Goal: Transaction & Acquisition: Purchase product/service

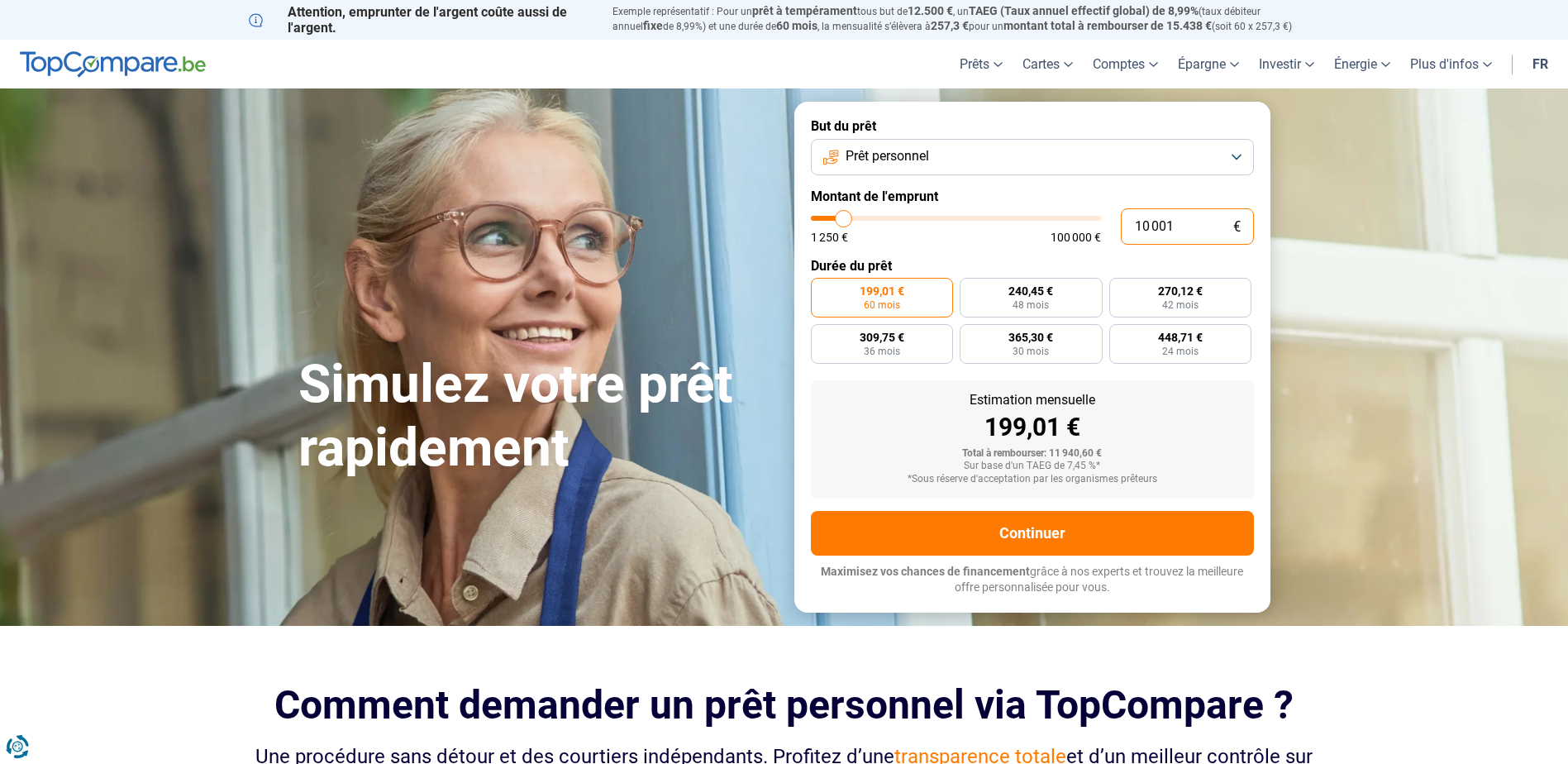
click at [1137, 224] on input "10 001" at bounding box center [1187, 227] width 133 height 37
type input "20 001"
type input "20000"
radio input "false"
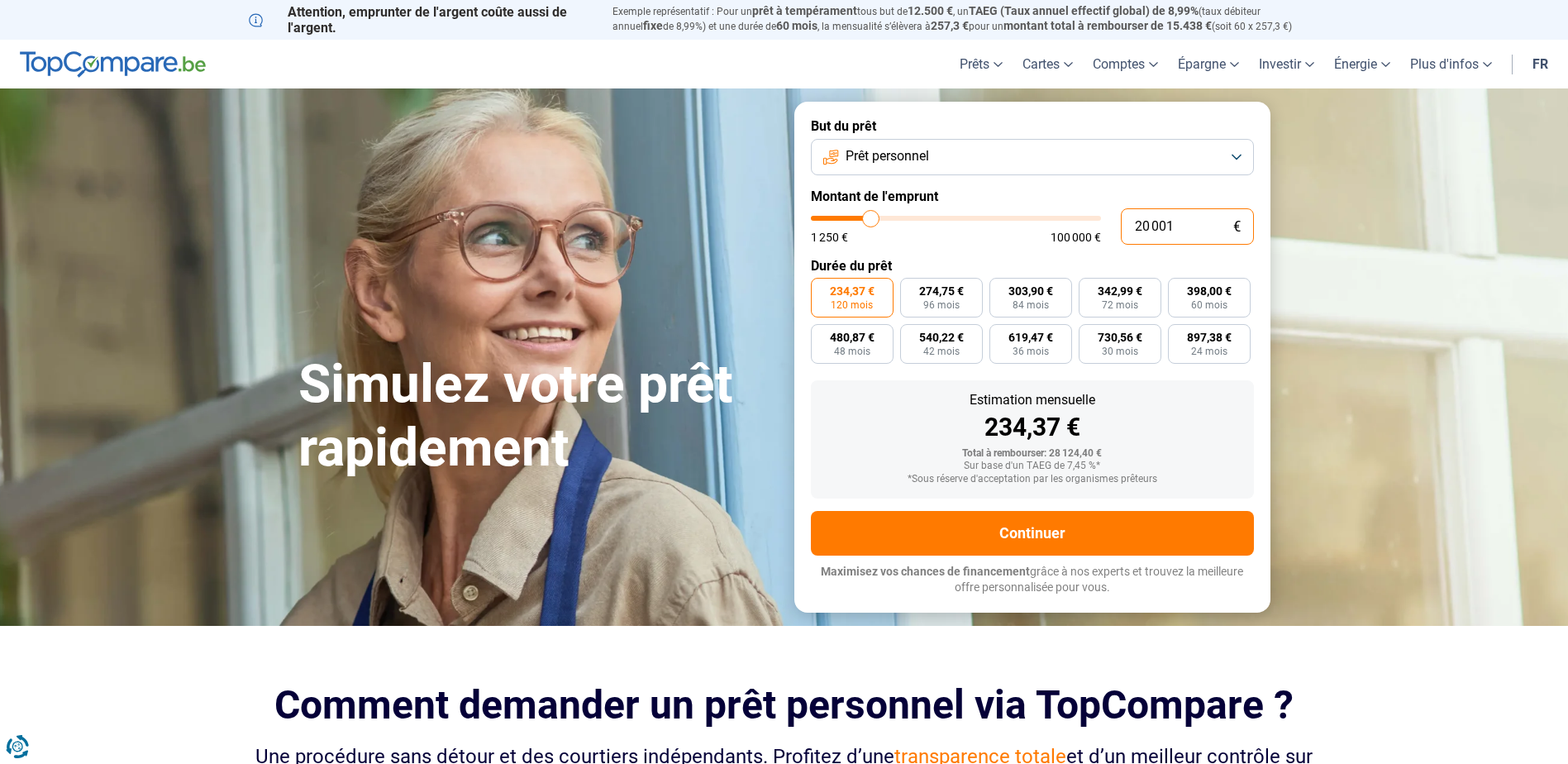
click at [1175, 225] on input "20 001" at bounding box center [1187, 227] width 133 height 37
type input "2 000"
type input "2000"
type input "20 000"
type input "20000"
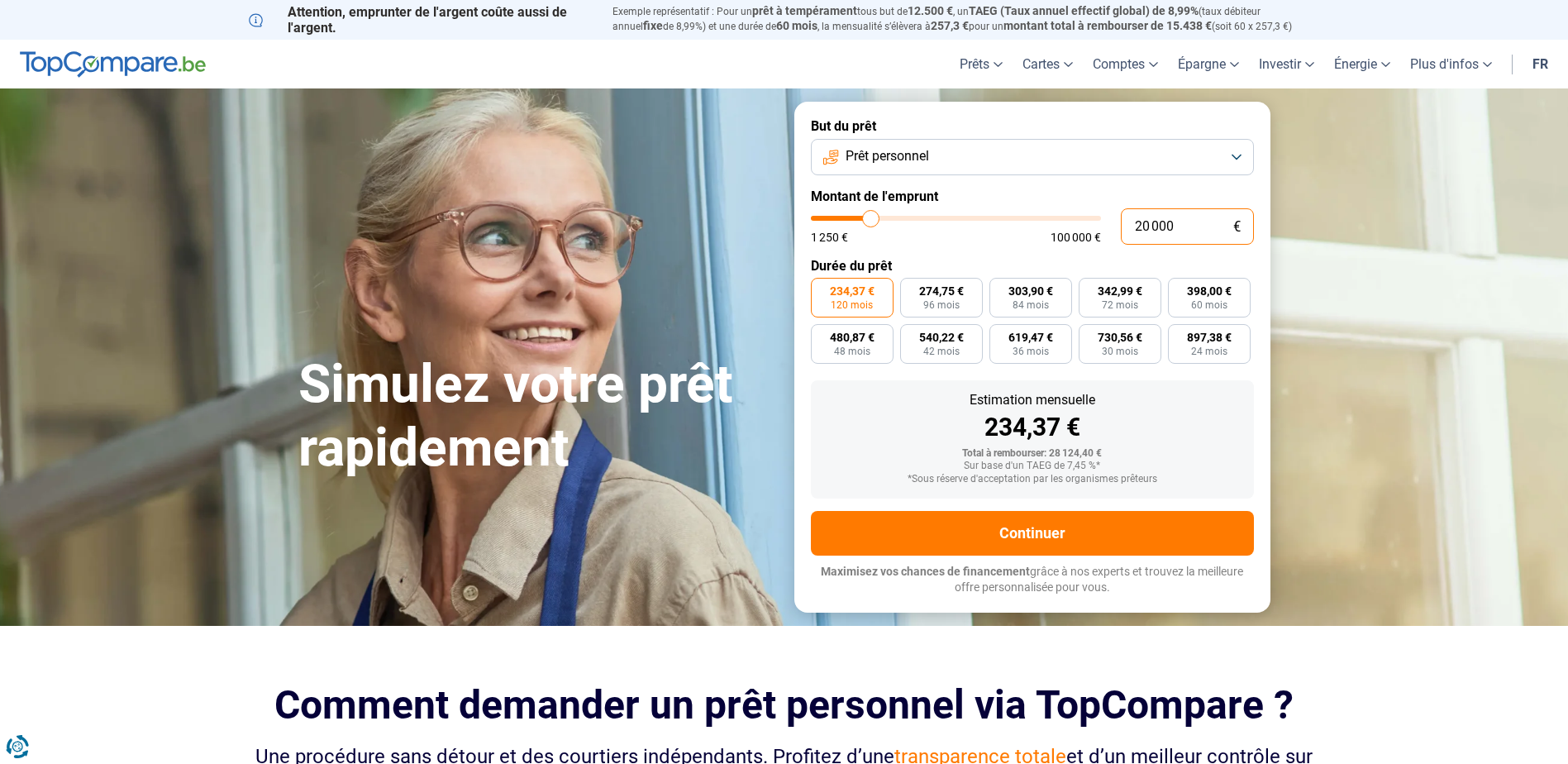
radio input "true"
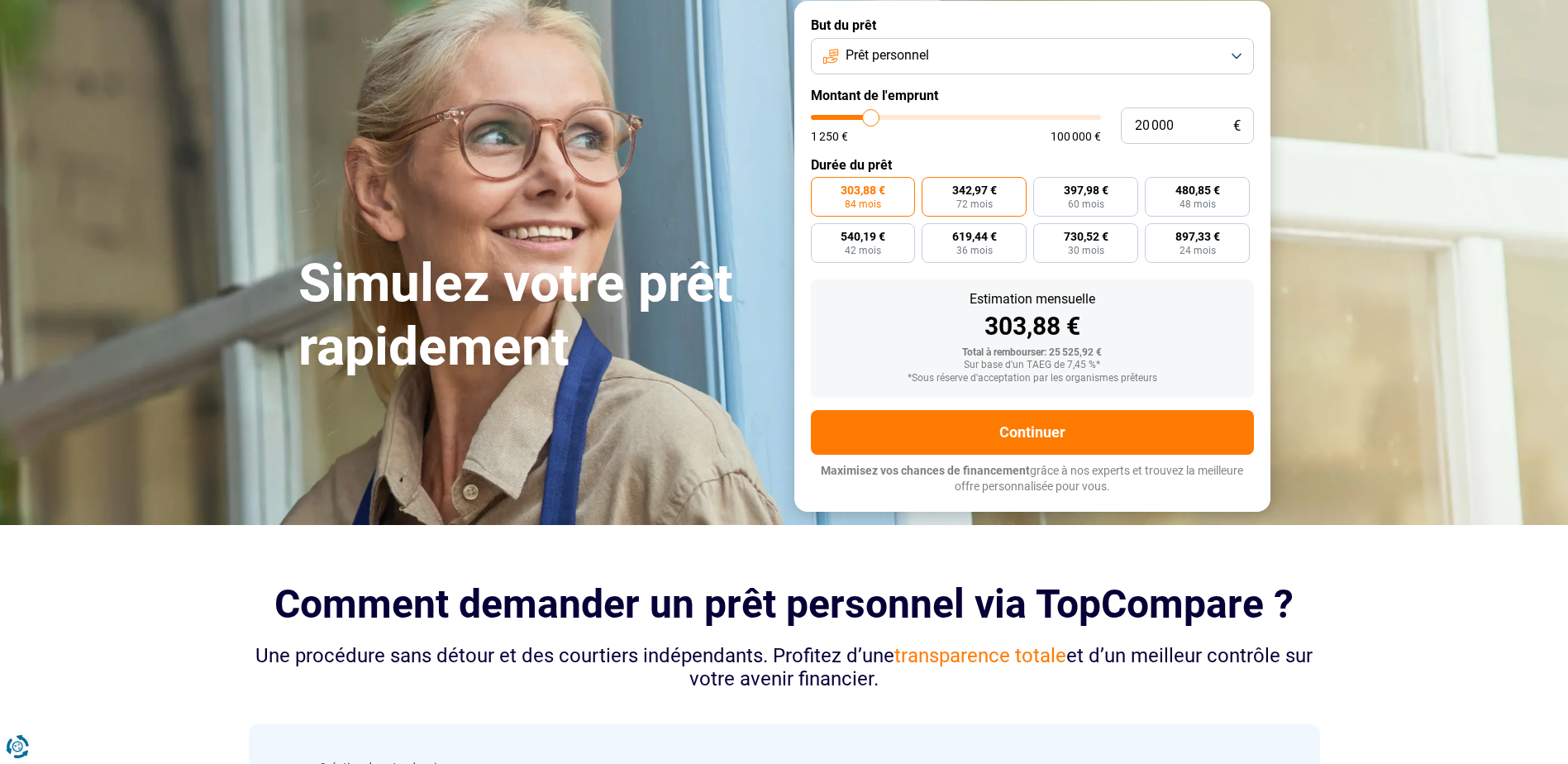
scroll to position [83, 0]
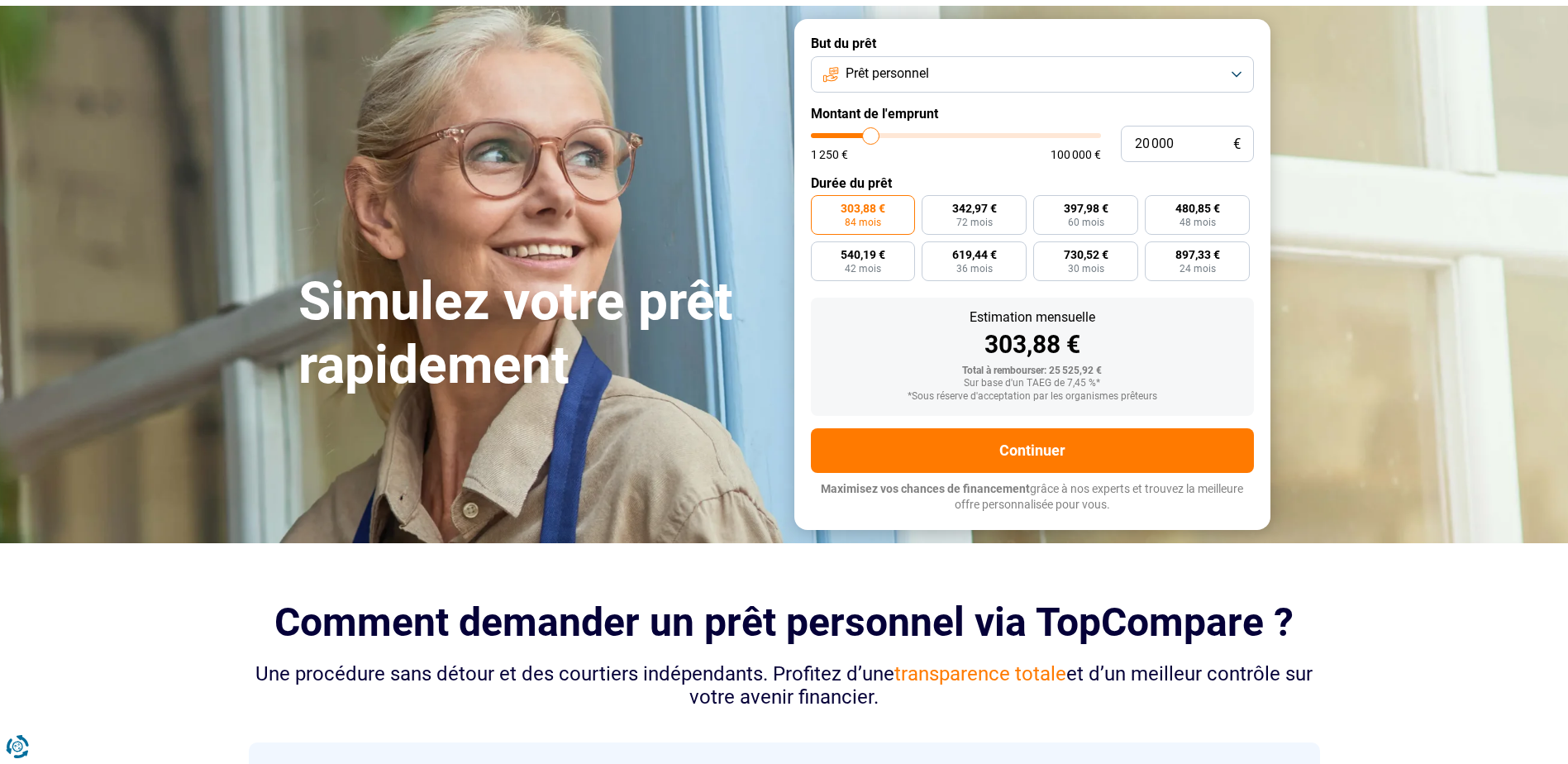
click at [1125, 68] on button "Prêt personnel" at bounding box center [1032, 74] width 443 height 37
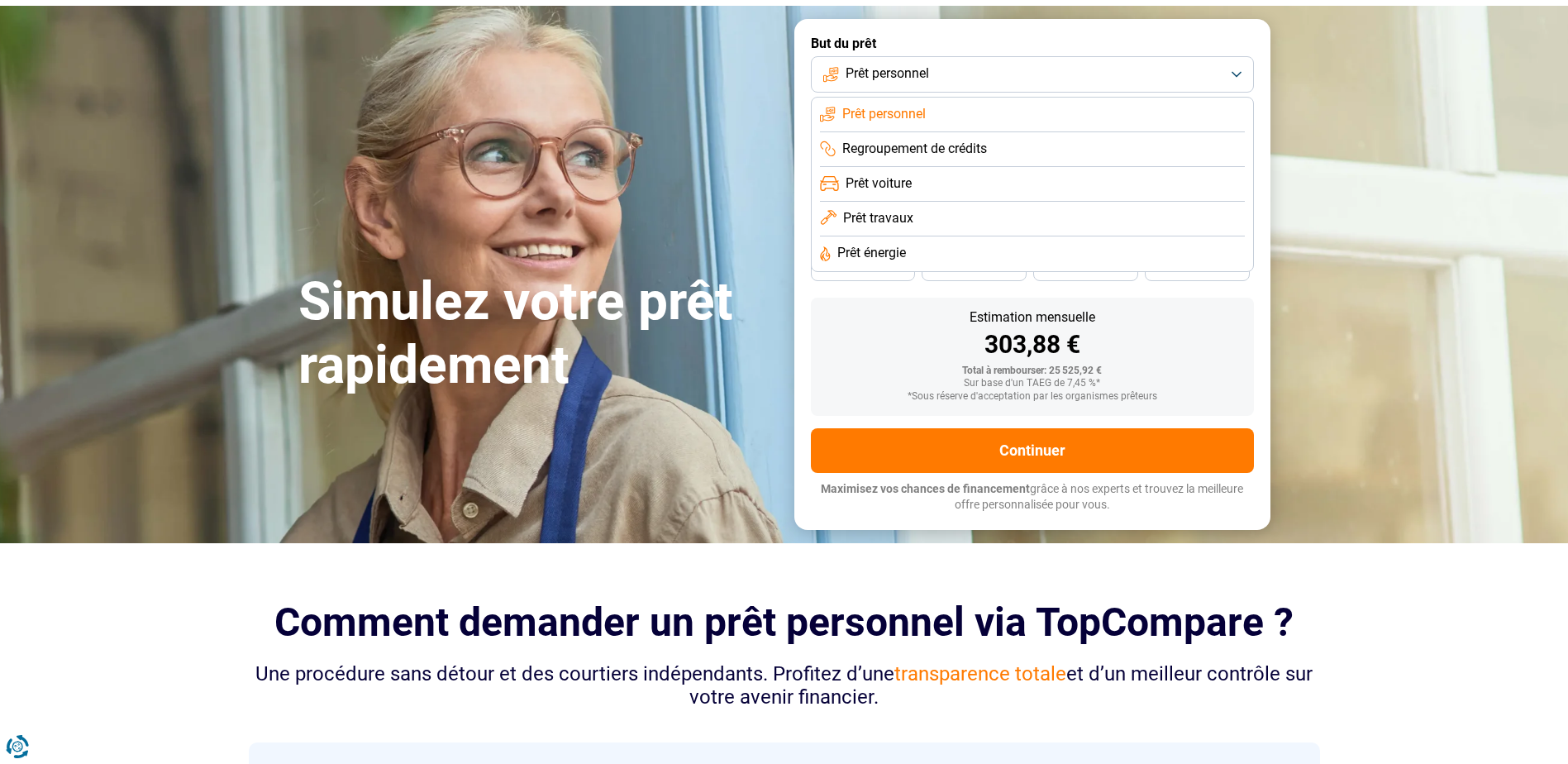
click at [1078, 155] on li "Regroupement de crédits" at bounding box center [1032, 149] width 425 height 35
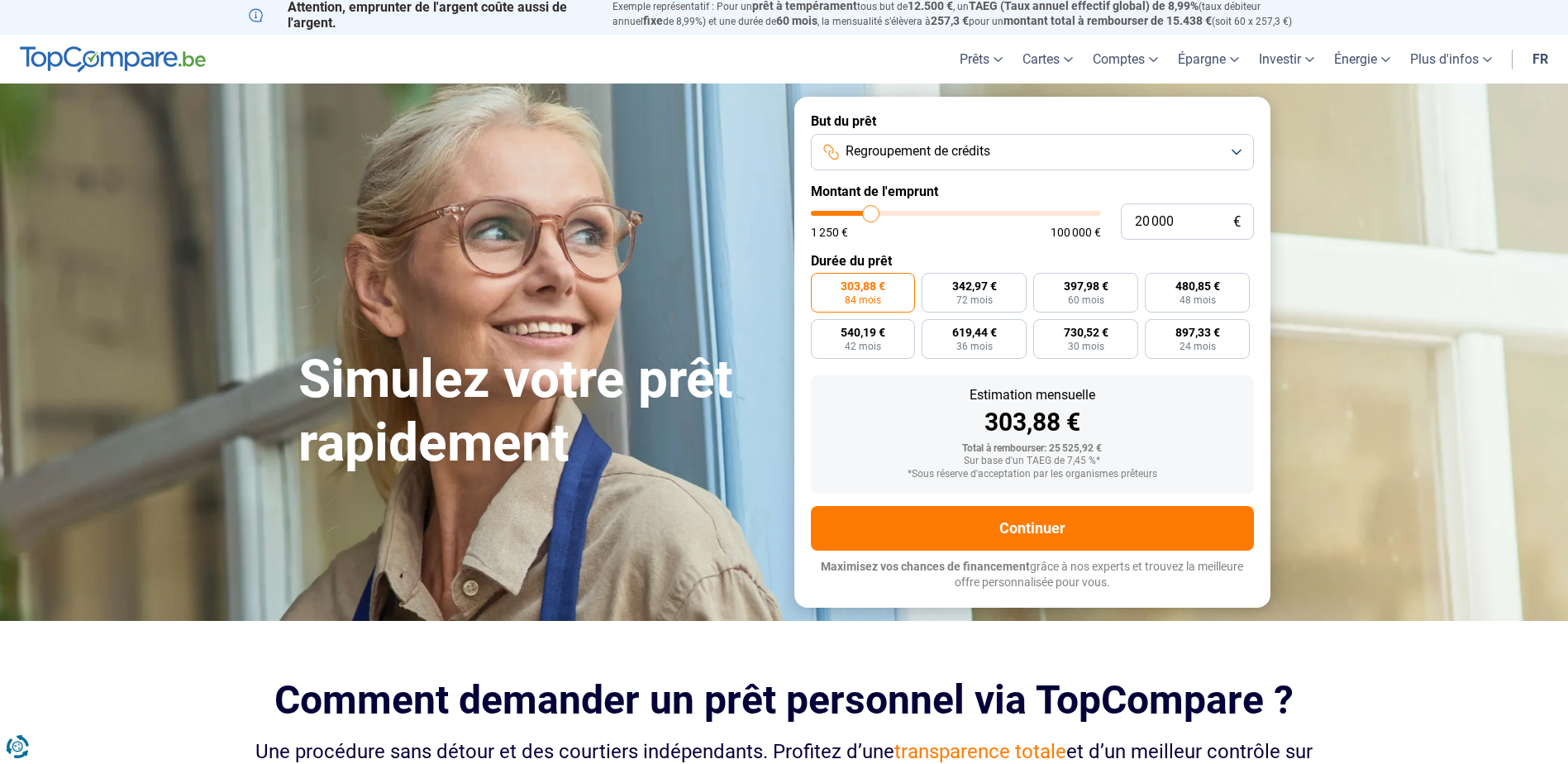
scroll to position [0, 0]
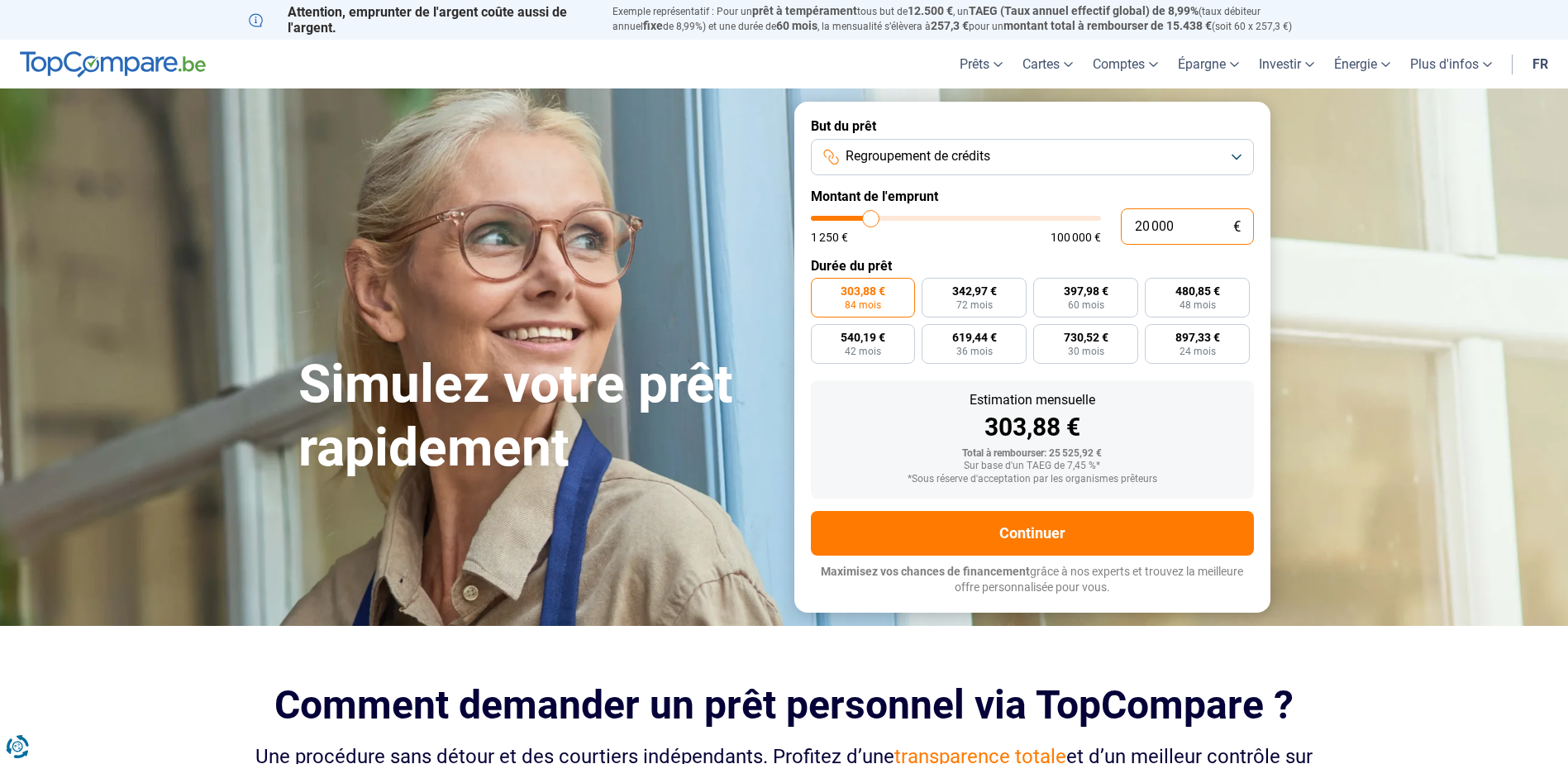
drag, startPoint x: 1142, startPoint y: 226, endPoint x: 1131, endPoint y: 221, distance: 12.1
click at [1131, 222] on input "20 000" at bounding box center [1187, 227] width 133 height 37
type input "30 000"
type input "30000"
radio input "false"
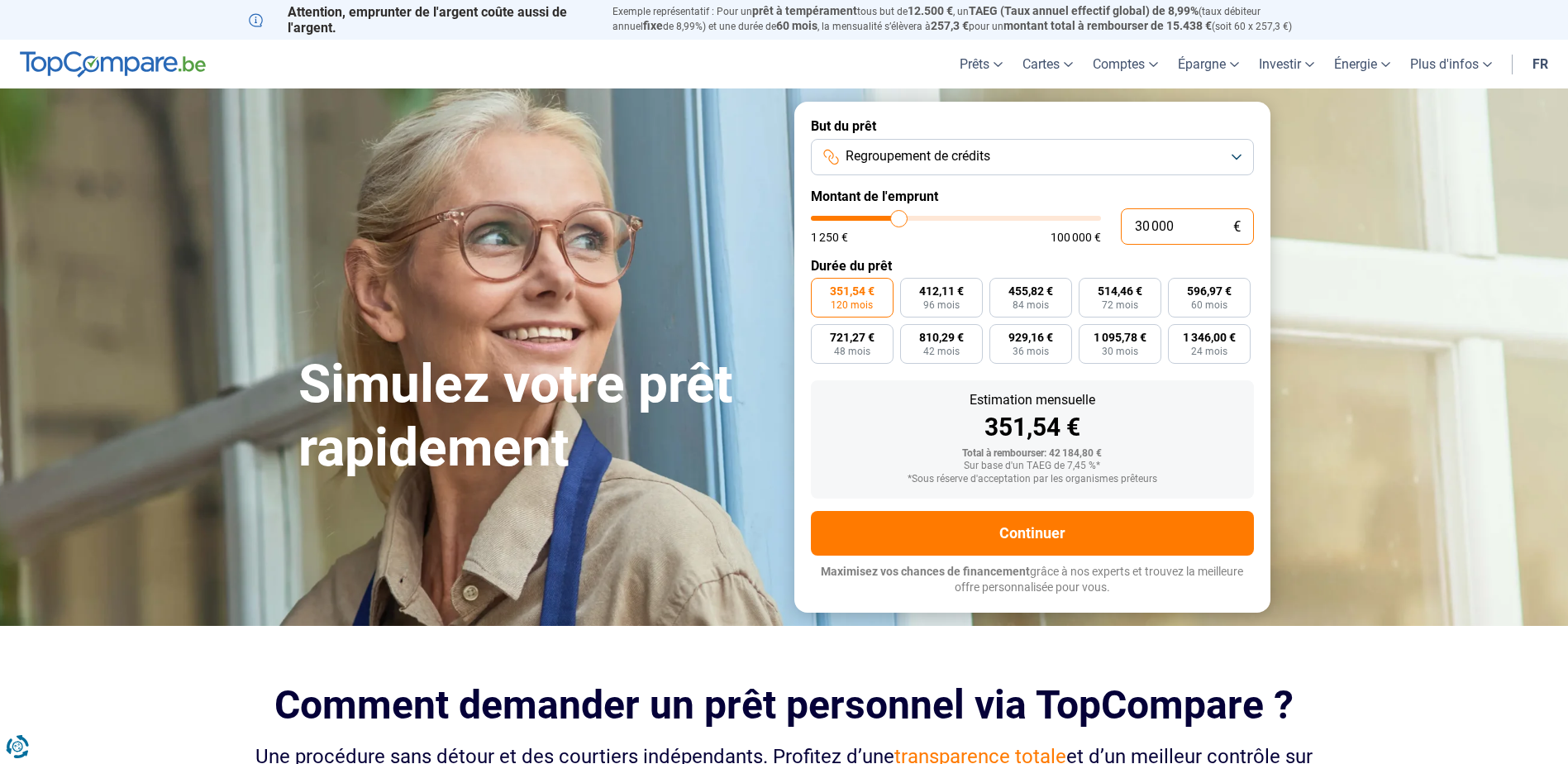
drag, startPoint x: 1139, startPoint y: 221, endPoint x: 1129, endPoint y: 221, distance: 10.0
click at [1129, 221] on input "30 000" at bounding box center [1187, 227] width 133 height 37
type input "70 000"
type input "70000"
drag, startPoint x: 1147, startPoint y: 221, endPoint x: 1137, endPoint y: 220, distance: 10.0
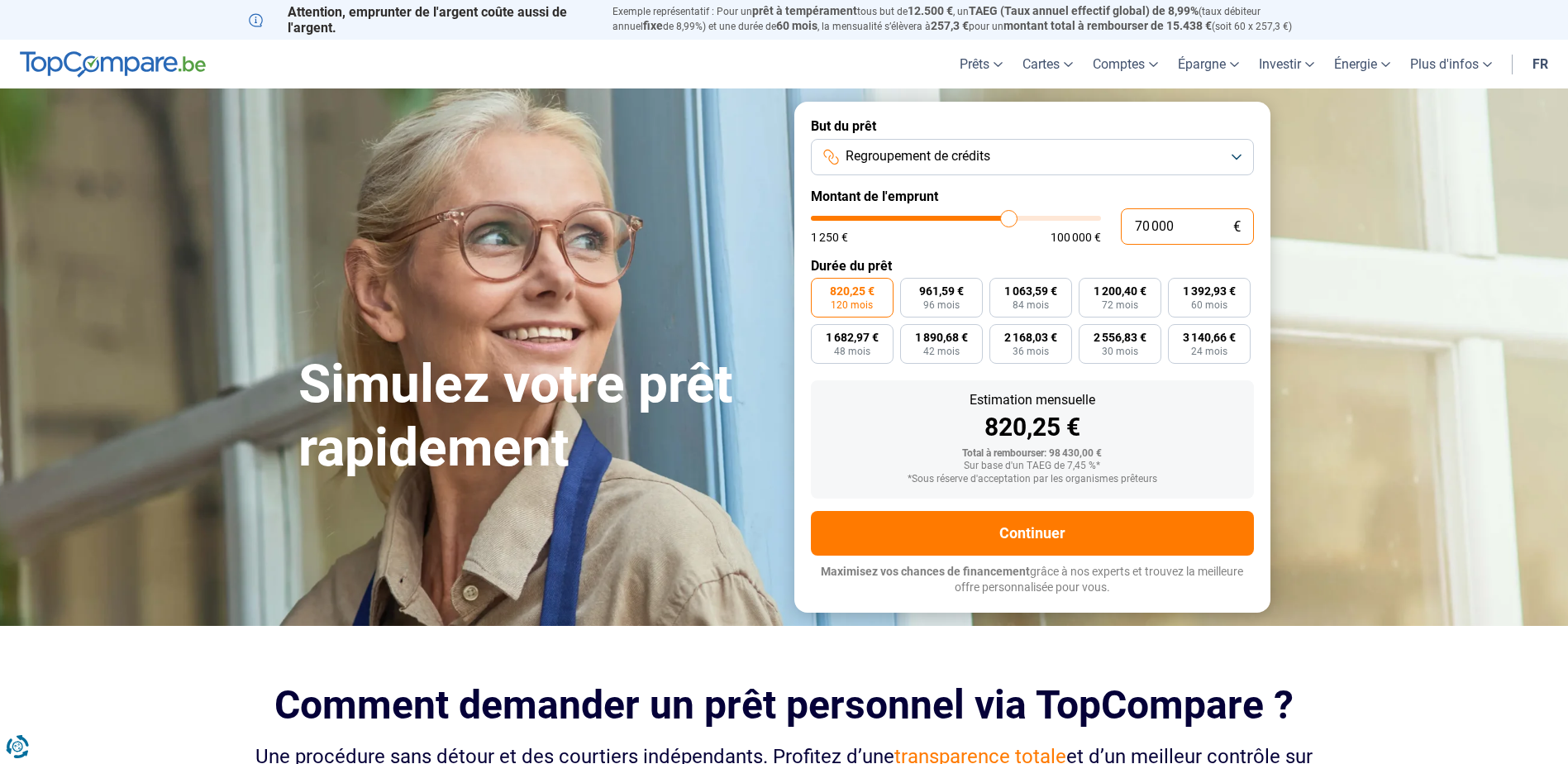
click at [1137, 220] on input "70 000" at bounding box center [1187, 227] width 133 height 37
type input "2 000"
type input "2000"
type input "25 000"
type input "25000"
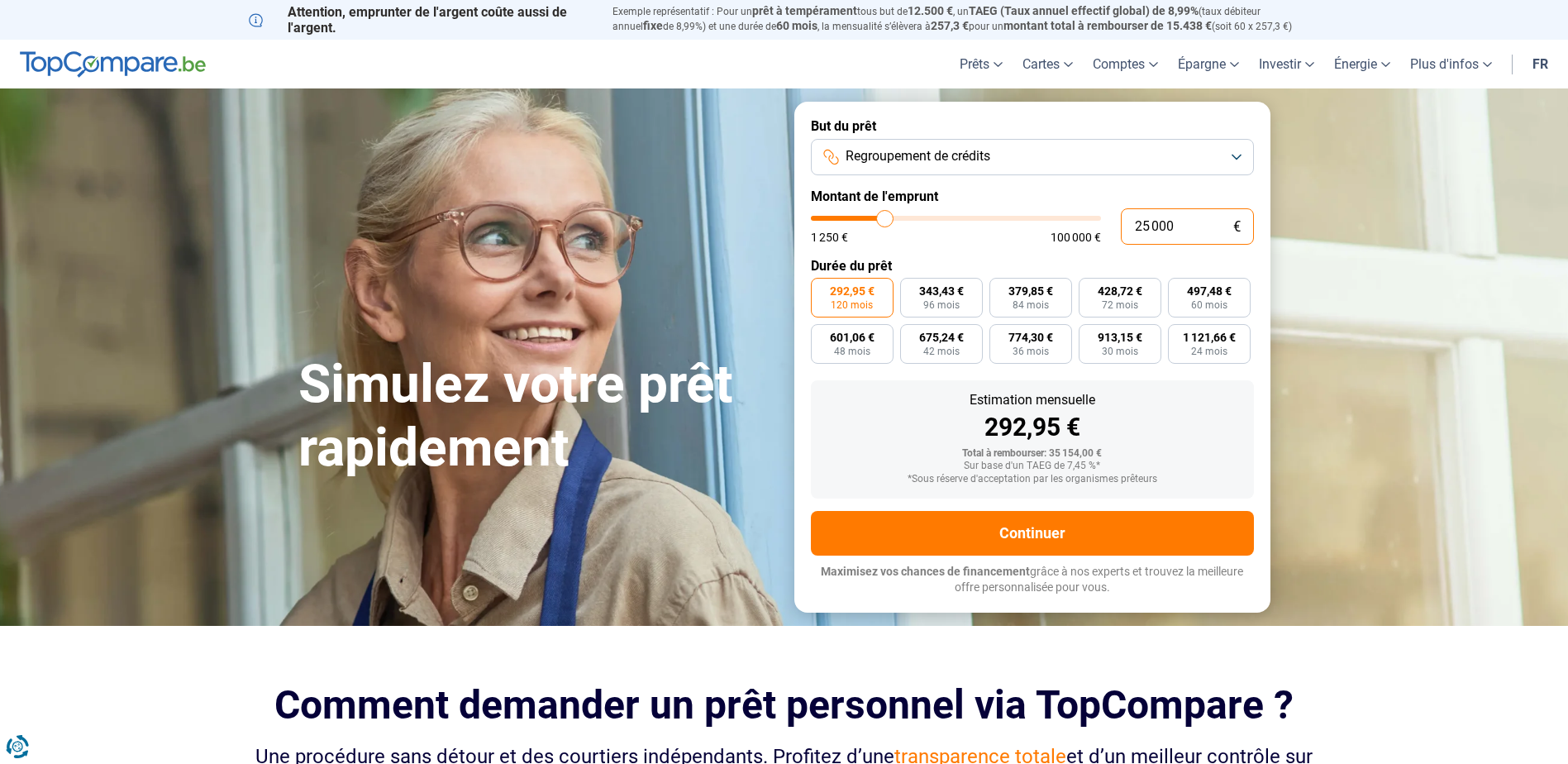
type input "2 000"
type input "2000"
type input "20 000"
type input "20000"
radio input "true"
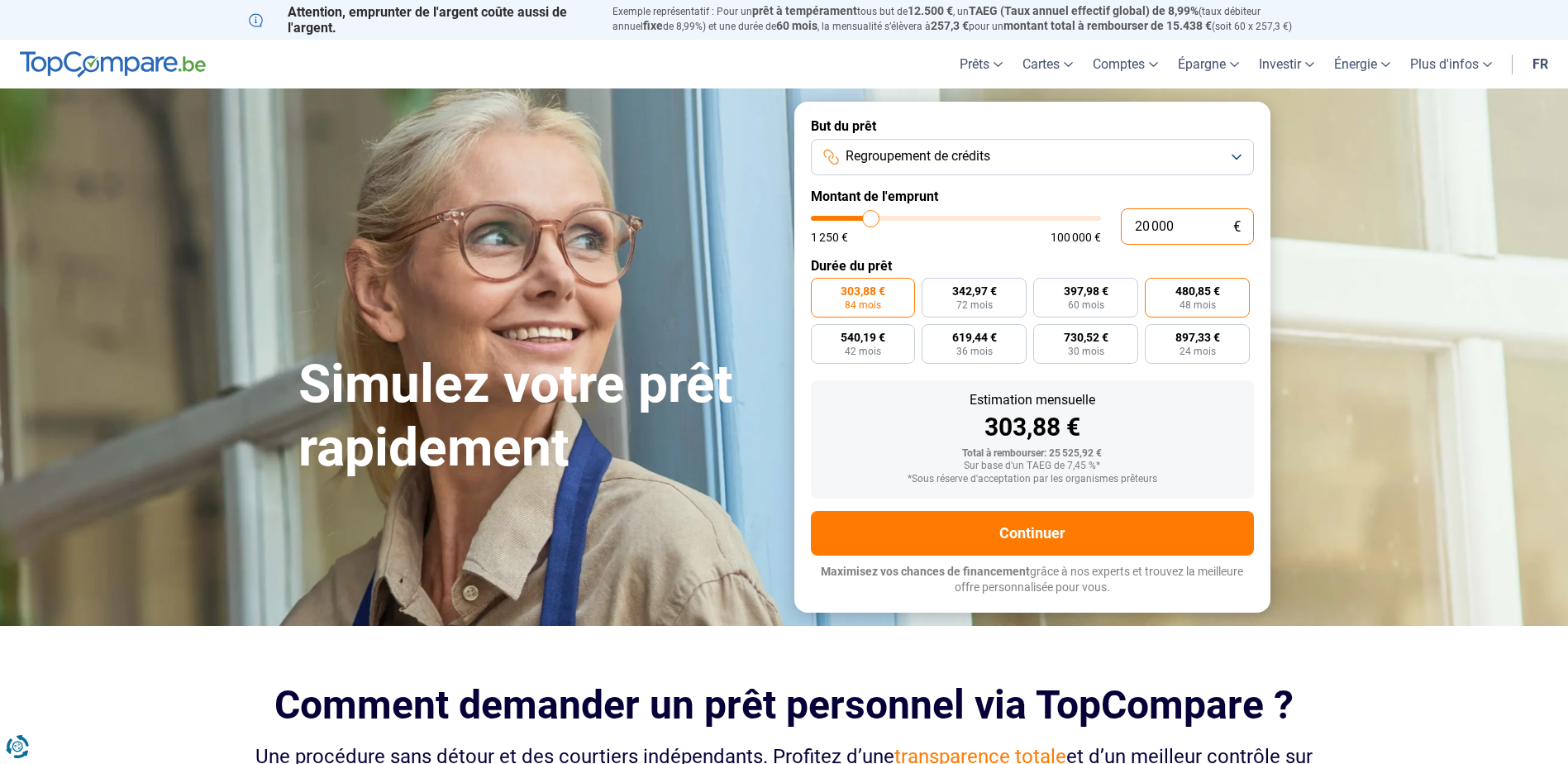
type input "20 000"
click at [1191, 294] on span "480,85 €" at bounding box center [1197, 291] width 45 height 11
click at [1155, 288] on input "480,85 € 48 mois" at bounding box center [1150, 283] width 10 height 10
radio input "true"
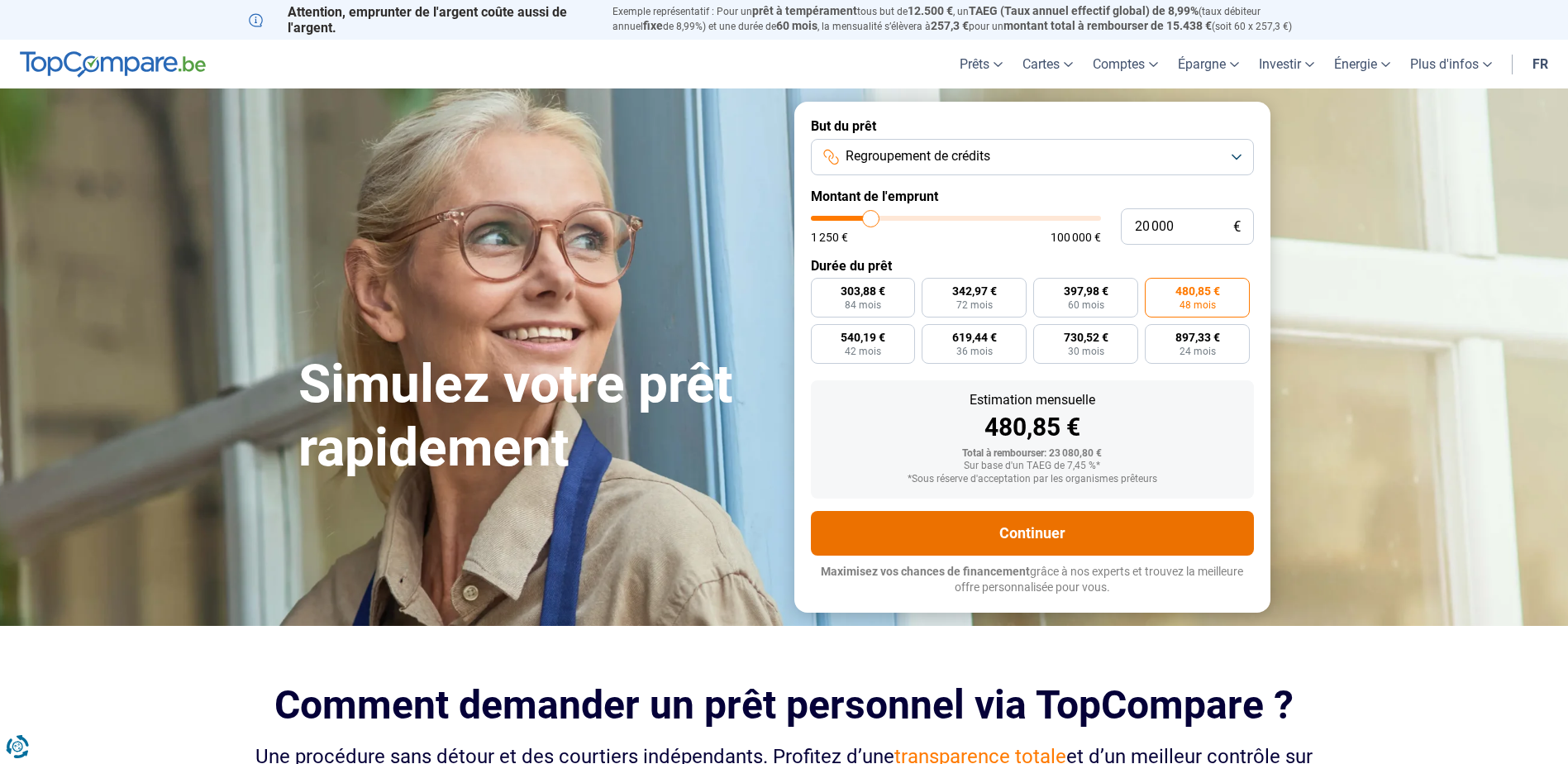
click at [1009, 532] on button "Continuer" at bounding box center [1032, 533] width 443 height 45
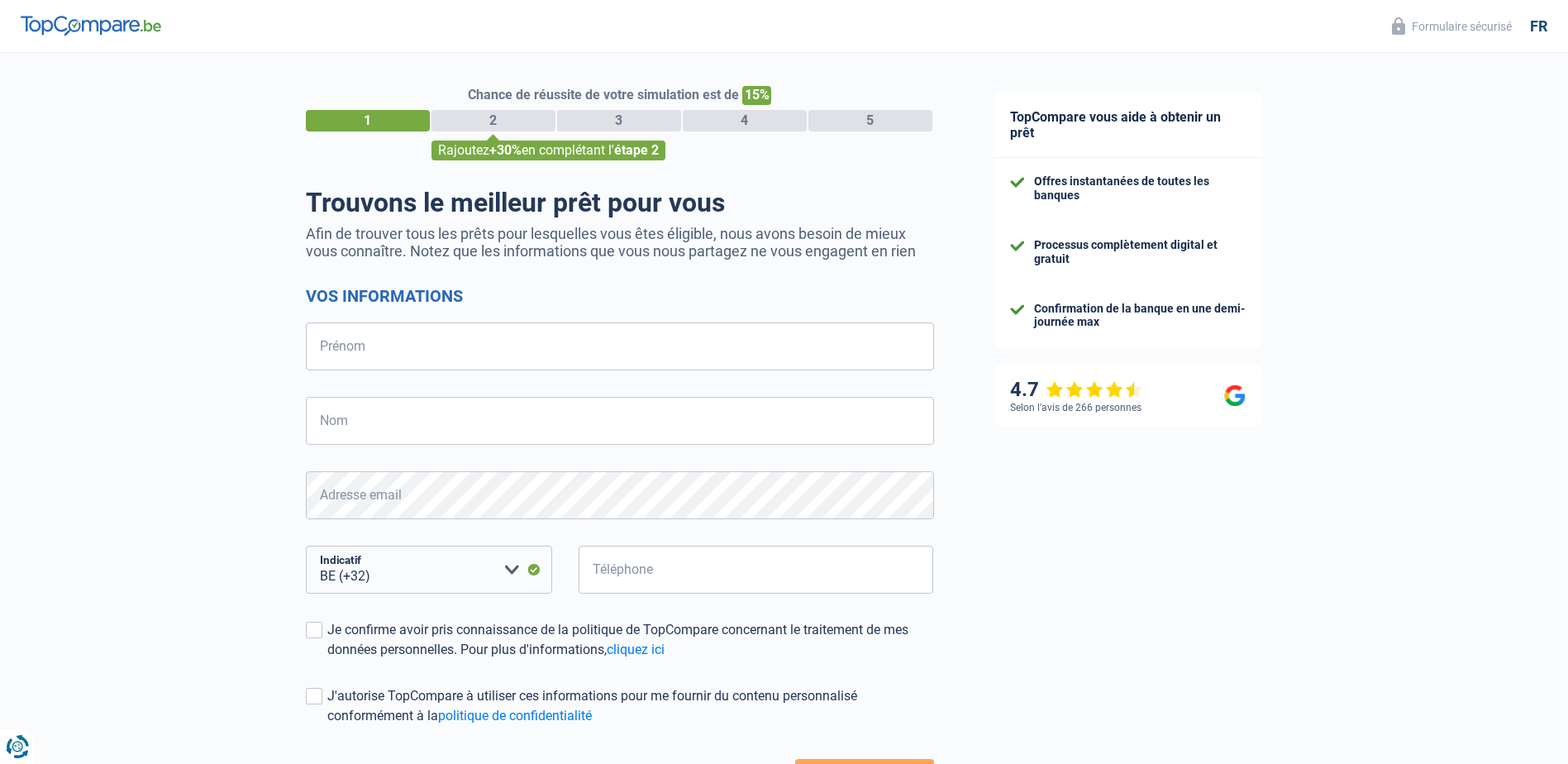
select select "32"
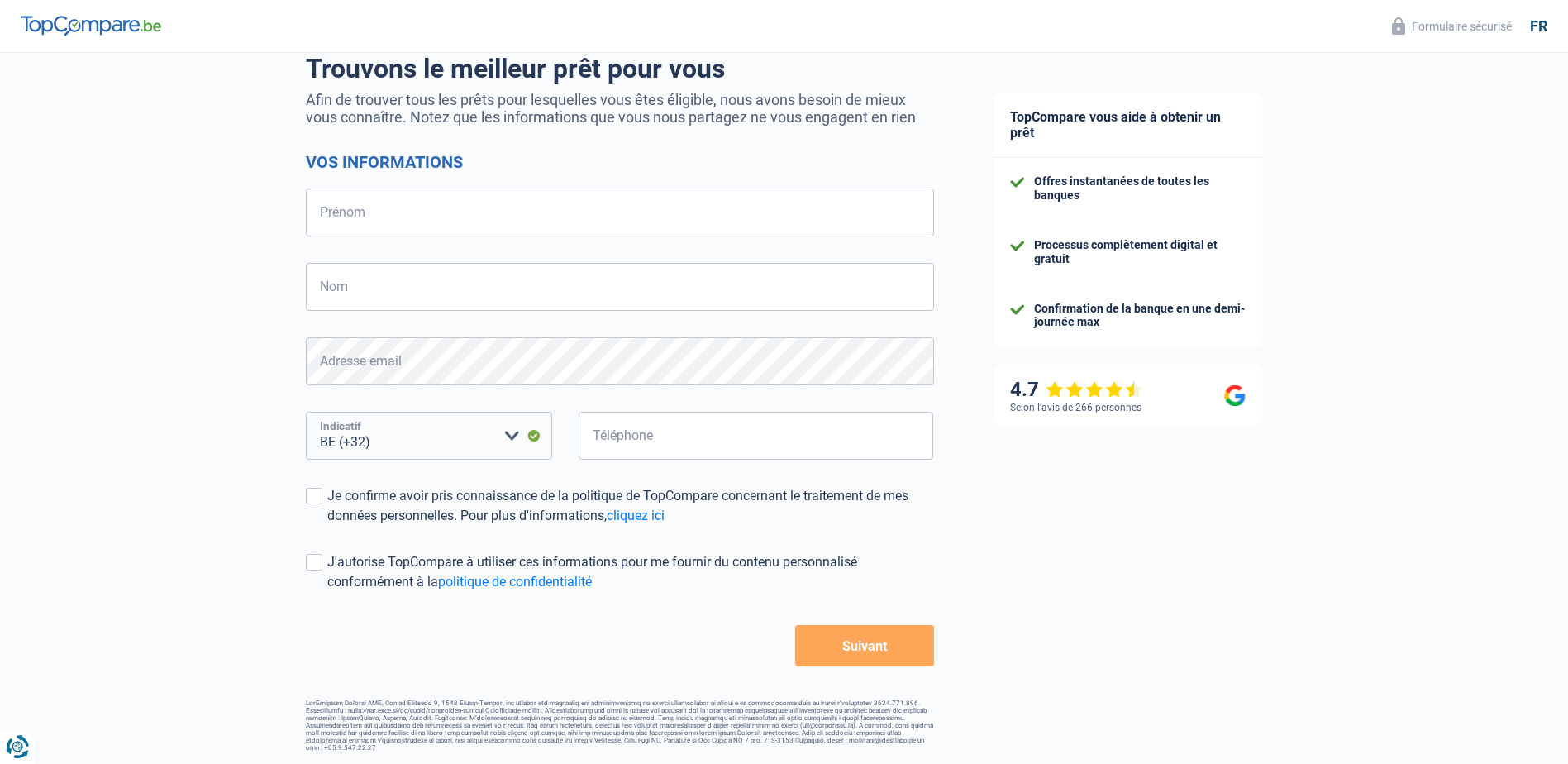
click at [512, 434] on select "BE (+32) LU (+352) Veuillez sélectionner une option" at bounding box center [429, 435] width 246 height 48
click at [244, 530] on div "Chance de réussite de votre simulation est de 15% 1 2 3 4 5 Rajoutez +30% en co…" at bounding box center [482, 335] width 964 height 845
click at [309, 500] on span at bounding box center [313, 495] width 17 height 17
click at [327, 526] on input "Je confirme avoir pris connaissance de la politique de TopCompare concernant le…" at bounding box center [327, 526] width 0 height 0
click at [318, 567] on span at bounding box center [313, 561] width 17 height 17
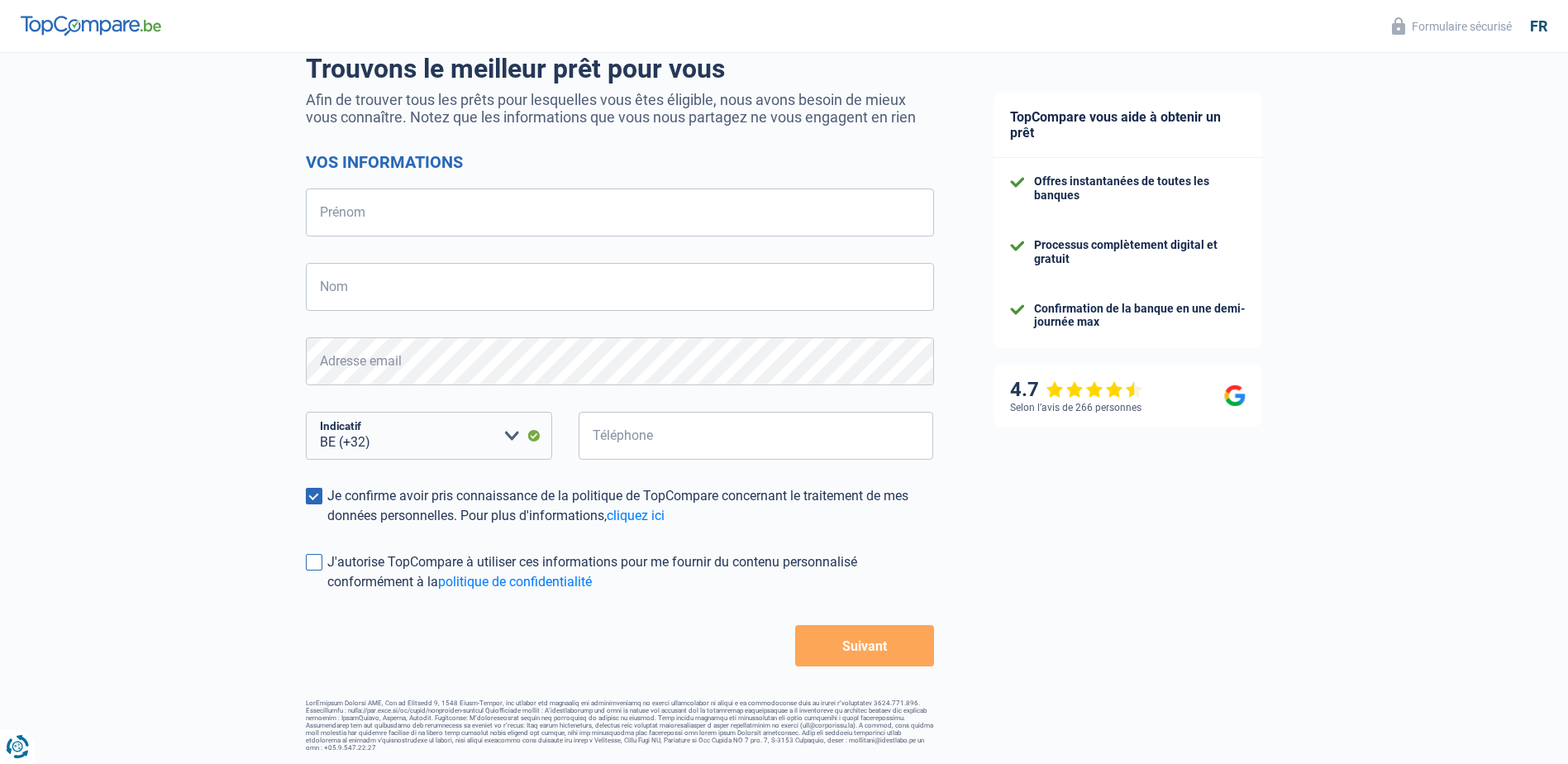
click at [327, 592] on input "J'autorise TopCompare à utiliser ces informations pour me fournir du contenu pe…" at bounding box center [327, 592] width 0 height 0
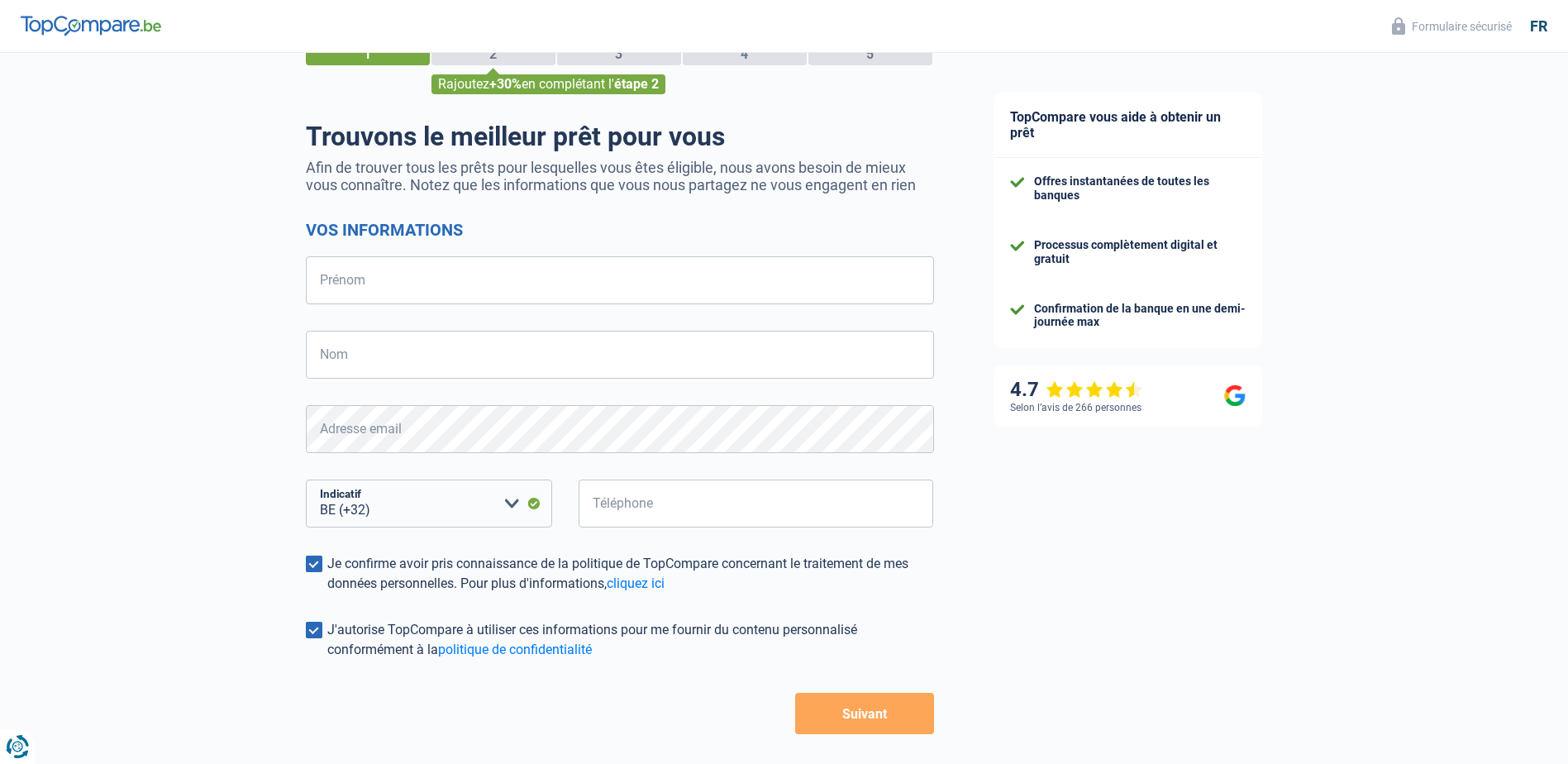
scroll to position [0, 0]
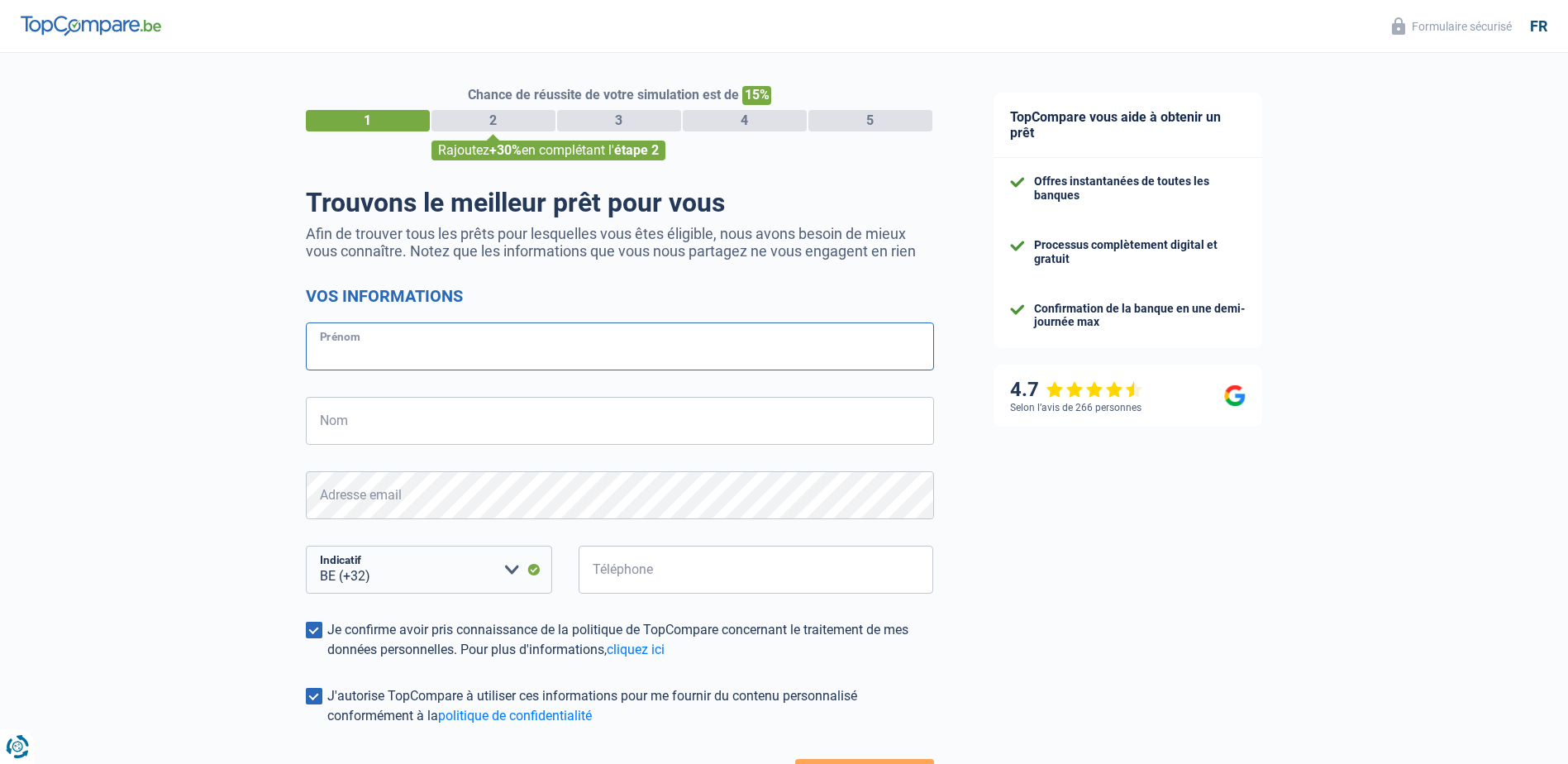
click at [487, 354] on input "Prénom" at bounding box center [619, 346] width 628 height 48
type input "GAEL"
type input "MBOUNGO"
type input "743358871"
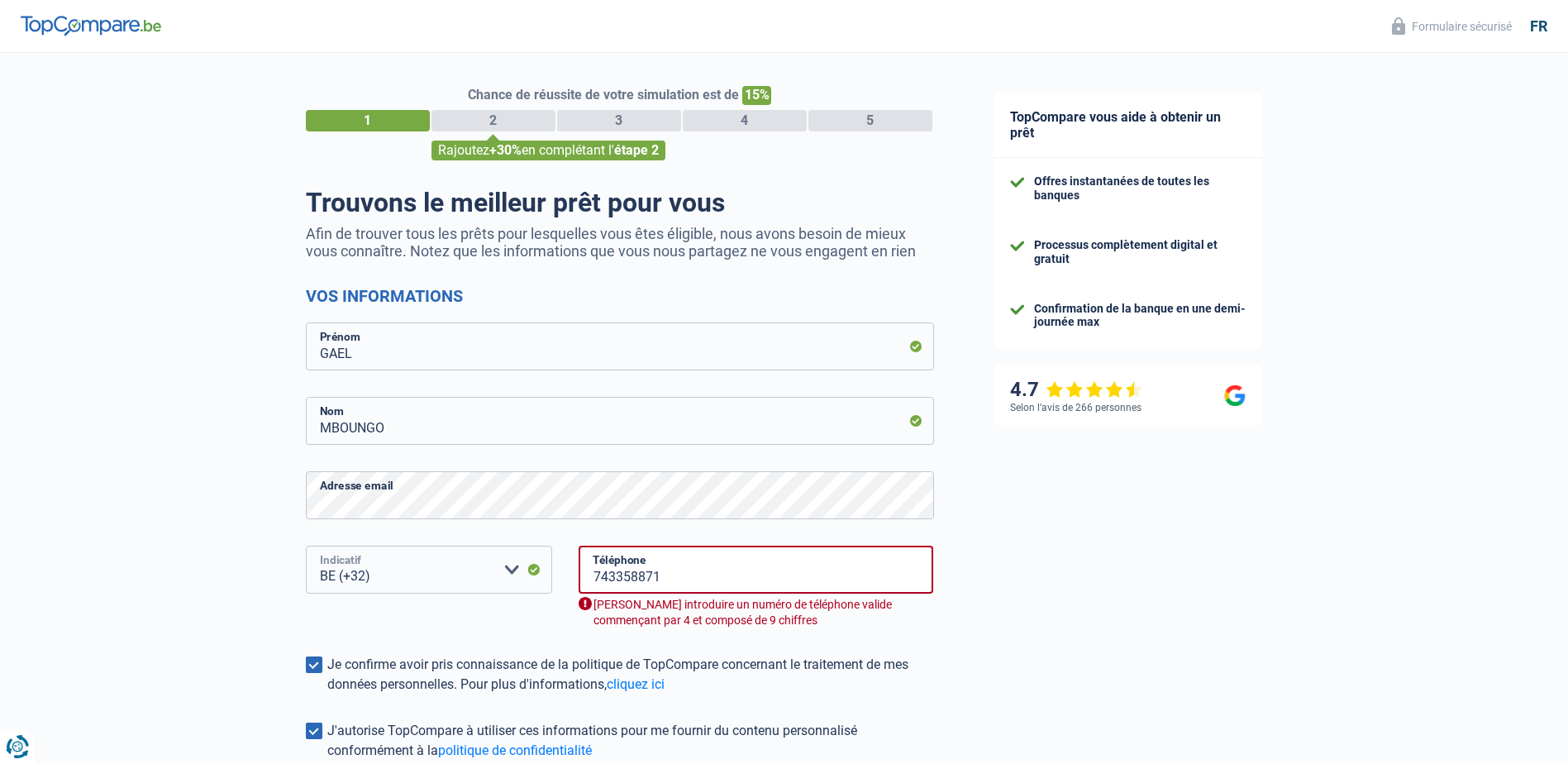
click at [518, 569] on select "BE (+32) LU (+352) Veuillez sélectionner une option" at bounding box center [429, 569] width 246 height 48
click at [510, 572] on select "BE (+32) LU (+352) Veuillez sélectionner une option" at bounding box center [429, 569] width 246 height 48
drag, startPoint x: 395, startPoint y: 568, endPoint x: 382, endPoint y: 572, distance: 13.6
click at [395, 568] on select "BE (+32) LU (+352) Veuillez sélectionner une option" at bounding box center [429, 569] width 246 height 48
click at [355, 573] on select "BE (+32) LU (+352) Veuillez sélectionner une option" at bounding box center [429, 569] width 246 height 48
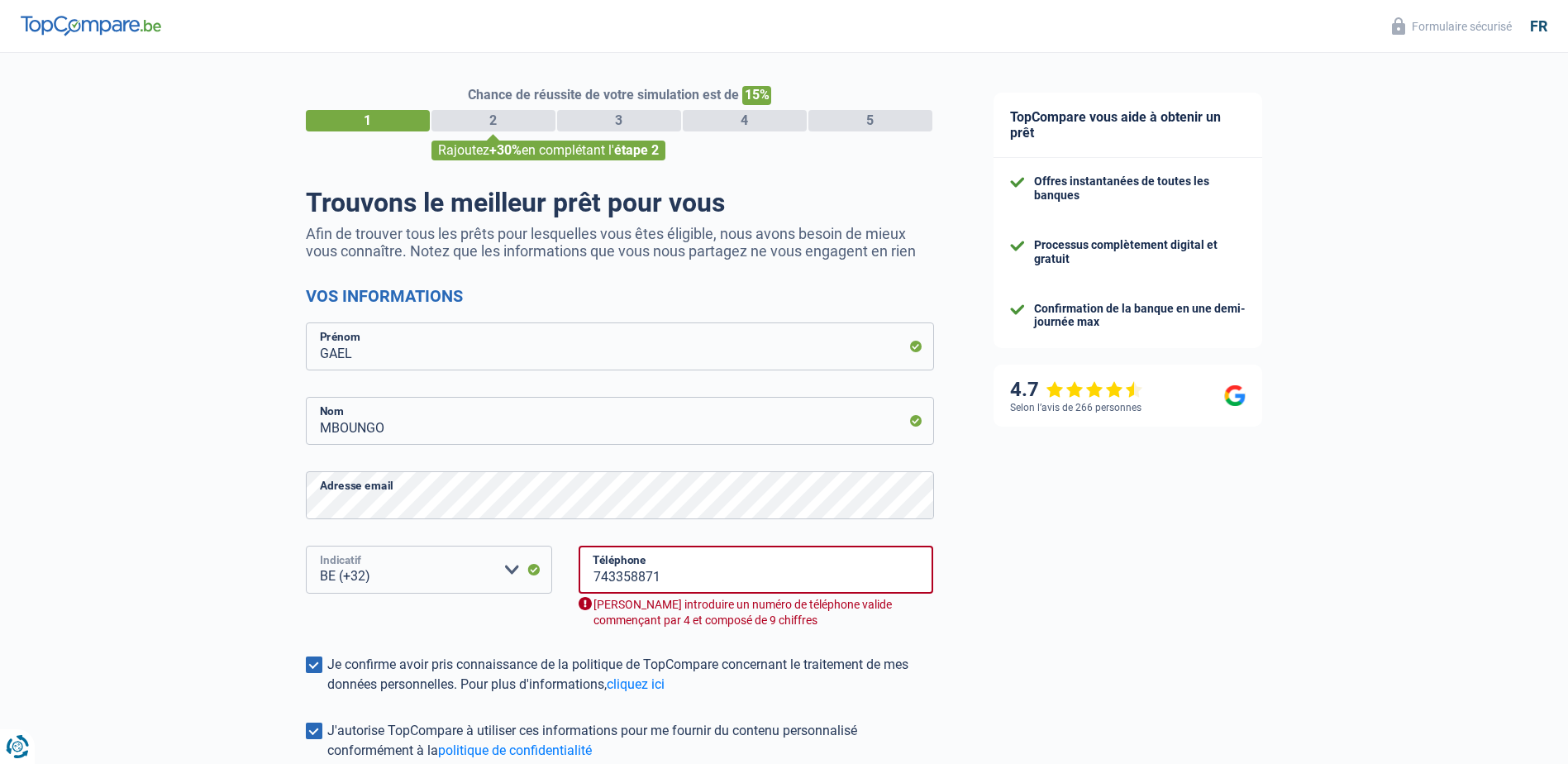
click at [352, 574] on select "BE (+32) LU (+352) Veuillez sélectionner une option" at bounding box center [429, 569] width 246 height 48
drag, startPoint x: 671, startPoint y: 582, endPoint x: 565, endPoint y: 589, distance: 106.2
click at [565, 589] on div "743358871 Téléphone Veuillez introduire un numéro de téléphone valide commençan…" at bounding box center [755, 600] width 381 height 109
click at [755, 644] on div "Téléphone Tous les champs sont obligatoires. Veuillez fournir une réponse plus …" at bounding box center [755, 600] width 381 height 109
click at [510, 572] on select "BE (+32) LU (+352) Veuillez sélectionner une option" at bounding box center [429, 569] width 246 height 48
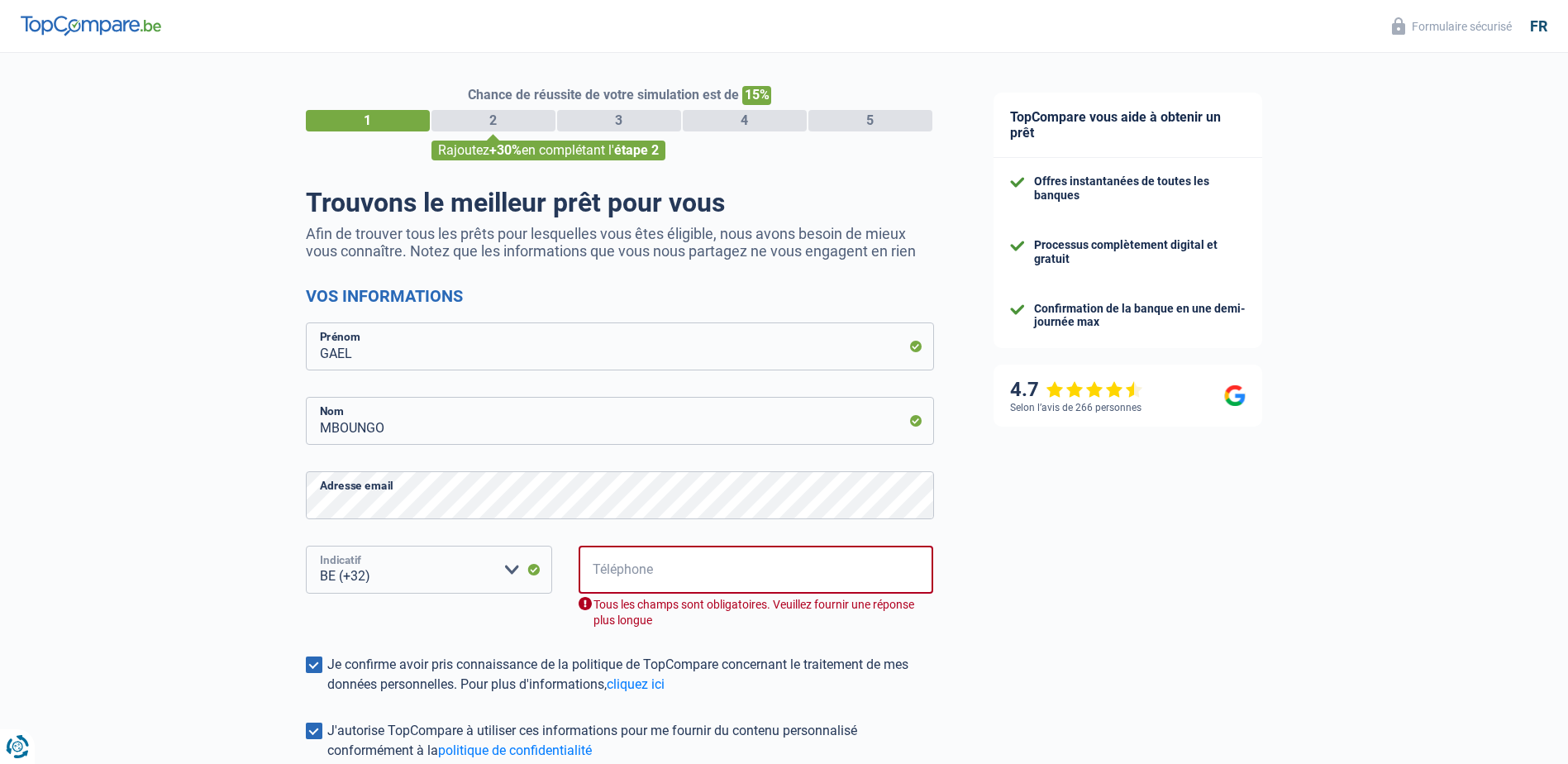
click at [306, 547] on select "BE (+32) LU (+352) Veuillez sélectionner une option" at bounding box center [429, 569] width 246 height 48
click at [519, 565] on select "BE (+32) LU (+352) Veuillez sélectionner une option" at bounding box center [429, 569] width 246 height 48
click at [306, 547] on select "BE (+32) LU (+352) Veuillez sélectionner une option" at bounding box center [429, 569] width 246 height 48
click at [512, 564] on select "BE (+32) LU (+352) Veuillez sélectionner une option" at bounding box center [429, 569] width 246 height 48
select select "32"
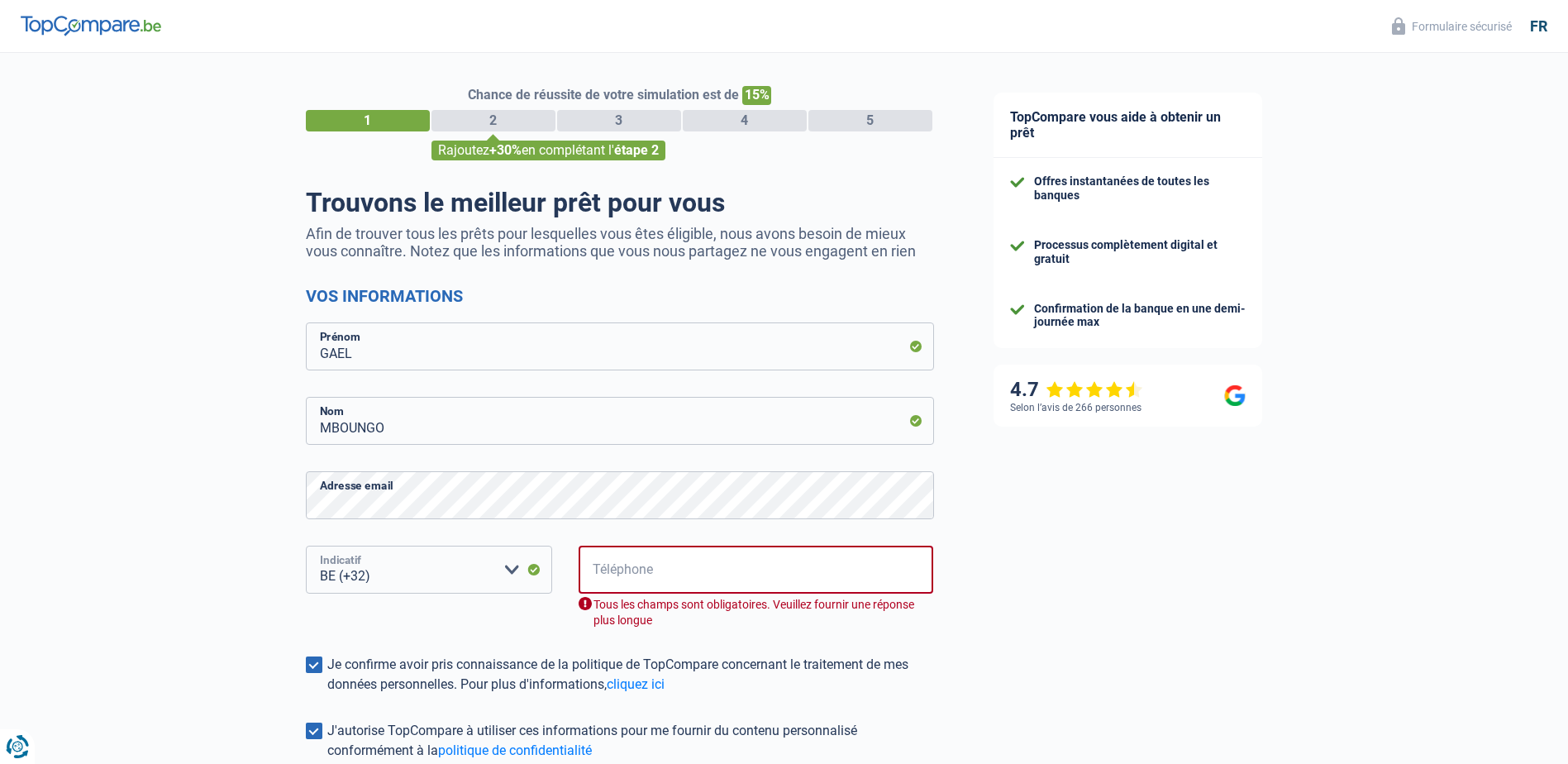
click at [306, 547] on select "BE (+32) LU (+352) Veuillez sélectionner une option" at bounding box center [429, 569] width 246 height 48
click at [611, 565] on input "Téléphone" at bounding box center [756, 569] width 355 height 48
click at [595, 580] on input "743358871" at bounding box center [756, 569] width 355 height 48
click at [675, 585] on input "743358871" at bounding box center [756, 569] width 355 height 48
drag, startPoint x: 605, startPoint y: 579, endPoint x: 588, endPoint y: 568, distance: 20.2
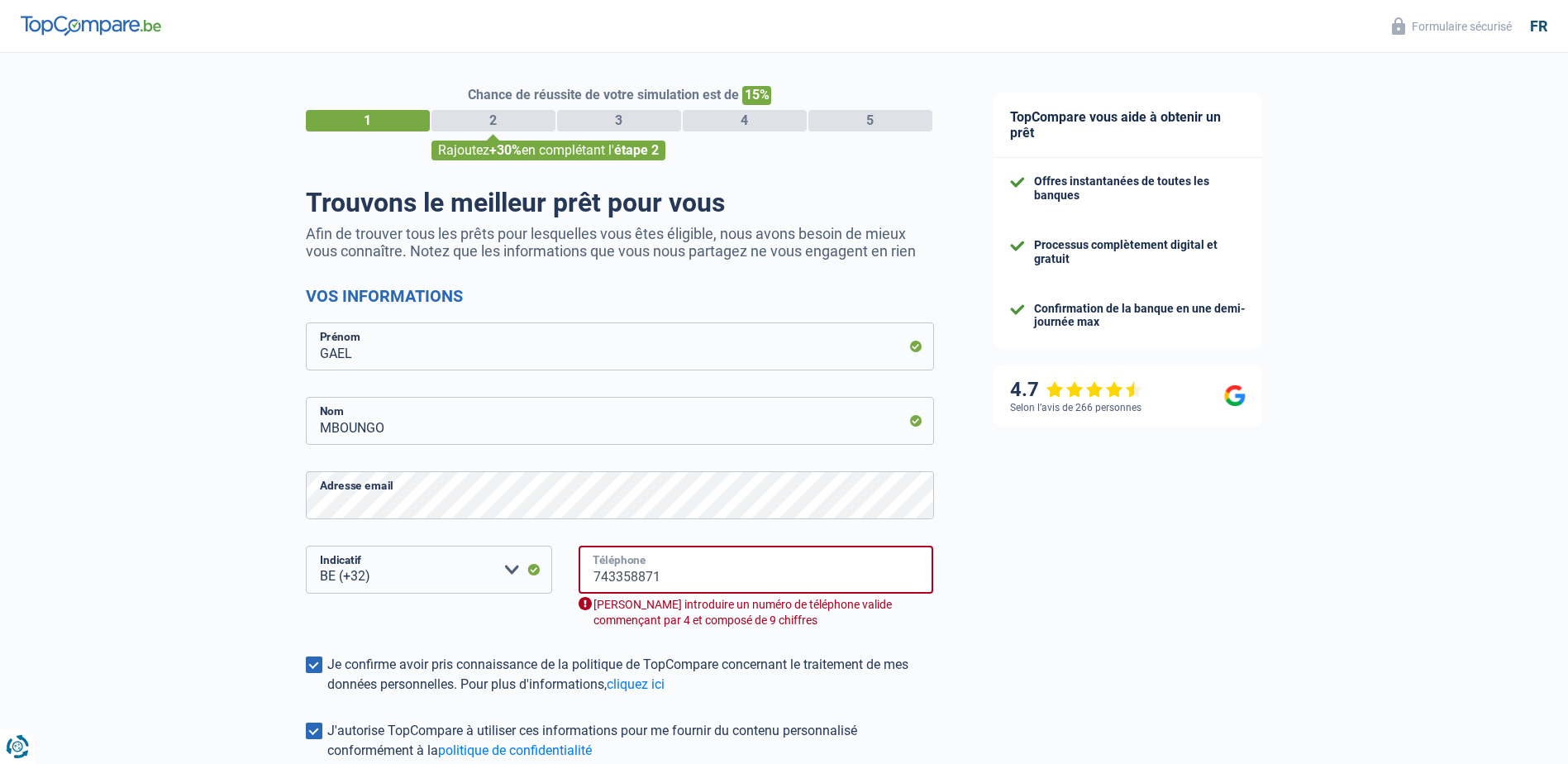
click at [588, 568] on input "743358871" at bounding box center [756, 569] width 355 height 48
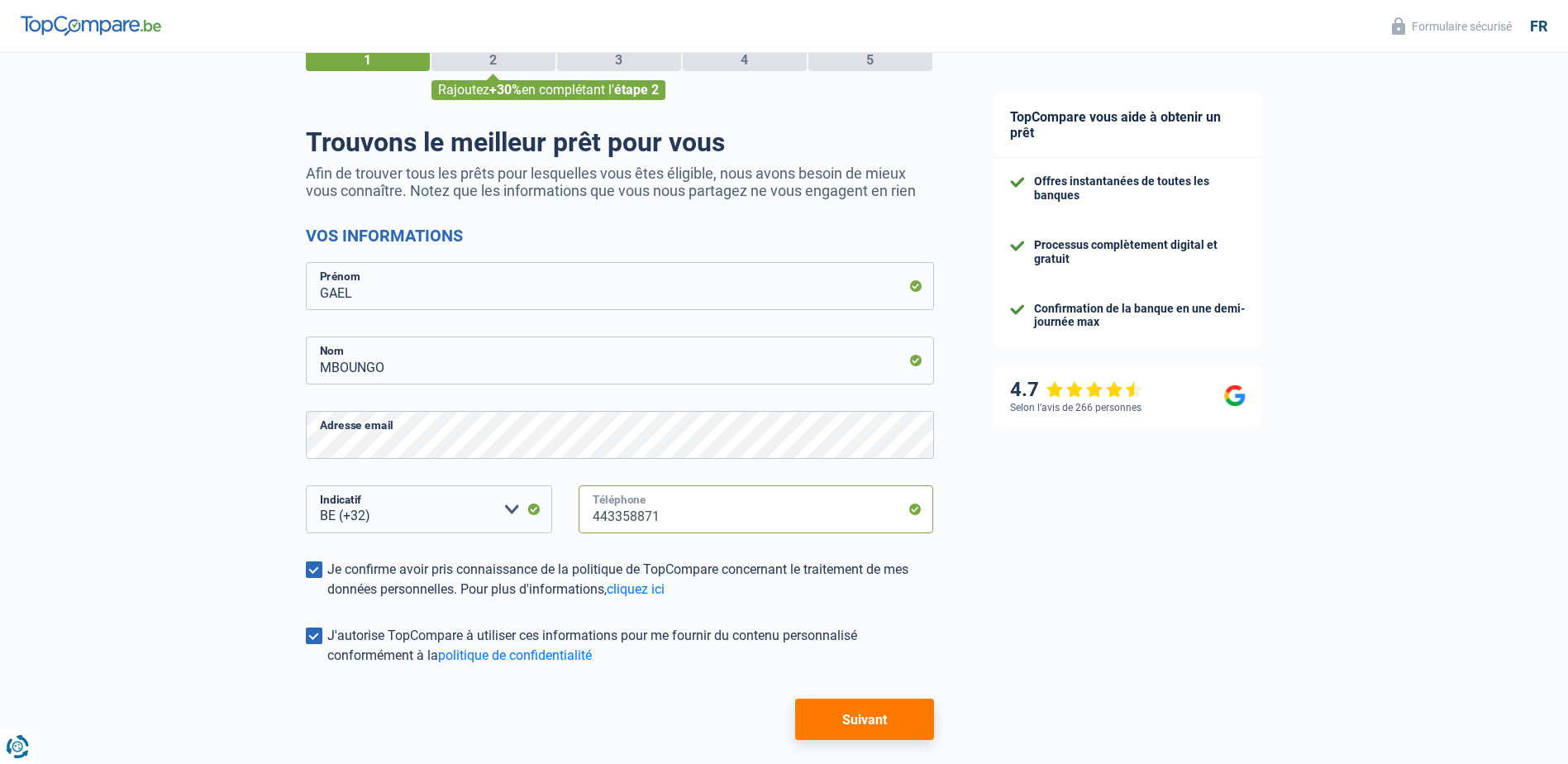
scroll to position [134, 0]
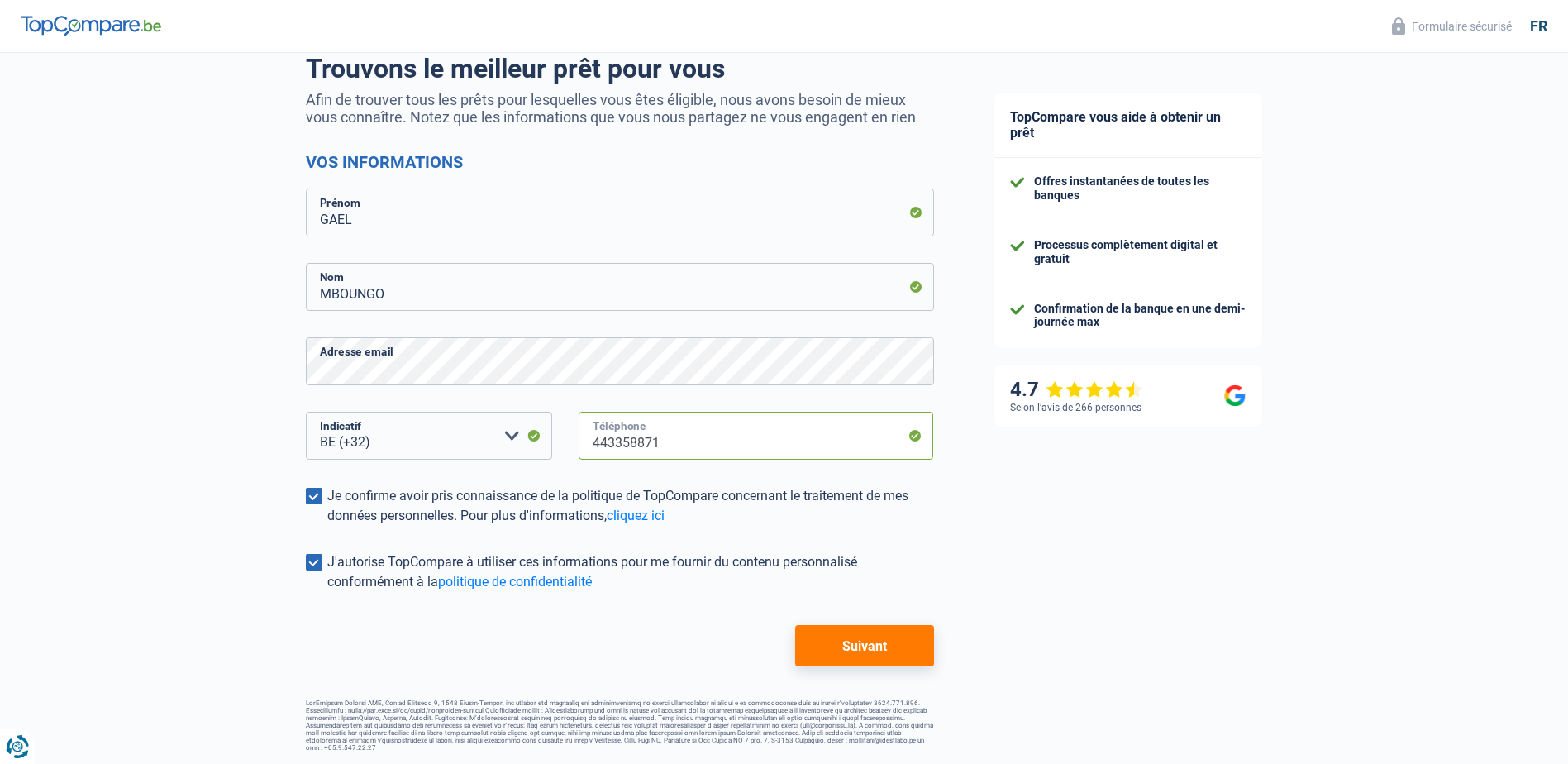
type input "443358871"
click at [861, 648] on button "Suivant" at bounding box center [864, 645] width 138 height 41
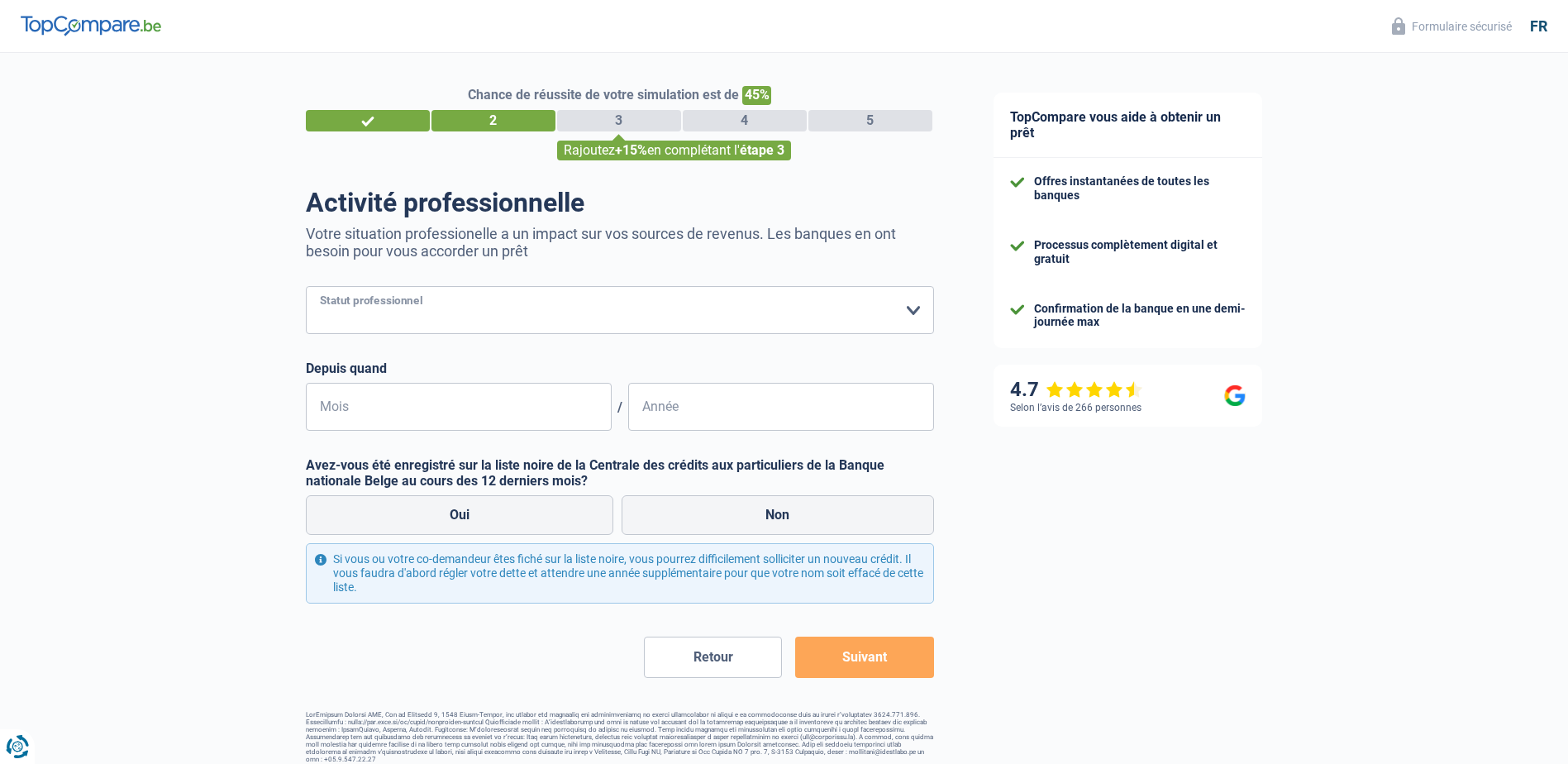
click at [913, 308] on select "Ouvrier Employé privé Employé public Invalide Indépendant Pensionné Chômeur Mut…" at bounding box center [619, 310] width 628 height 48
select select "privateEmployee"
click at [306, 287] on select "Ouvrier Employé privé Employé public Invalide Indépendant Pensionné Chômeur Mut…" at bounding box center [619, 310] width 628 height 48
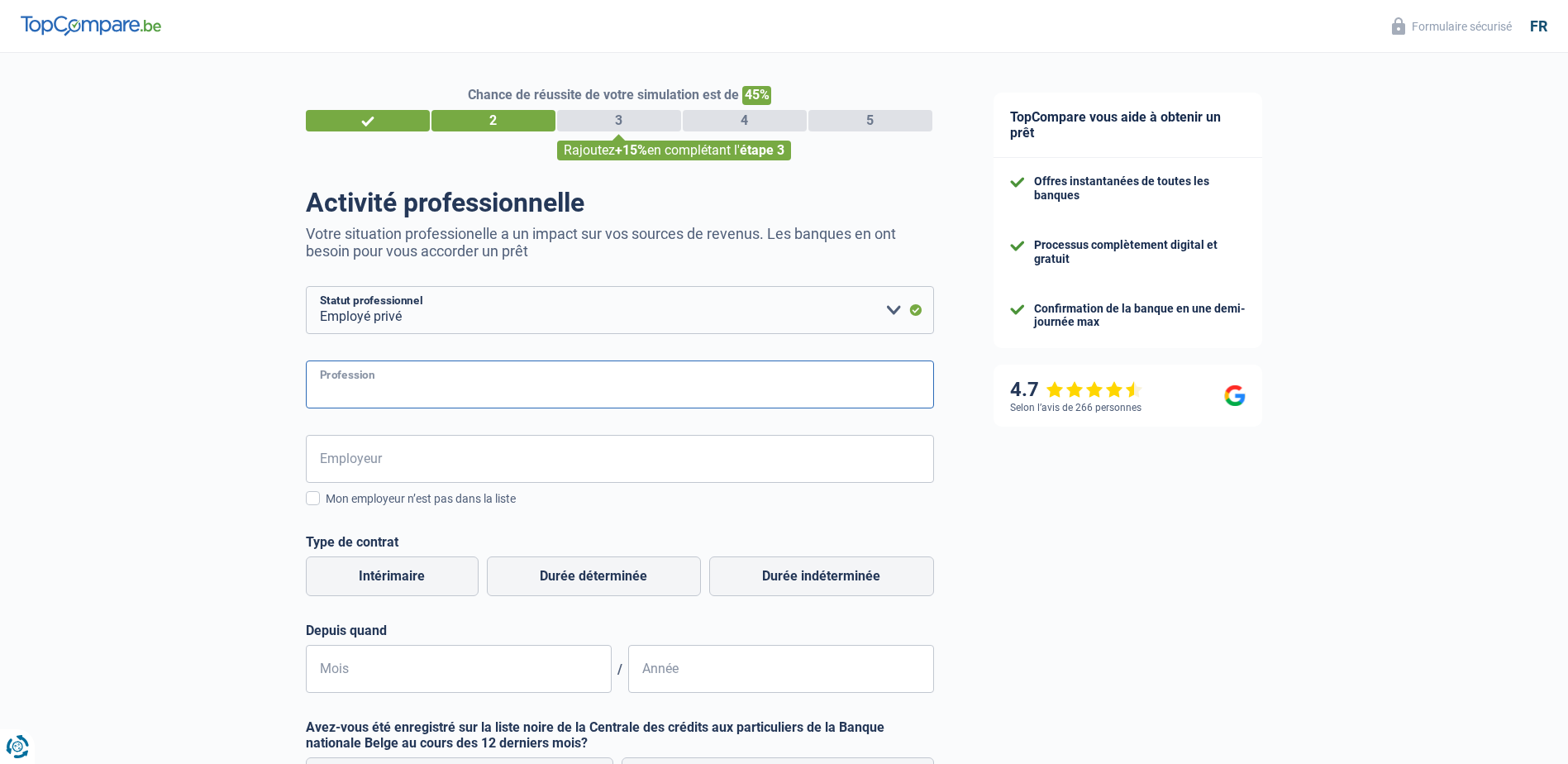
click at [712, 393] on input "Profession" at bounding box center [619, 384] width 628 height 48
type input "Ingenieur Genie-Civil"
click at [478, 465] on input "Employeur" at bounding box center [619, 458] width 628 height 48
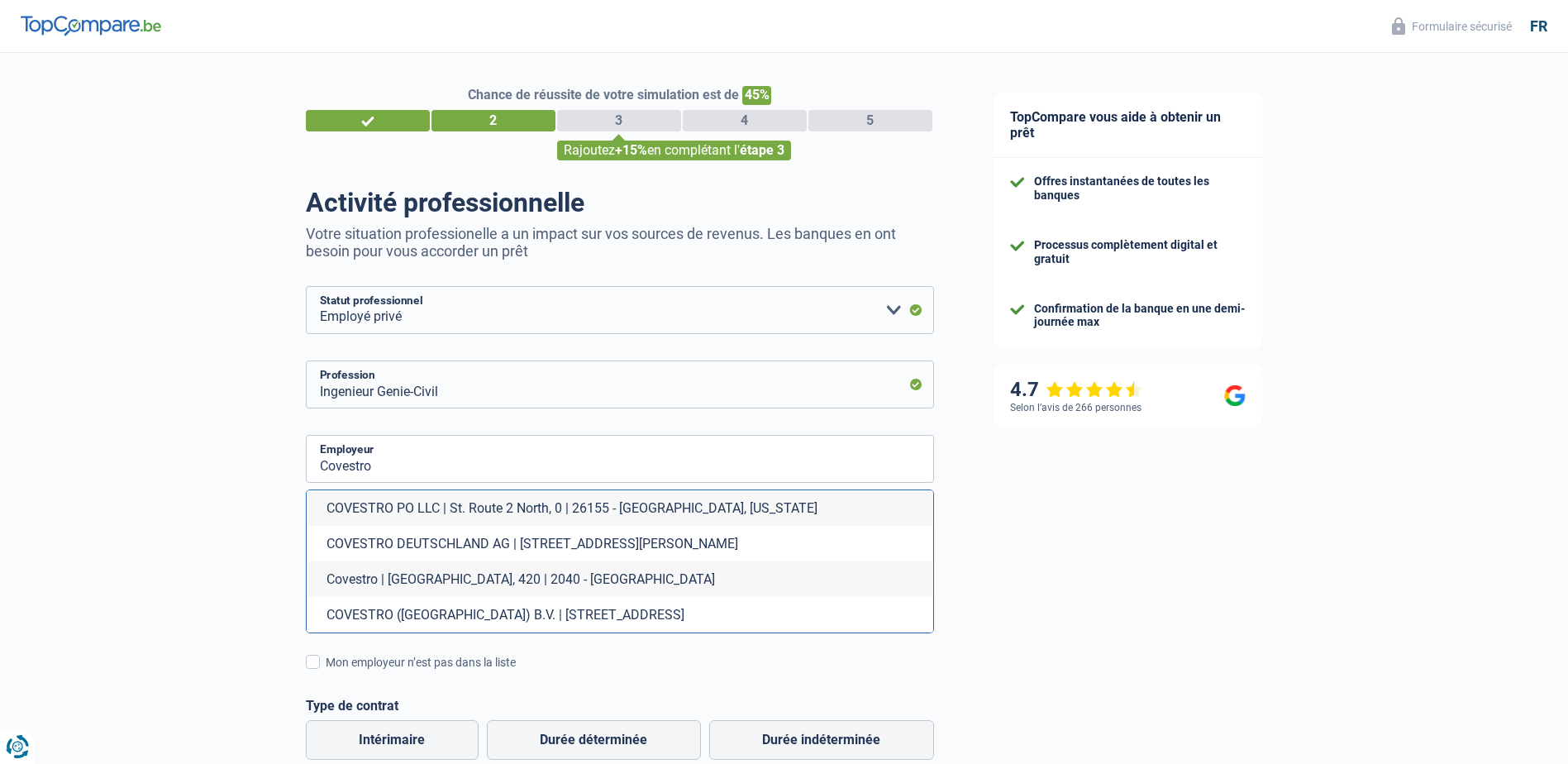
click at [519, 540] on li "COVESTRO DEUTSCHLAND AG | Kaiser-Wilhelm-Allee, 60 | 51373 - Leverkussen" at bounding box center [620, 543] width 627 height 36
type input "COVESTRO DEUTSCHLAND AG | Kaiser-Wilhelm-Allee, 60 | 51373 - Leverkussen"
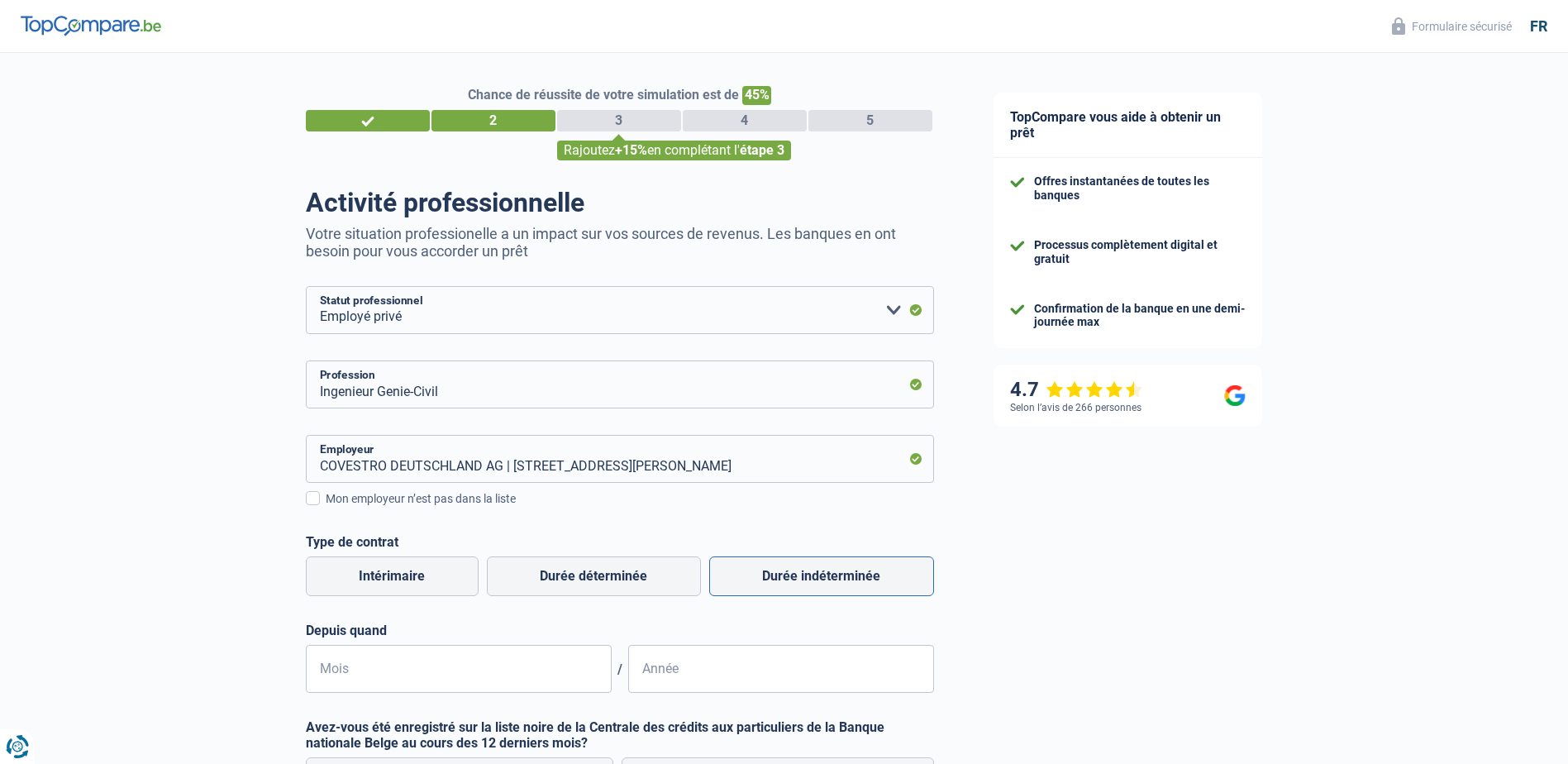
click at [776, 576] on label "Durée indéterminée" at bounding box center [821, 575] width 224 height 39
click at [776, 576] on input "Durée indéterminée" at bounding box center [821, 575] width 224 height 39
radio input "true"
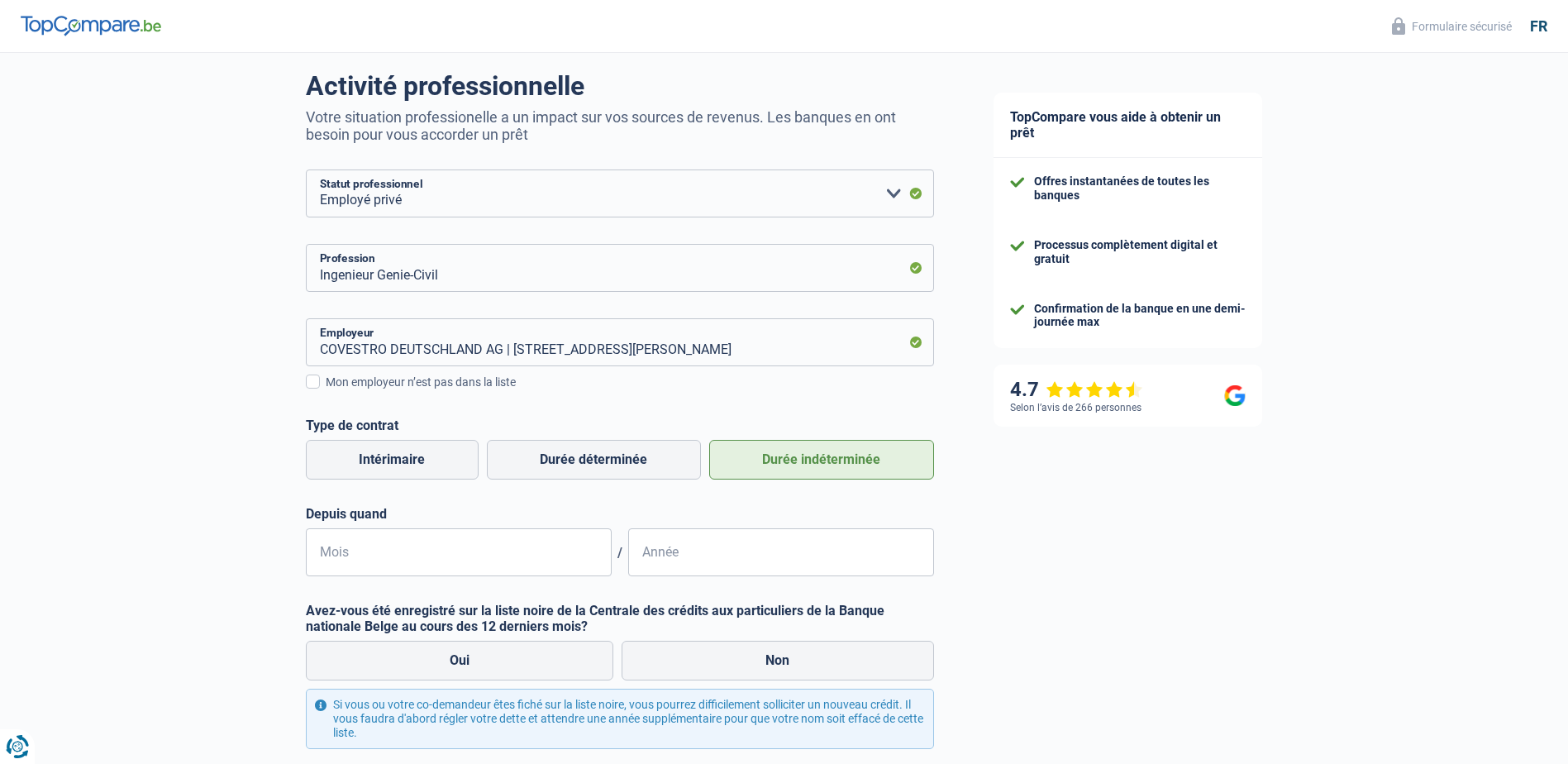
scroll to position [165, 0]
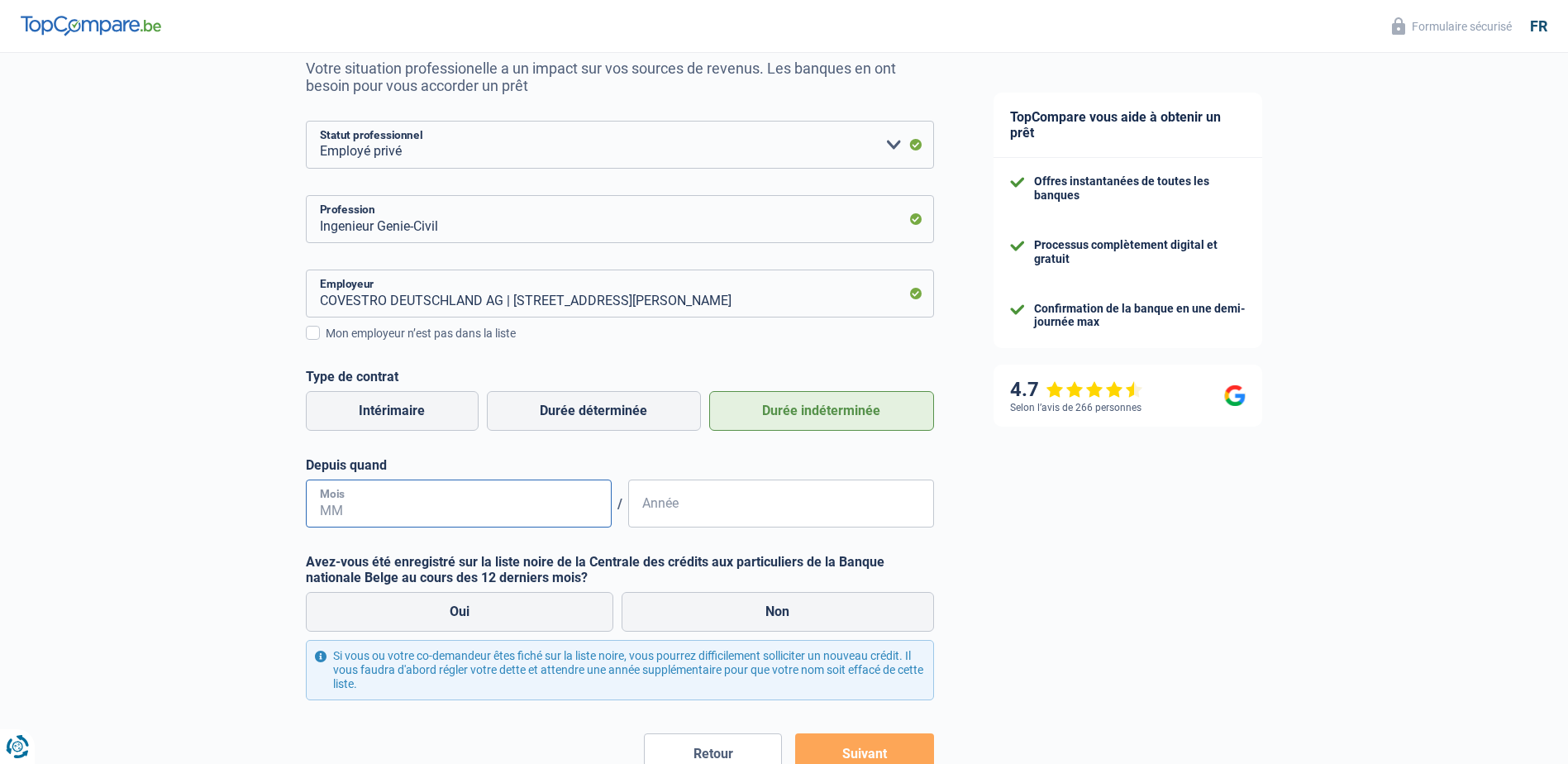
click at [492, 508] on input "Mois" at bounding box center [458, 503] width 306 height 48
type input "1"
type input "06"
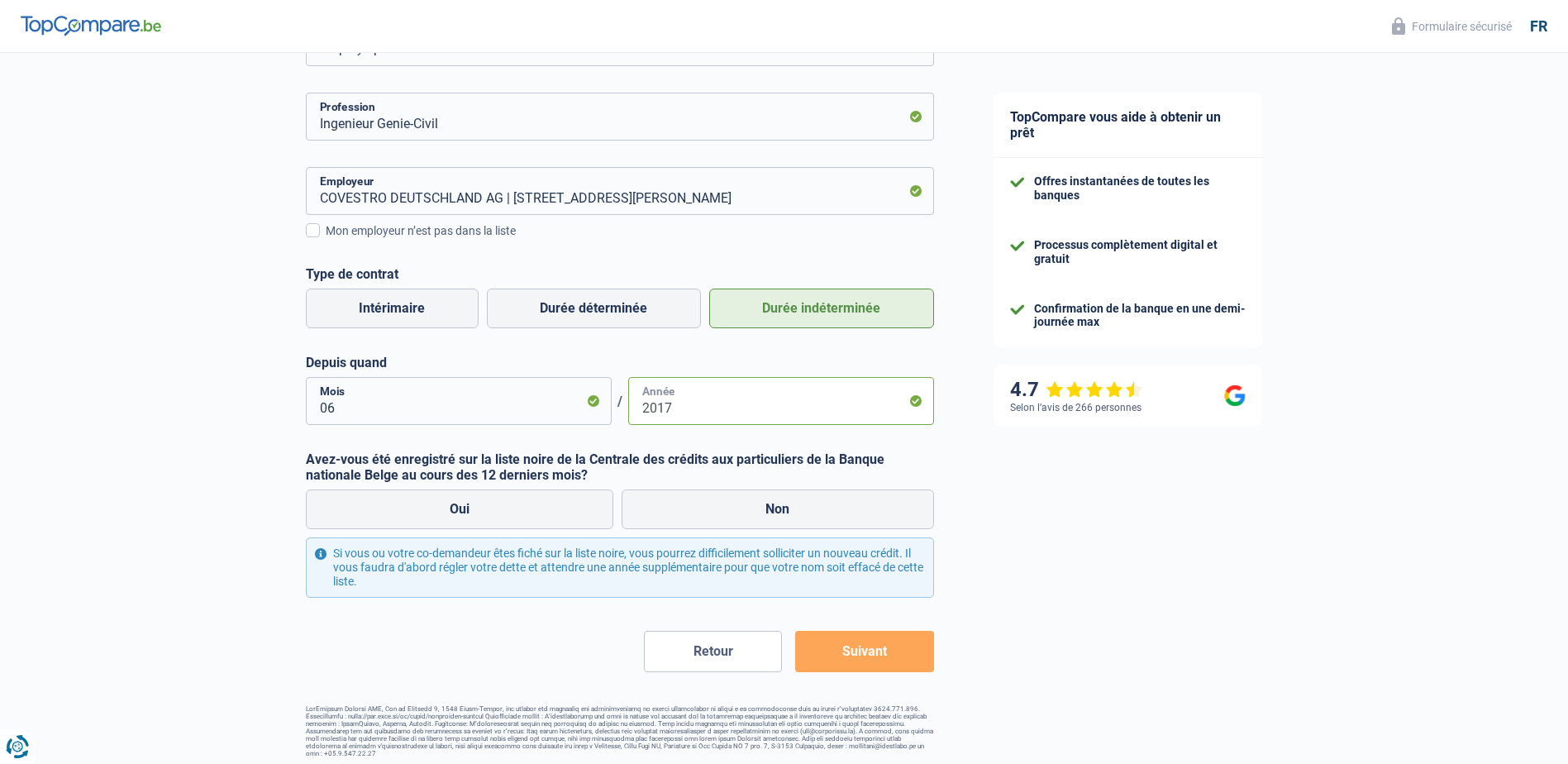
scroll to position [273, 0]
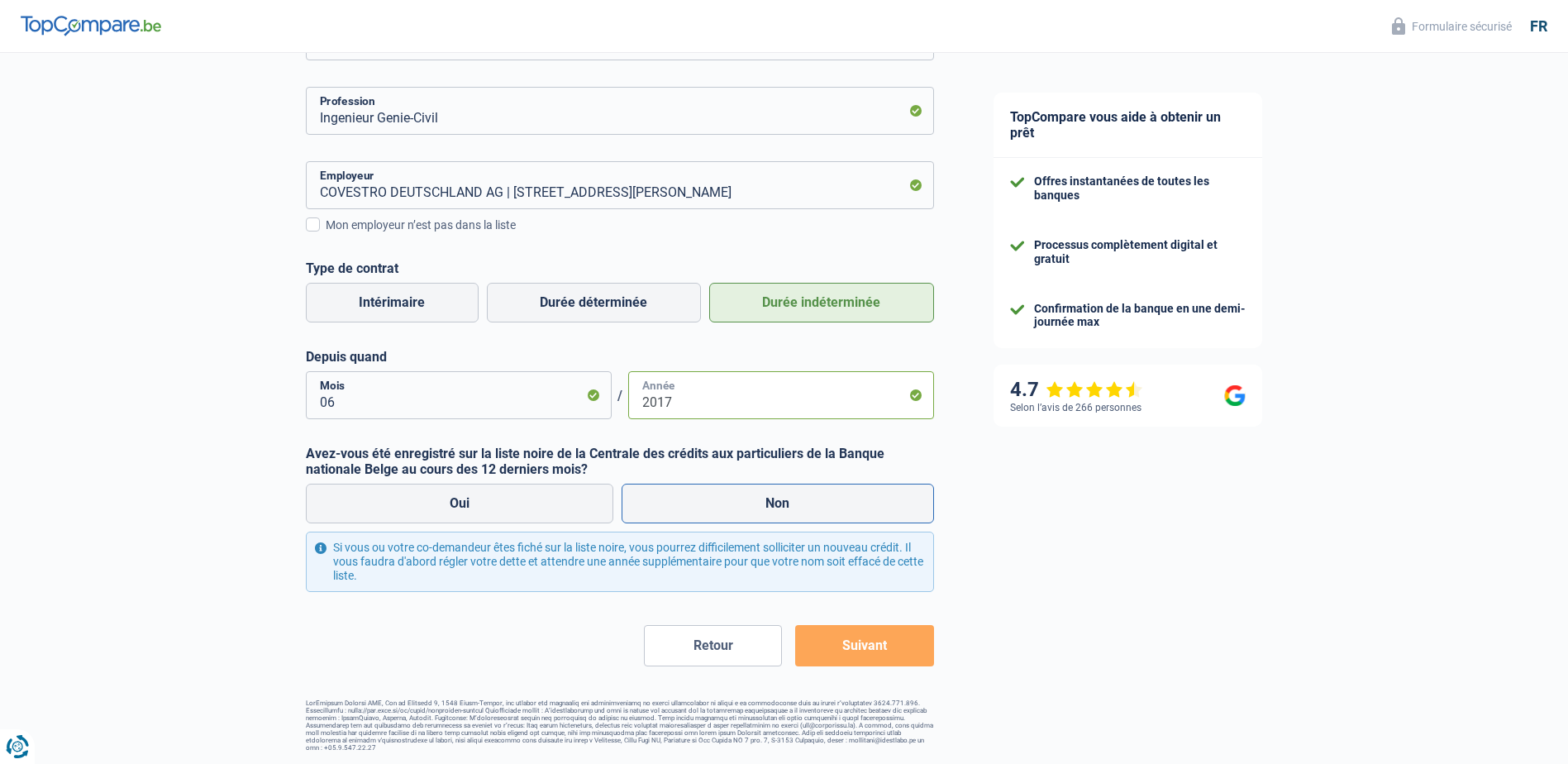
type input "2017"
click at [746, 503] on label "Non" at bounding box center [778, 503] width 313 height 39
click at [746, 503] on input "Non" at bounding box center [778, 503] width 313 height 39
radio input "true"
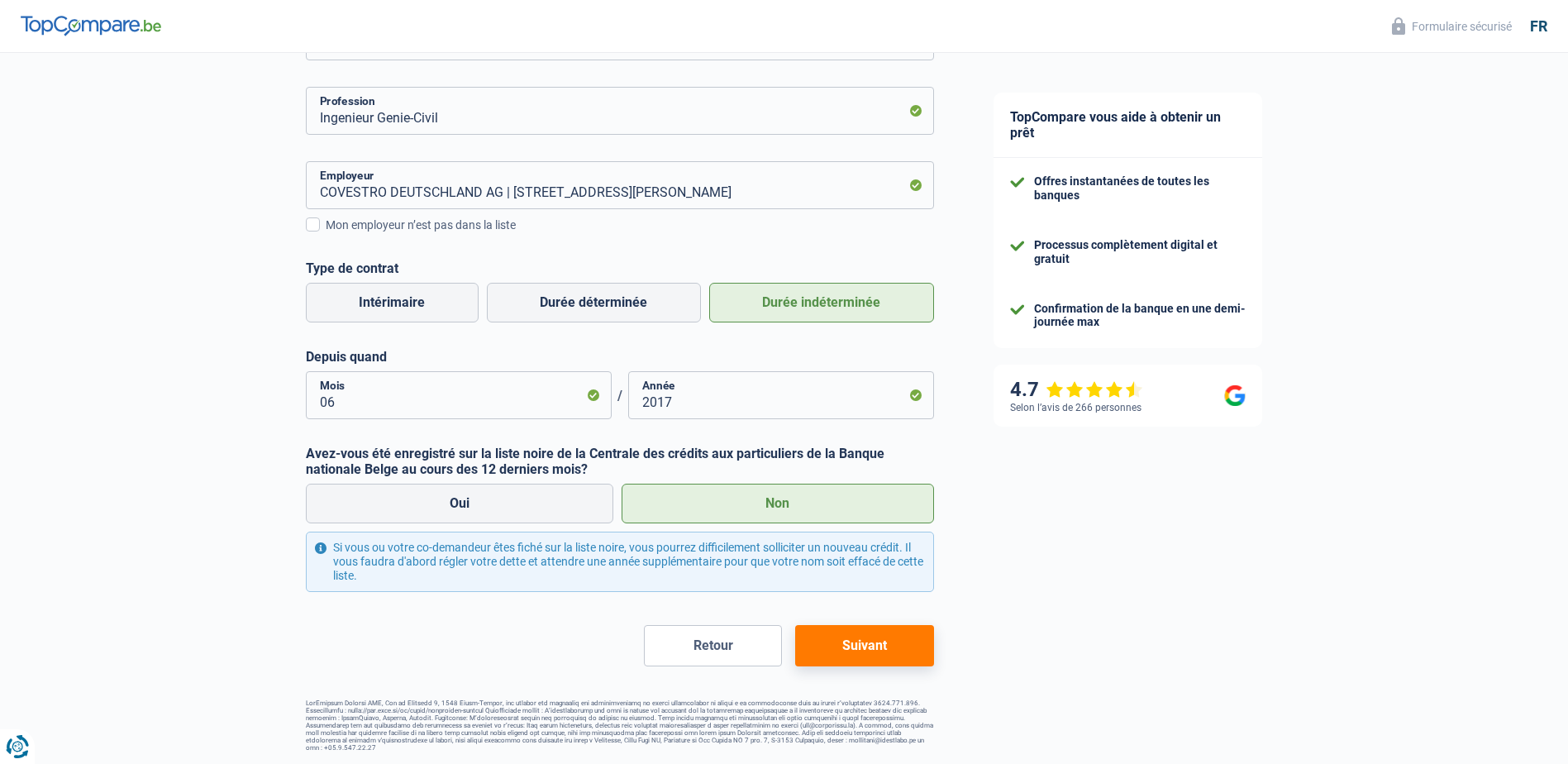
click at [895, 648] on button "Suivant" at bounding box center [864, 645] width 138 height 41
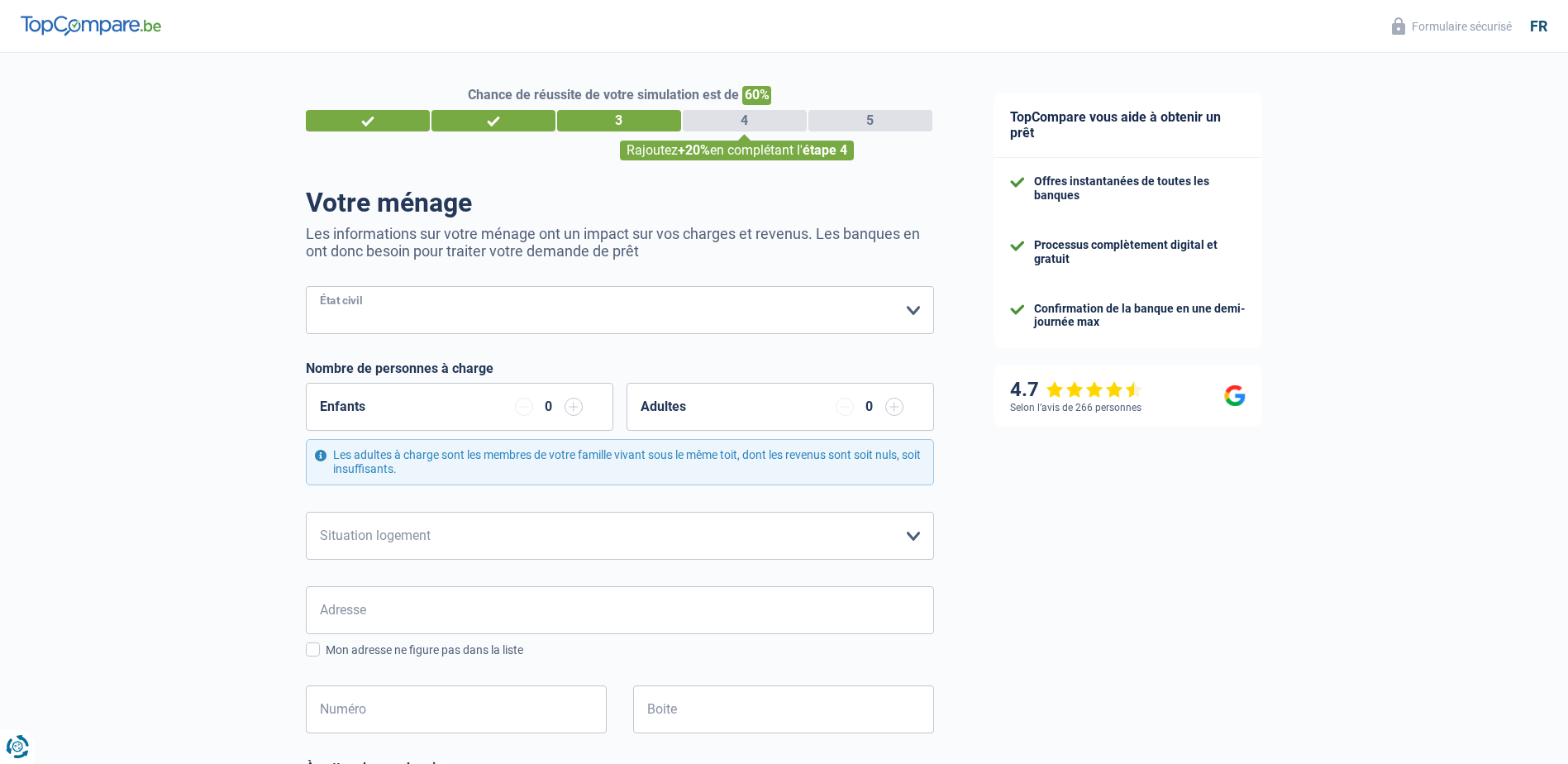
click at [909, 310] on select "Célibataire Marié(e) Cohabitant(e) légal(e) Divorcé(e) Veuf(ve) Séparé (de fait…" at bounding box center [619, 310] width 628 height 48
select select "married"
click at [306, 287] on select "Célibataire Marié(e) Cohabitant(e) légal(e) Divorcé(e) Veuf(ve) Séparé (de fait…" at bounding box center [619, 310] width 628 height 48
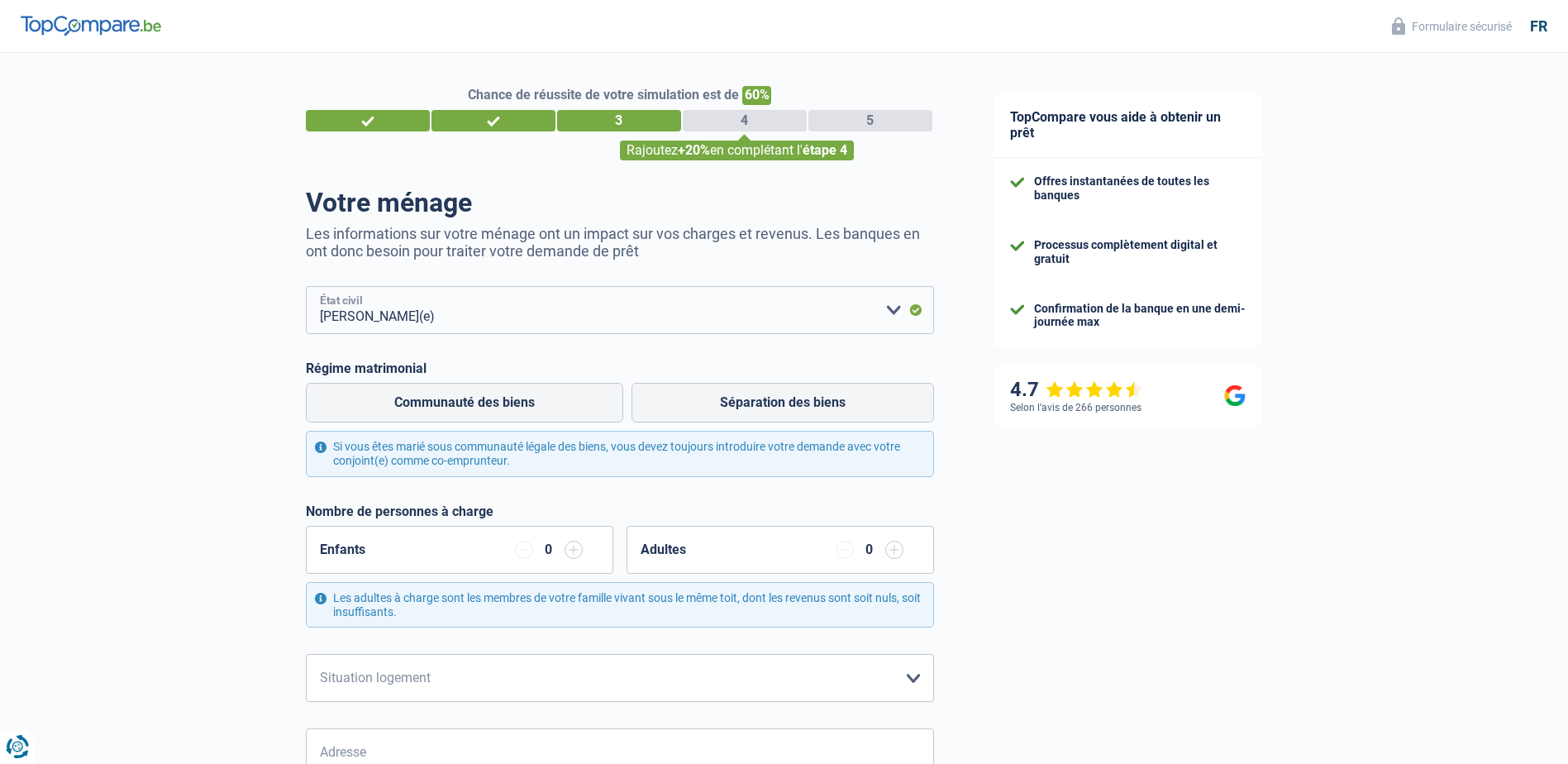
click at [891, 310] on select "Célibataire Marié(e) Cohabitant(e) légal(e) Divorcé(e) Veuf(ve) Séparé (de fait…" at bounding box center [619, 310] width 628 height 48
click at [306, 287] on select "Célibataire Marié(e) Cohabitant(e) légal(e) Divorcé(e) Veuf(ve) Séparé (de fait…" at bounding box center [619, 310] width 628 height 48
click at [741, 397] on label "Séparation des biens" at bounding box center [782, 402] width 302 height 39
click at [741, 397] on input "Séparation des biens" at bounding box center [782, 402] width 302 height 39
radio input "true"
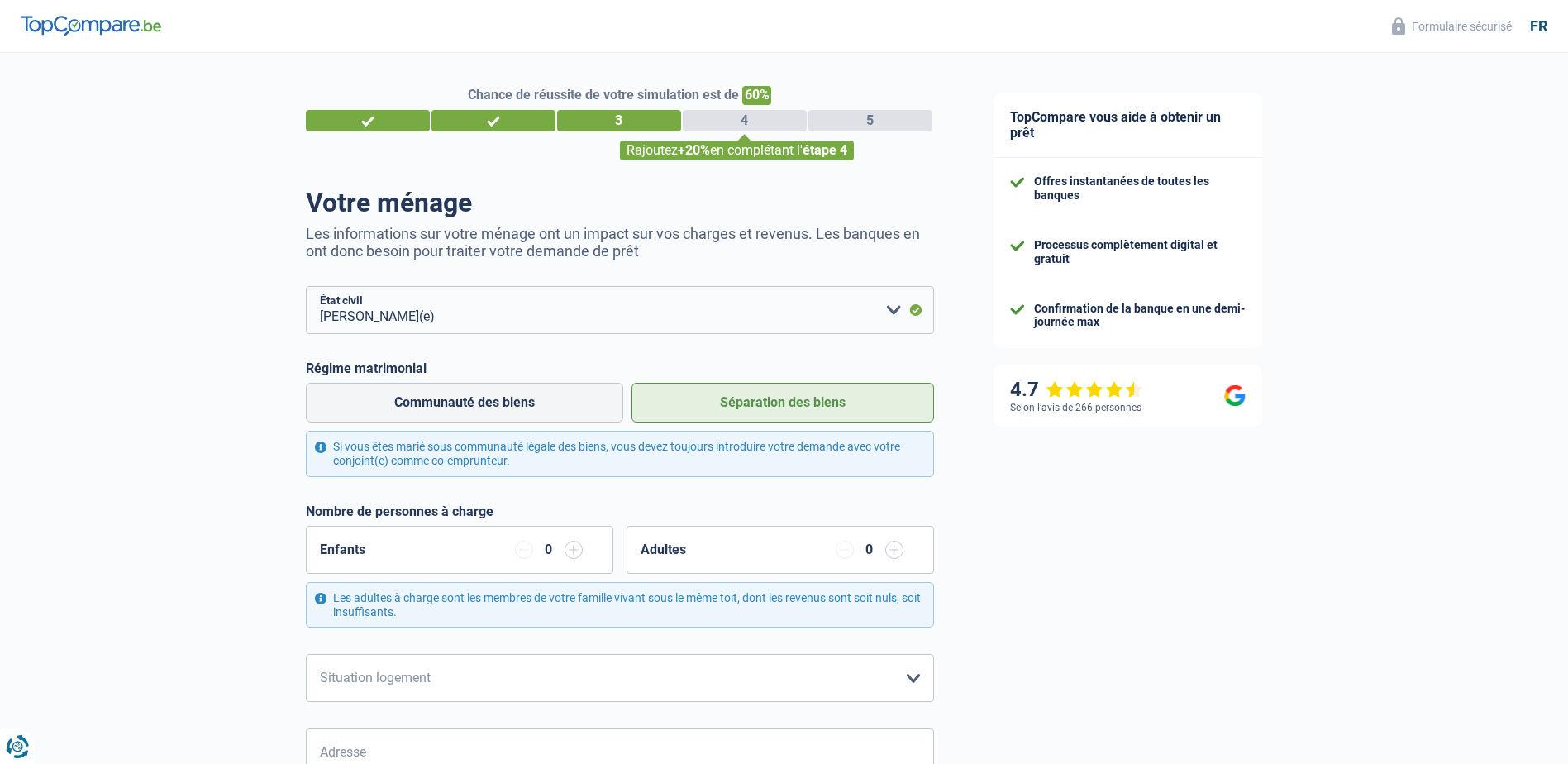
click at [570, 549] on input "button" at bounding box center [574, 549] width 18 height 18
click at [571, 549] on input "button" at bounding box center [574, 549] width 18 height 18
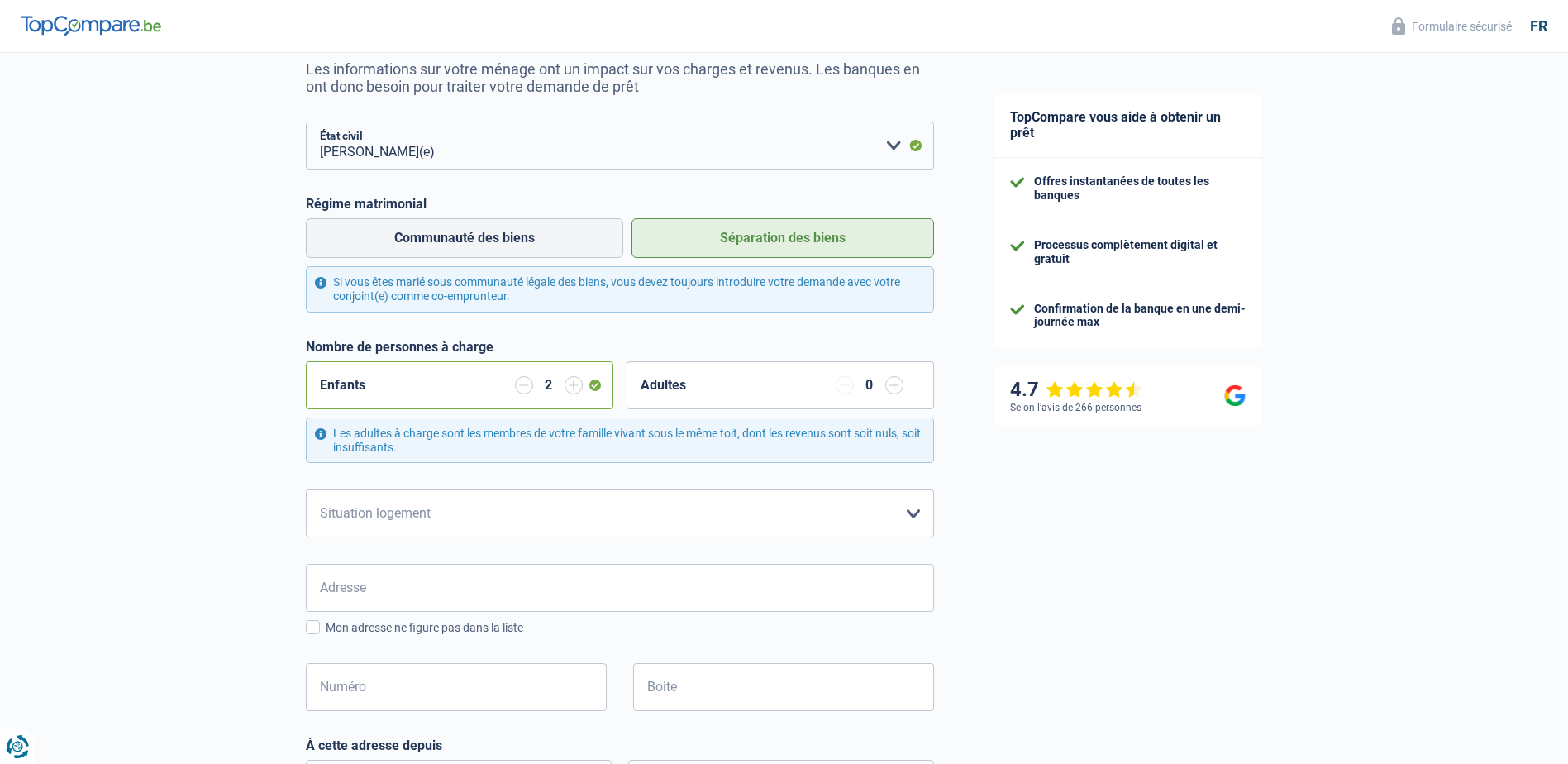
scroll to position [165, 0]
click at [892, 385] on input "button" at bounding box center [894, 384] width 18 height 18
click at [847, 384] on input "button" at bounding box center [844, 384] width 18 height 18
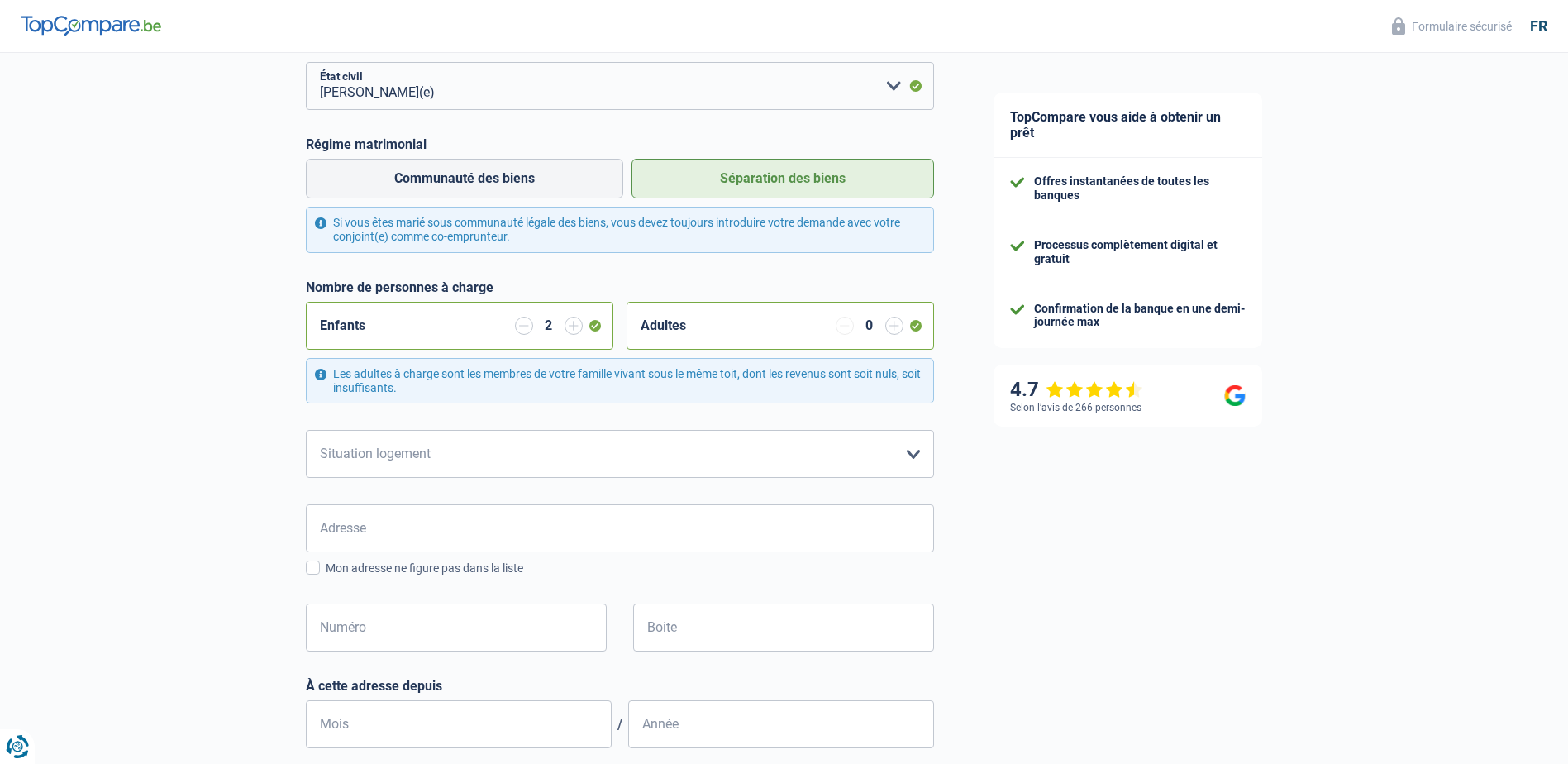
scroll to position [248, 0]
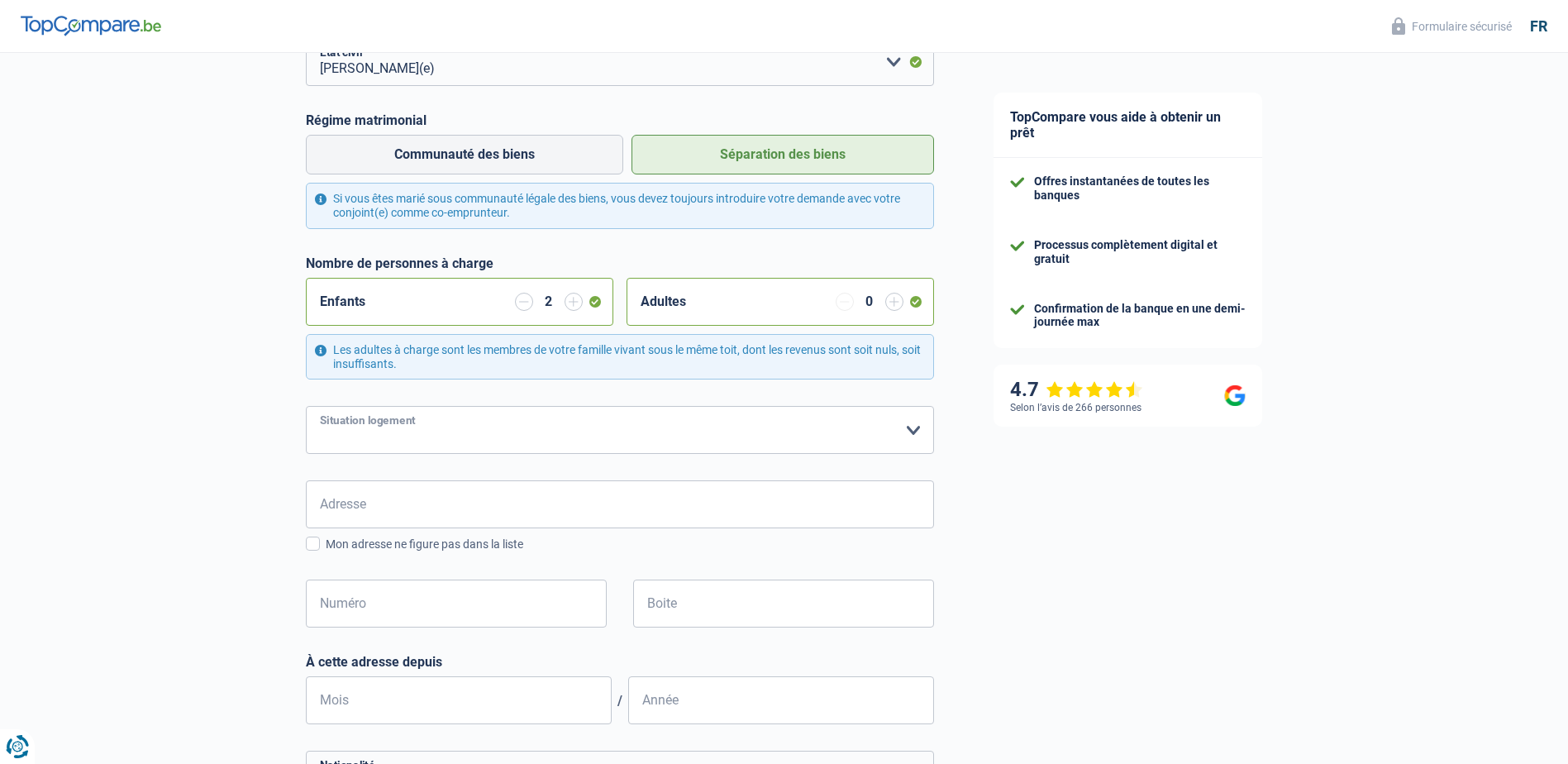
click at [916, 429] on select "Locataire Propriétaire avec prêt hypothécaire Propriétaire sans prêt hypothécai…" at bounding box center [619, 430] width 628 height 48
select select "rents"
click at [306, 408] on select "Locataire Propriétaire avec prêt hypothécaire Propriétaire sans prêt hypothécai…" at bounding box center [619, 430] width 628 height 48
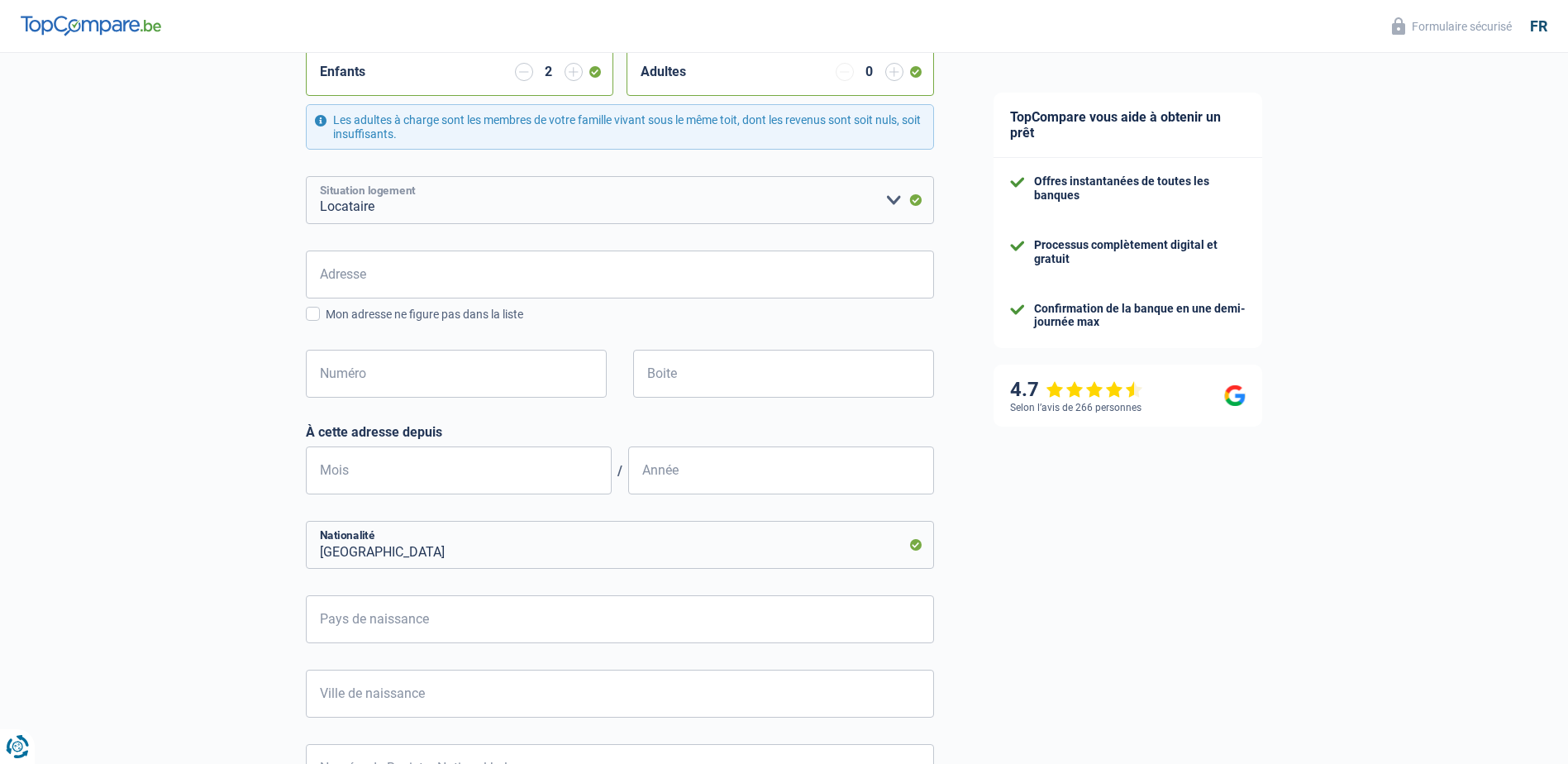
scroll to position [496, 0]
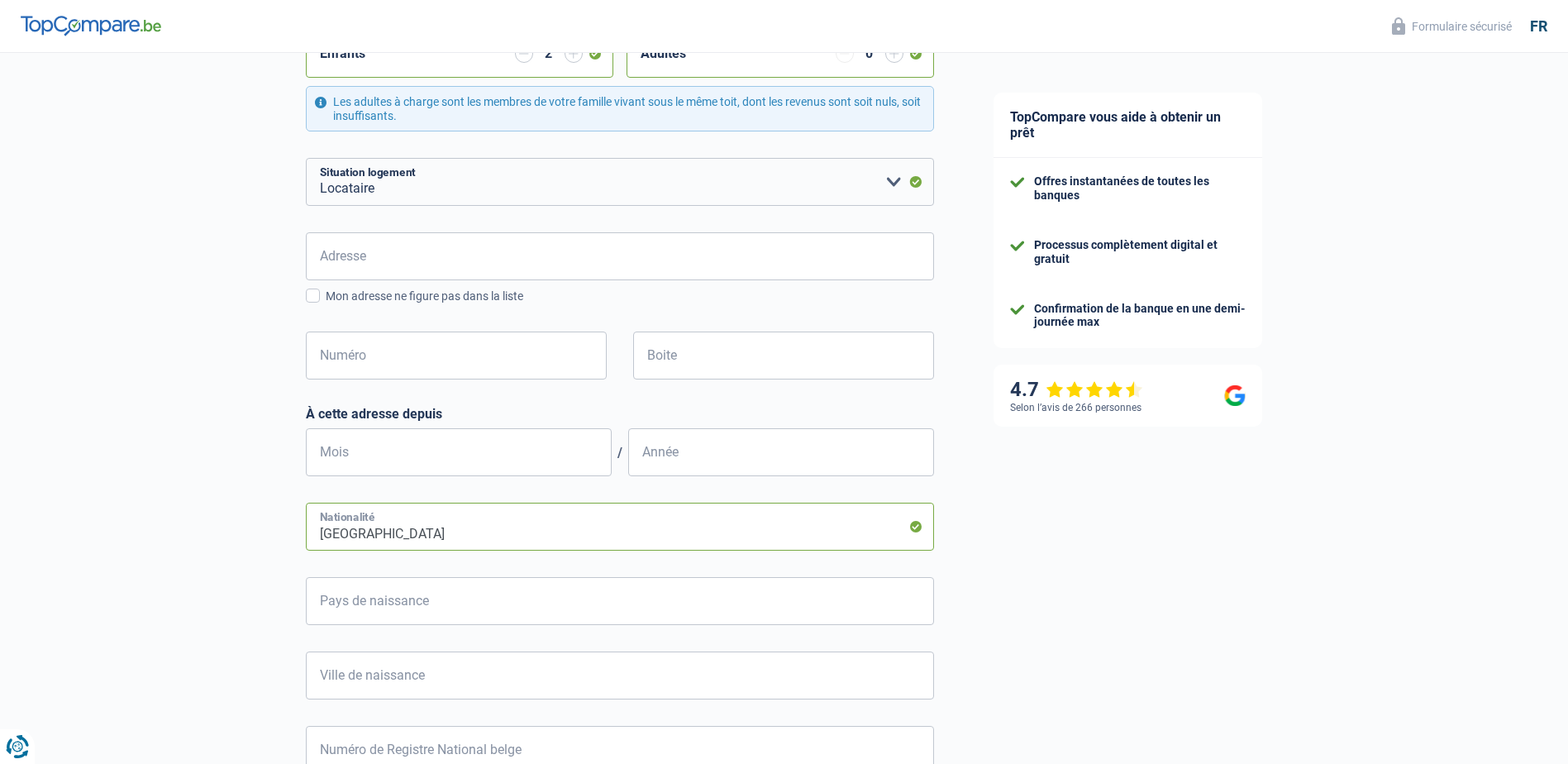
click at [607, 530] on input "Belgique" at bounding box center [619, 527] width 628 height 48
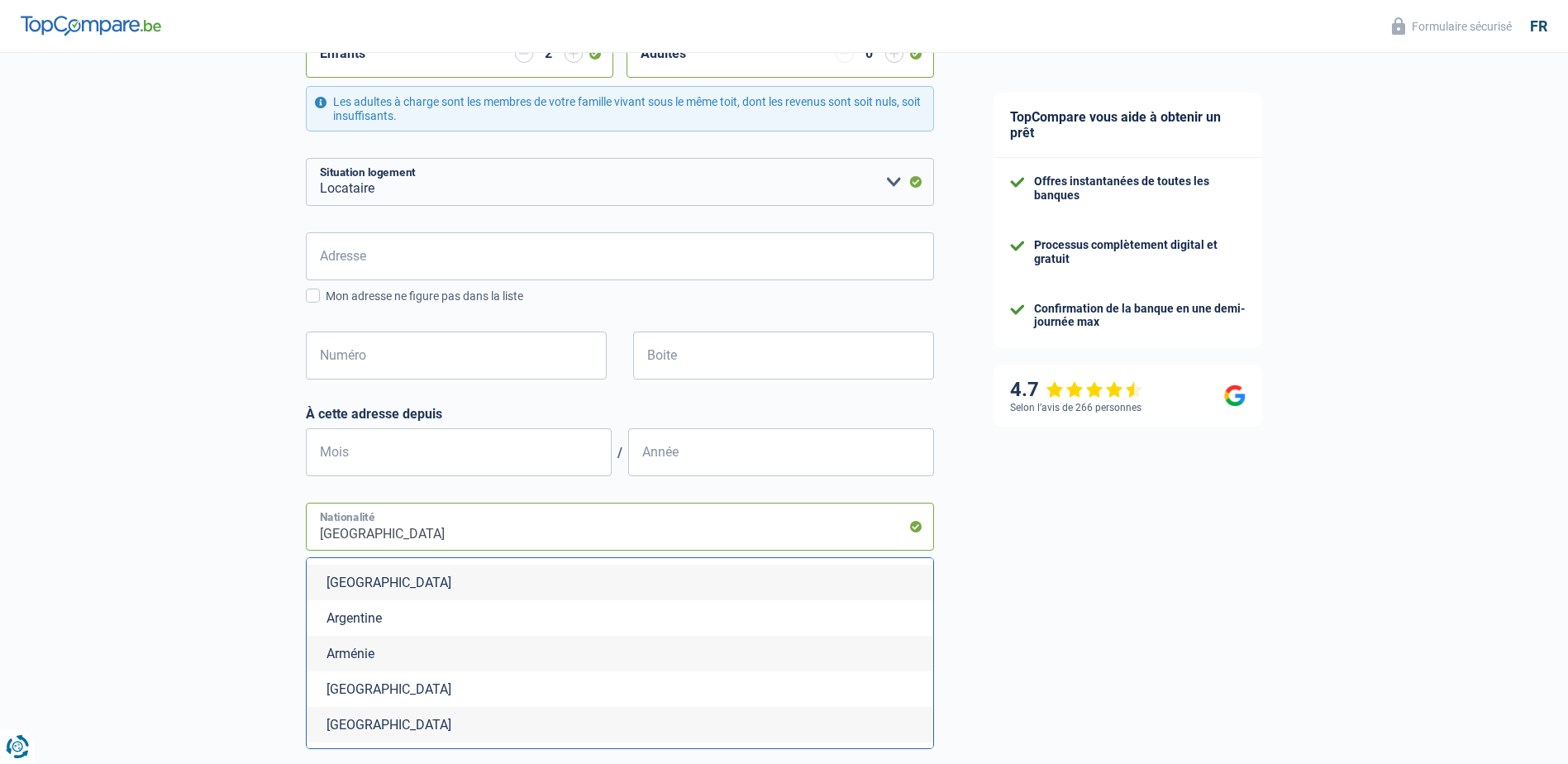
scroll to position [248, 0]
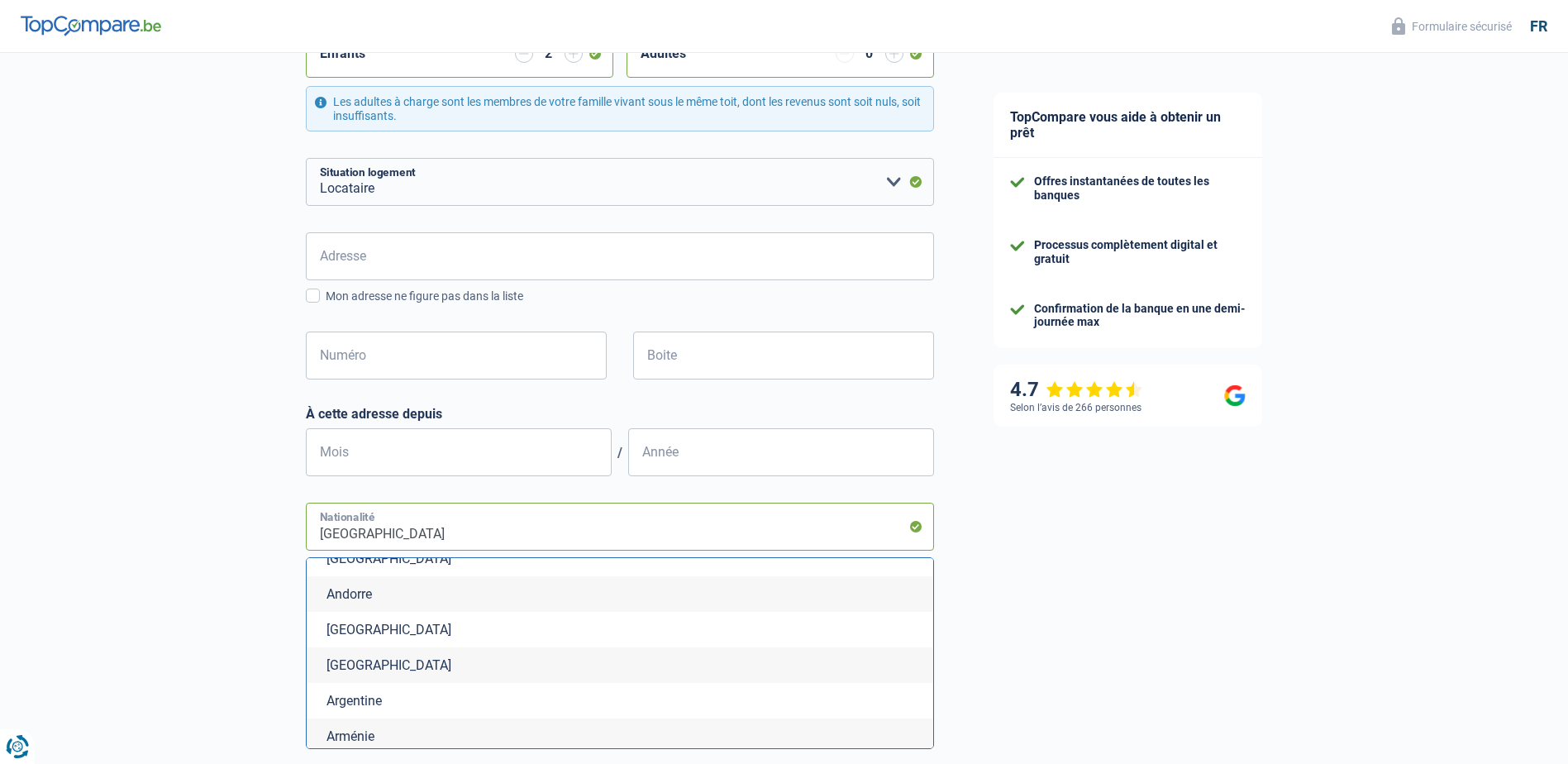
drag, startPoint x: 387, startPoint y: 538, endPoint x: 228, endPoint y: 531, distance: 159.2
click at [228, 531] on div "Chance de réussite de votre simulation est de 60% 1 2 3 4 5 Rajoutez +20% en co…" at bounding box center [482, 351] width 964 height 1601
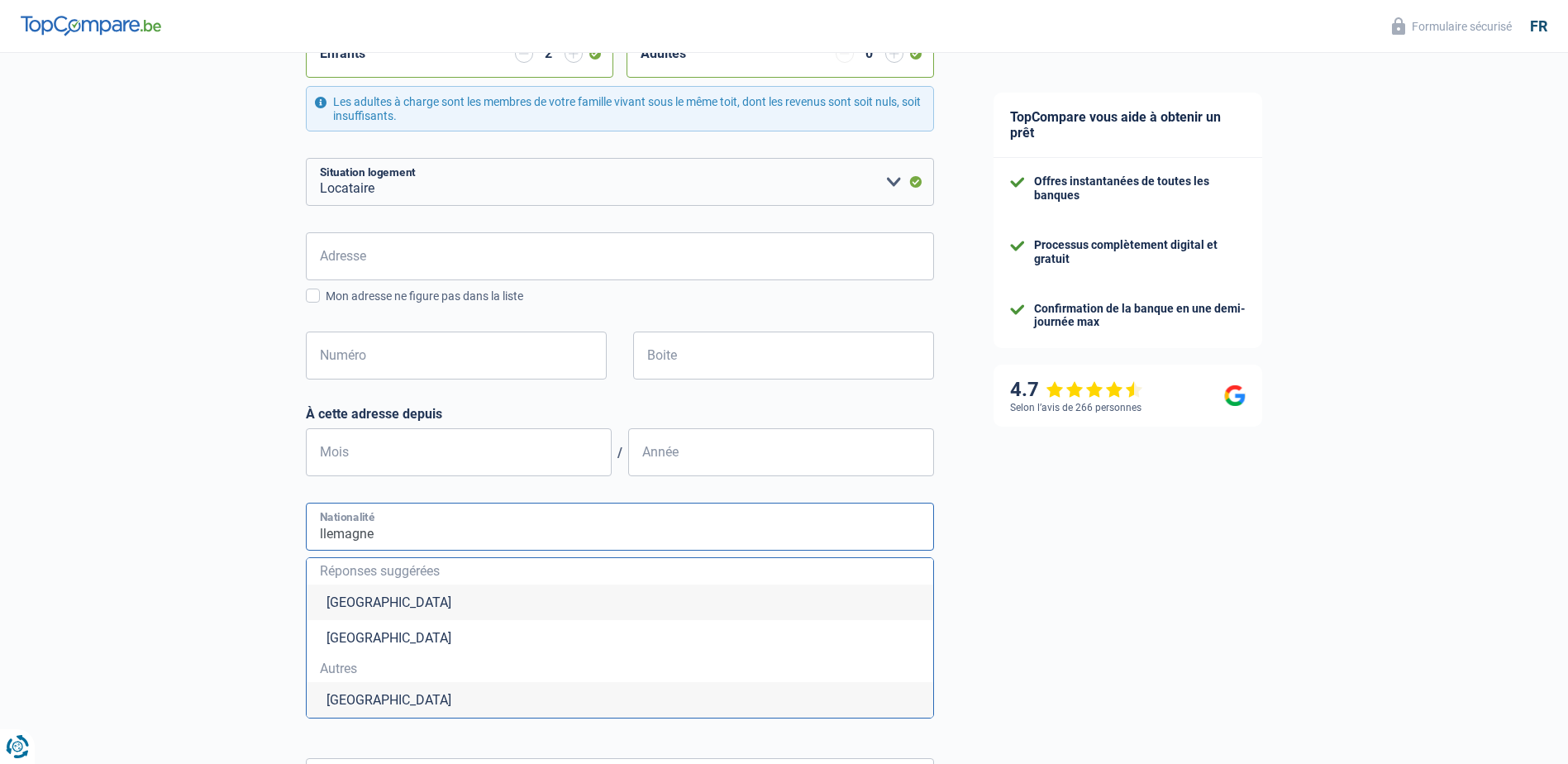
click at [317, 533] on input "llemagne" at bounding box center [619, 527] width 628 height 48
click at [368, 703] on li "Allemagne" at bounding box center [620, 699] width 627 height 36
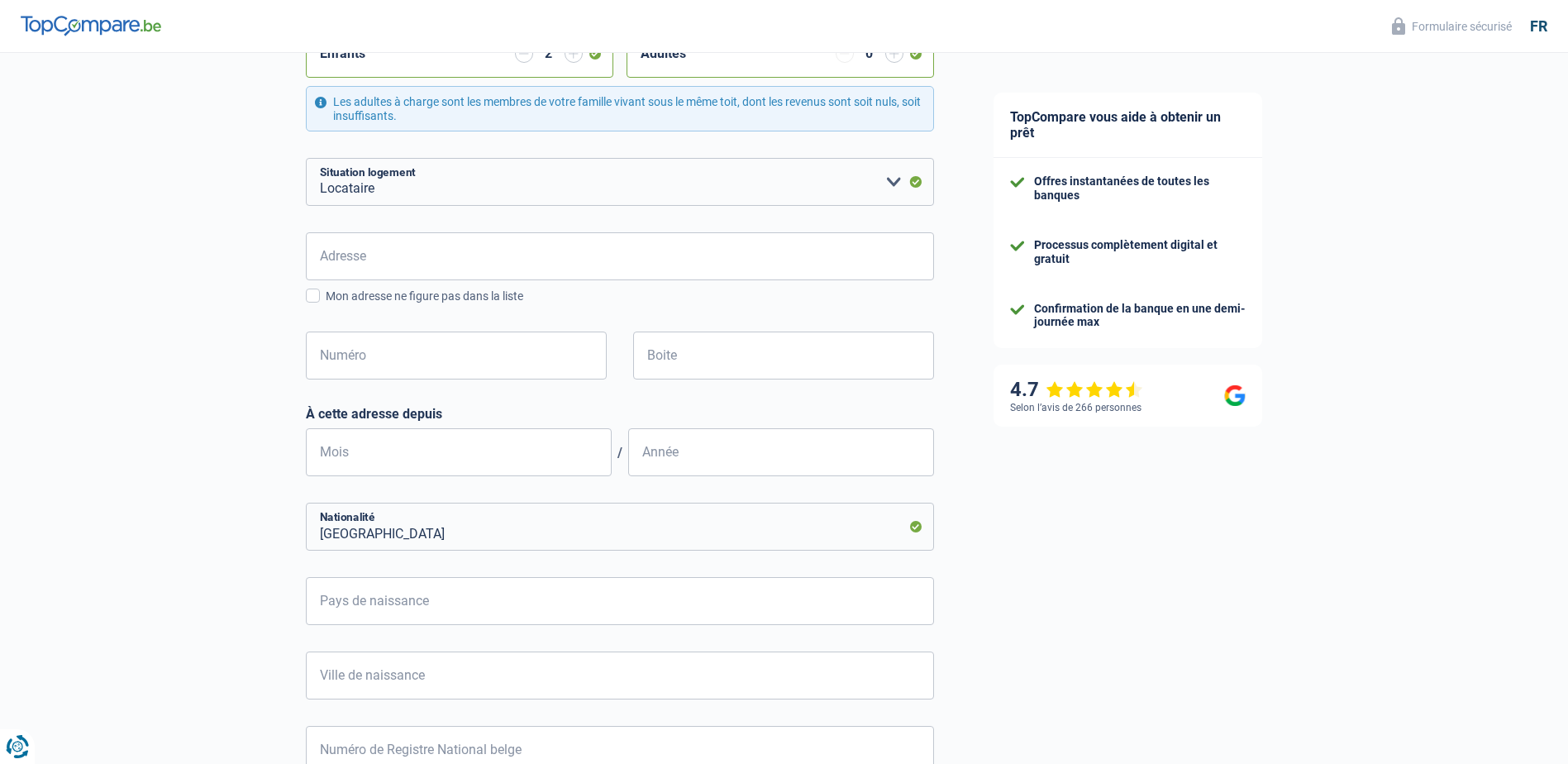
type input "Allemagne"
click at [424, 610] on input "Pays de naissance" at bounding box center [619, 601] width 628 height 48
click at [376, 679] on li "Belgique" at bounding box center [620, 676] width 627 height 36
type input "Belgique"
drag, startPoint x: 380, startPoint y: 611, endPoint x: 272, endPoint y: 612, distance: 108.0
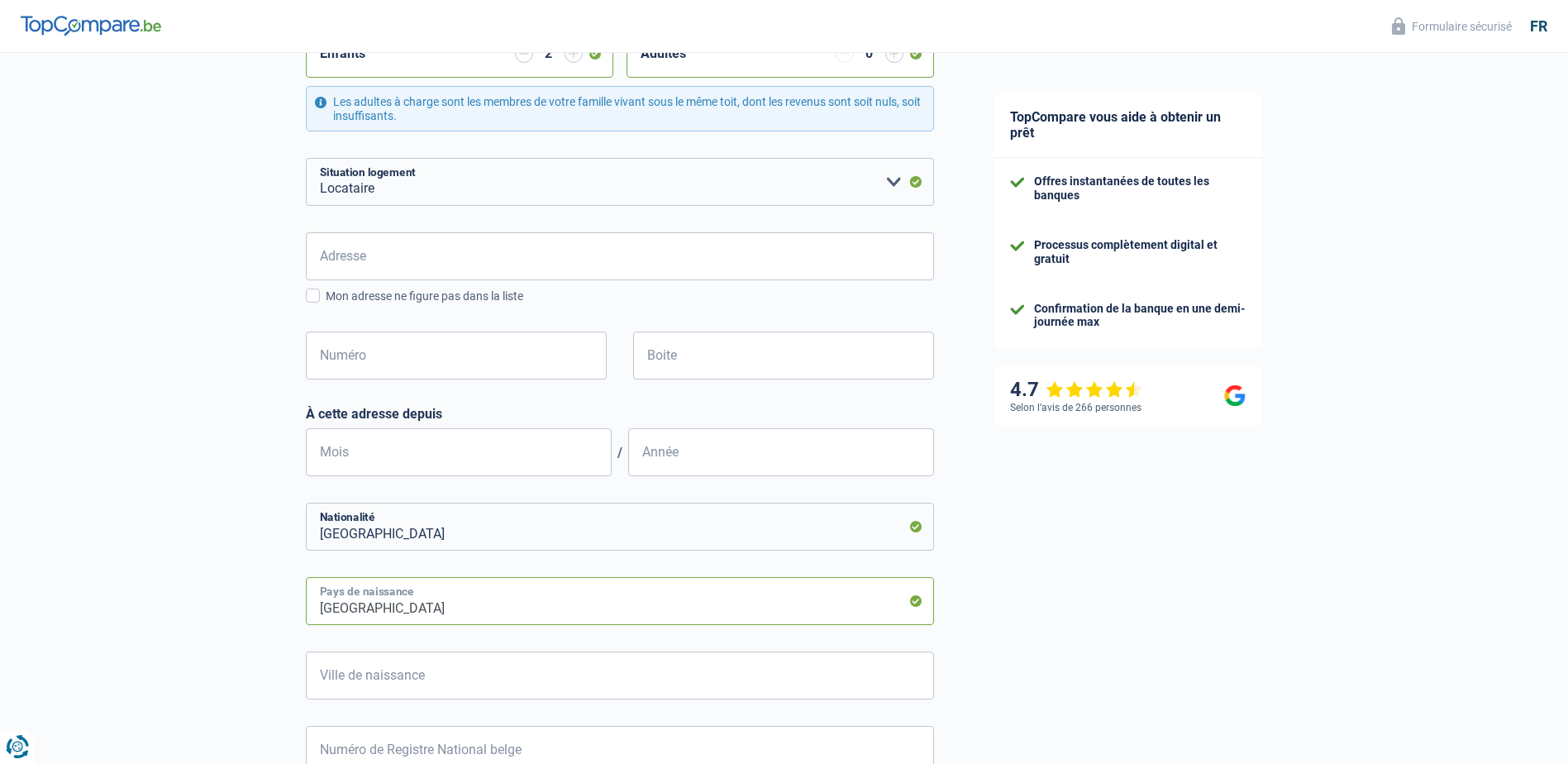
click at [272, 612] on div "Chance de réussite de votre simulation est de 60% 1 2 3 4 5 Rajoutez +20% en co…" at bounding box center [482, 244] width 964 height 1389
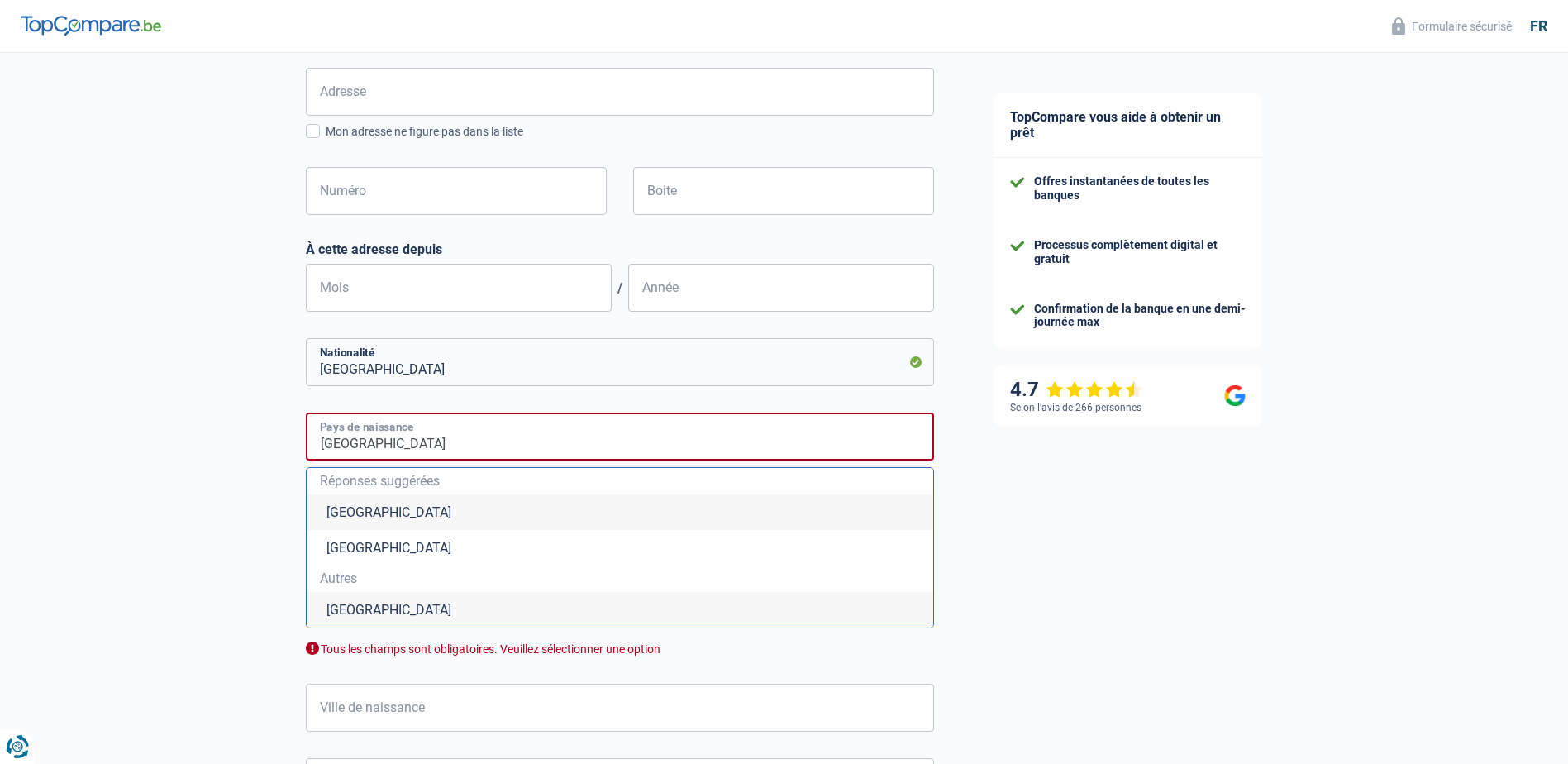
scroll to position [661, 0]
type input "Cameroun"
click at [424, 602] on li "Cameroun" at bounding box center [620, 609] width 627 height 36
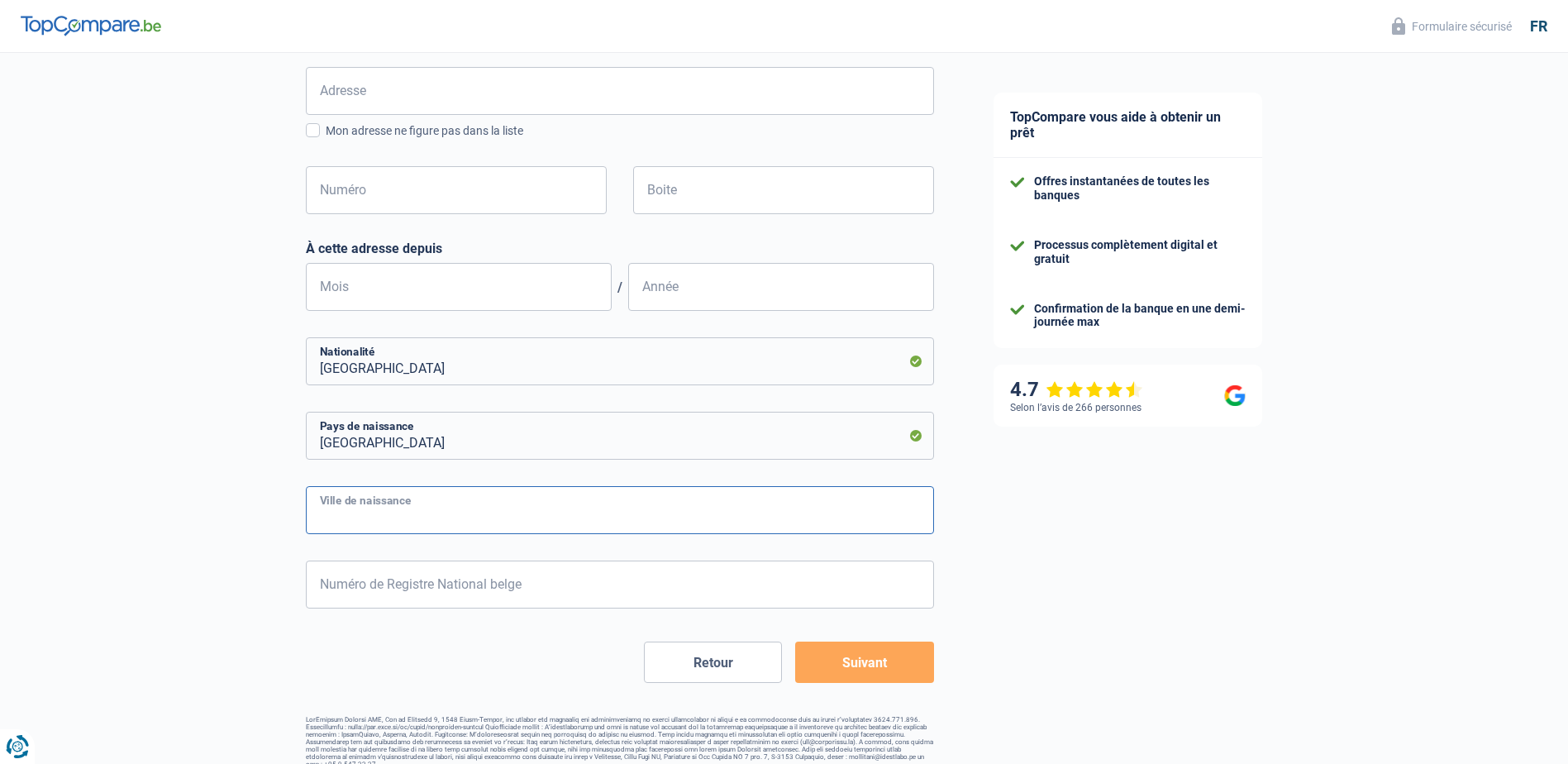
click at [465, 509] on input "Ville de naissance" at bounding box center [619, 510] width 628 height 48
type input "Douala"
click at [418, 595] on input "Numéro de Registre National belge" at bounding box center [619, 584] width 628 height 48
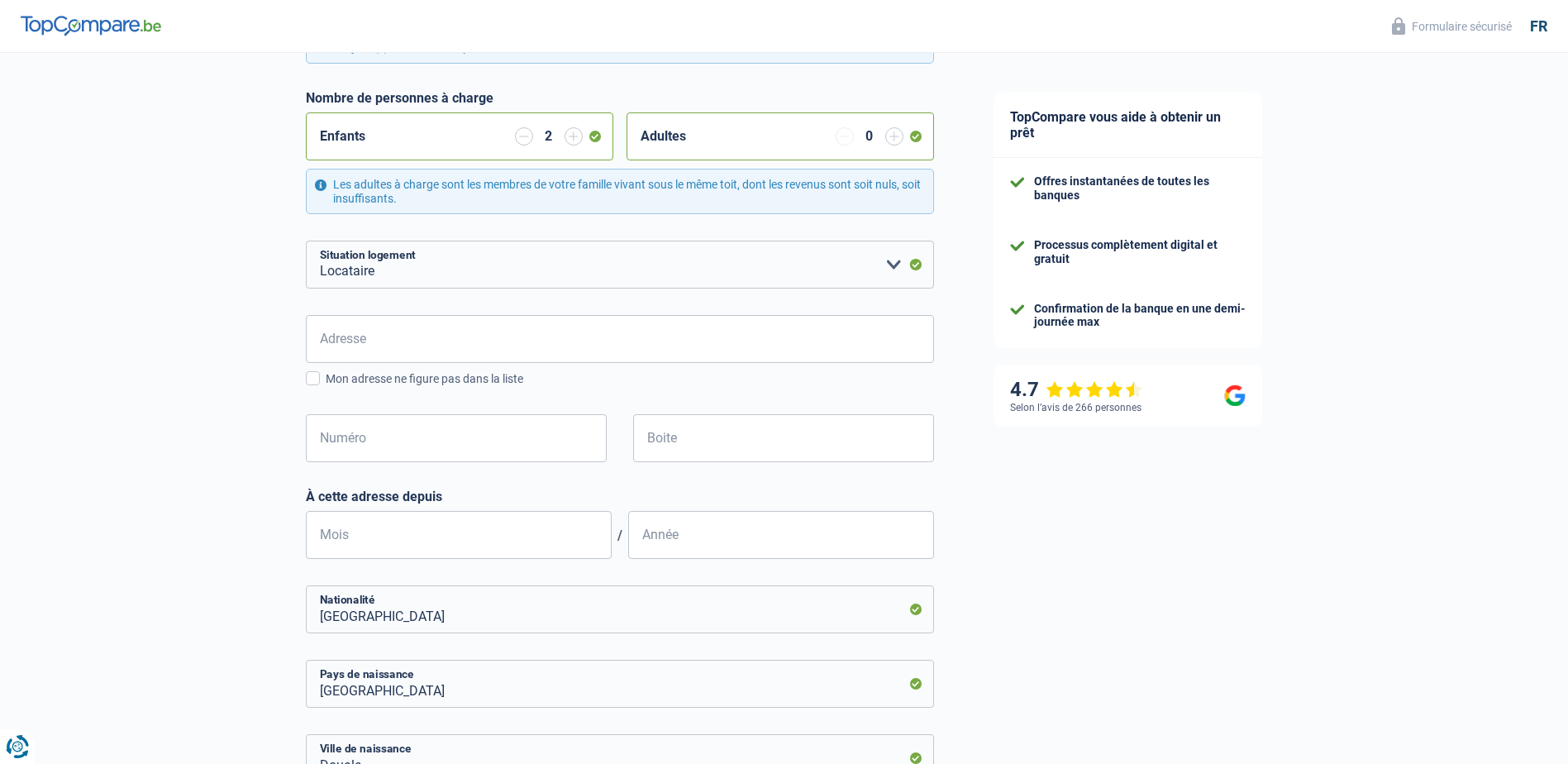
scroll to position [331, 0]
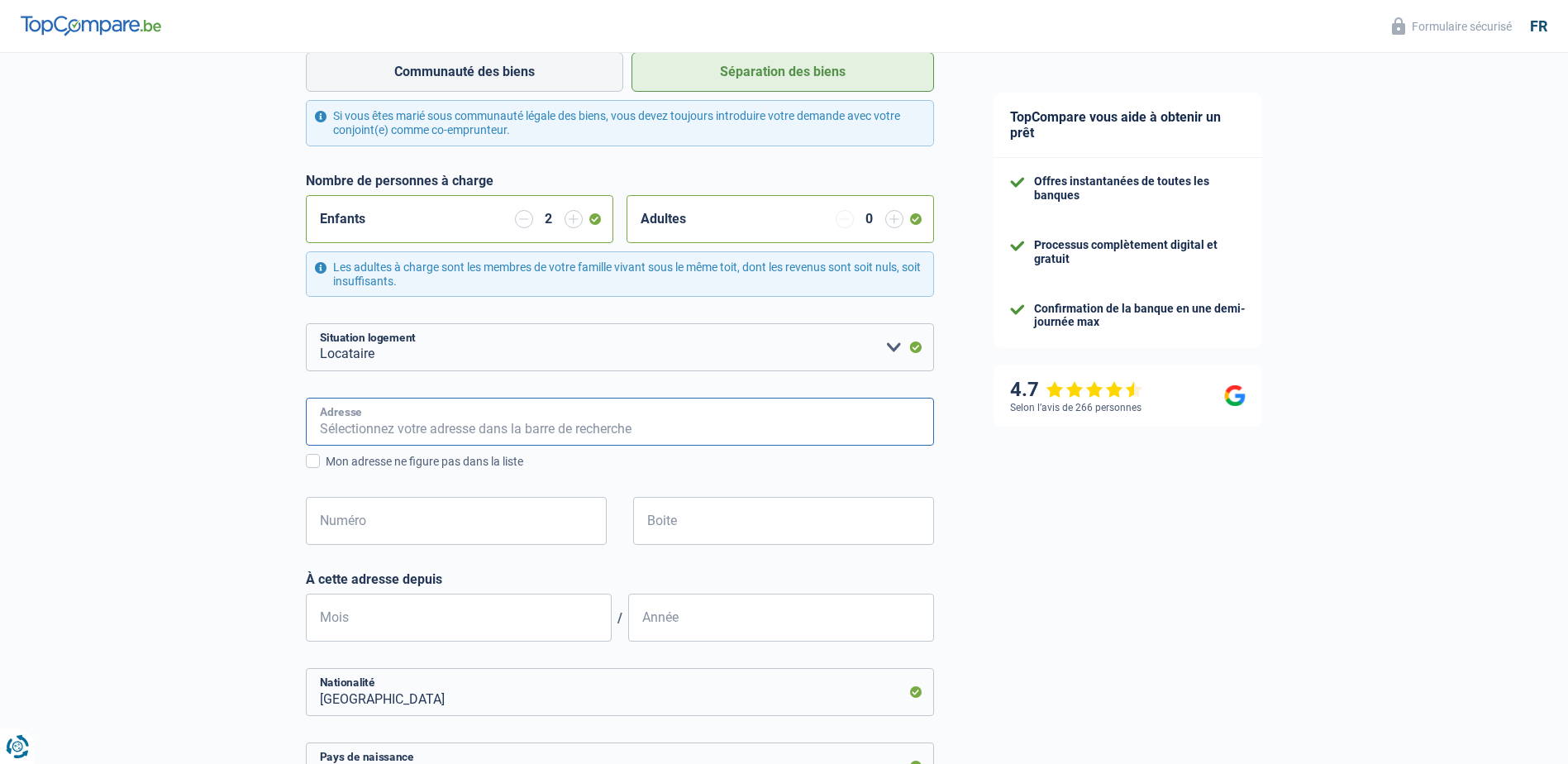
click at [465, 419] on input "Adresse" at bounding box center [619, 421] width 628 height 48
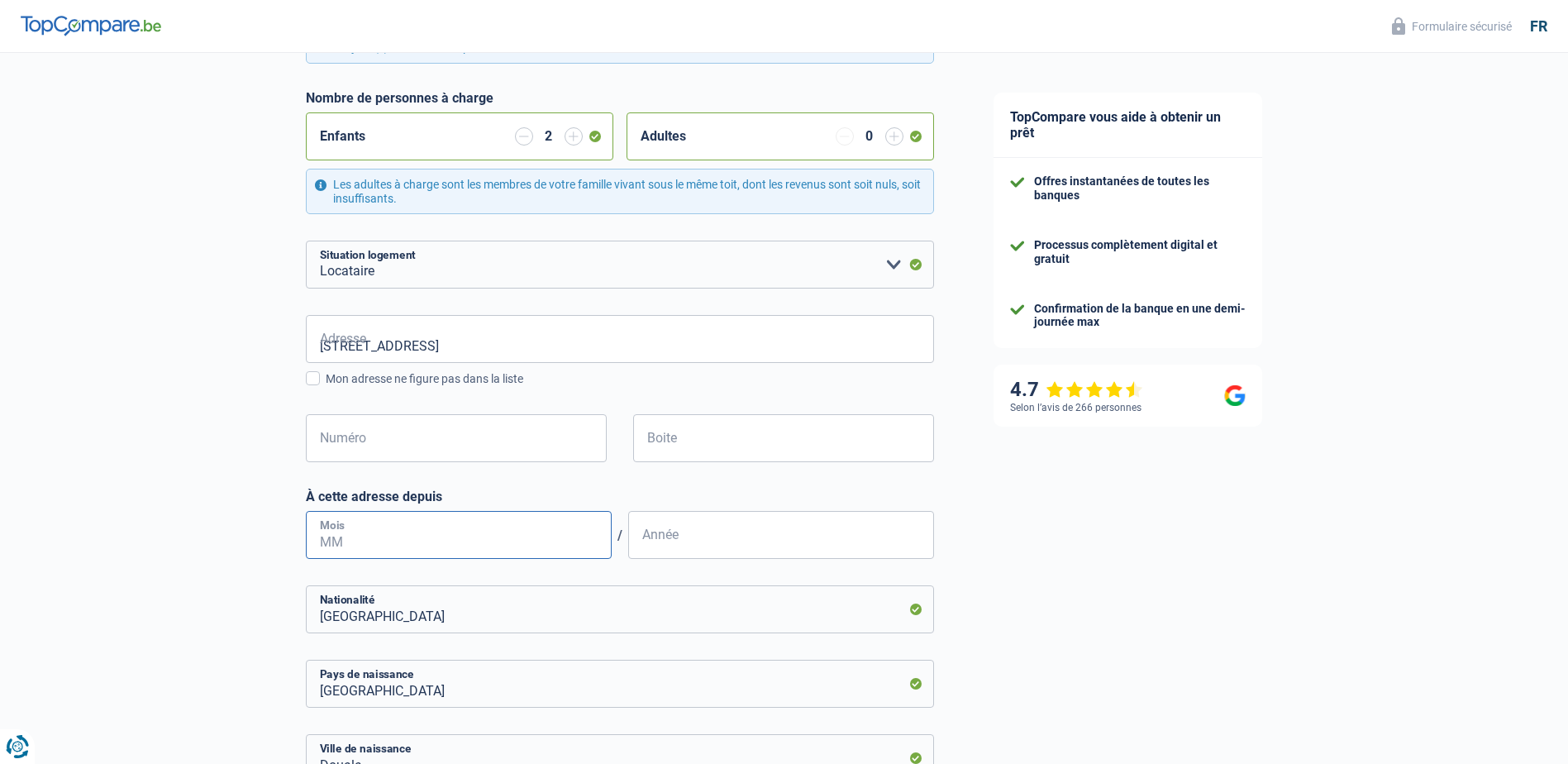
click at [400, 533] on input "Mois" at bounding box center [458, 534] width 306 height 48
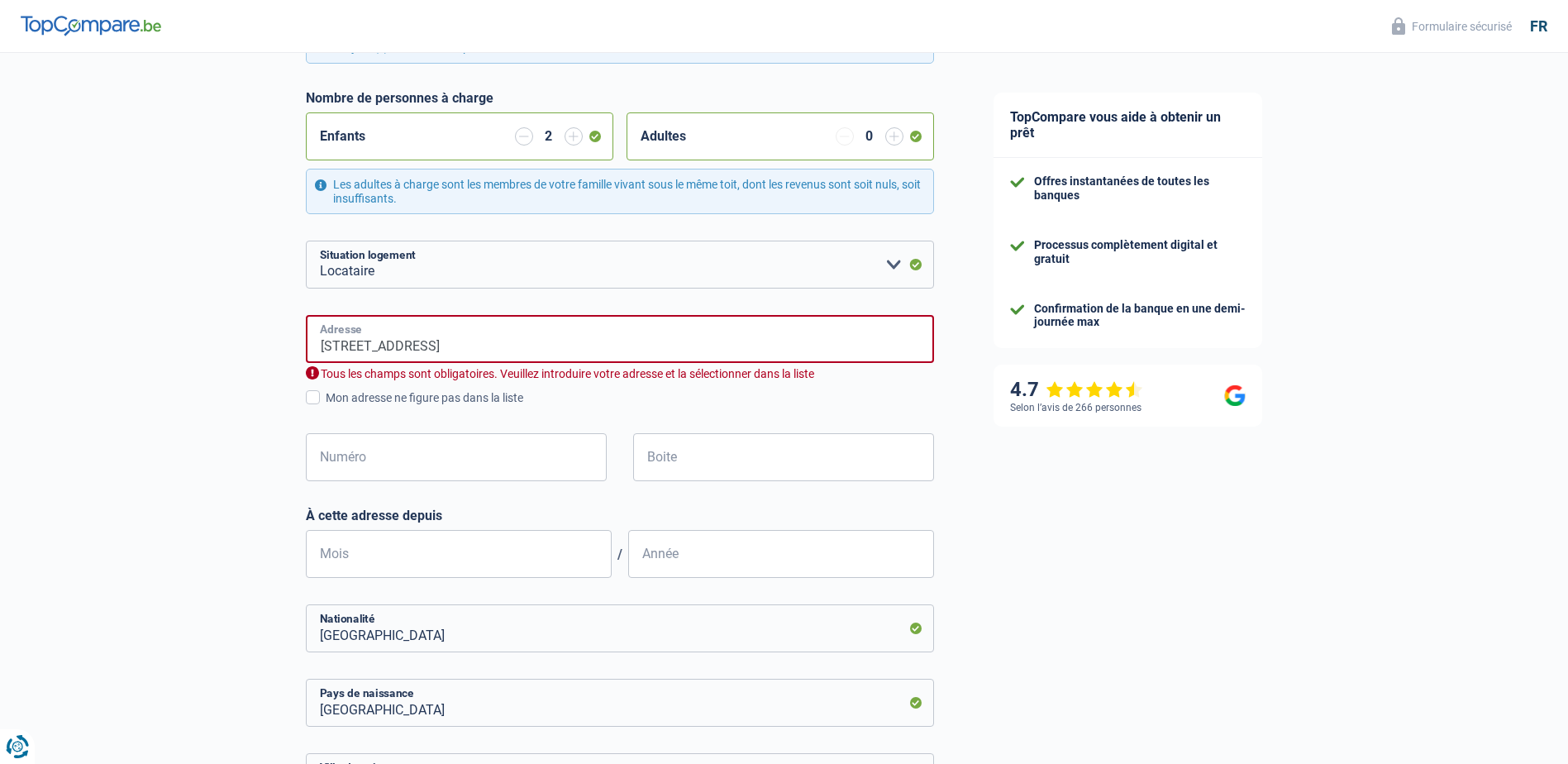
click at [402, 347] on input "Bergstraße 09" at bounding box center [619, 339] width 628 height 48
drag, startPoint x: 416, startPoint y: 344, endPoint x: 362, endPoint y: 348, distance: 54.1
click at [362, 348] on input "Bergstraße 09" at bounding box center [619, 339] width 628 height 48
type input "Bergstraße, 4700, Eupen, BE"
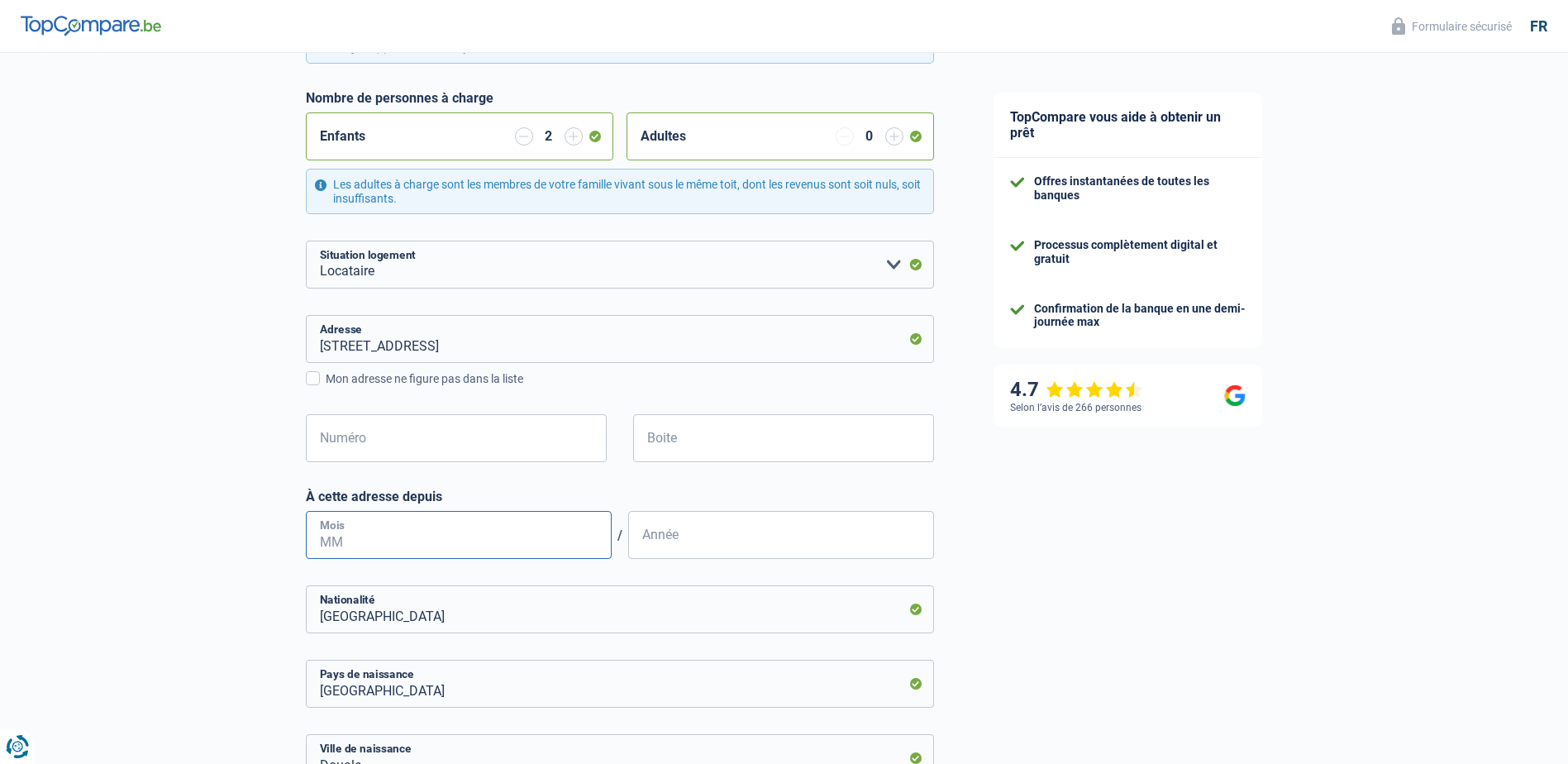
click at [472, 523] on input "Mois" at bounding box center [458, 534] width 306 height 48
type input "10"
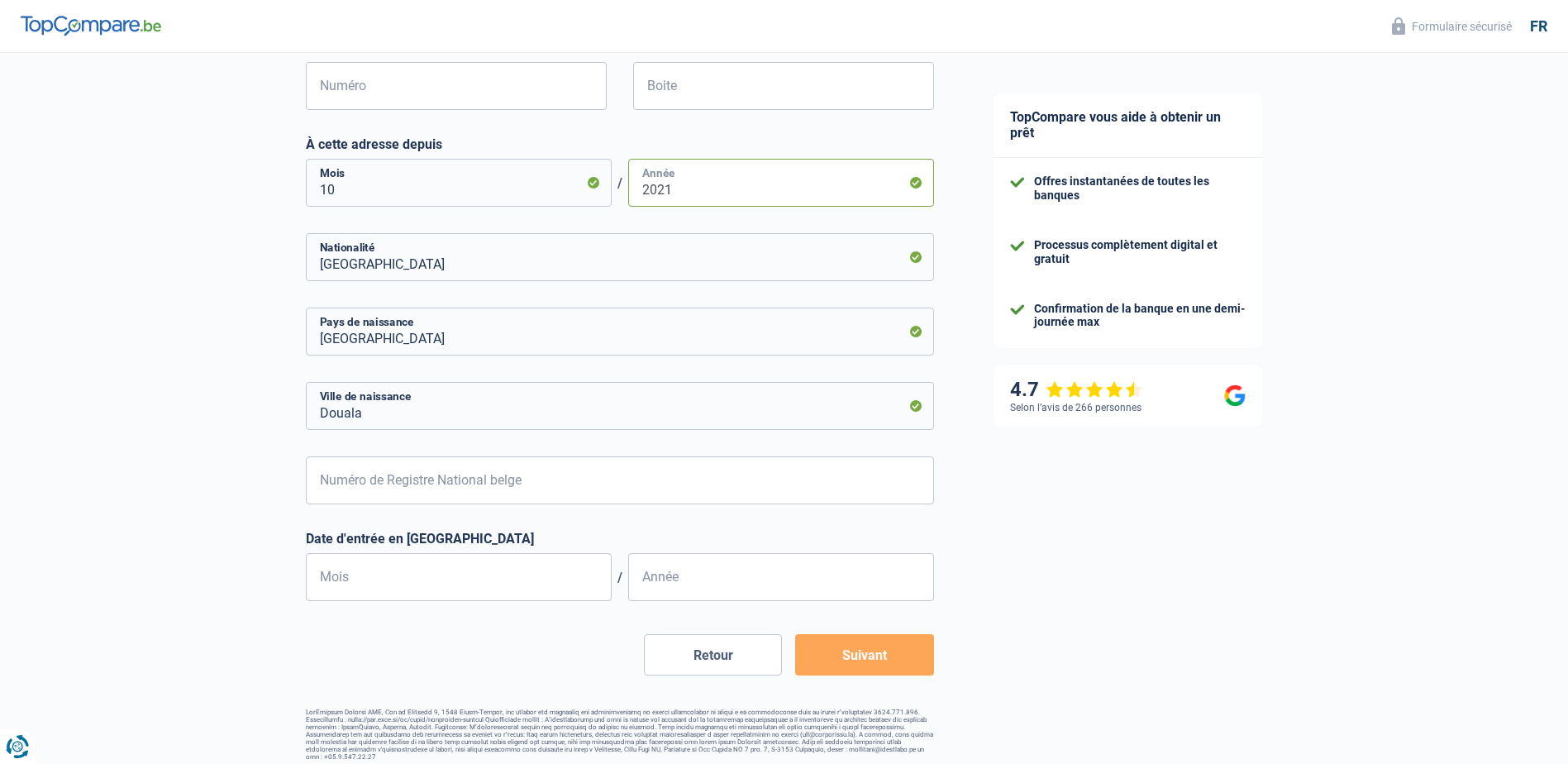
scroll to position [774, 0]
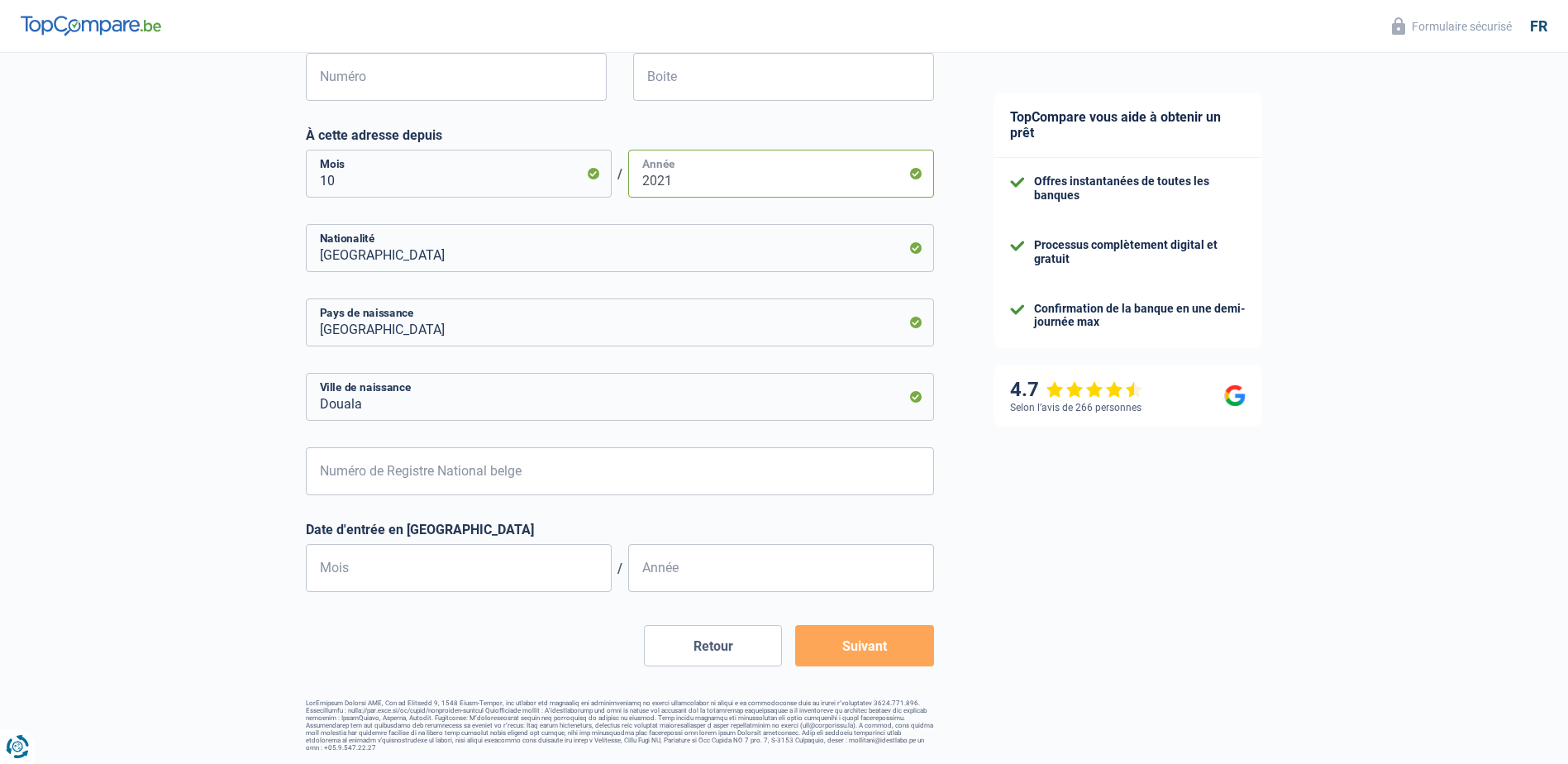
type input "2021"
click at [436, 565] on input "Mois" at bounding box center [458, 568] width 306 height 48
click at [350, 575] on input "Mois" at bounding box center [458, 568] width 306 height 48
type input "03"
type input "2021"
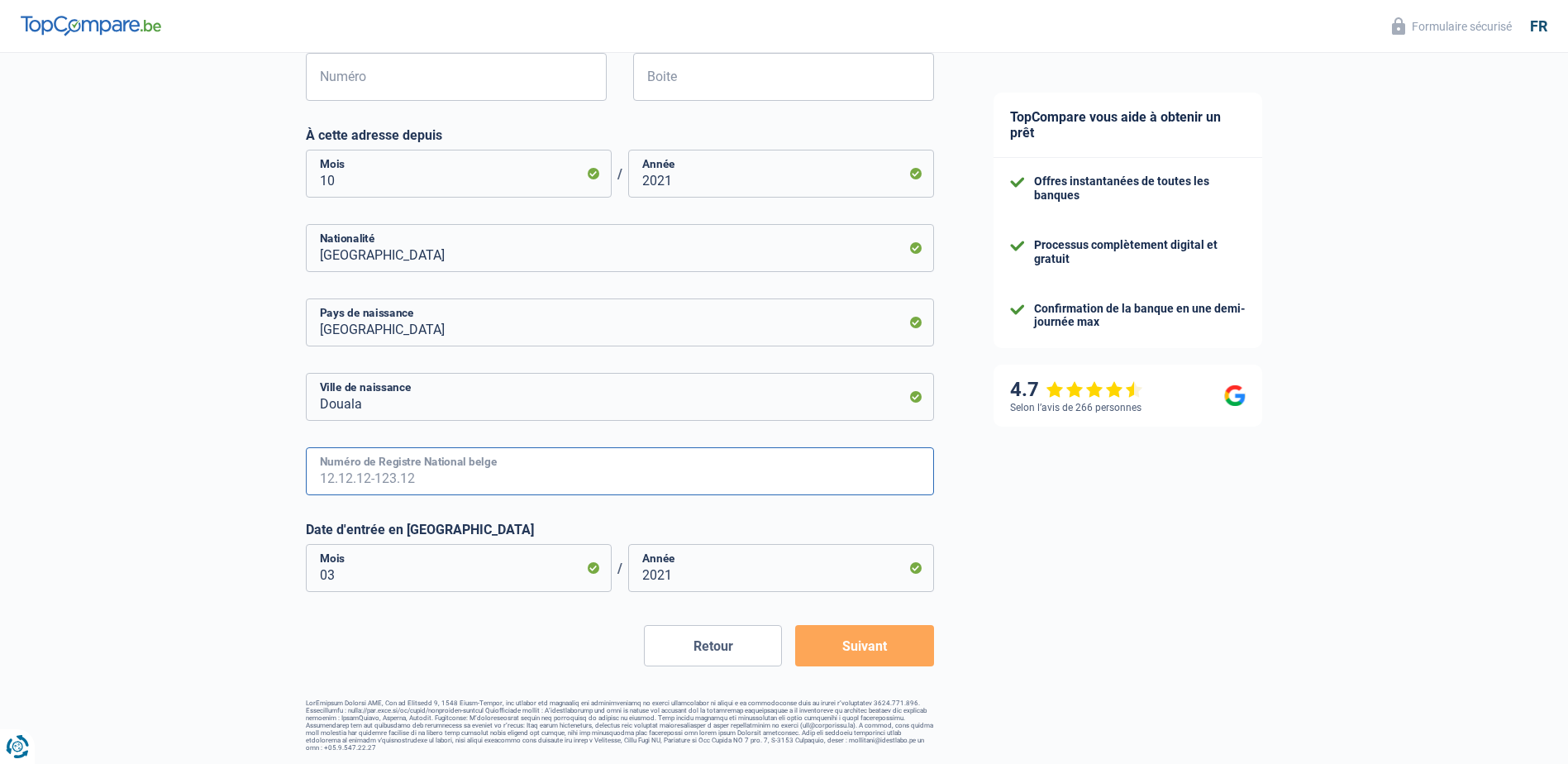
click at [550, 485] on input "Numéro de Registre National belge" at bounding box center [619, 471] width 628 height 48
type input "84.06.17-567.50"
click at [849, 640] on button "Suivant" at bounding box center [864, 645] width 138 height 41
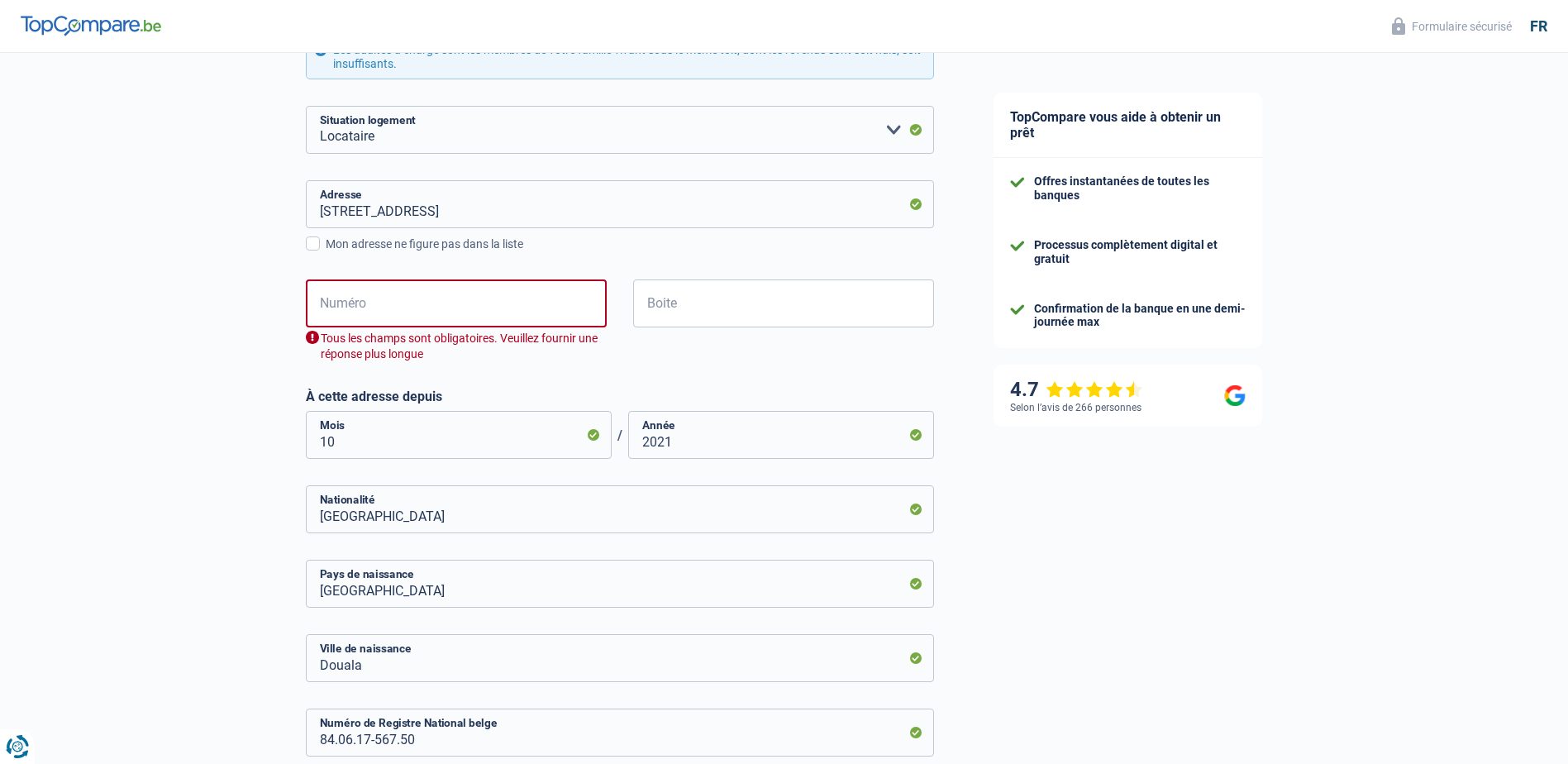
scroll to position [525, 0]
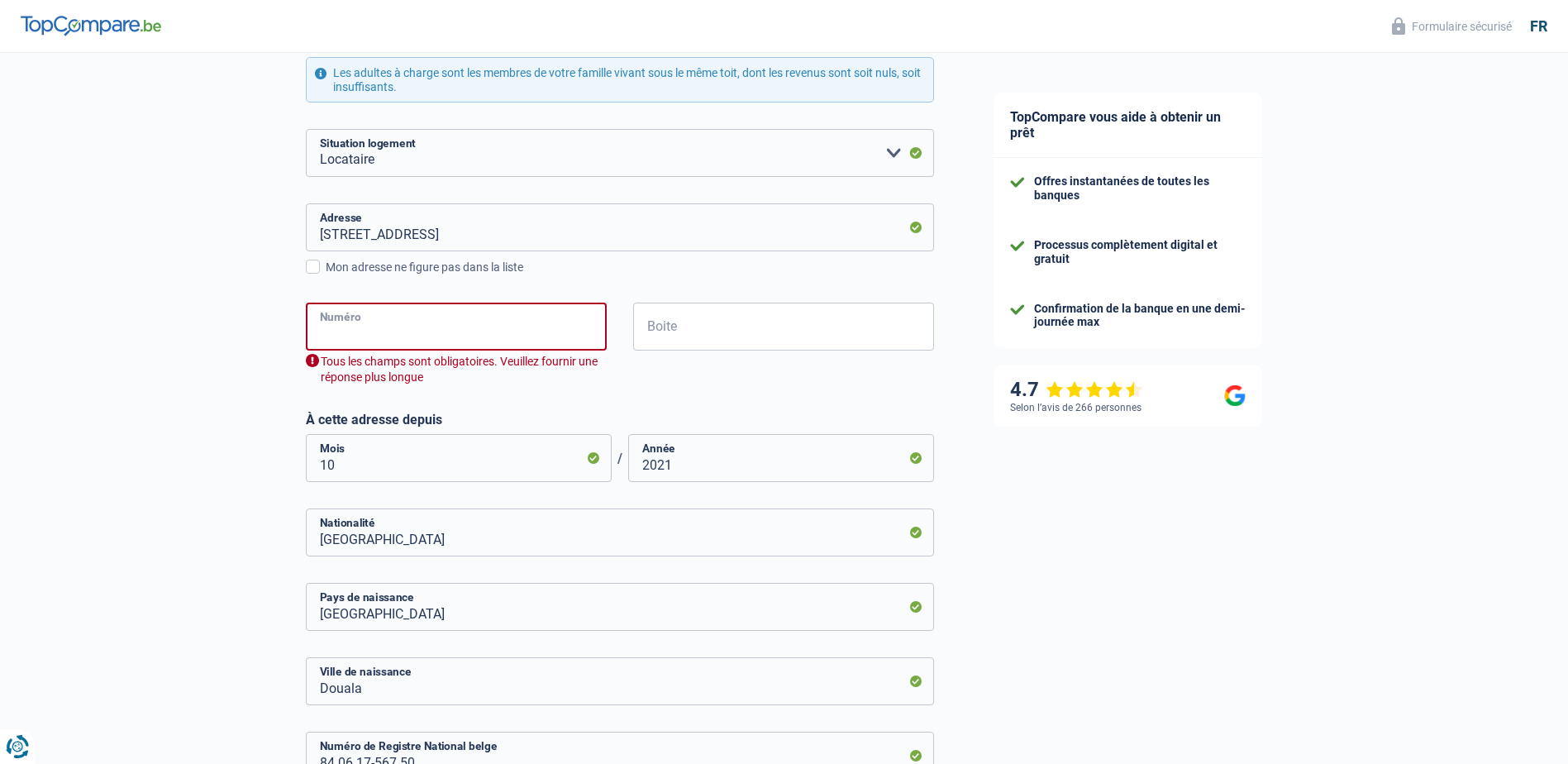
click at [430, 339] on input "Numéro" at bounding box center [456, 326] width 301 height 48
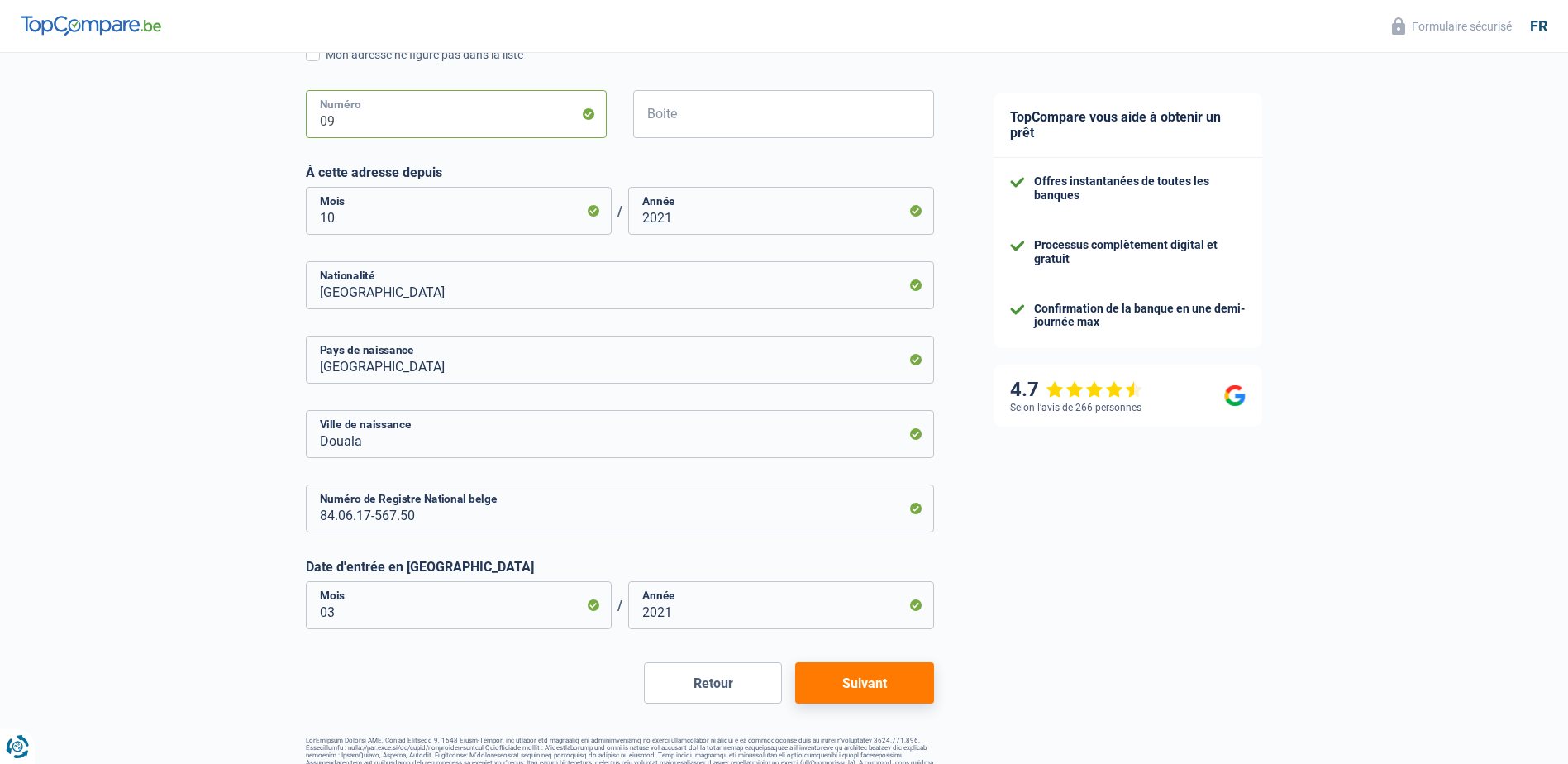
scroll to position [773, 0]
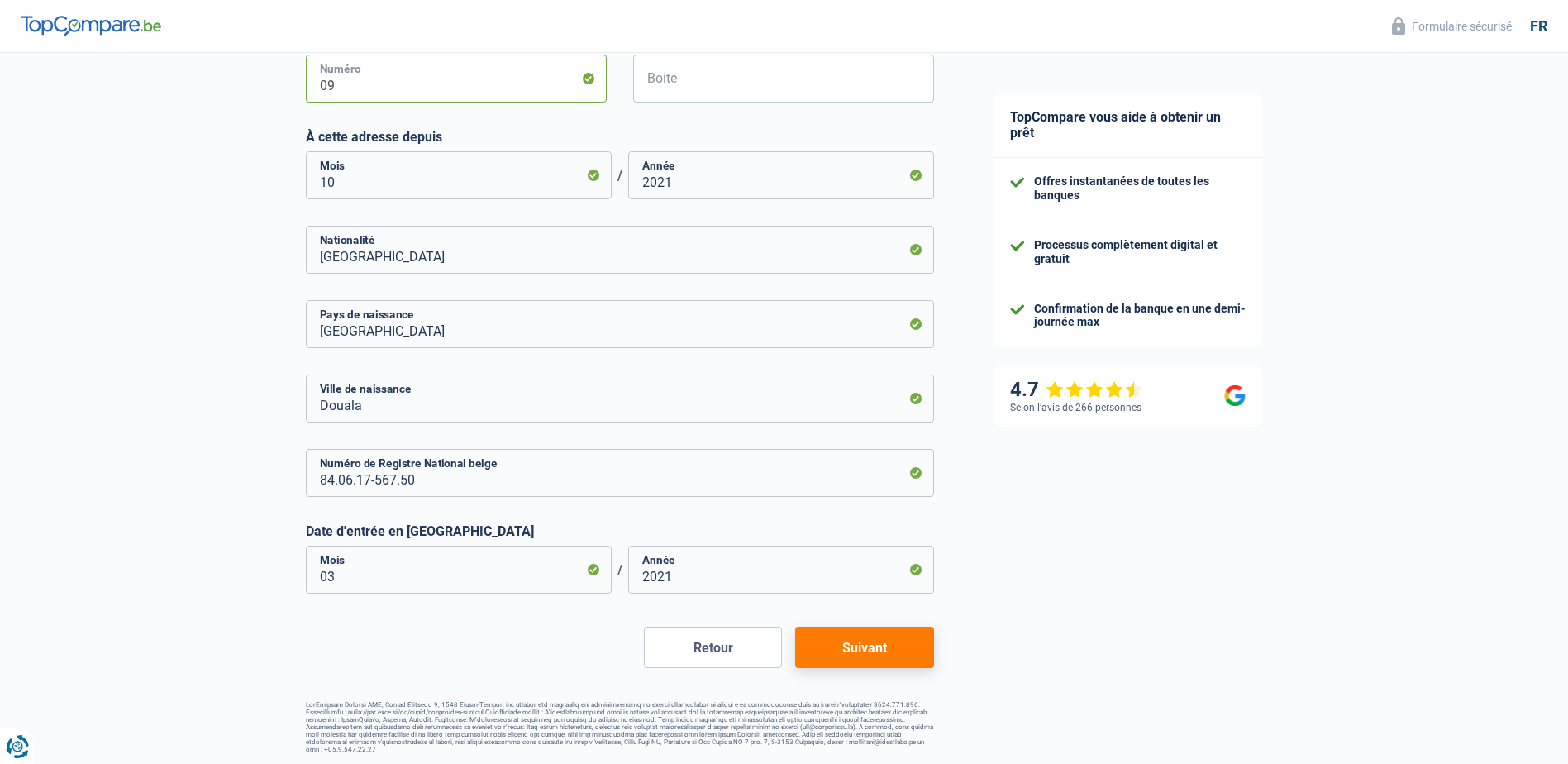
type input "09"
click at [865, 643] on button "Suivant" at bounding box center [864, 647] width 138 height 41
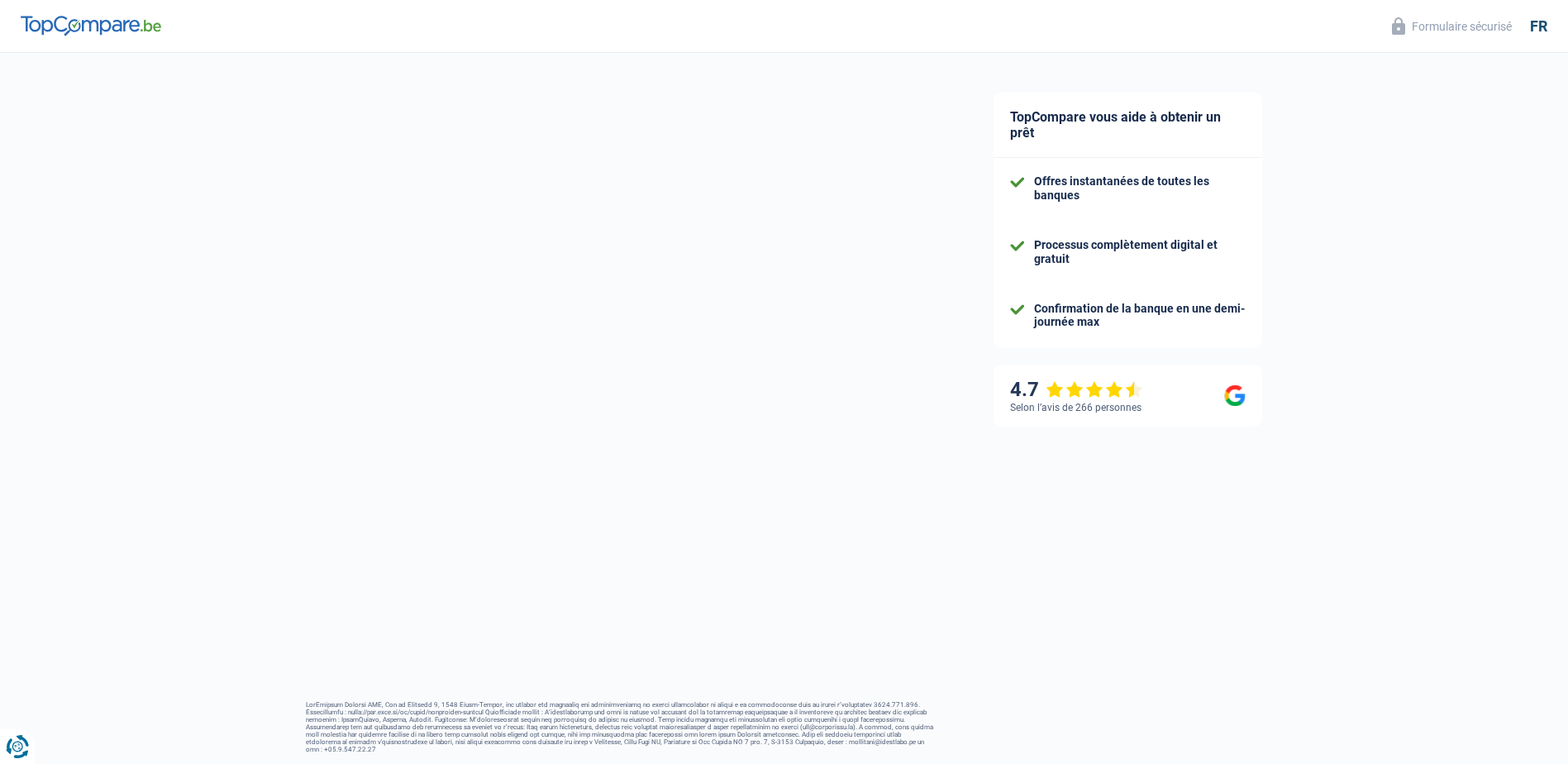
select select "familyAllowances"
select select "netSalary"
select select "mealVouchers"
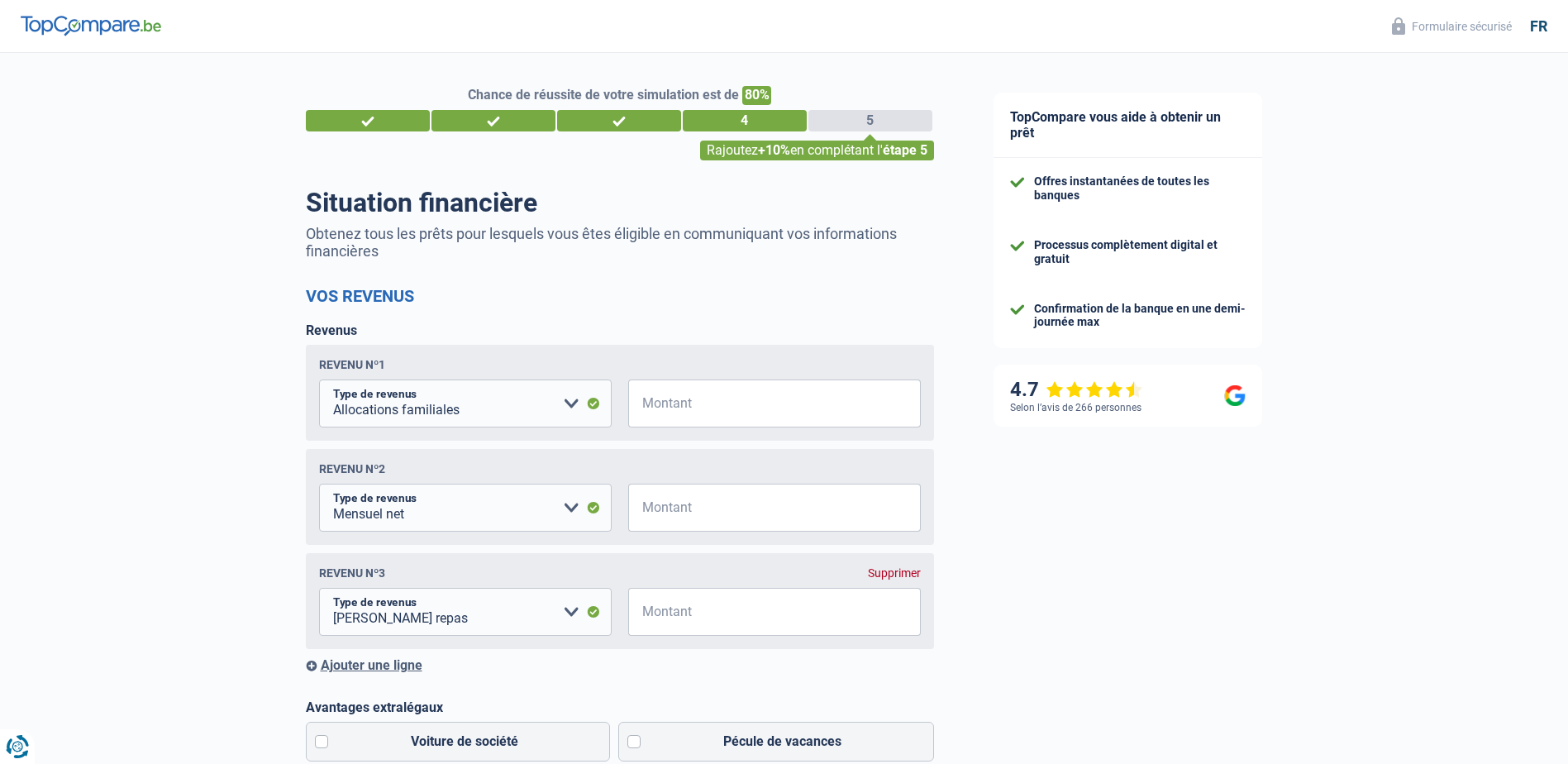
scroll to position [83, 0]
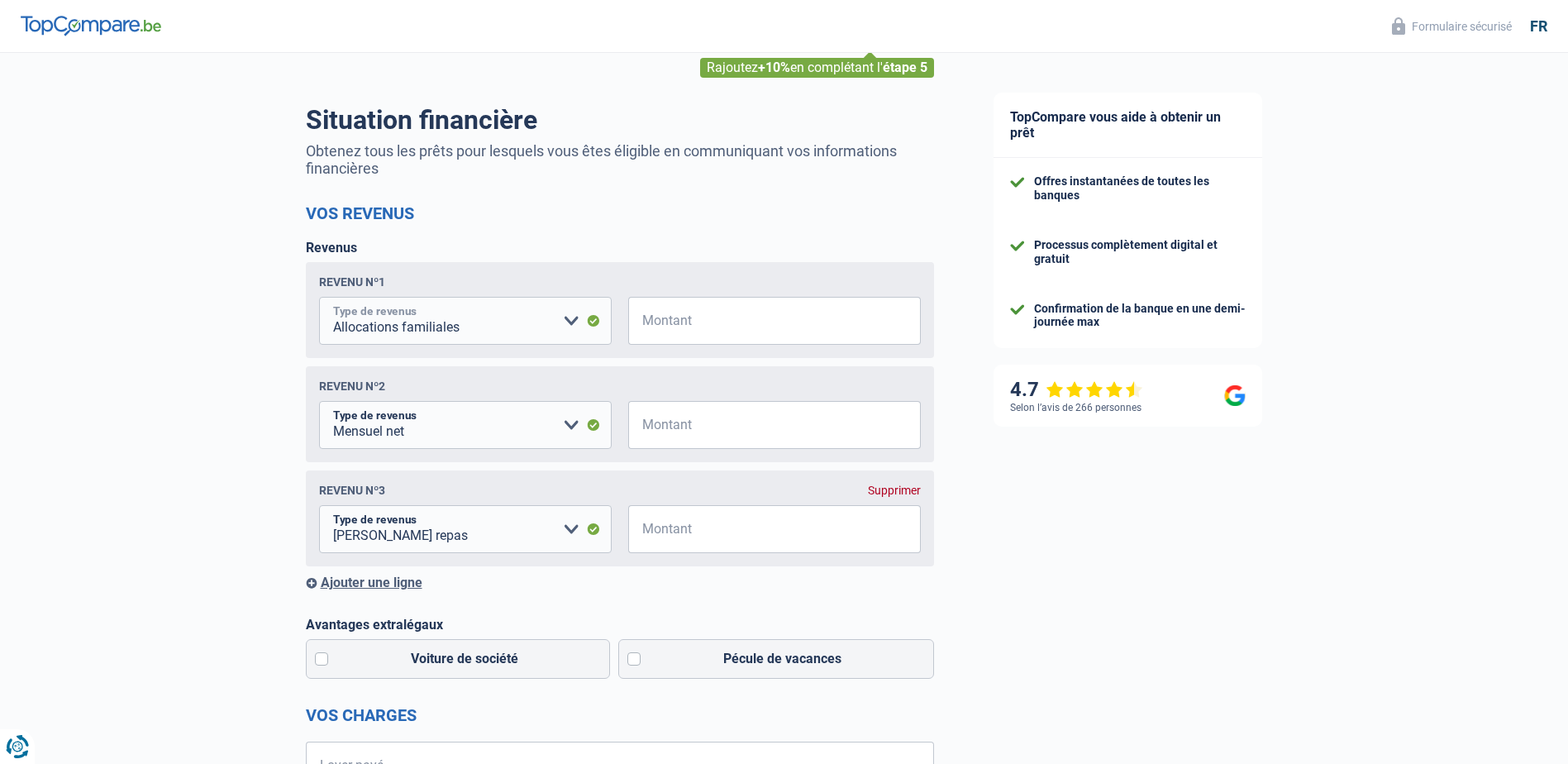
click at [567, 321] on select "Allocation d'handicap Allocations chômage Allocations familiales Chèques repas …" at bounding box center [464, 320] width 292 height 48
click at [319, 299] on select "Allocation d'handicap Allocations chômage Allocations familiales Chèques repas …" at bounding box center [464, 320] width 292 height 48
click at [667, 330] on input "Montant" at bounding box center [784, 320] width 272 height 48
type input "525"
click at [575, 432] on select "Allocation d'handicap Allocations chômage Allocations familiales Chèques repas …" at bounding box center [464, 424] width 292 height 48
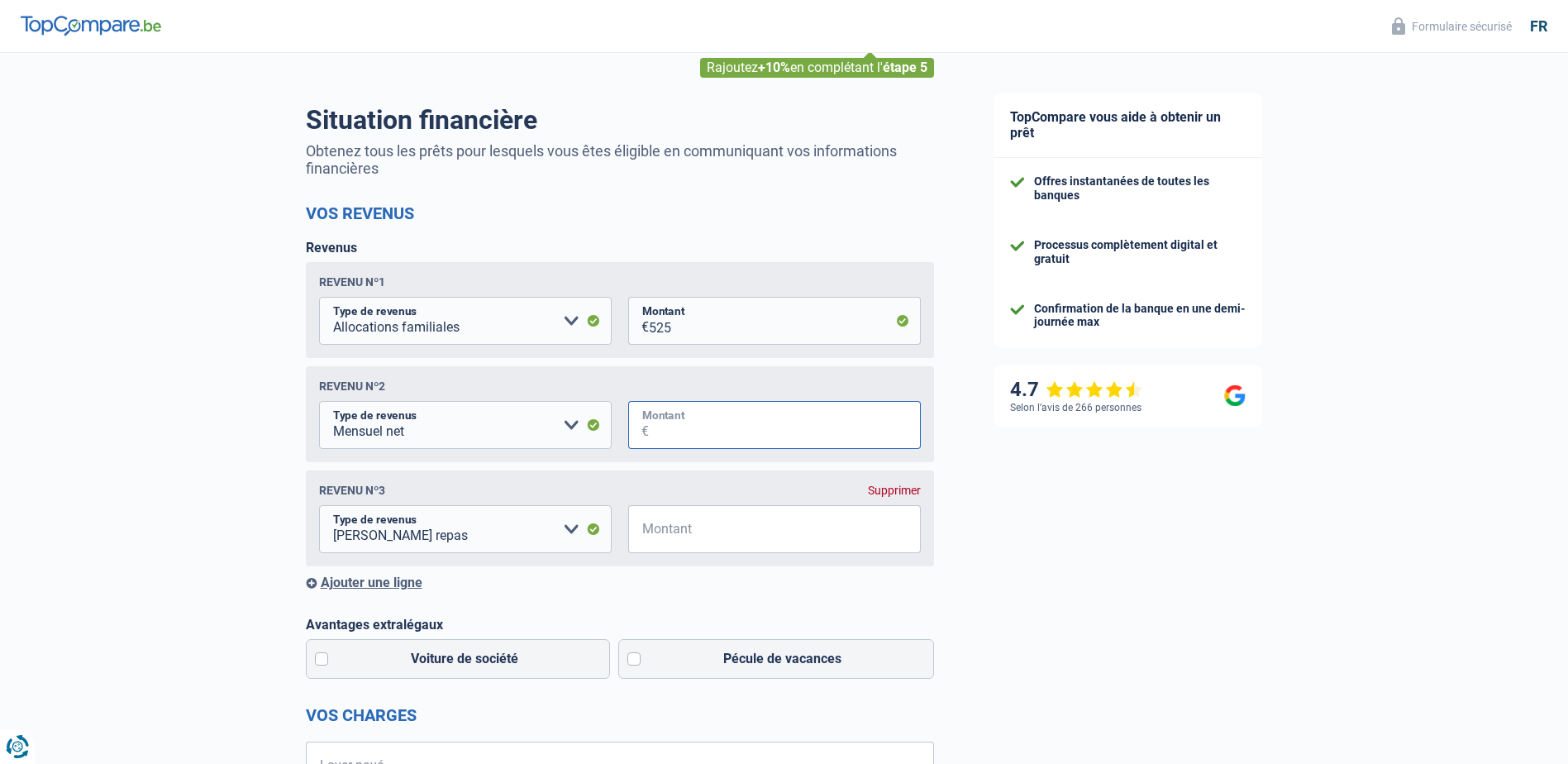
click at [677, 419] on input "Montant" at bounding box center [784, 424] width 272 height 48
type input "5.722"
click at [720, 537] on input "Montant" at bounding box center [784, 528] width 272 height 48
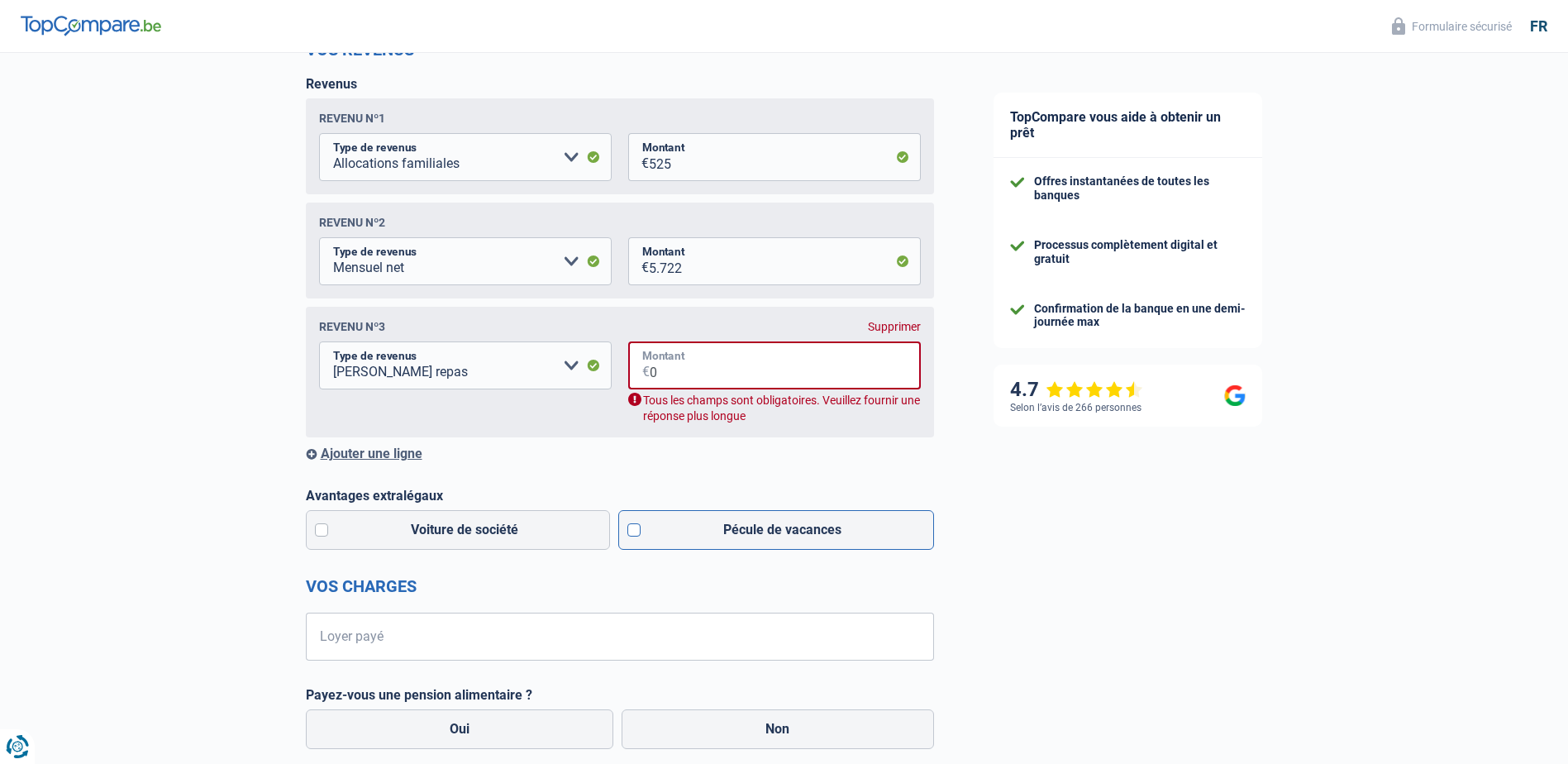
scroll to position [248, 0]
type input "0"
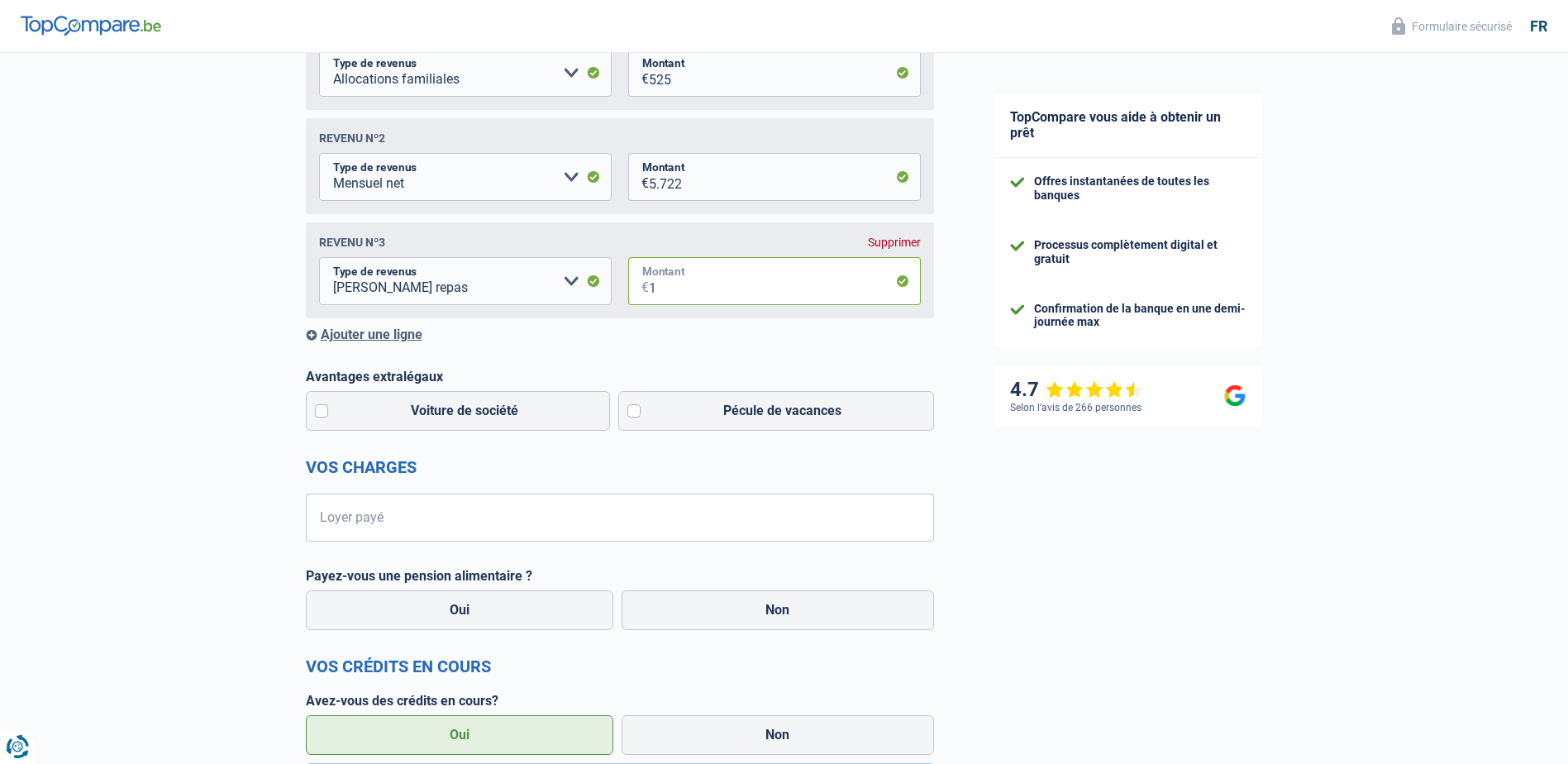
scroll to position [413, 0]
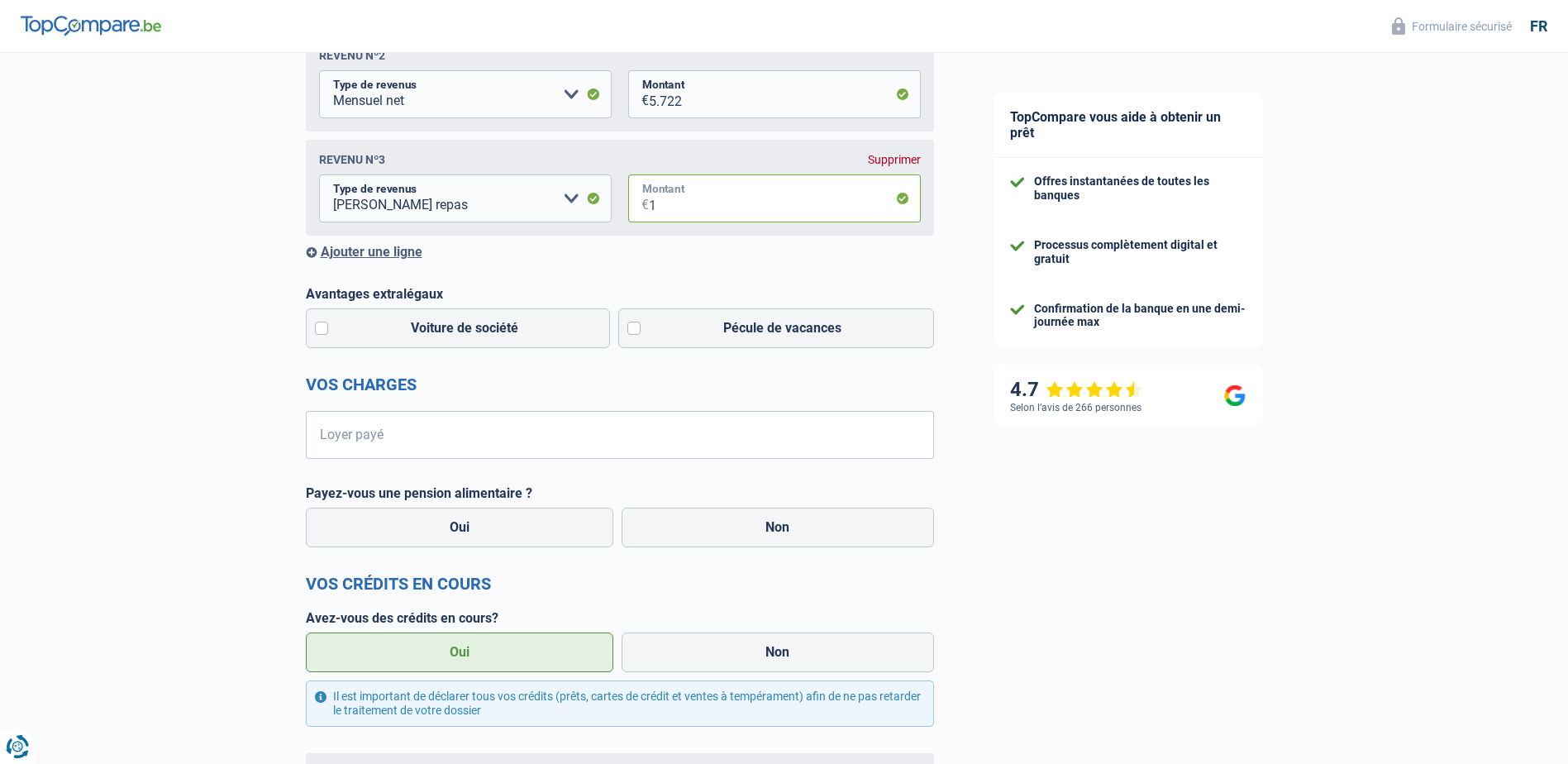
type input "1"
click at [485, 441] on input "Loyer payé" at bounding box center [630, 434] width 608 height 48
type input "650"
click at [692, 533] on label "Non" at bounding box center [778, 527] width 313 height 39
click at [692, 533] on input "Non" at bounding box center [778, 527] width 313 height 39
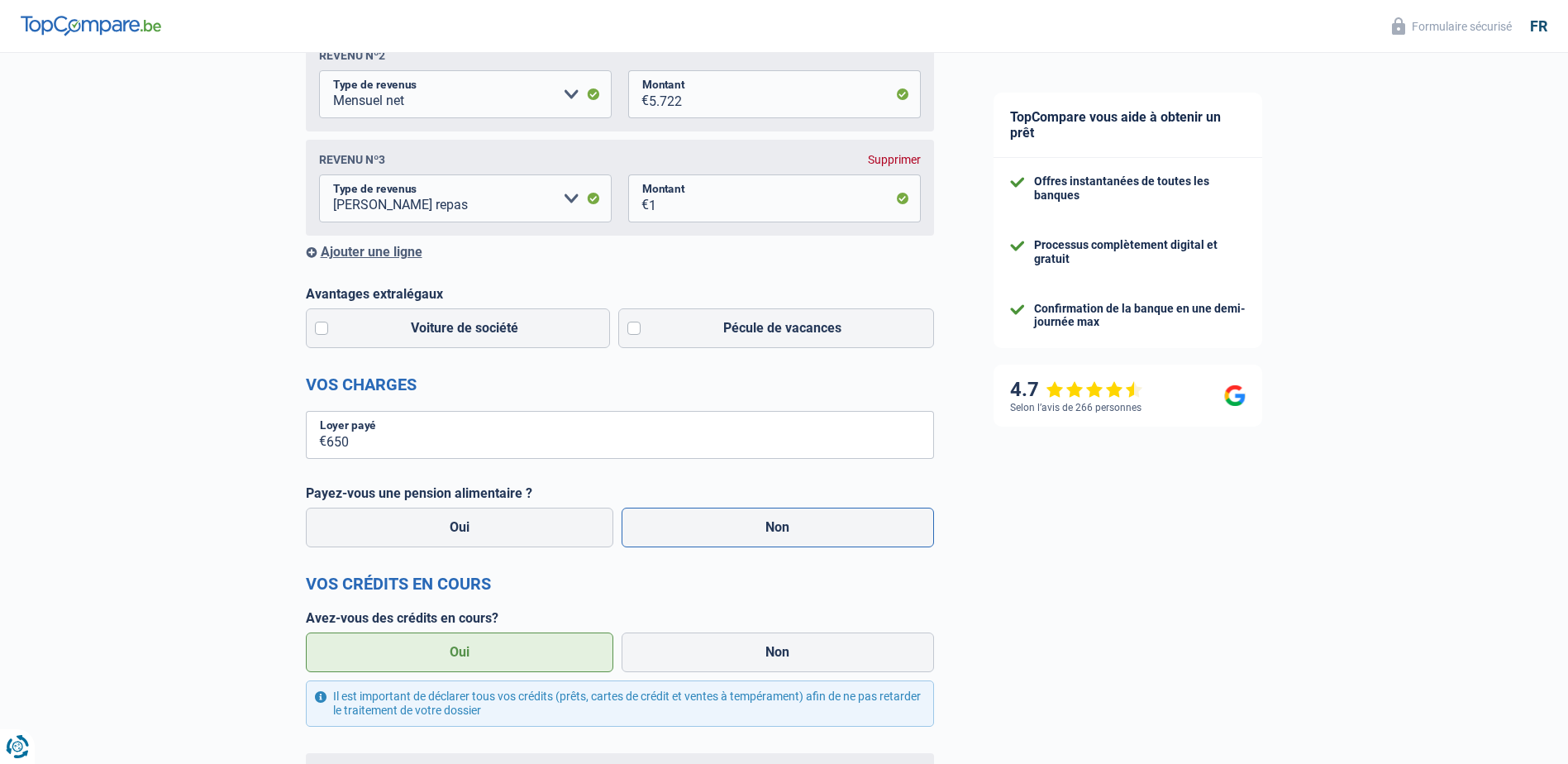
radio input "true"
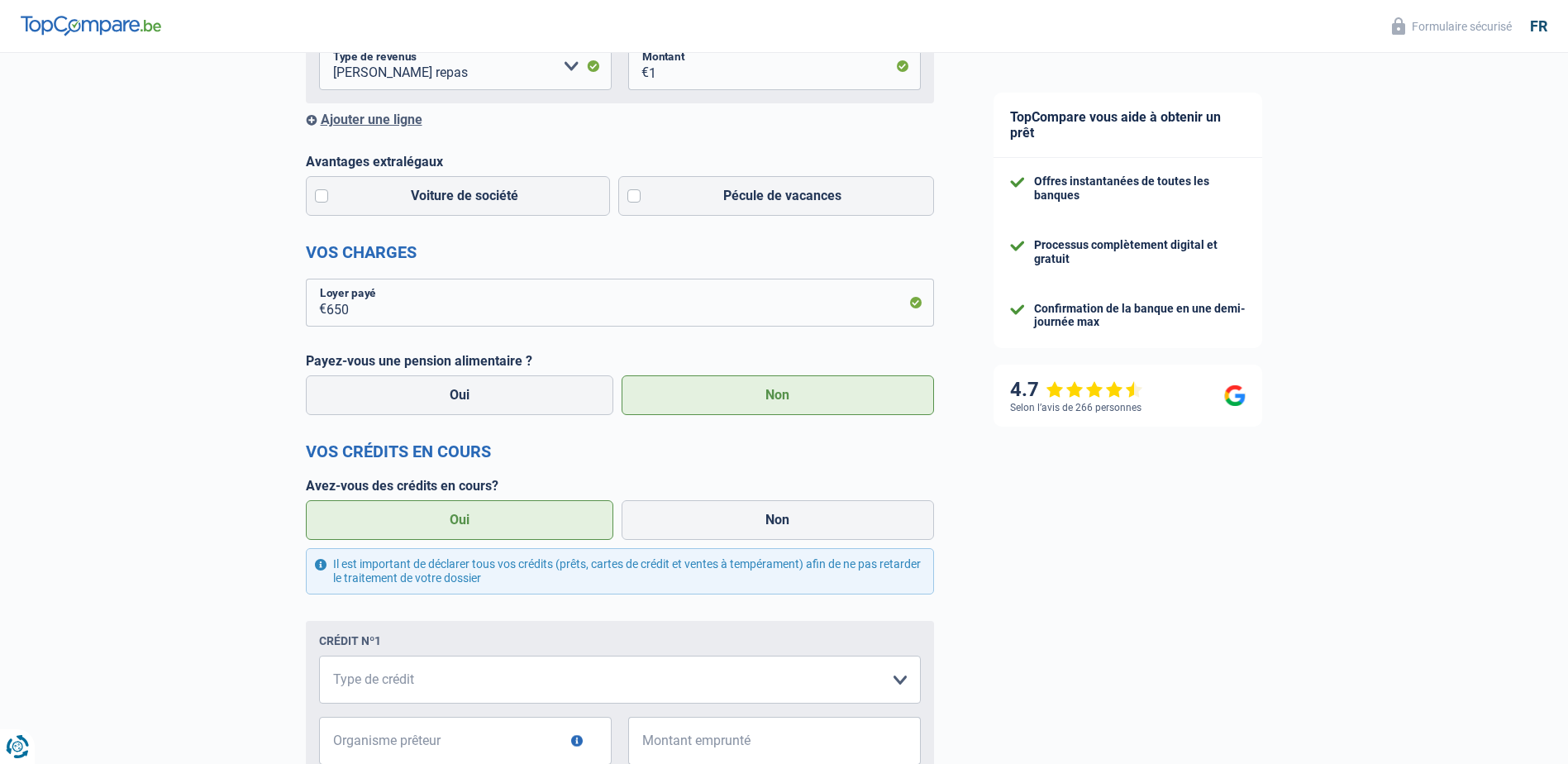
scroll to position [579, 0]
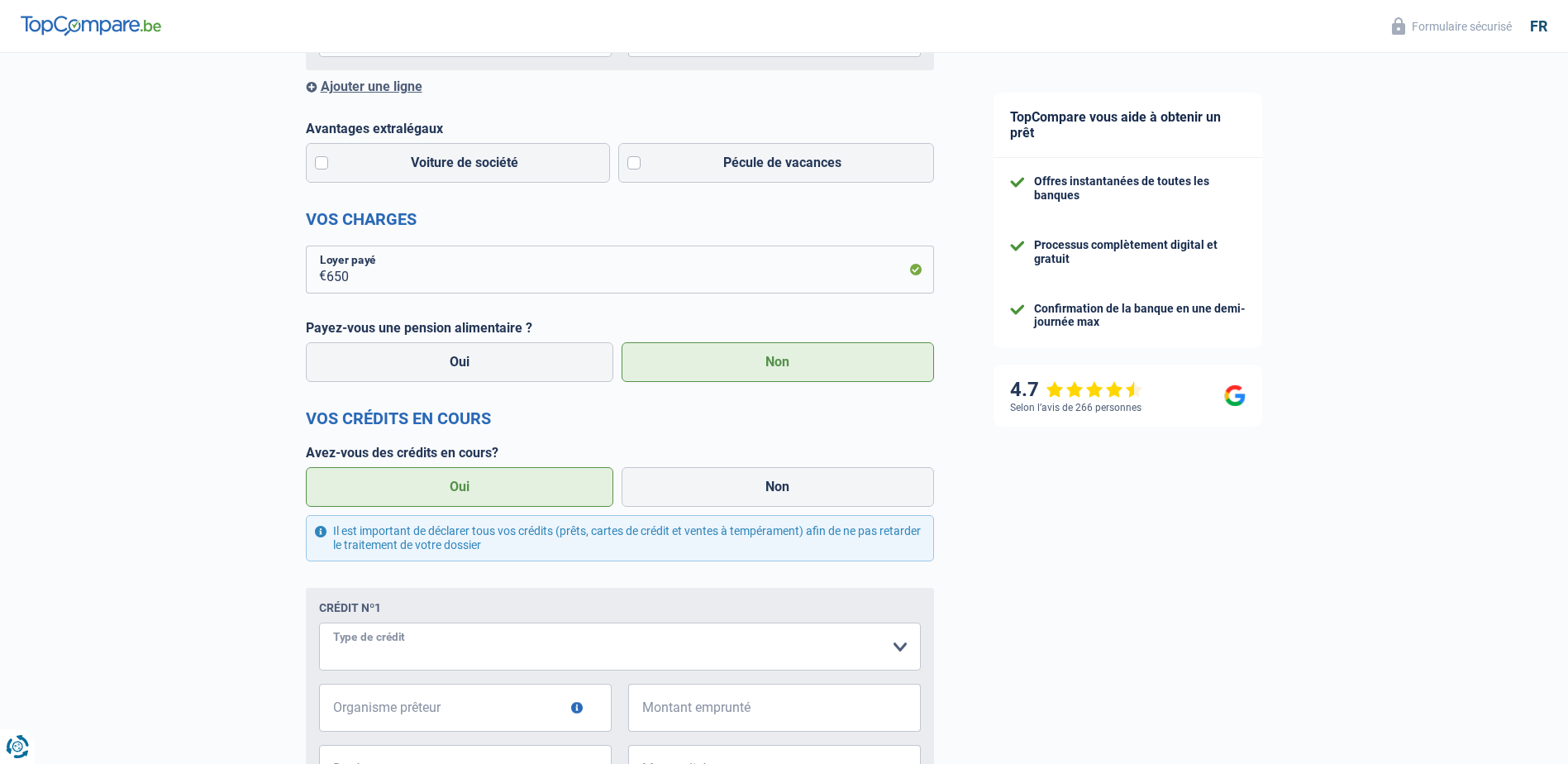
click at [533, 652] on select "Carte ou ouverture de crédit Prêt hypothécaire Vente à tempérament Prêt à tempé…" at bounding box center [619, 646] width 602 height 48
select select "creditConsolidation"
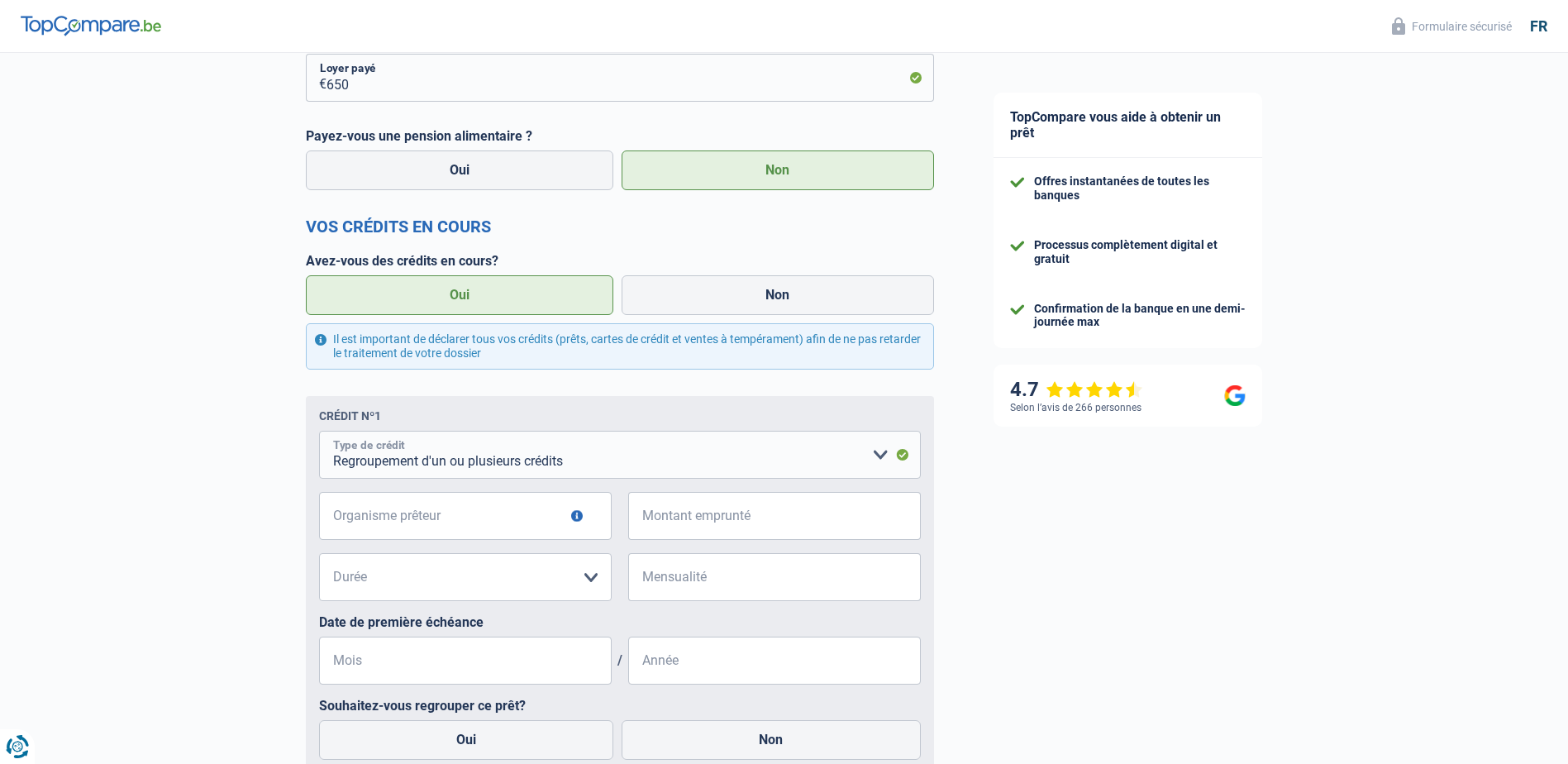
scroll to position [744, 0]
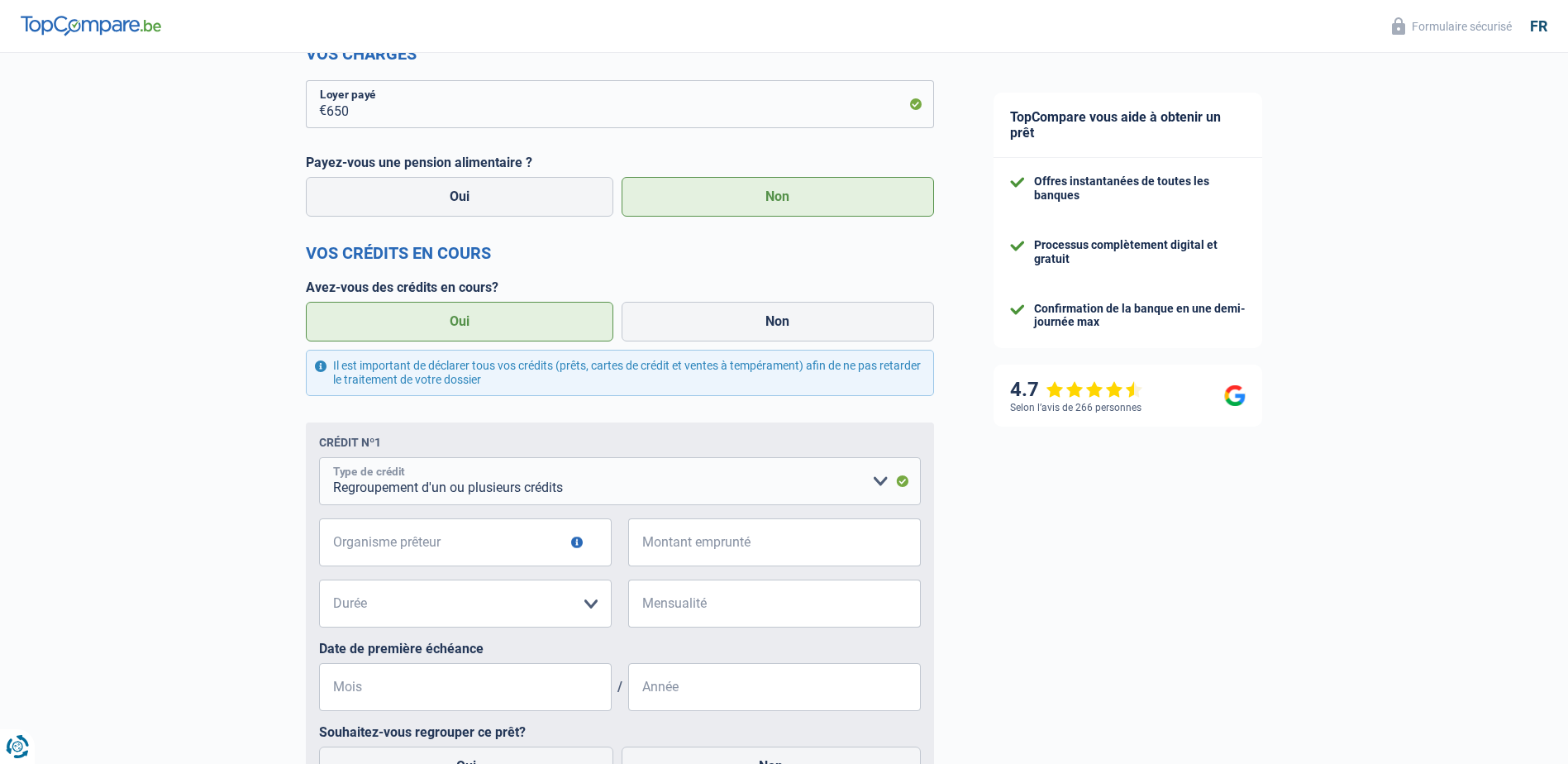
click at [875, 485] on select "Carte ou ouverture de crédit Prêt hypothécaire Vente à tempérament Prêt à tempé…" at bounding box center [619, 480] width 602 height 48
click at [319, 461] on select "Carte ou ouverture de crédit Prêt hypothécaire Vente à tempérament Prêt à tempé…" at bounding box center [619, 480] width 602 height 48
click at [554, 543] on input "Organisme prêteur" at bounding box center [464, 542] width 292 height 48
click at [704, 550] on input "Montant emprunté" at bounding box center [784, 542] width 272 height 48
click at [592, 607] on select "12 mois 18 mois 24 mois Veuillez sélectionner une option" at bounding box center [464, 603] width 292 height 48
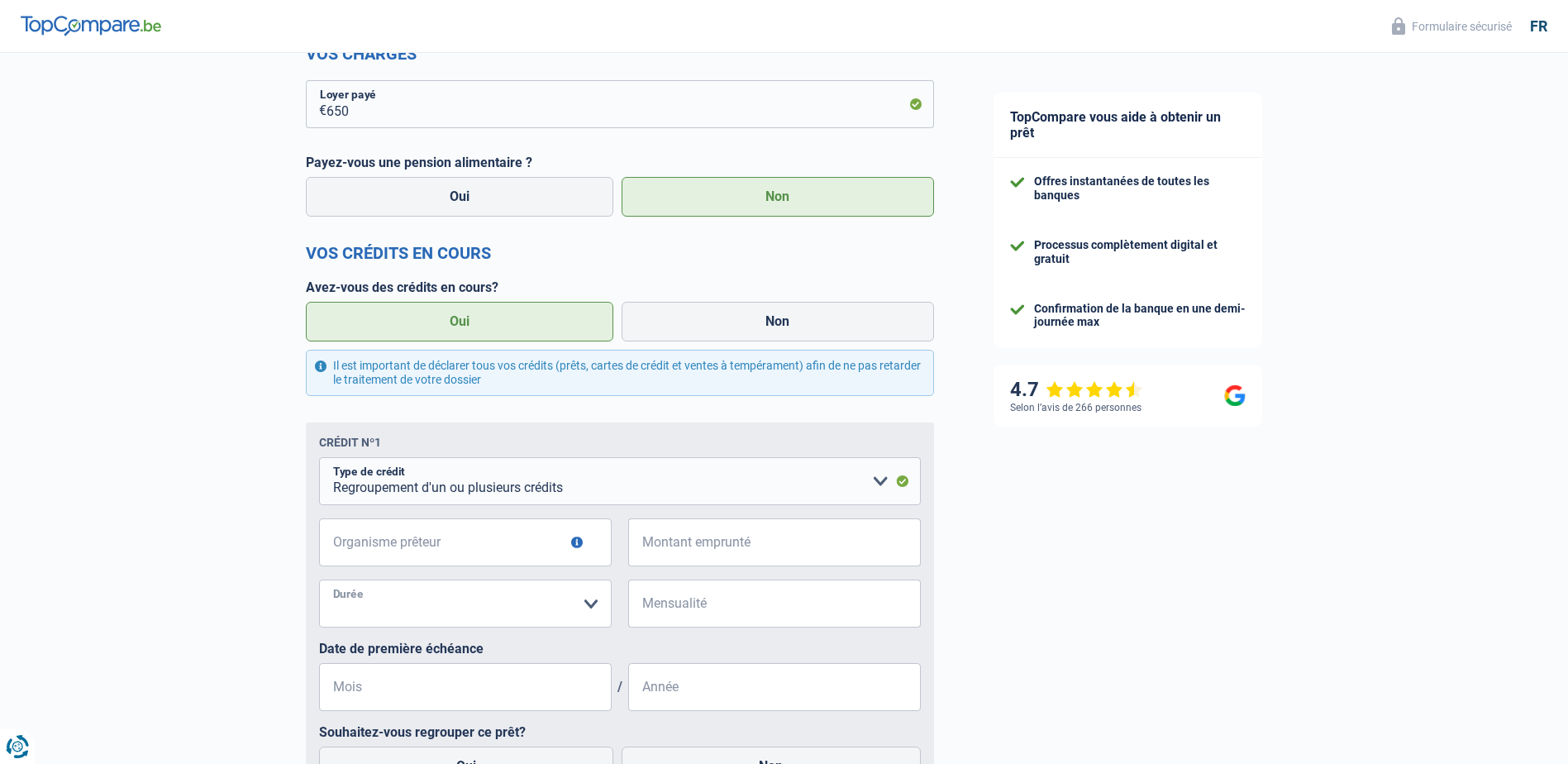
click at [319, 583] on select "12 mois 18 mois 24 mois Veuillez sélectionner une option" at bounding box center [464, 603] width 292 height 48
click at [574, 609] on select "12 mois 18 mois 24 mois Veuillez sélectionner une option" at bounding box center [464, 603] width 292 height 48
select select "24"
click at [319, 583] on select "12 mois 18 mois 24 mois Veuillez sélectionner une option" at bounding box center [464, 603] width 292 height 48
click at [709, 606] on input "Mensualité" at bounding box center [784, 603] width 272 height 48
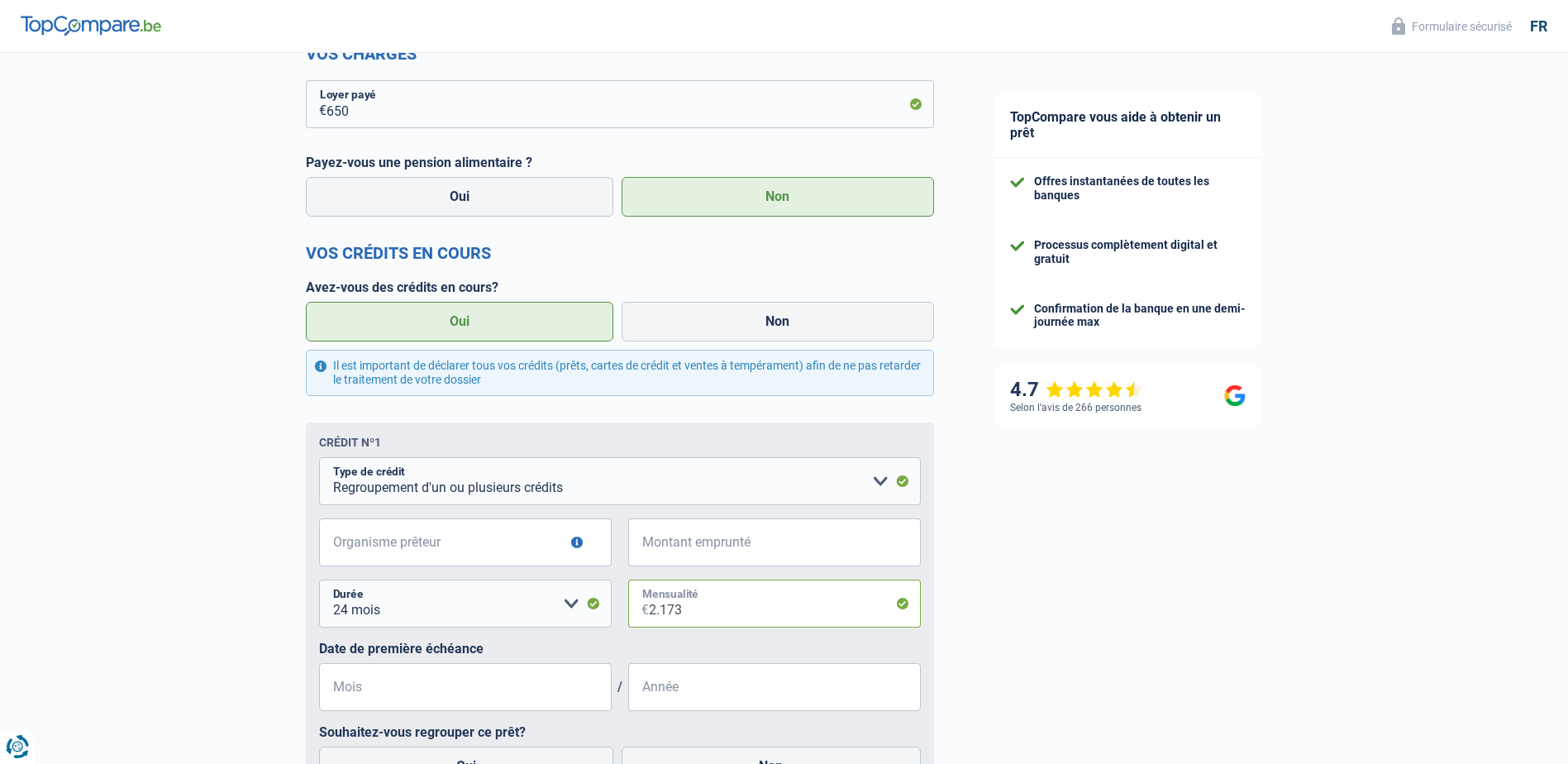
drag, startPoint x: 673, startPoint y: 616, endPoint x: 660, endPoint y: 616, distance: 13.0
click at [660, 616] on input "2.173" at bounding box center [784, 603] width 272 height 48
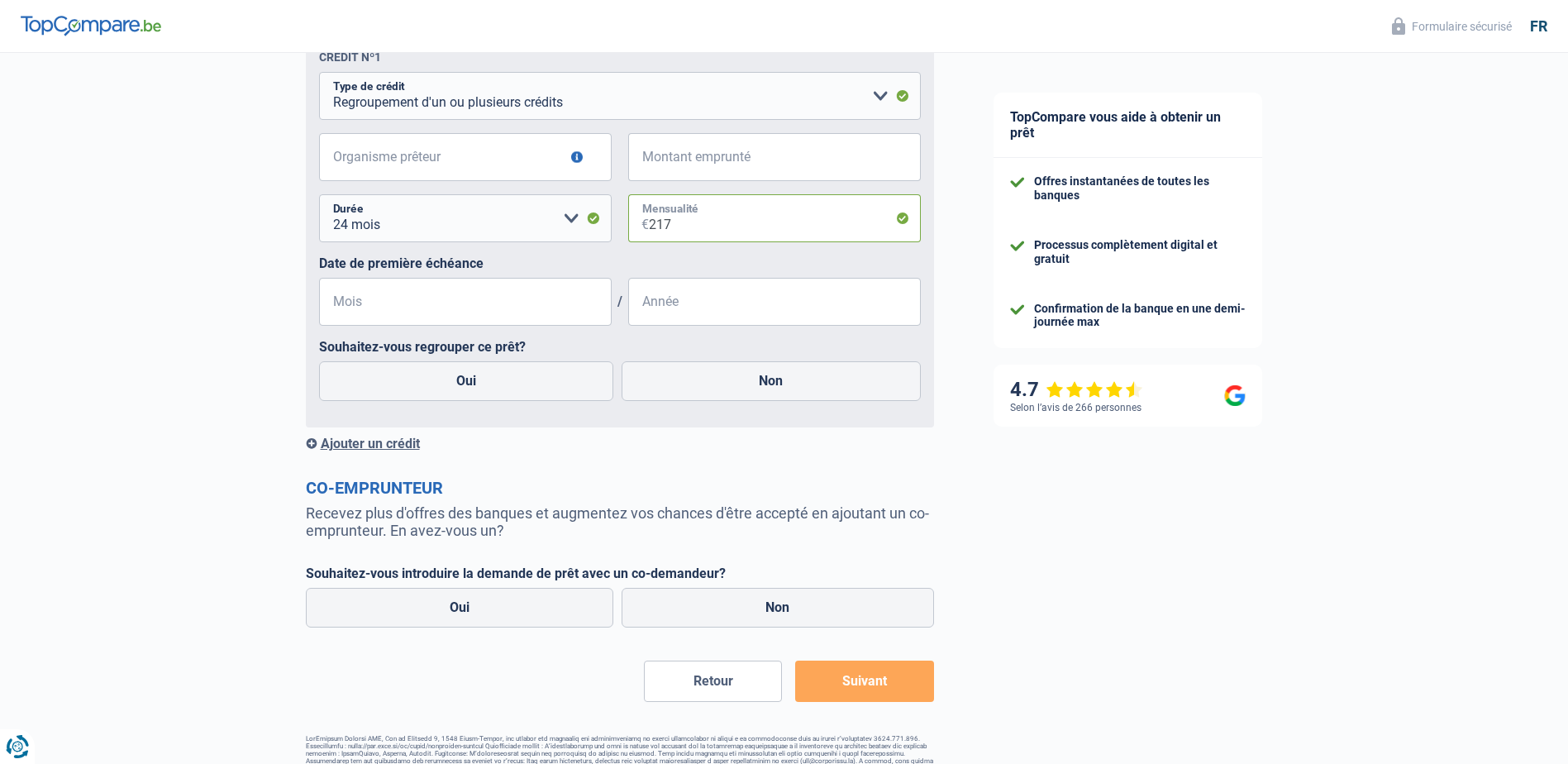
scroll to position [1169, 0]
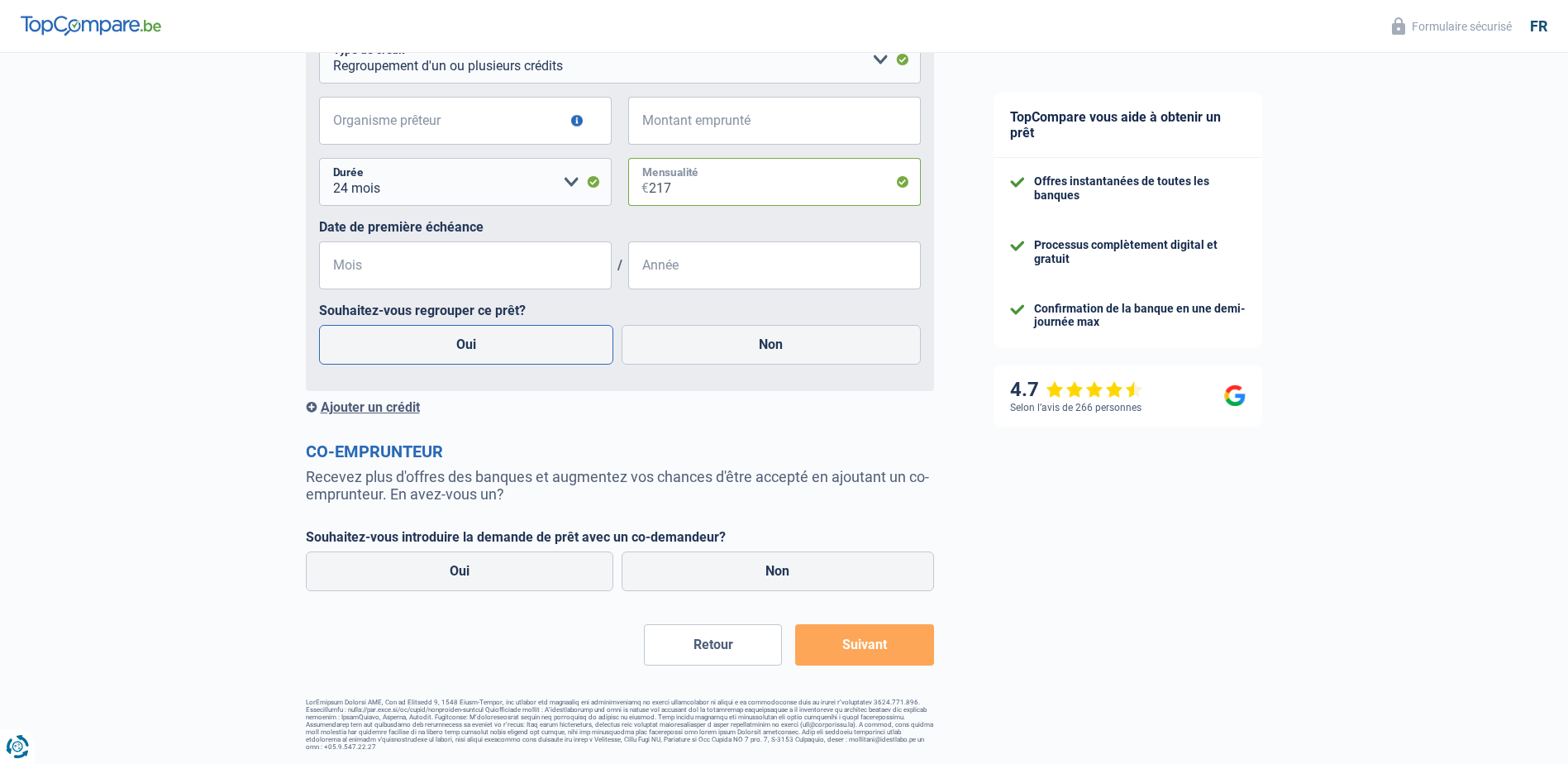
type input "217"
click at [559, 331] on label "Oui" at bounding box center [466, 344] width 295 height 39
click at [559, 331] on input "Oui" at bounding box center [466, 344] width 295 height 39
radio input "true"
click at [485, 265] on input "Mois" at bounding box center [464, 265] width 292 height 48
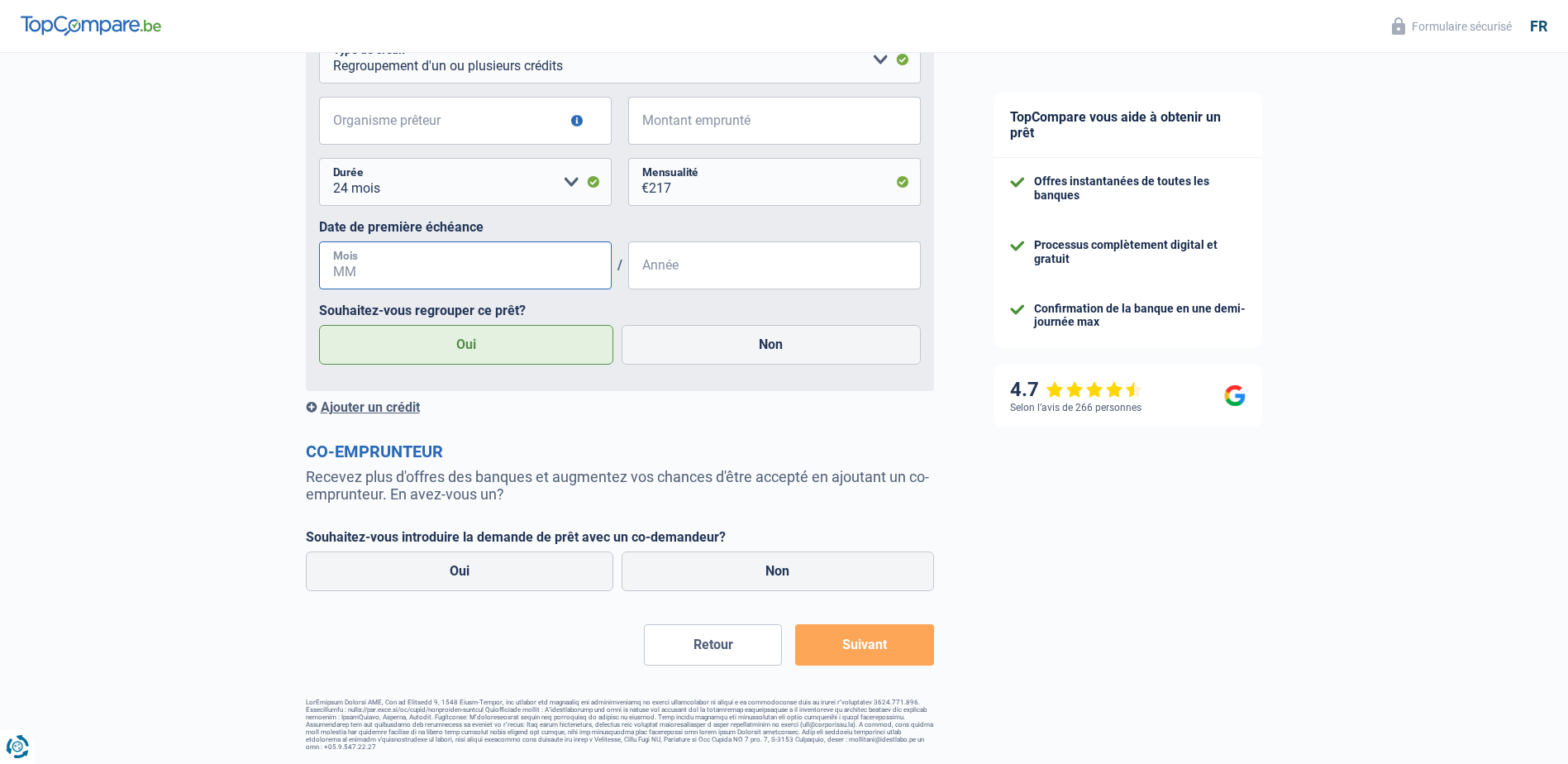
scroll to position [1087, 0]
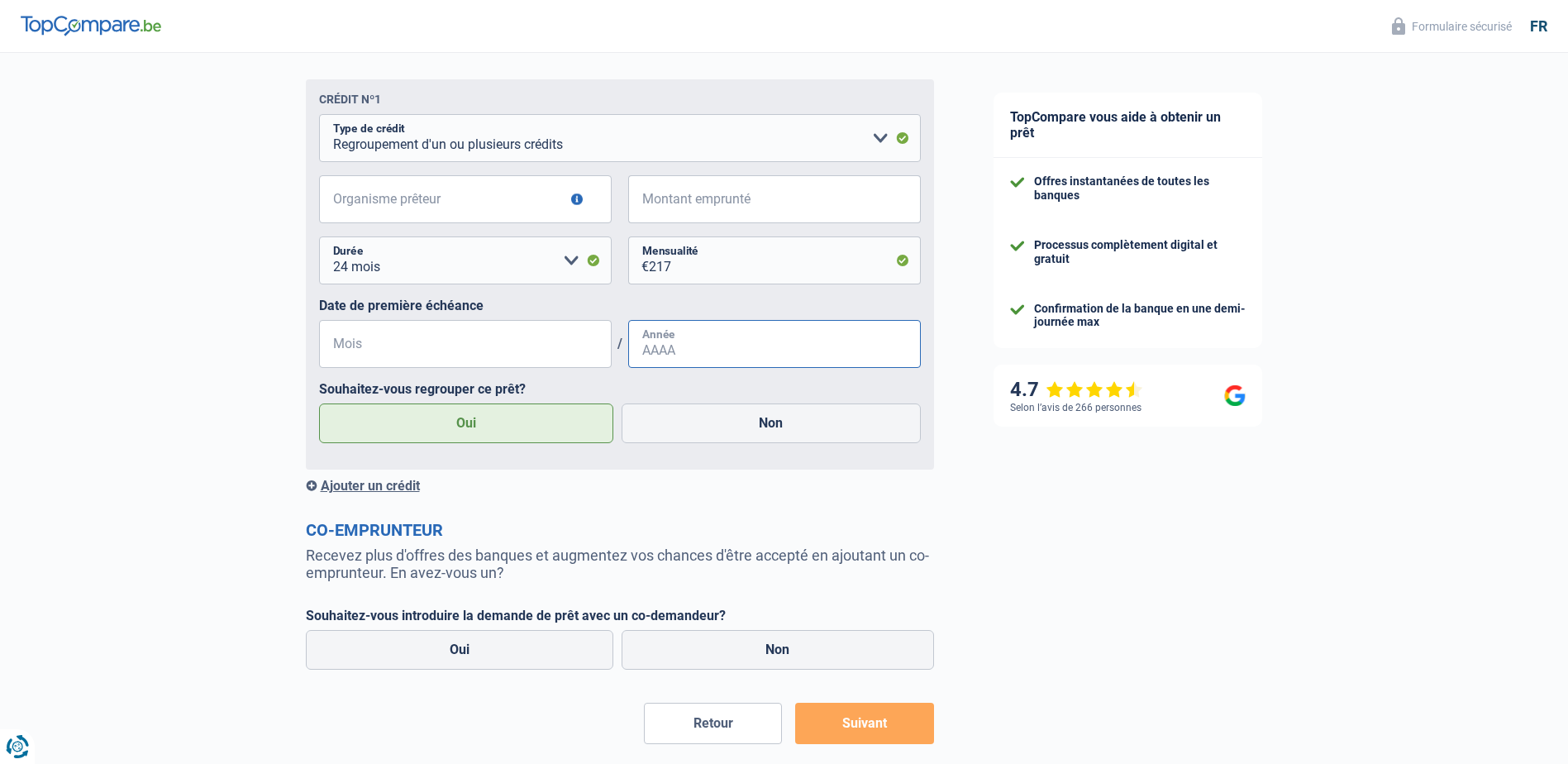
click at [694, 345] on input "Année" at bounding box center [774, 343] width 292 height 48
click at [684, 196] on input "Montant emprunté" at bounding box center [784, 199] width 272 height 48
type input "7"
select select
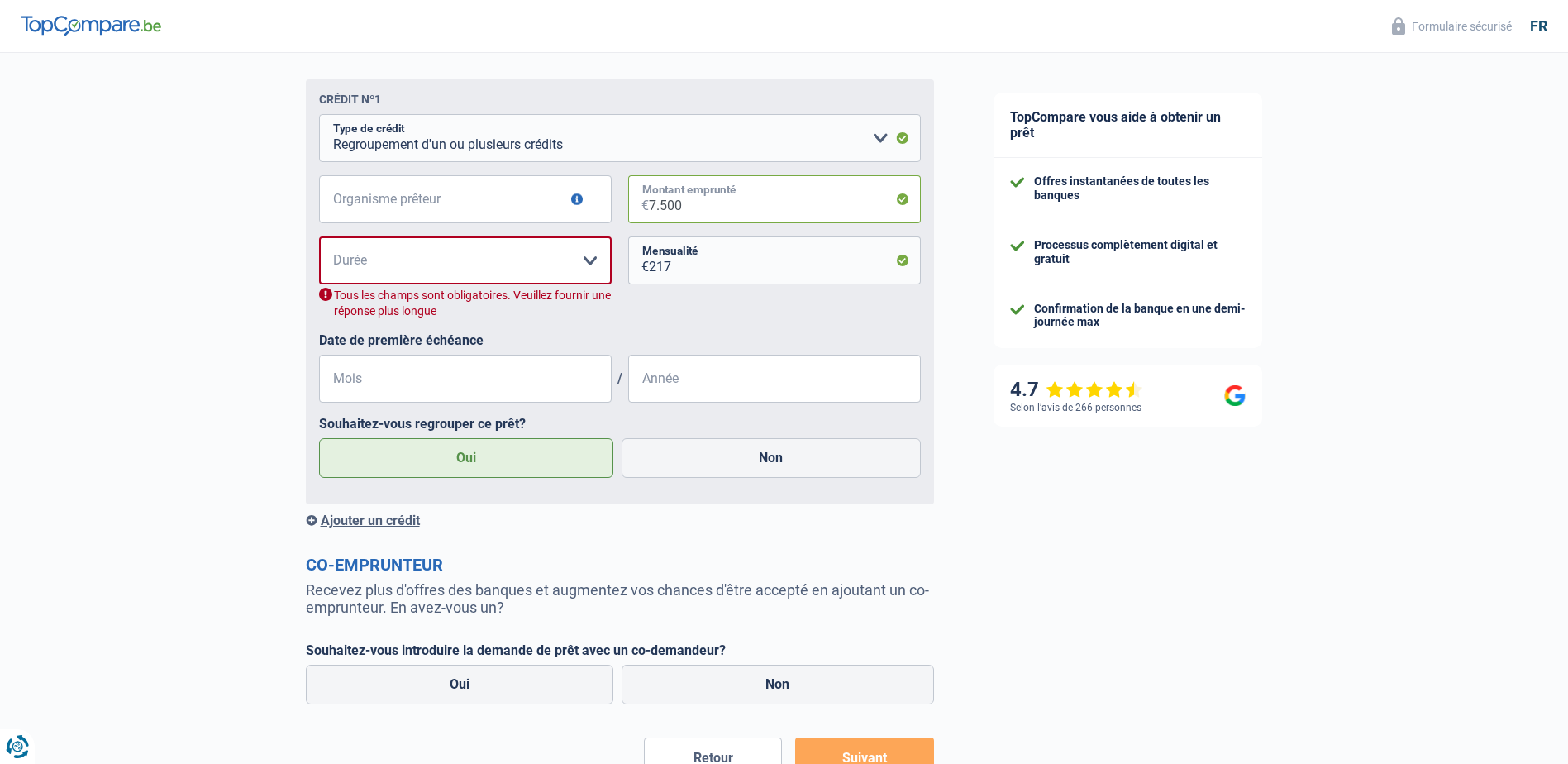
type input "7.500"
click at [589, 261] on select "12 mois 18 mois 24 mois 30 mois 36 mois 42 mois Veuillez sélectionner une option" at bounding box center [464, 260] width 292 height 48
select select "42"
click at [319, 240] on select "12 mois 18 mois 24 mois 30 mois 36 mois 42 mois Veuillez sélectionner une option" at bounding box center [464, 260] width 292 height 48
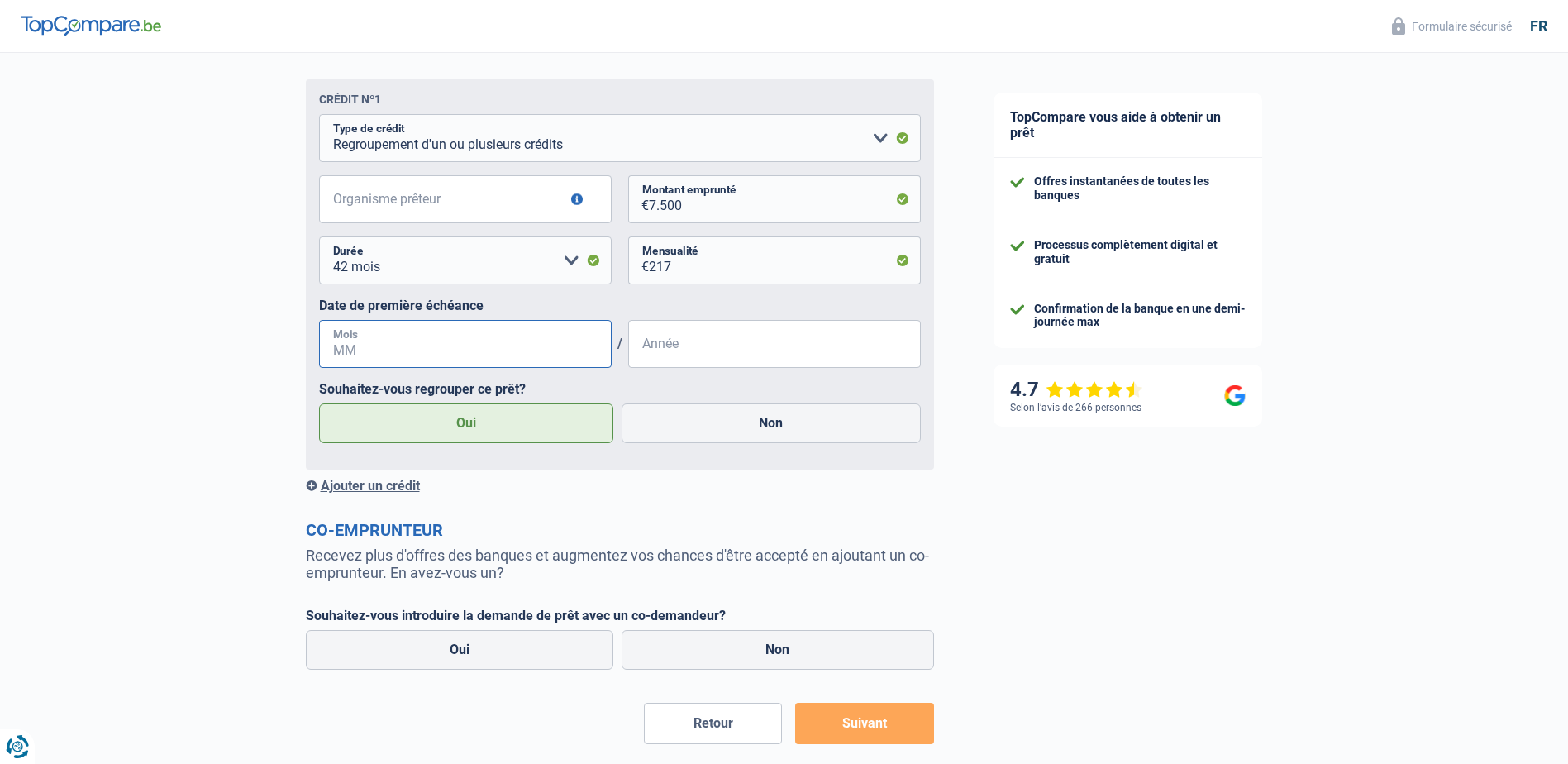
click at [469, 351] on input "Mois" at bounding box center [464, 343] width 292 height 48
type input "11"
type input "2023"
click at [499, 209] on input "Organisme prêteur" at bounding box center [464, 199] width 292 height 48
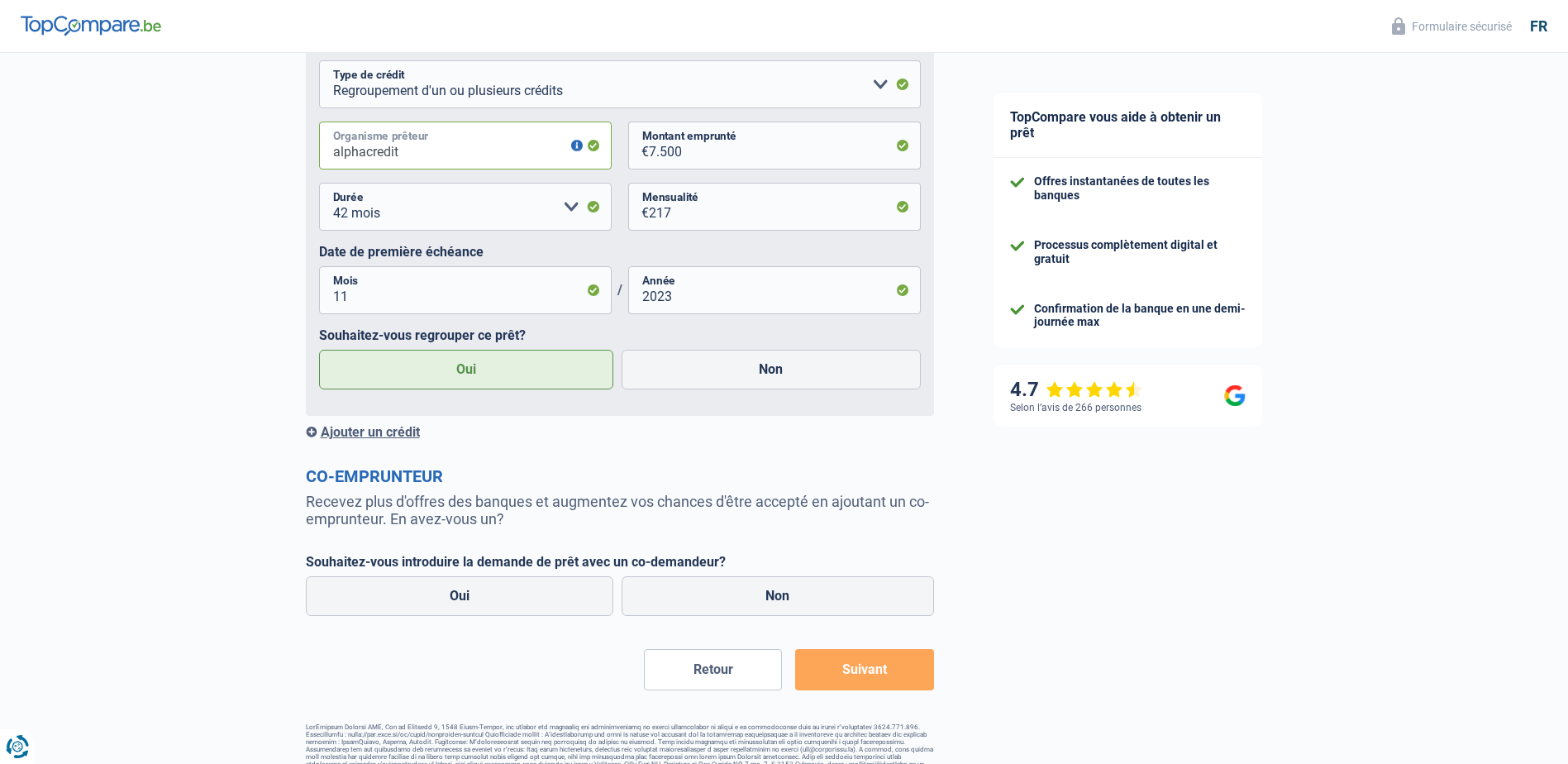
scroll to position [1169, 0]
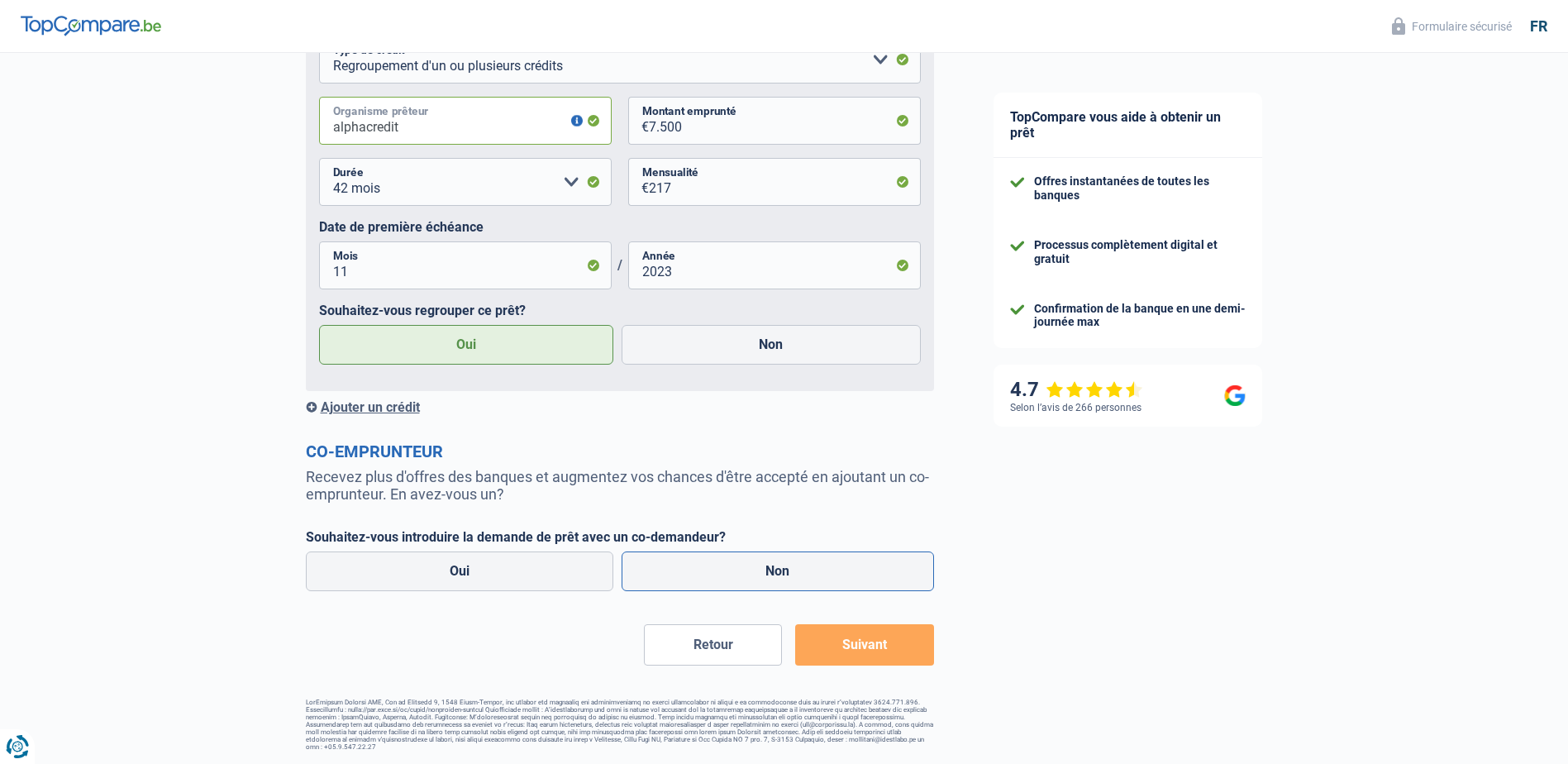
type input "alphacredit"
click at [731, 571] on label "Non" at bounding box center [778, 570] width 313 height 39
click at [731, 571] on input "Non" at bounding box center [778, 570] width 313 height 39
radio input "true"
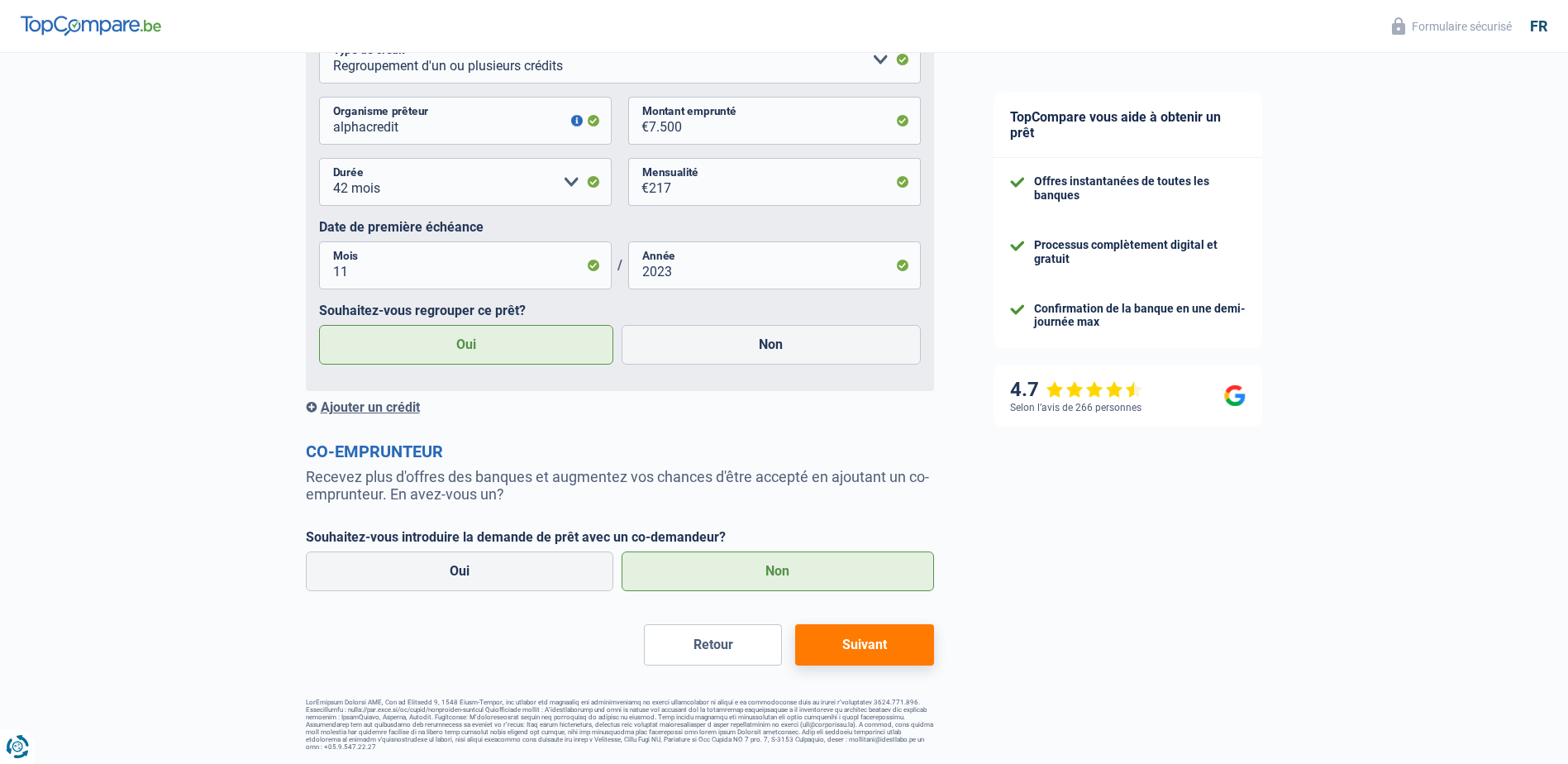
click at [862, 645] on button "Suivant" at bounding box center [864, 644] width 138 height 41
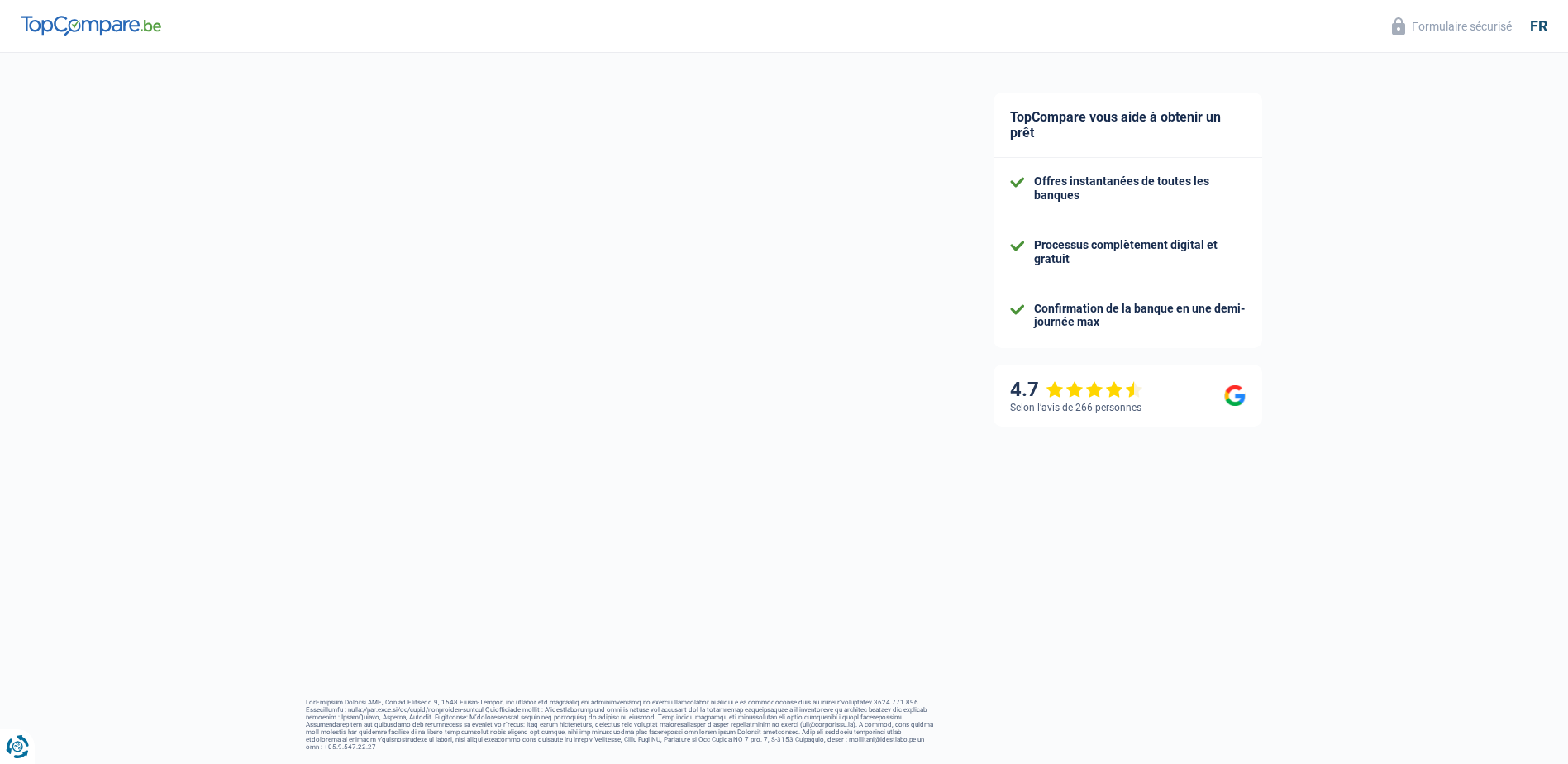
select select "refinancing"
select select "36"
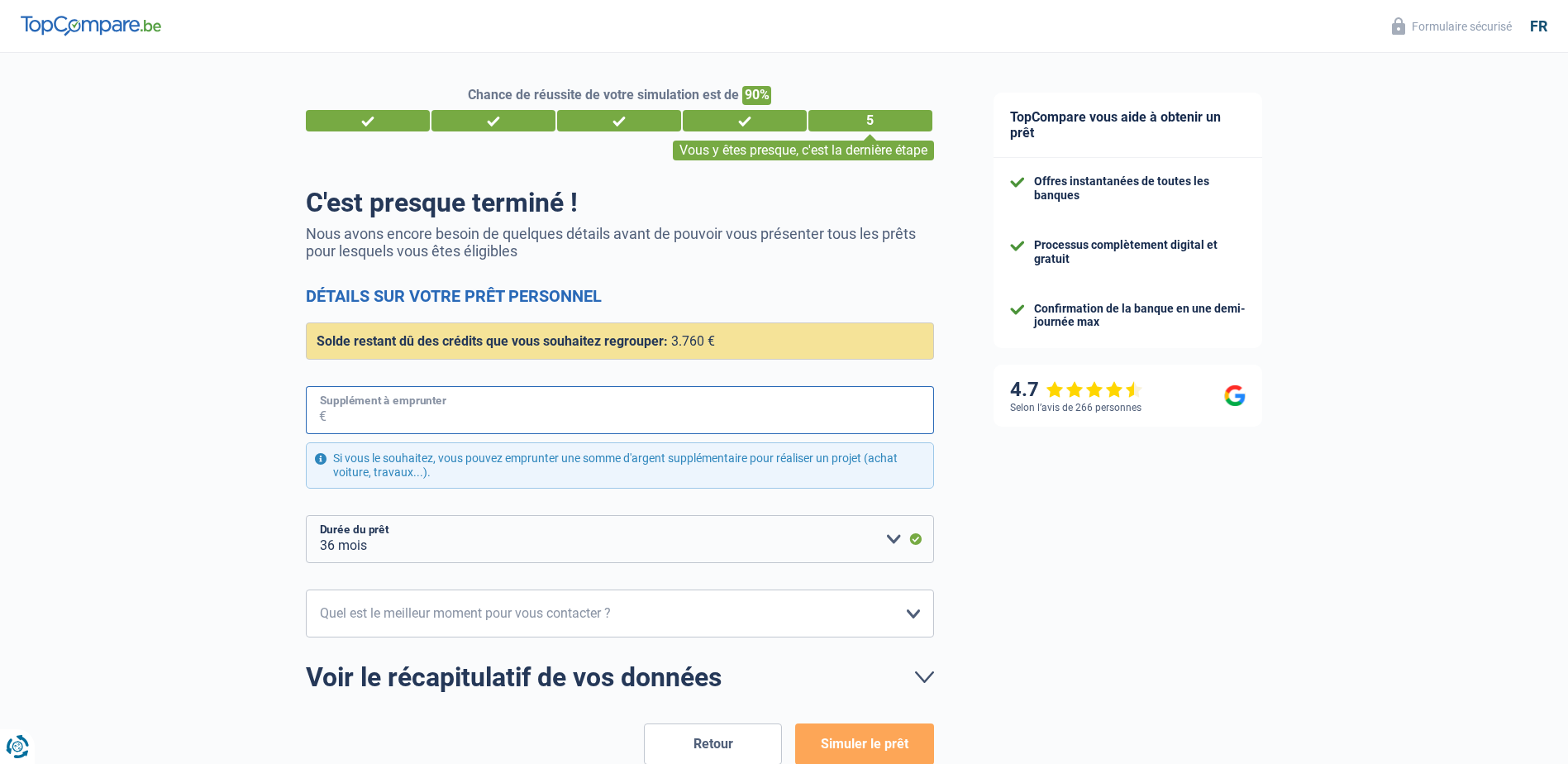
click at [588, 420] on input "Supplément à emprunter" at bounding box center [630, 410] width 608 height 48
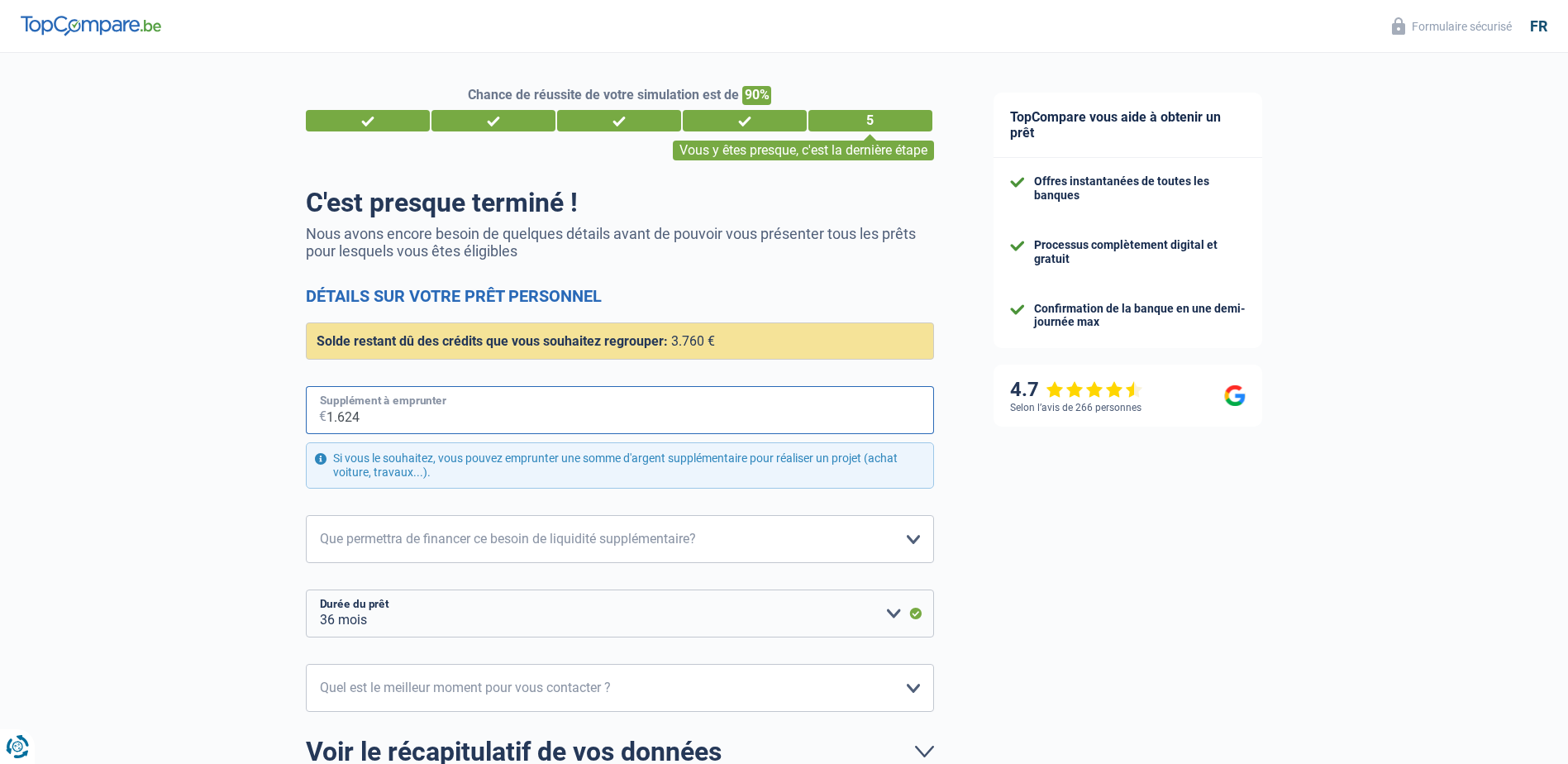
type input "16.240"
select select "84"
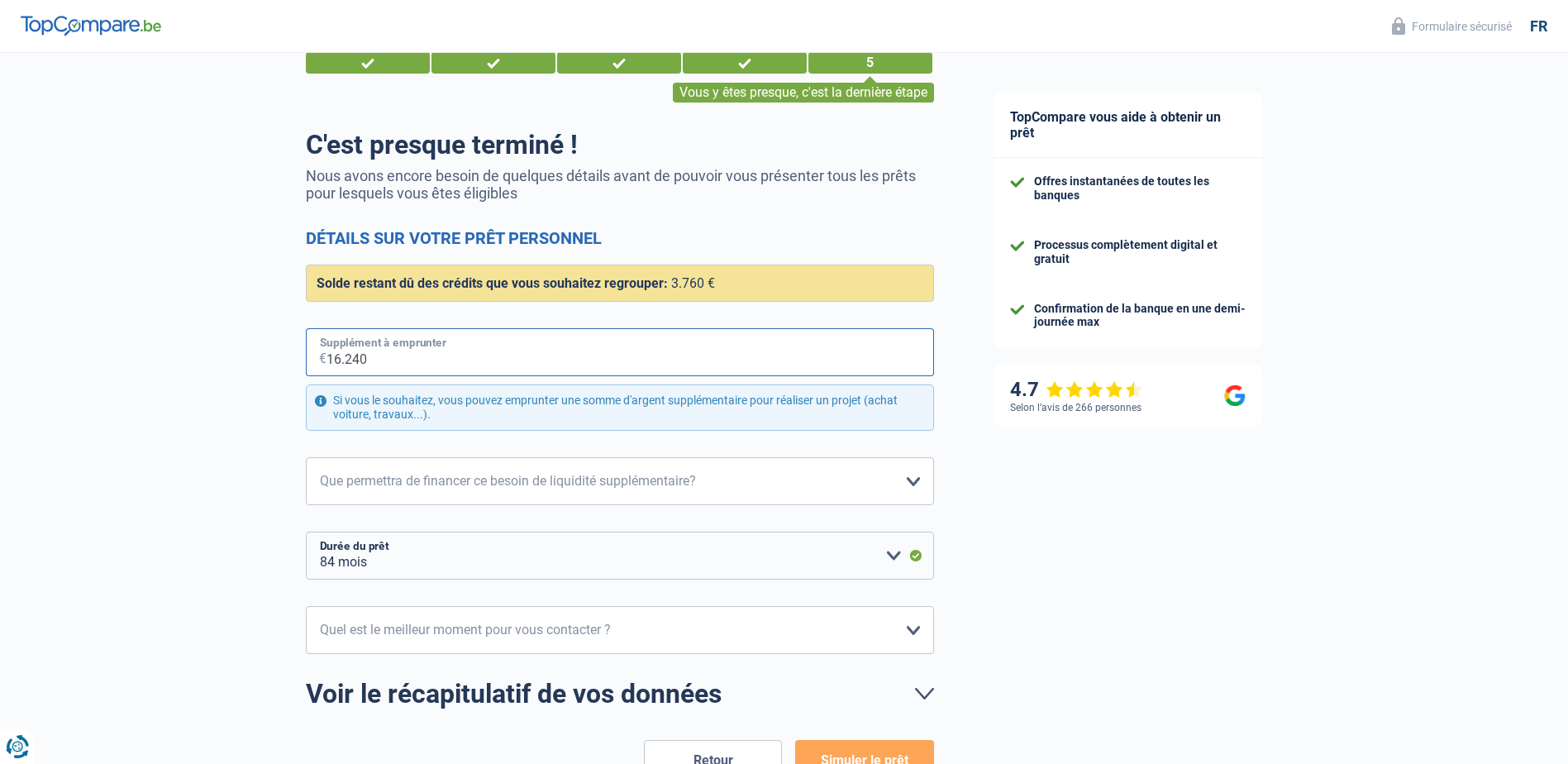
scroll to position [83, 0]
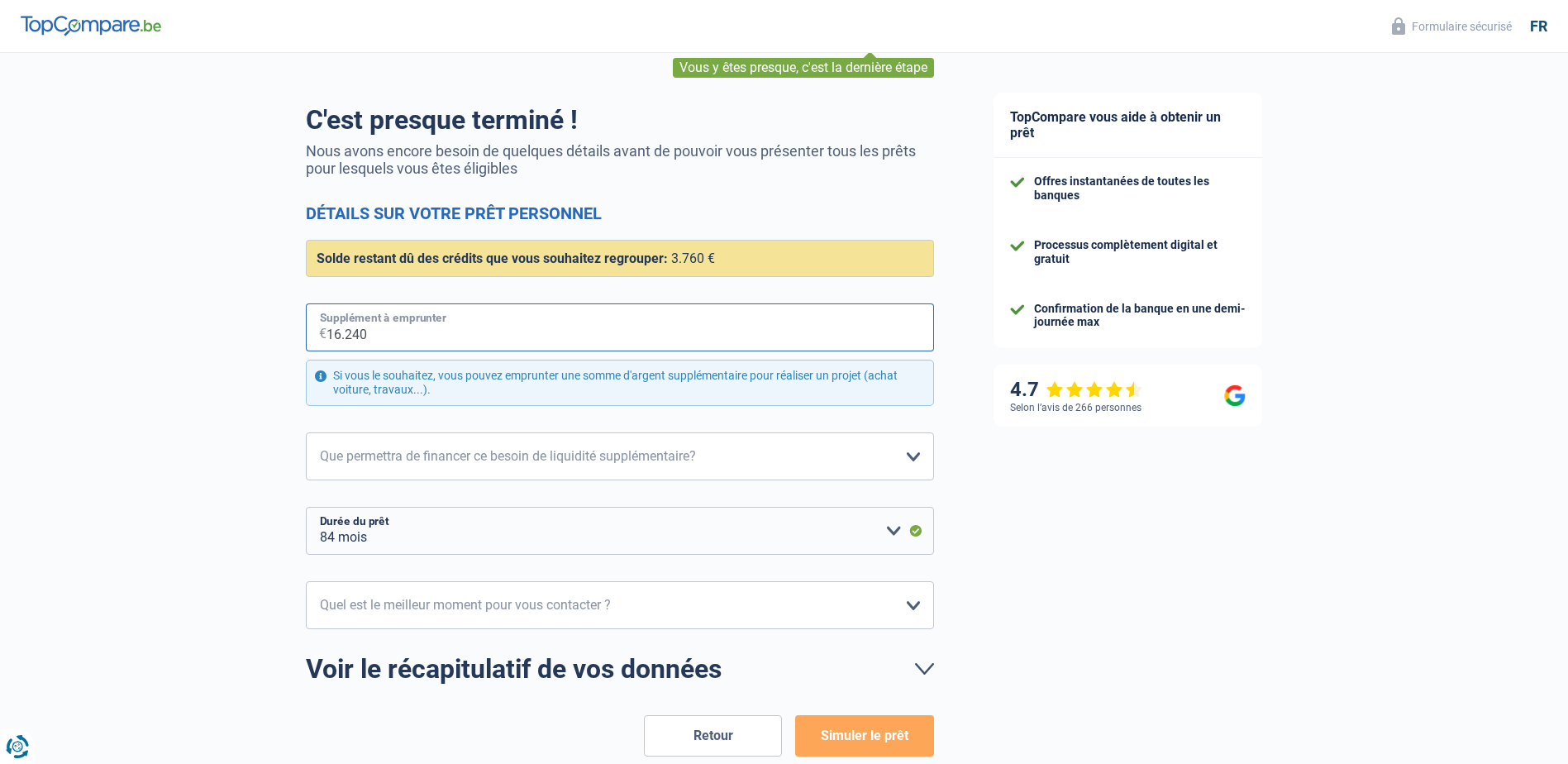
type input "16.240"
click at [912, 455] on select "Confort maison: meubles, textile, peinture, électroménager, outillage non-profe…" at bounding box center [619, 456] width 628 height 48
select select "familyEvent"
click at [306, 433] on select "Confort maison: meubles, textile, peinture, électroménager, outillage non-profe…" at bounding box center [619, 456] width 628 height 48
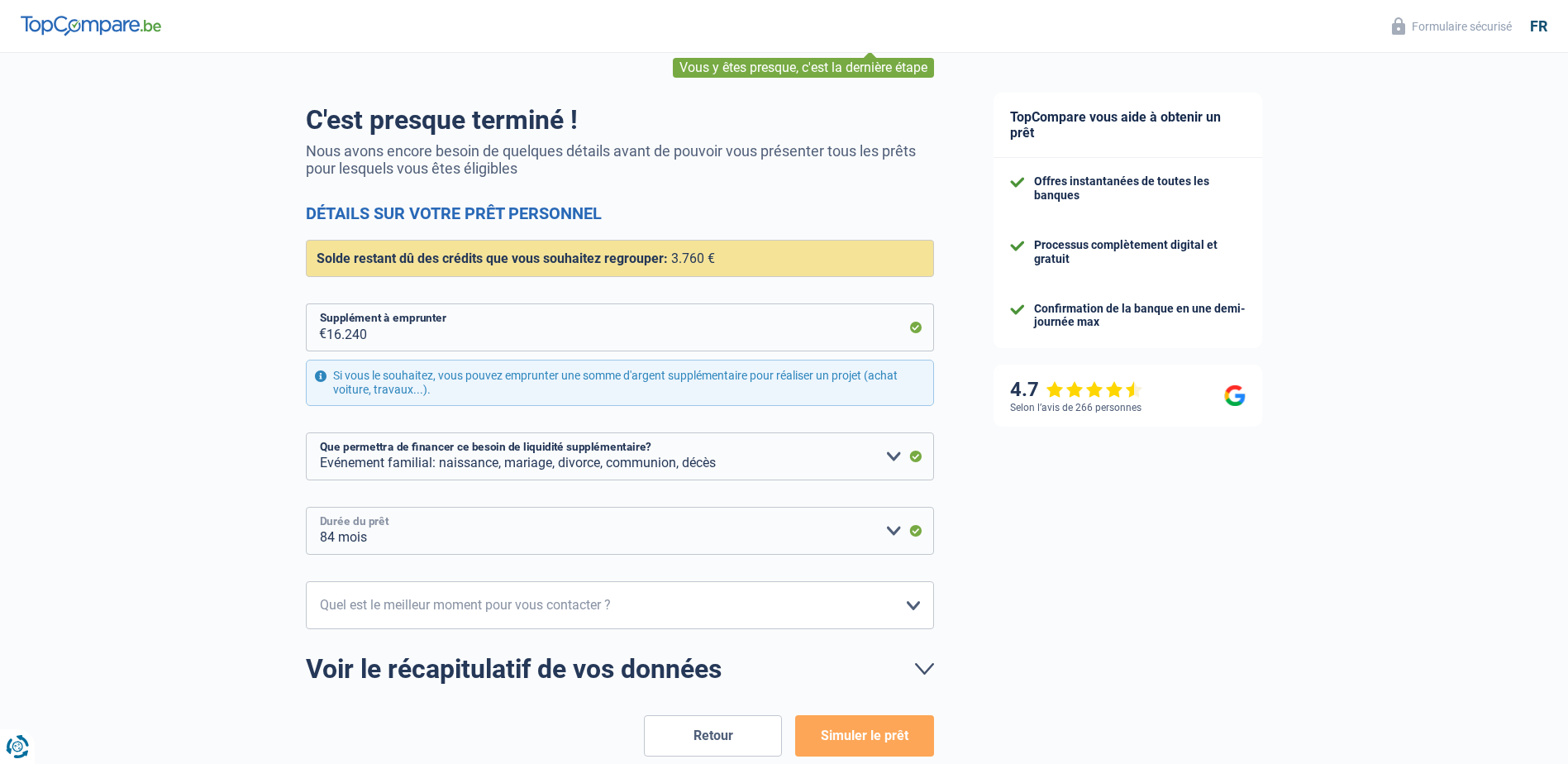
click at [892, 529] on select "12 mois 18 mois 24 mois 30 mois 36 mois 42 mois 48 mois 60 mois 72 mois 84 mois…" at bounding box center [619, 530] width 628 height 48
select select "42"
click at [306, 507] on select "12 mois 18 mois 24 mois 30 mois 36 mois 42 mois 48 mois 60 mois 72 mois 84 mois…" at bounding box center [619, 530] width 628 height 48
click at [912, 604] on select "10h-12h 12h-14h 14h-16h 16h-18h Veuillez sélectionner une option" at bounding box center [619, 604] width 628 height 48
select select "12-14"
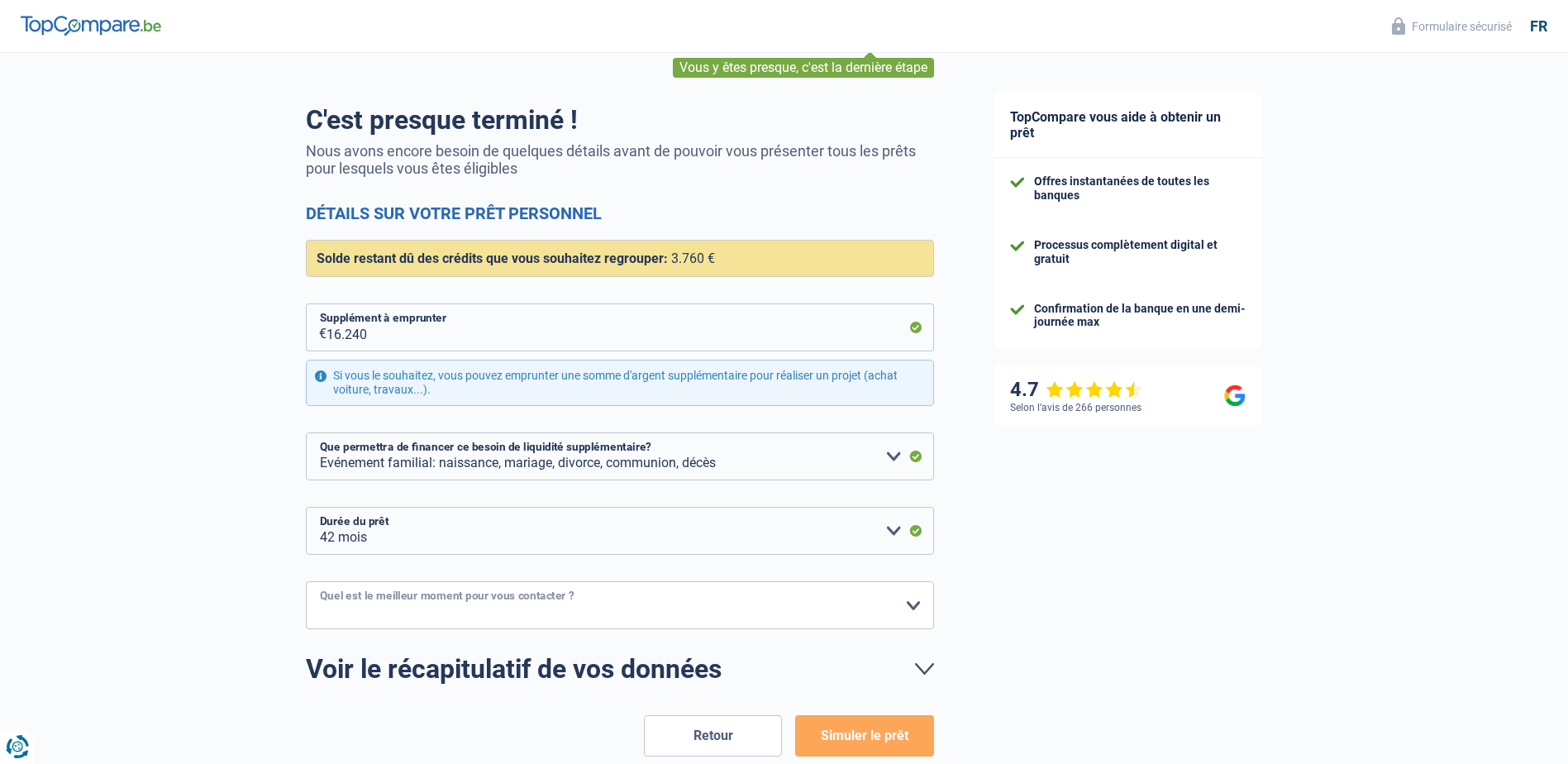
click at [306, 582] on select "10h-12h 12h-14h 14h-16h 16h-18h Veuillez sélectionner une option" at bounding box center [619, 604] width 628 height 48
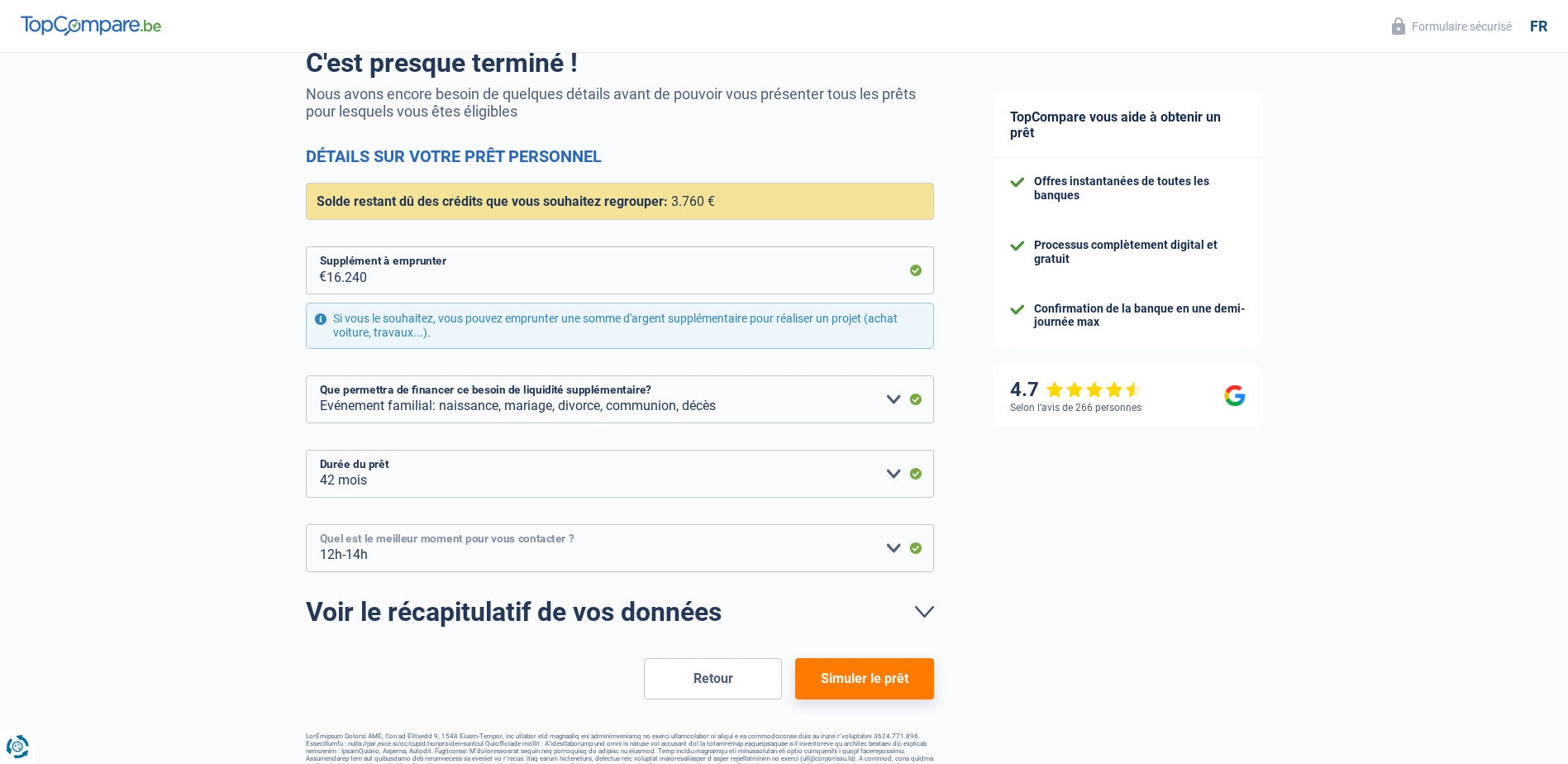
scroll to position [165, 0]
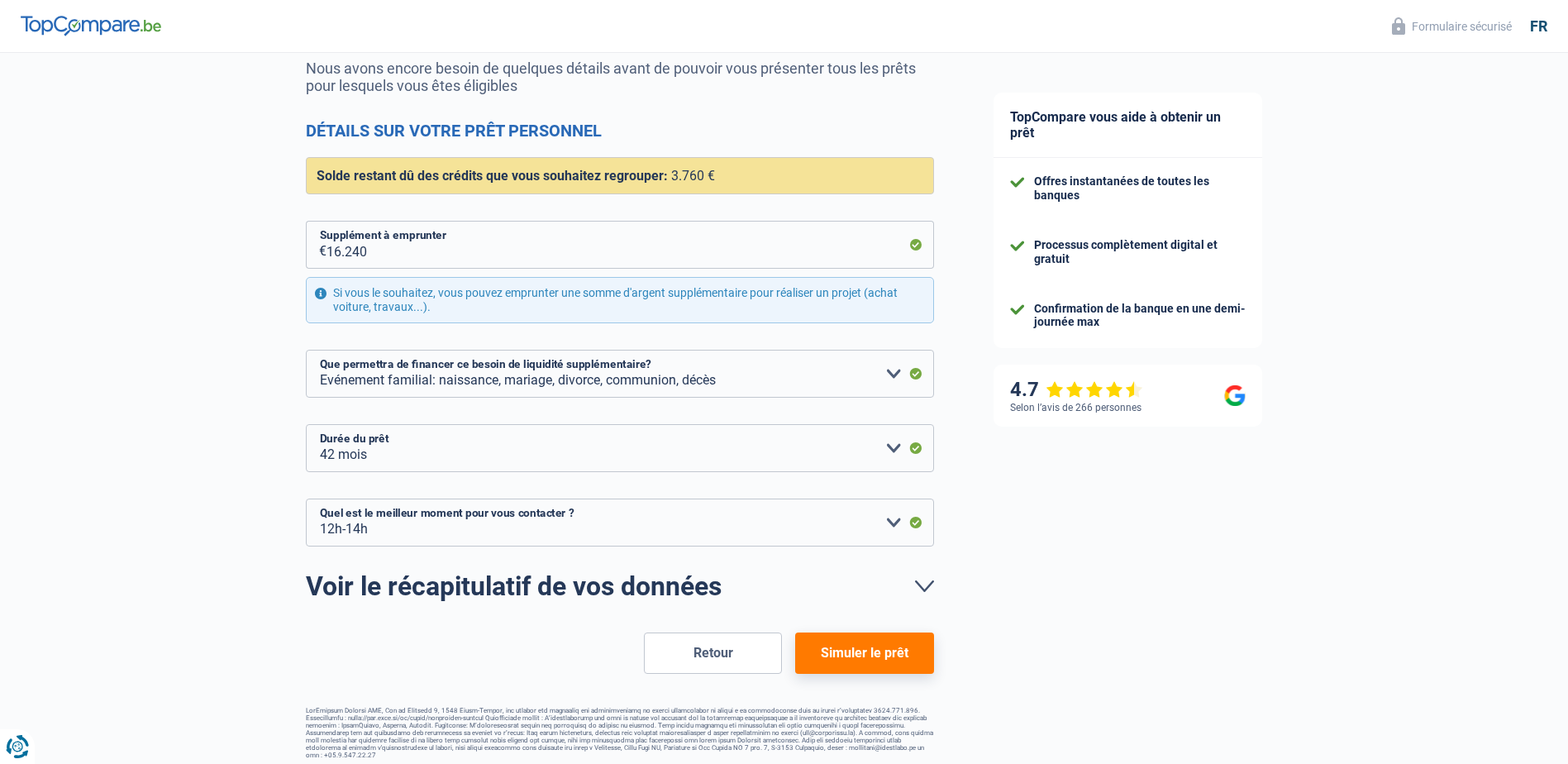
click at [879, 655] on button "Simuler le prêt" at bounding box center [864, 652] width 138 height 41
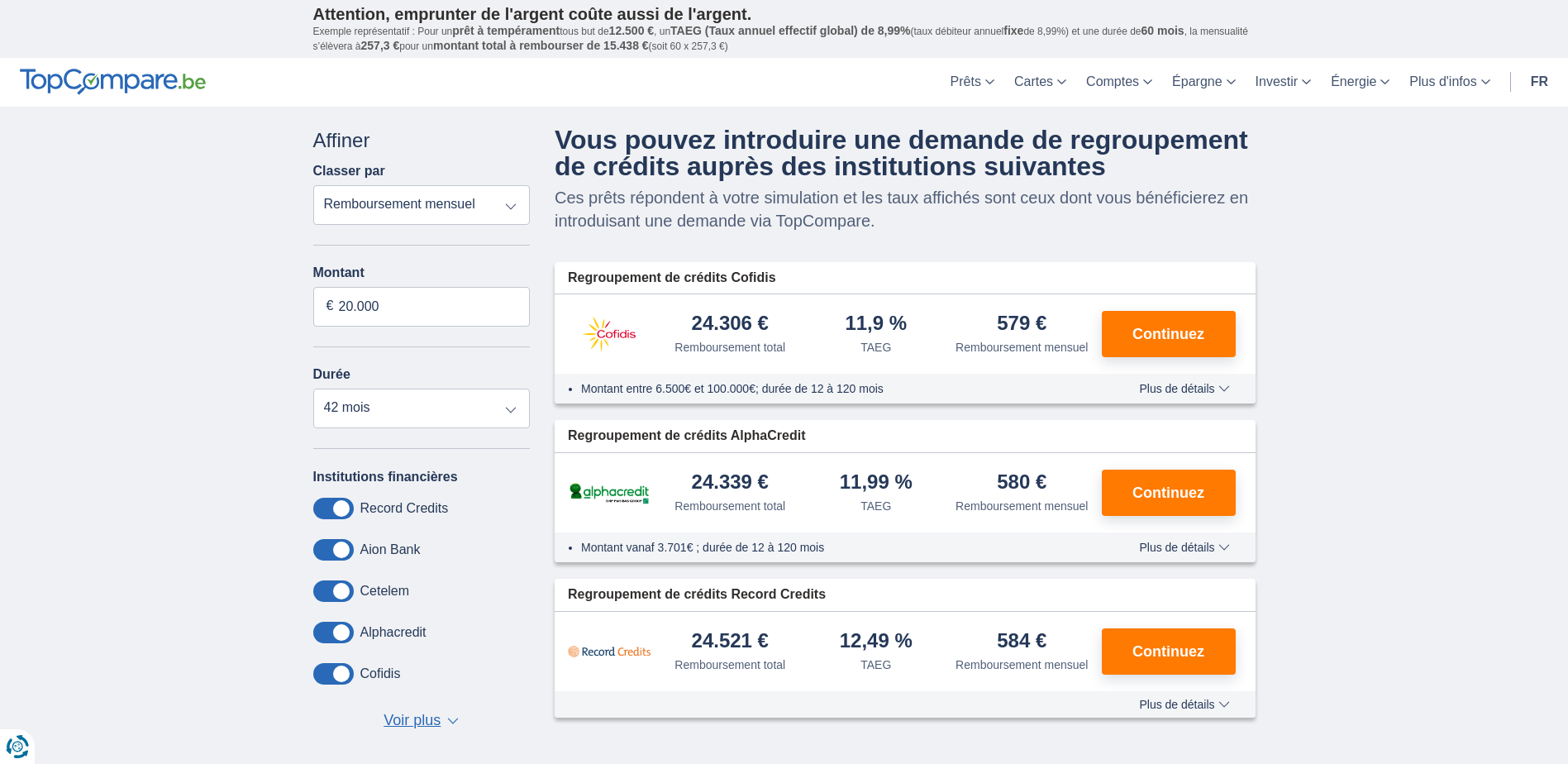
click at [1228, 549] on span "Plus de détails" at bounding box center [1183, 547] width 90 height 11
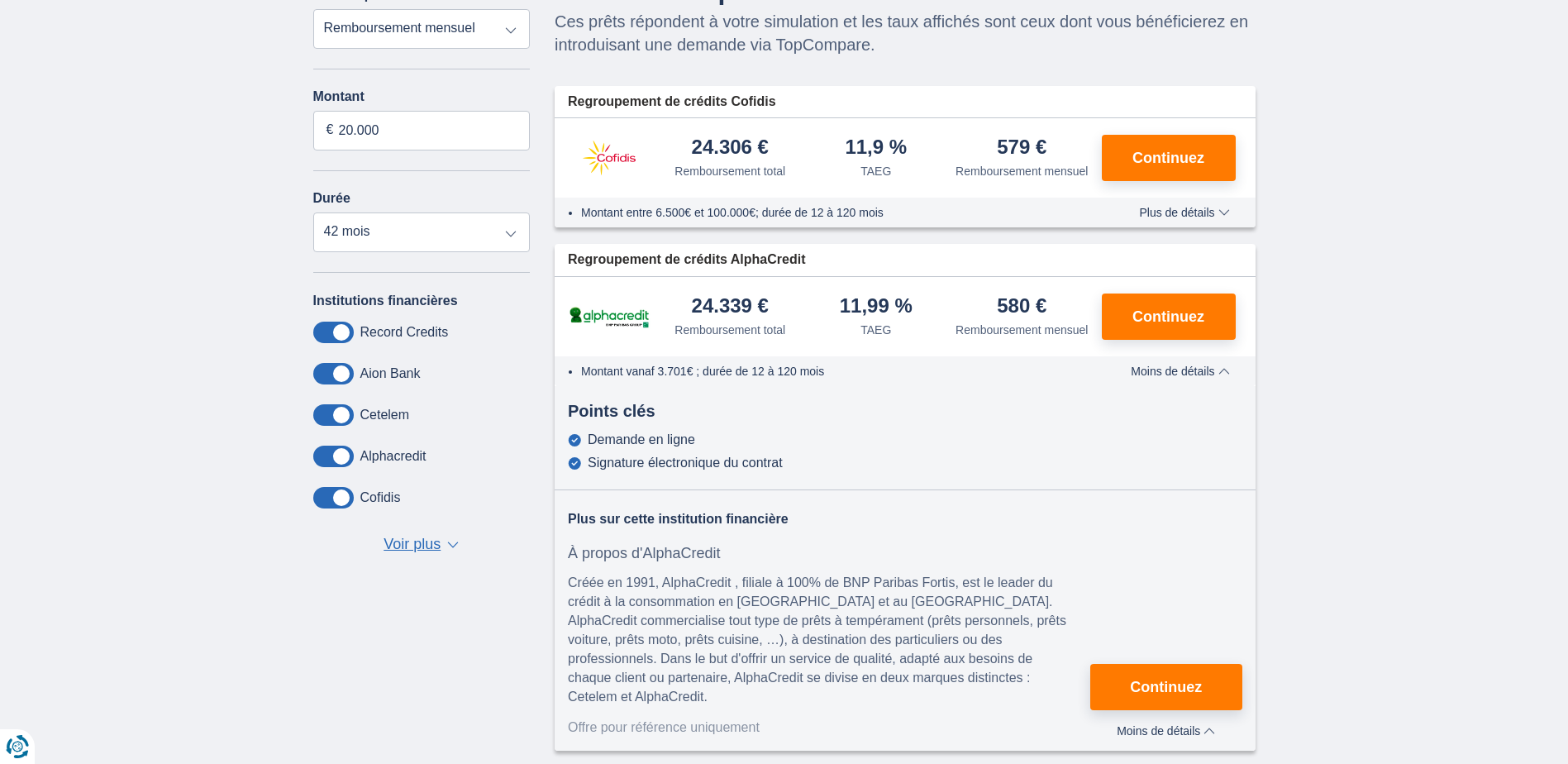
scroll to position [165, 0]
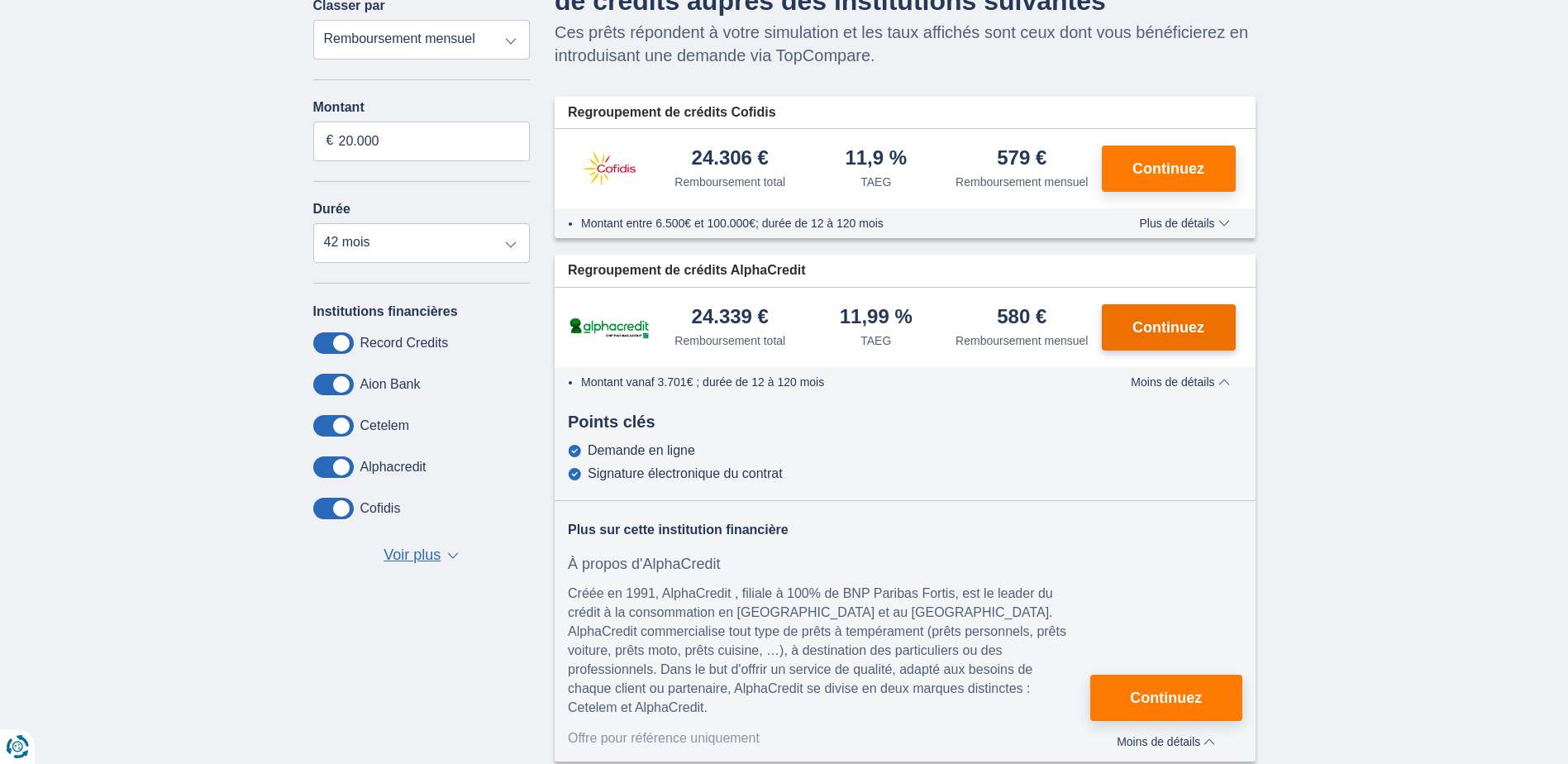
click at [1175, 327] on span "Continuez" at bounding box center [1168, 327] width 72 height 15
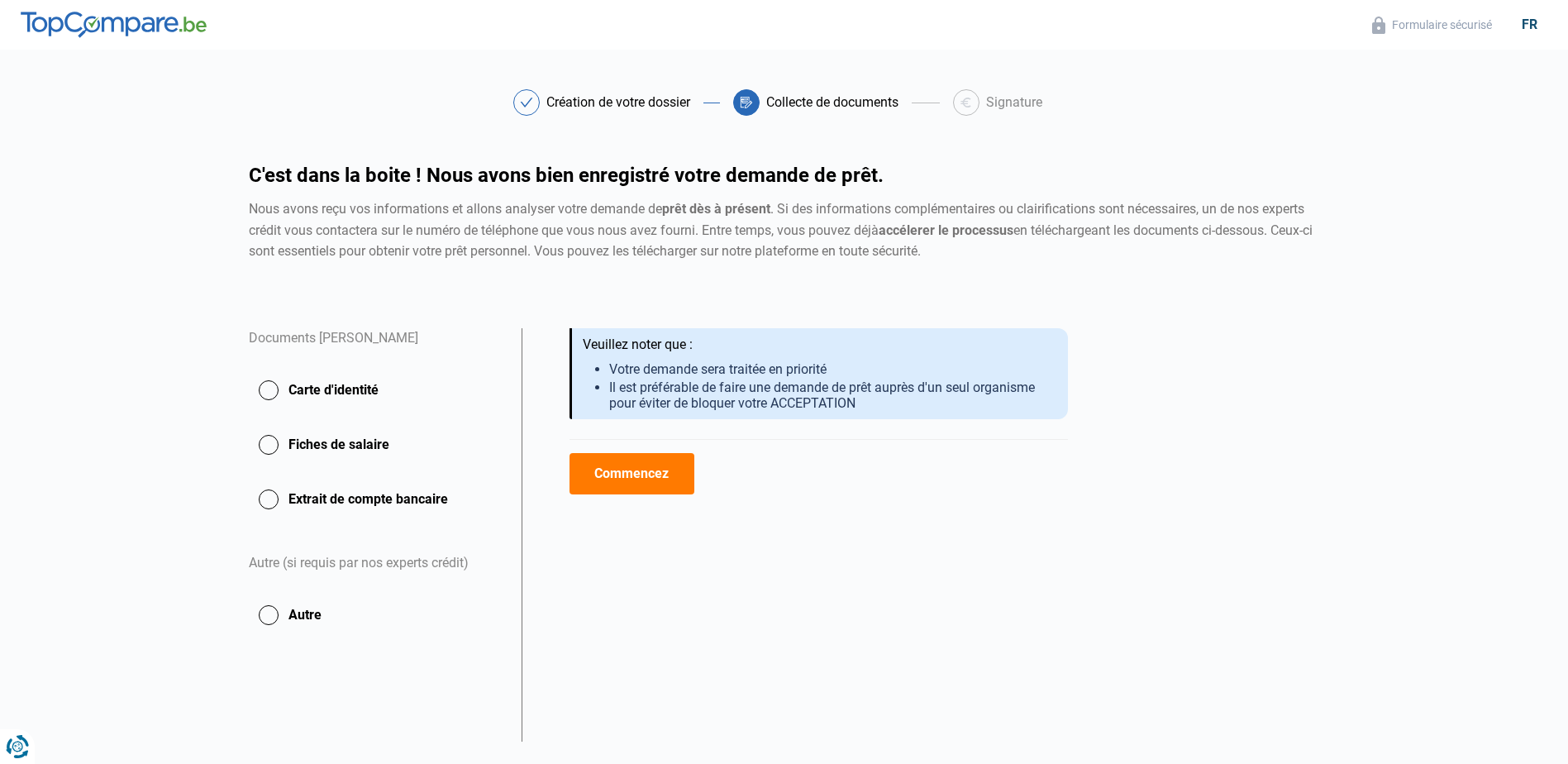
click at [278, 386] on button "Carte d'identité" at bounding box center [375, 389] width 253 height 41
click at [640, 463] on button "Commencez" at bounding box center [631, 473] width 125 height 41
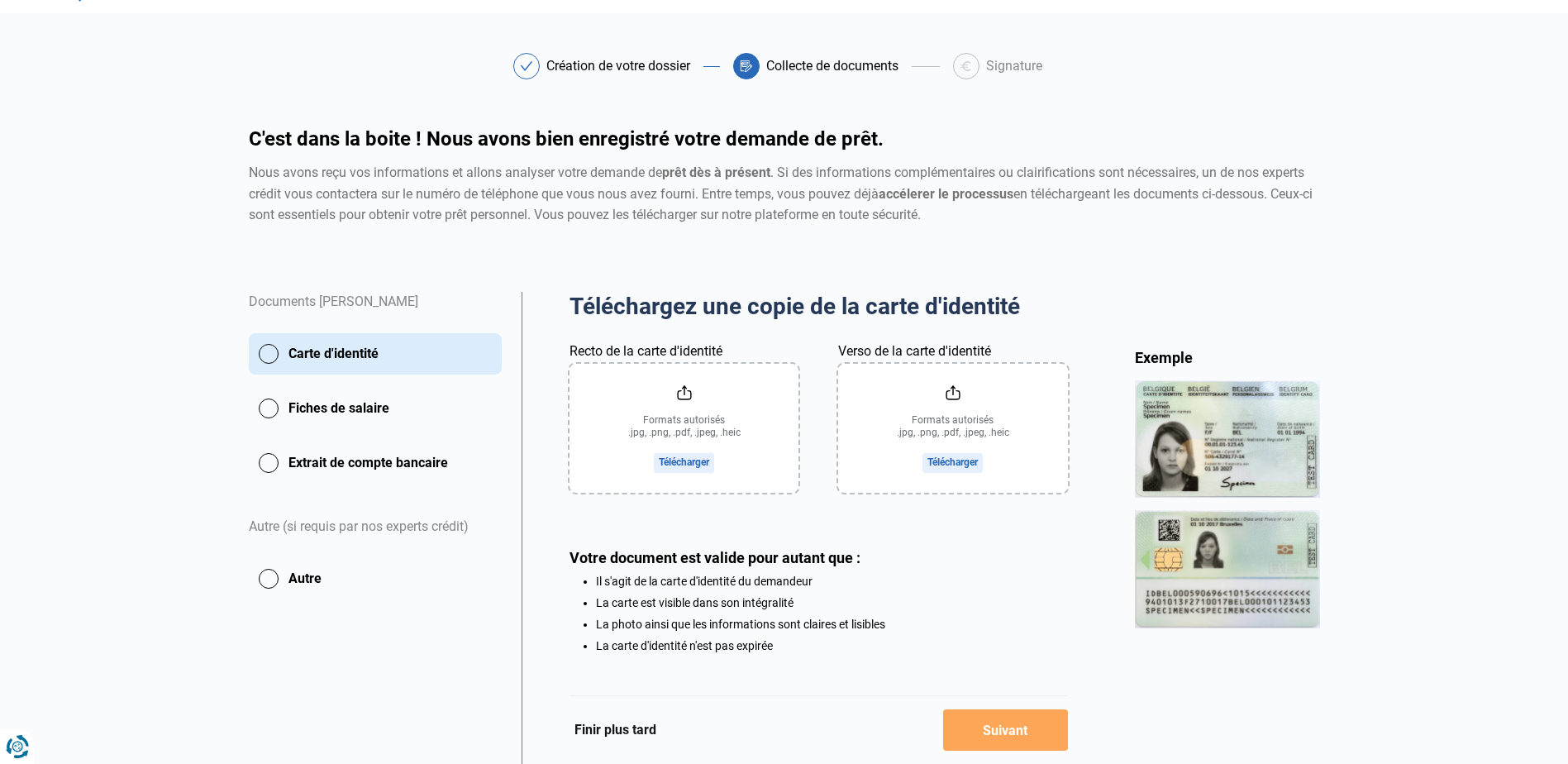
scroll to position [26, 0]
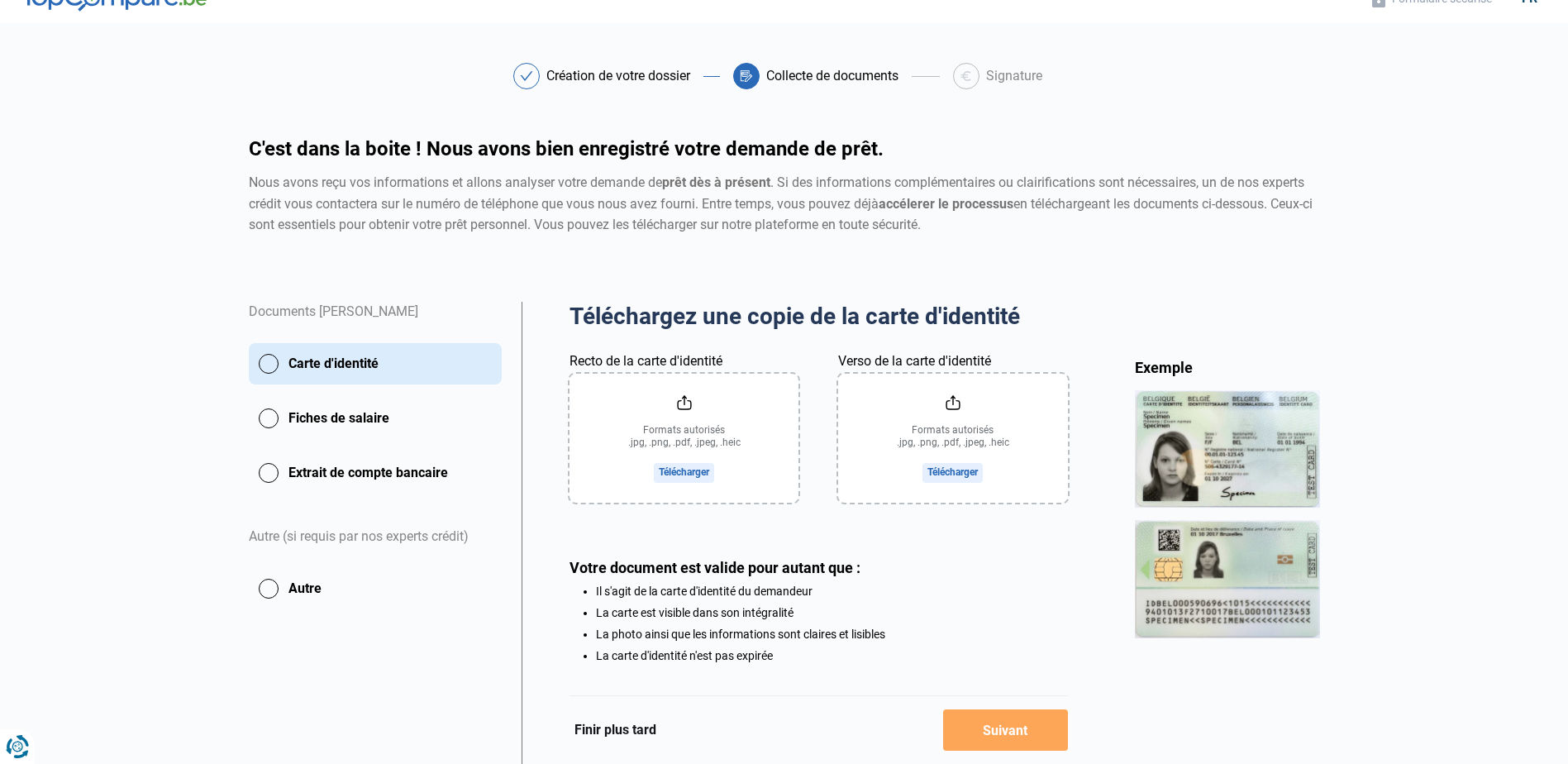
click at [630, 726] on button "Finir plus tard" at bounding box center [615, 730] width 92 height 22
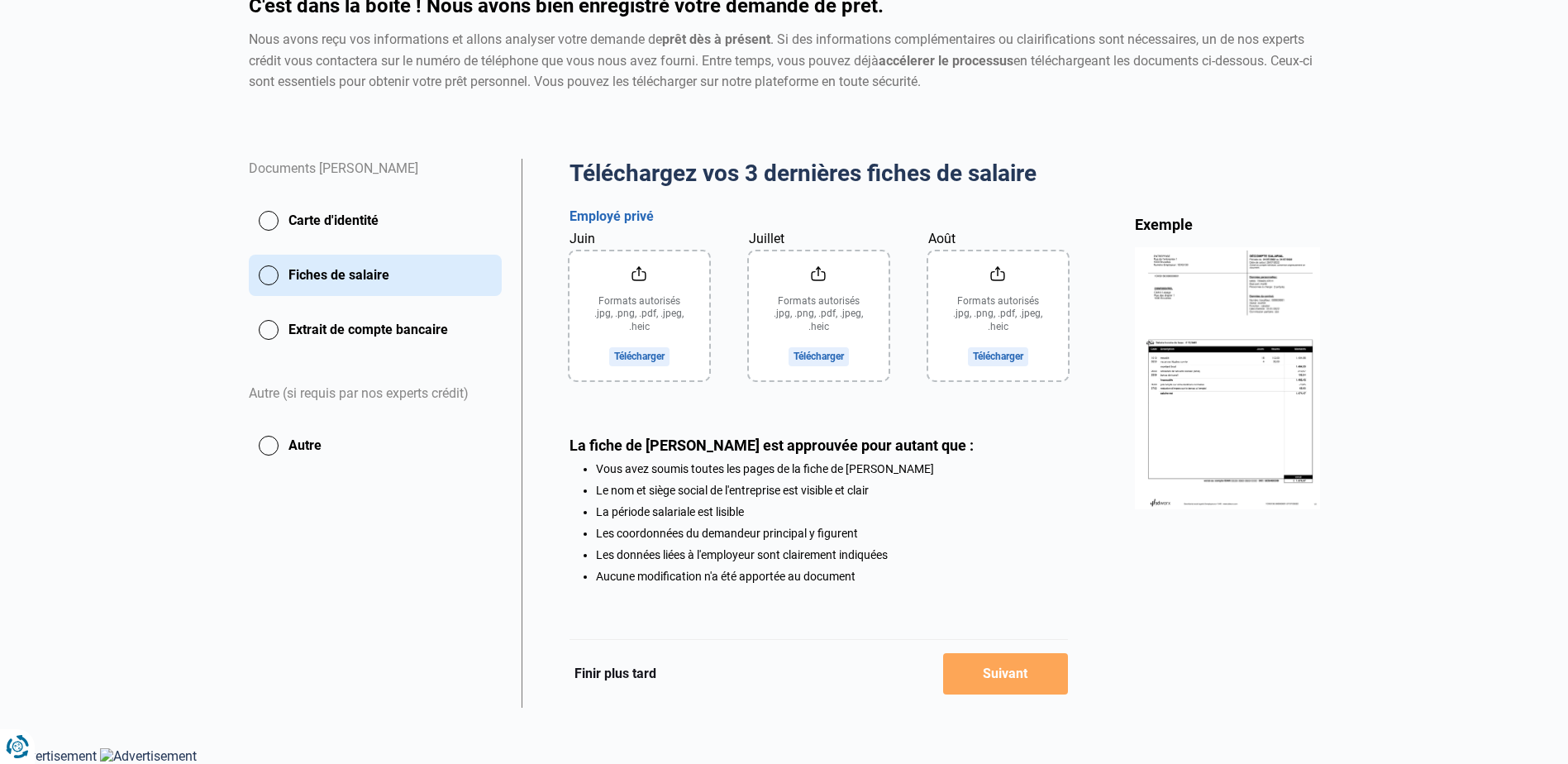
click at [621, 671] on button "Finir plus tard" at bounding box center [615, 673] width 92 height 22
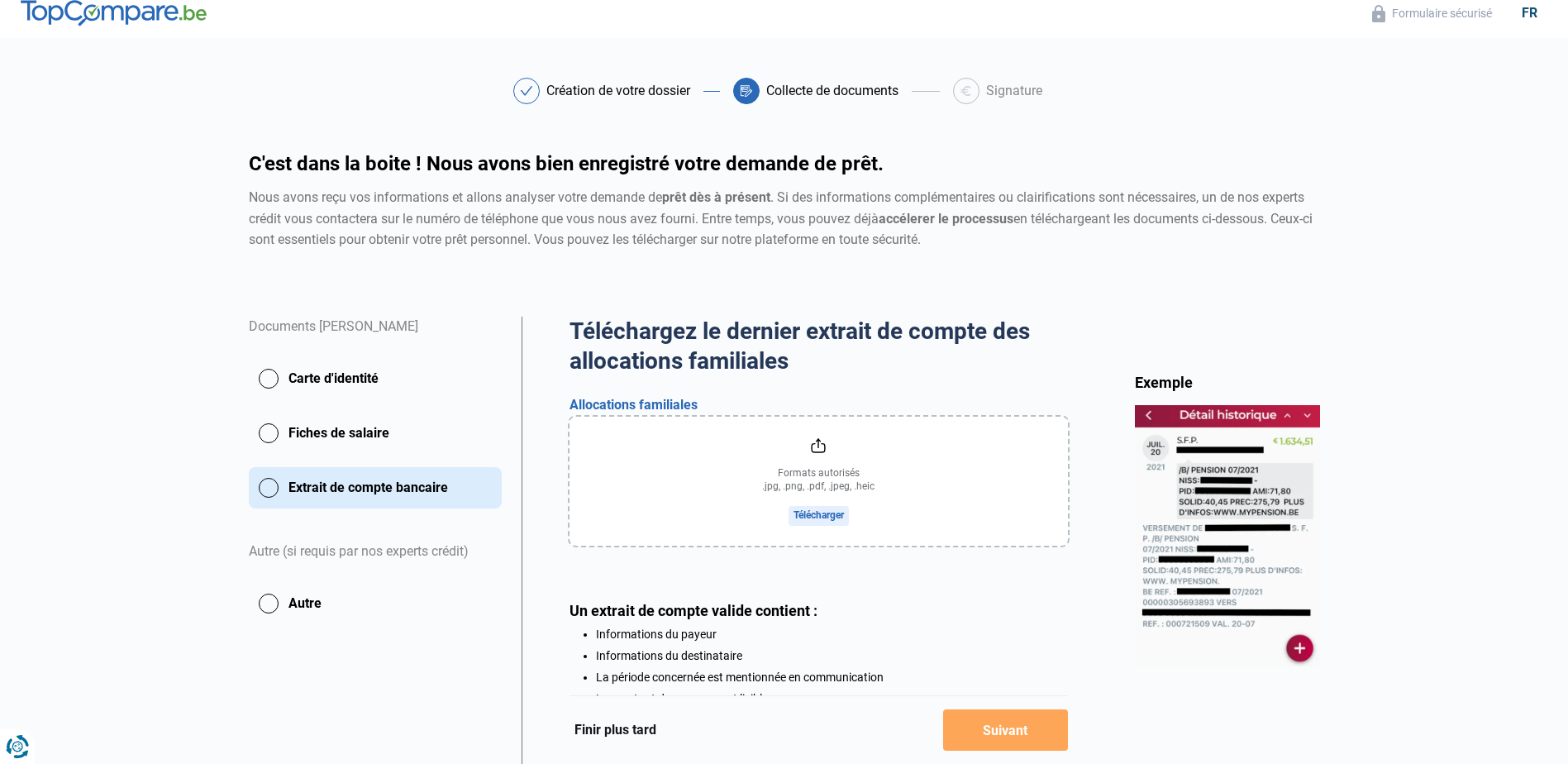
scroll to position [137, 0]
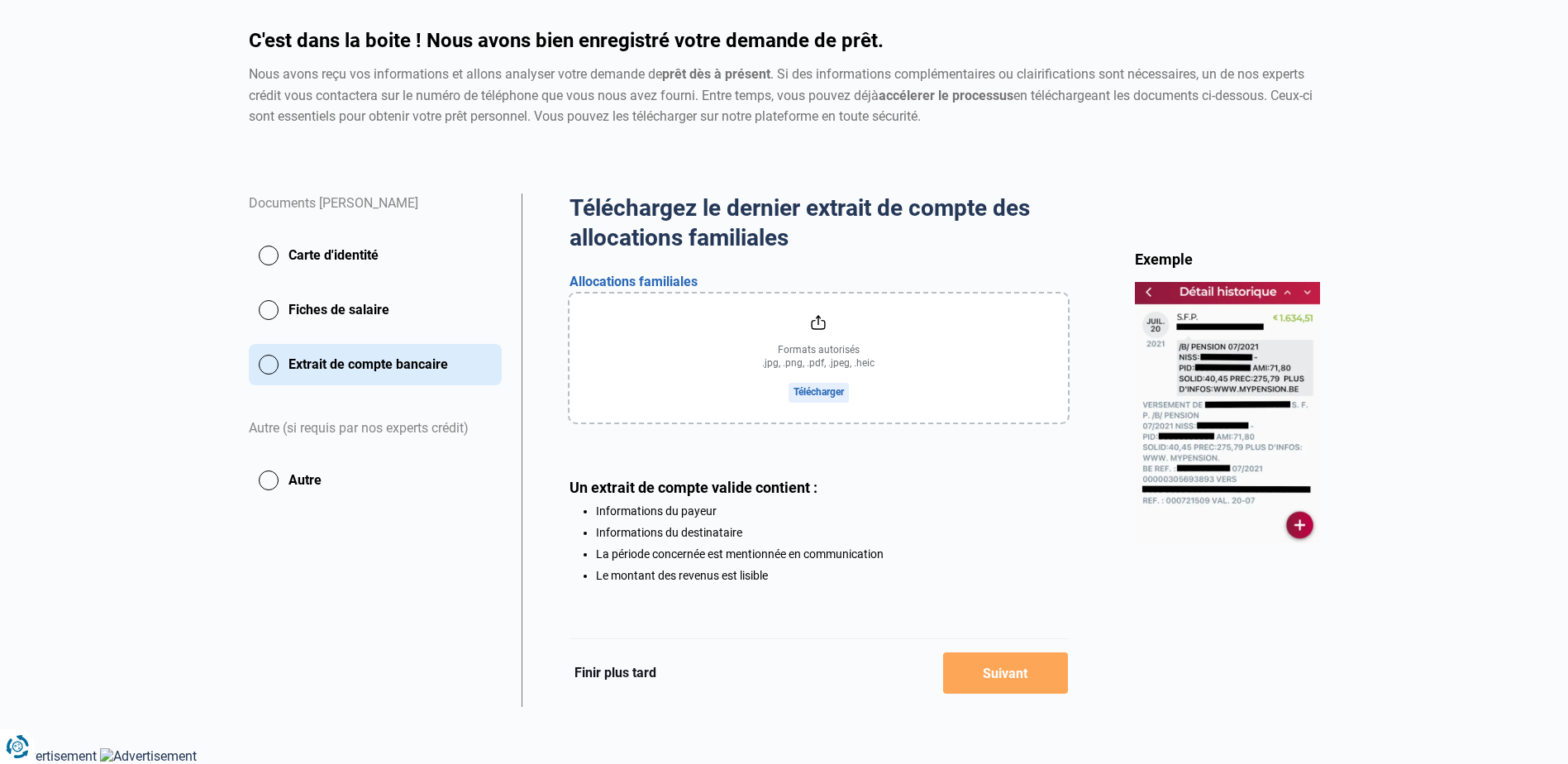
click at [627, 673] on button "Finir plus tard" at bounding box center [615, 672] width 92 height 22
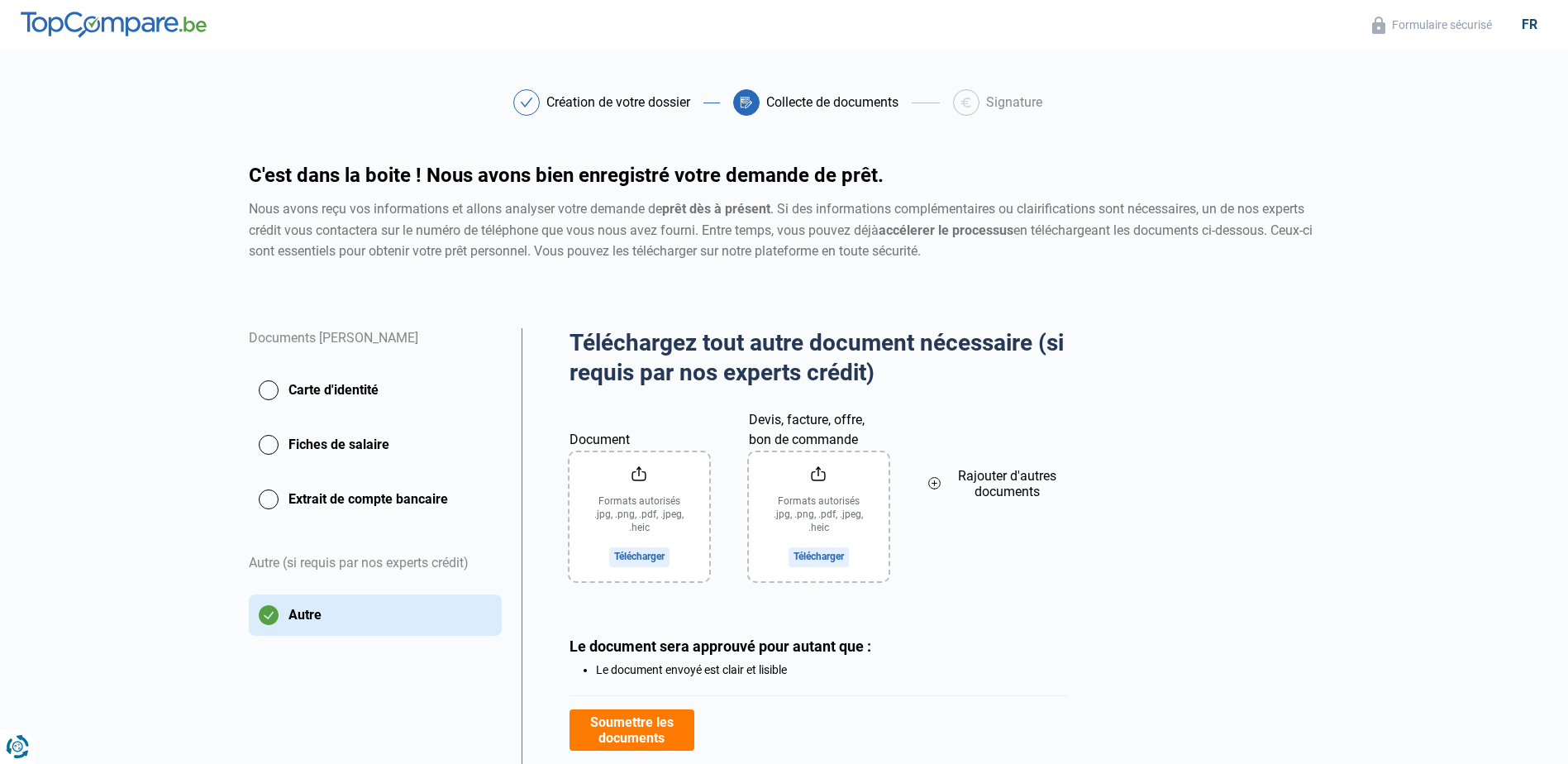
click at [265, 389] on button "Carte d'identité" at bounding box center [375, 389] width 253 height 41
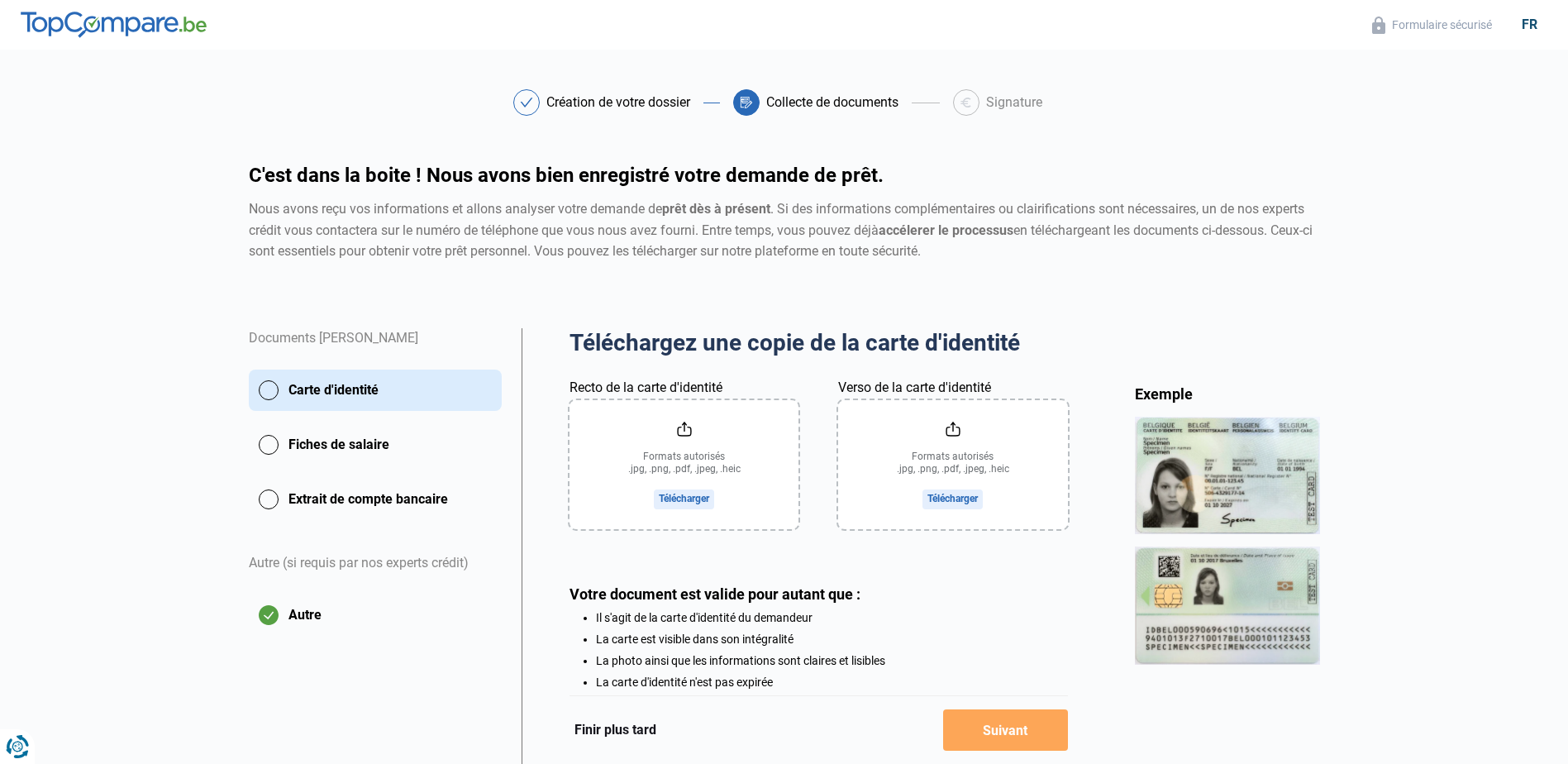
click at [686, 427] on input "Recto de la carte d'identité" at bounding box center [684, 465] width 229 height 129
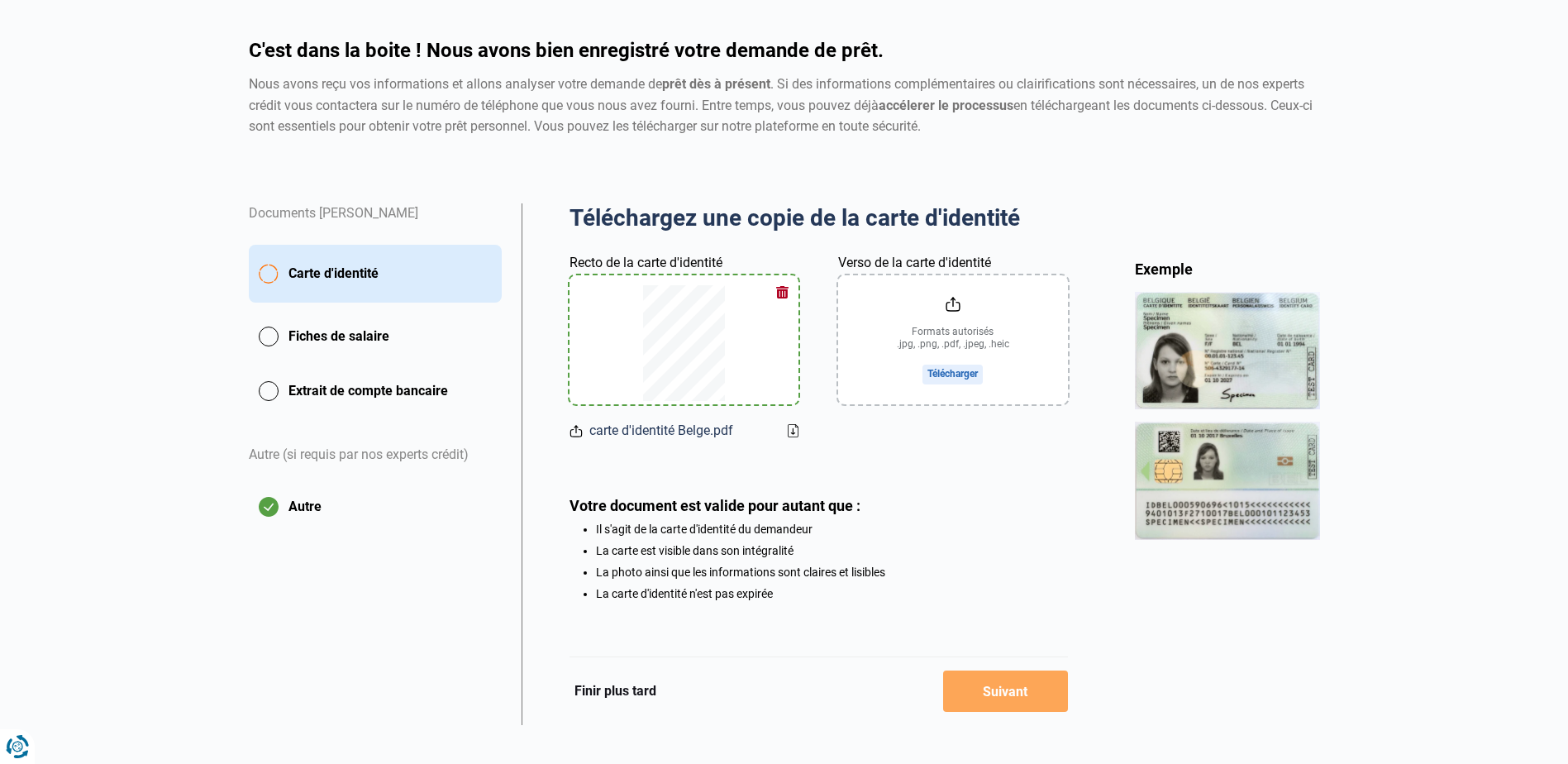
scroll to position [146, 0]
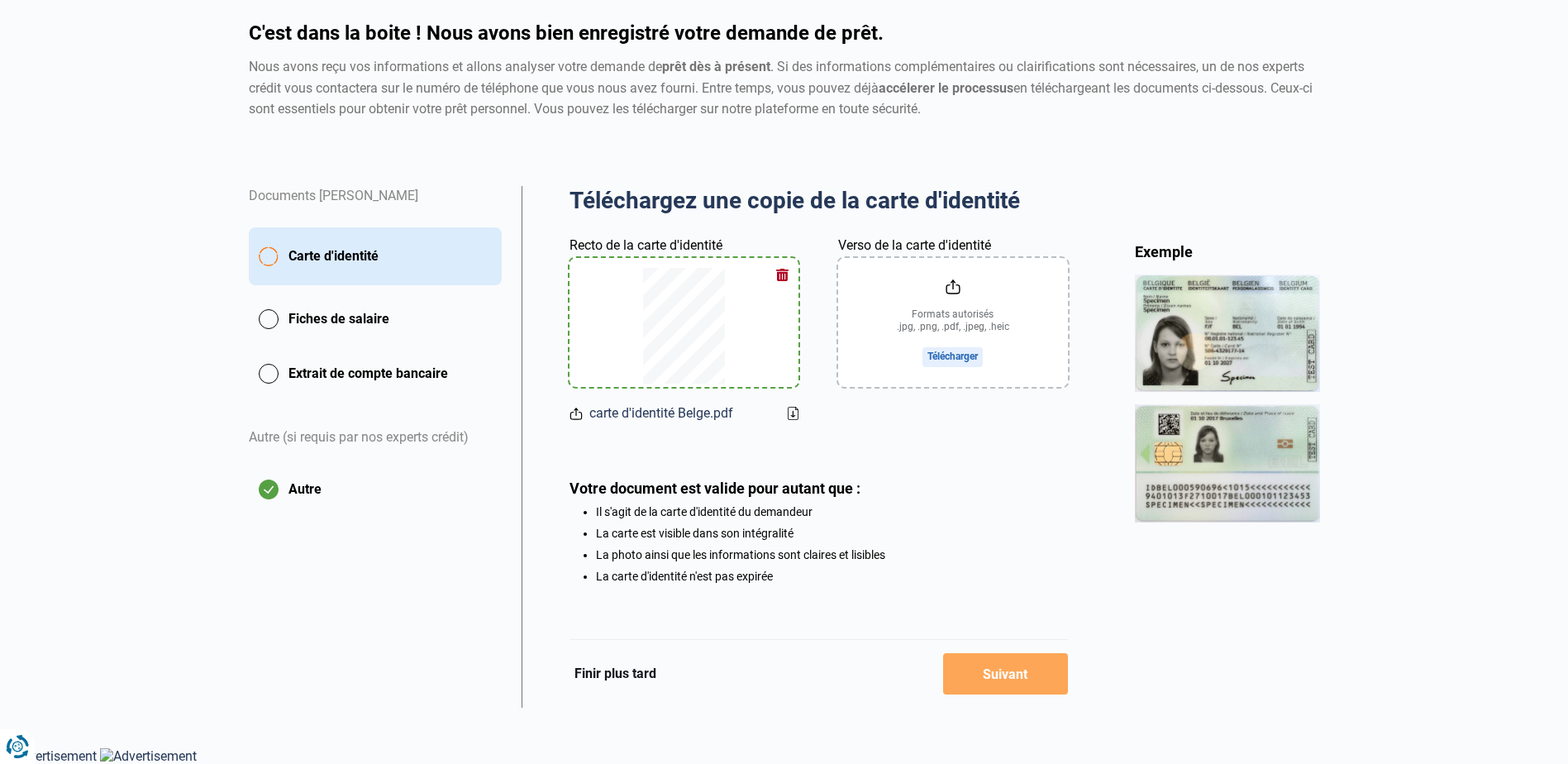
click at [274, 314] on button "Fiches de salaire" at bounding box center [375, 319] width 253 height 41
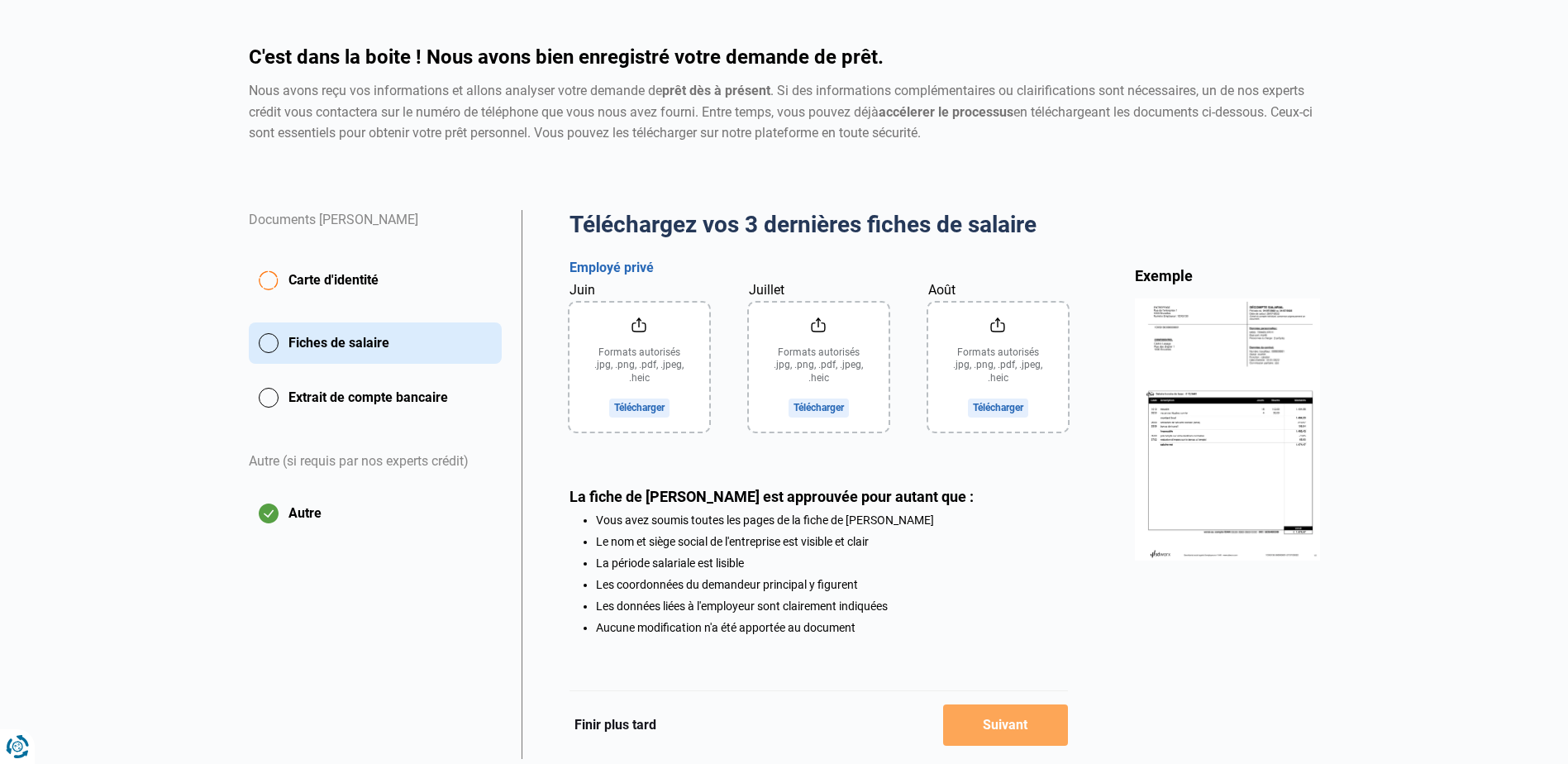
scroll to position [165, 0]
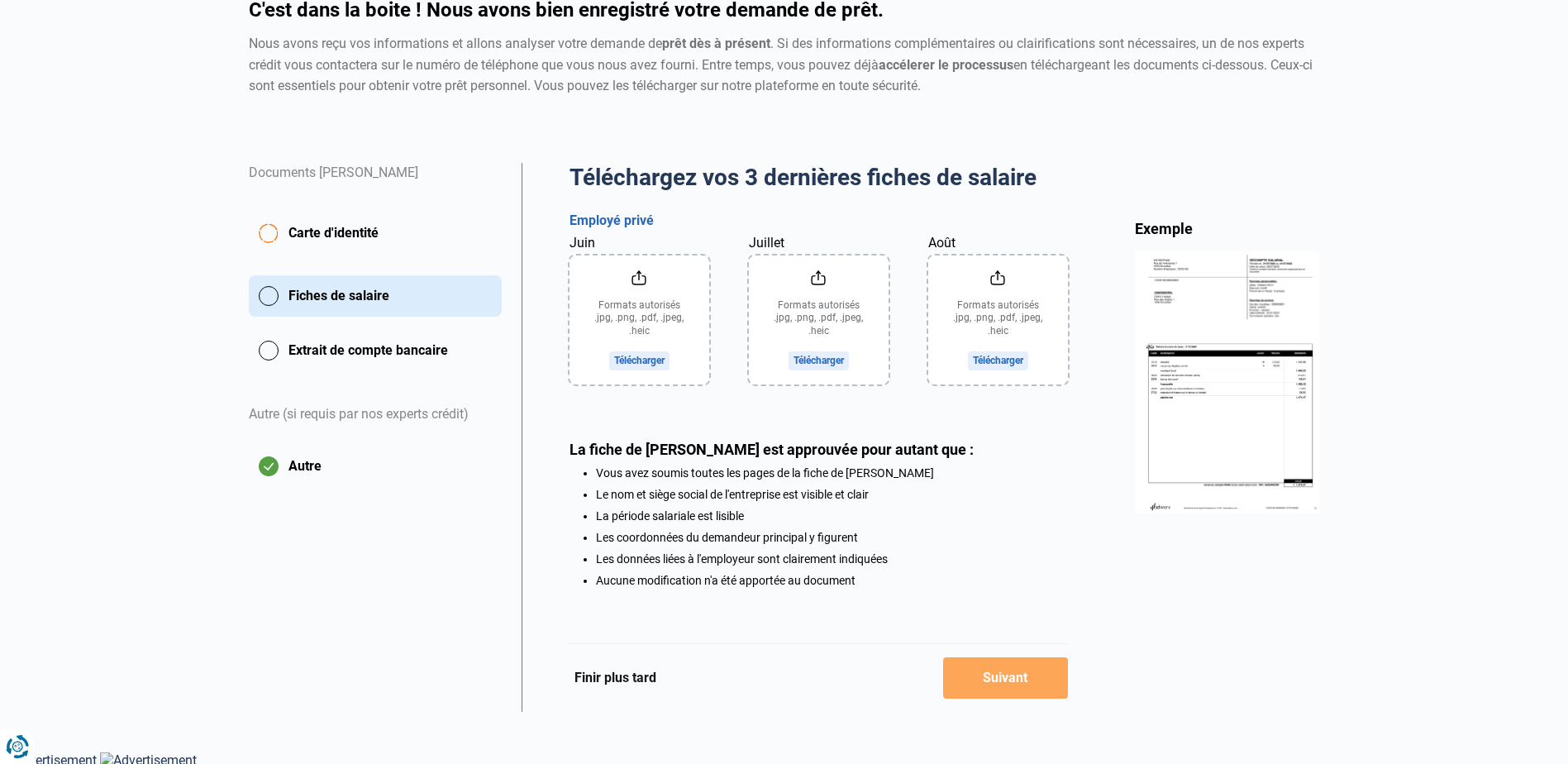
click at [996, 356] on input "Août" at bounding box center [998, 320] width 140 height 129
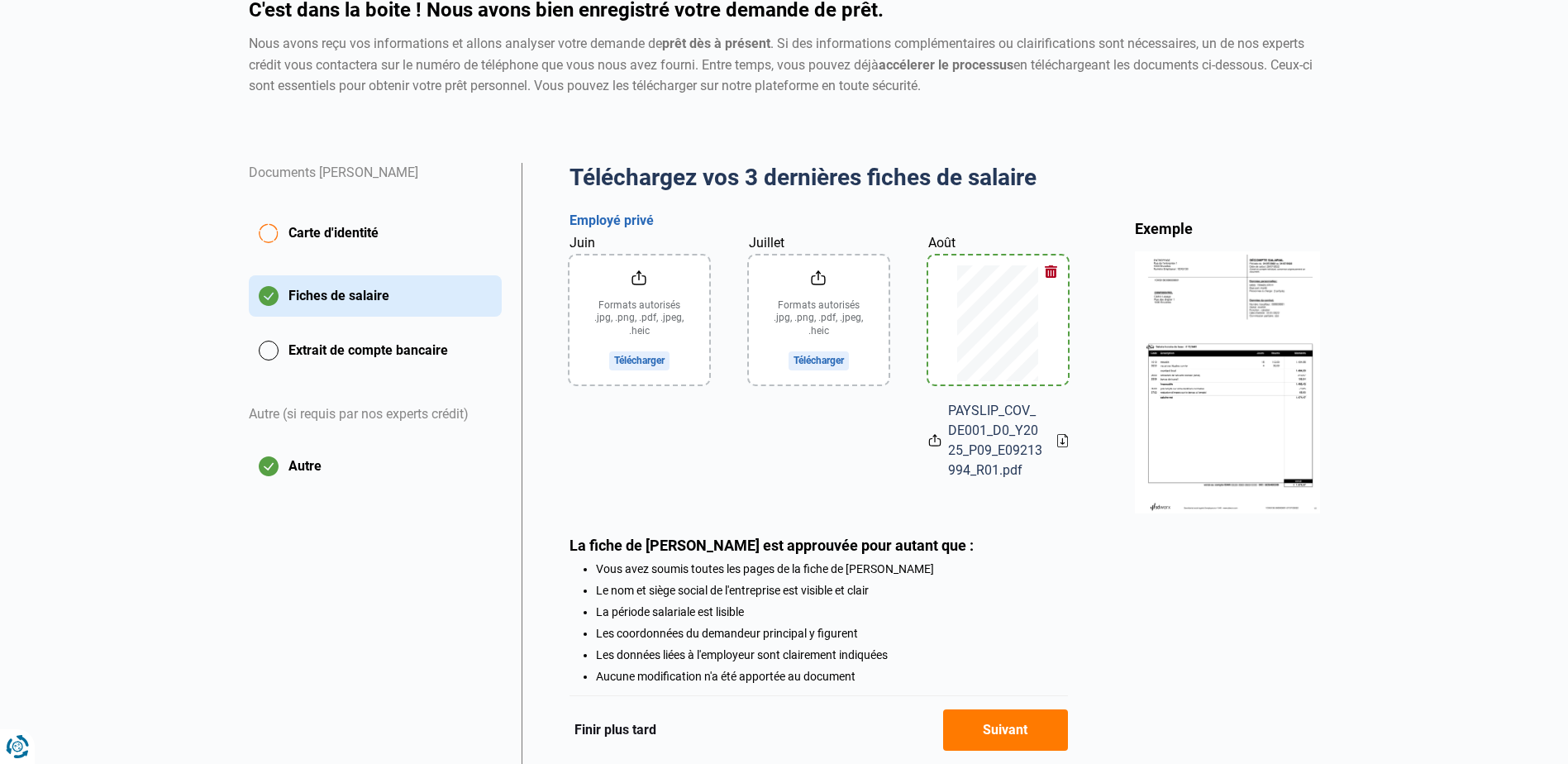
click at [801, 361] on input "Juillet" at bounding box center [819, 320] width 140 height 129
click at [634, 356] on input "Juin" at bounding box center [639, 320] width 140 height 129
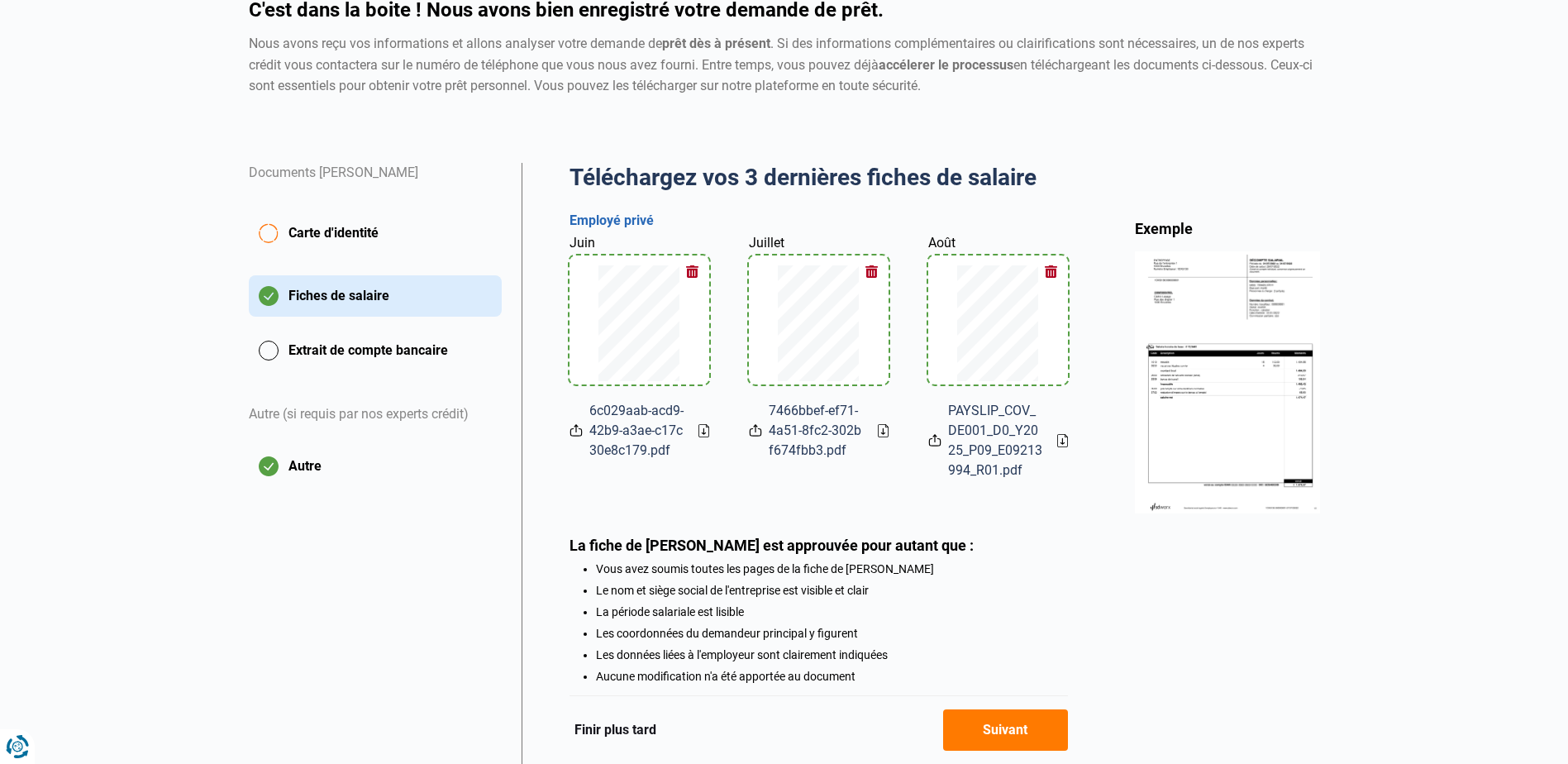
click at [1001, 731] on button "Suivant" at bounding box center [1005, 729] width 125 height 41
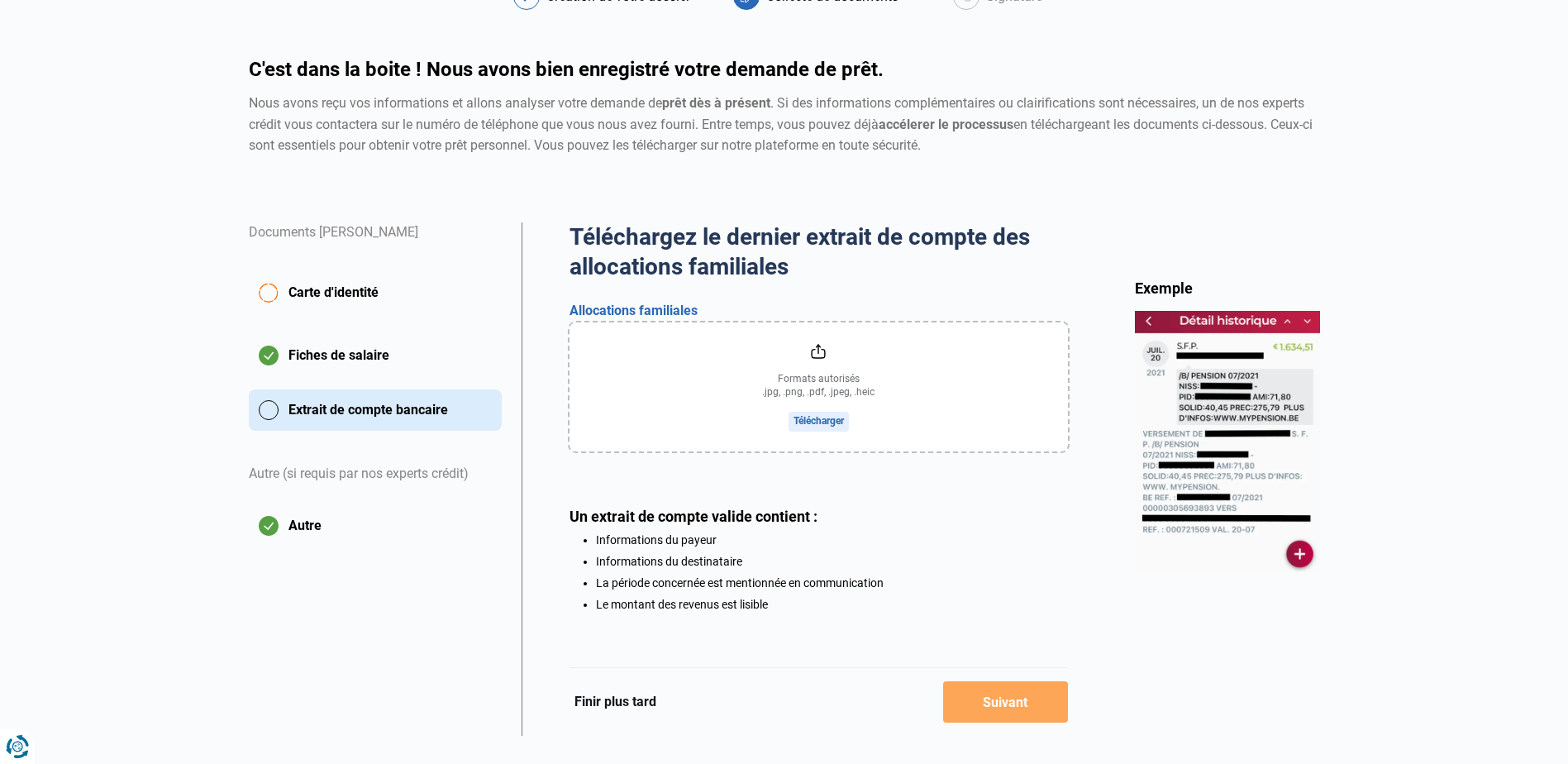
scroll to position [137, 0]
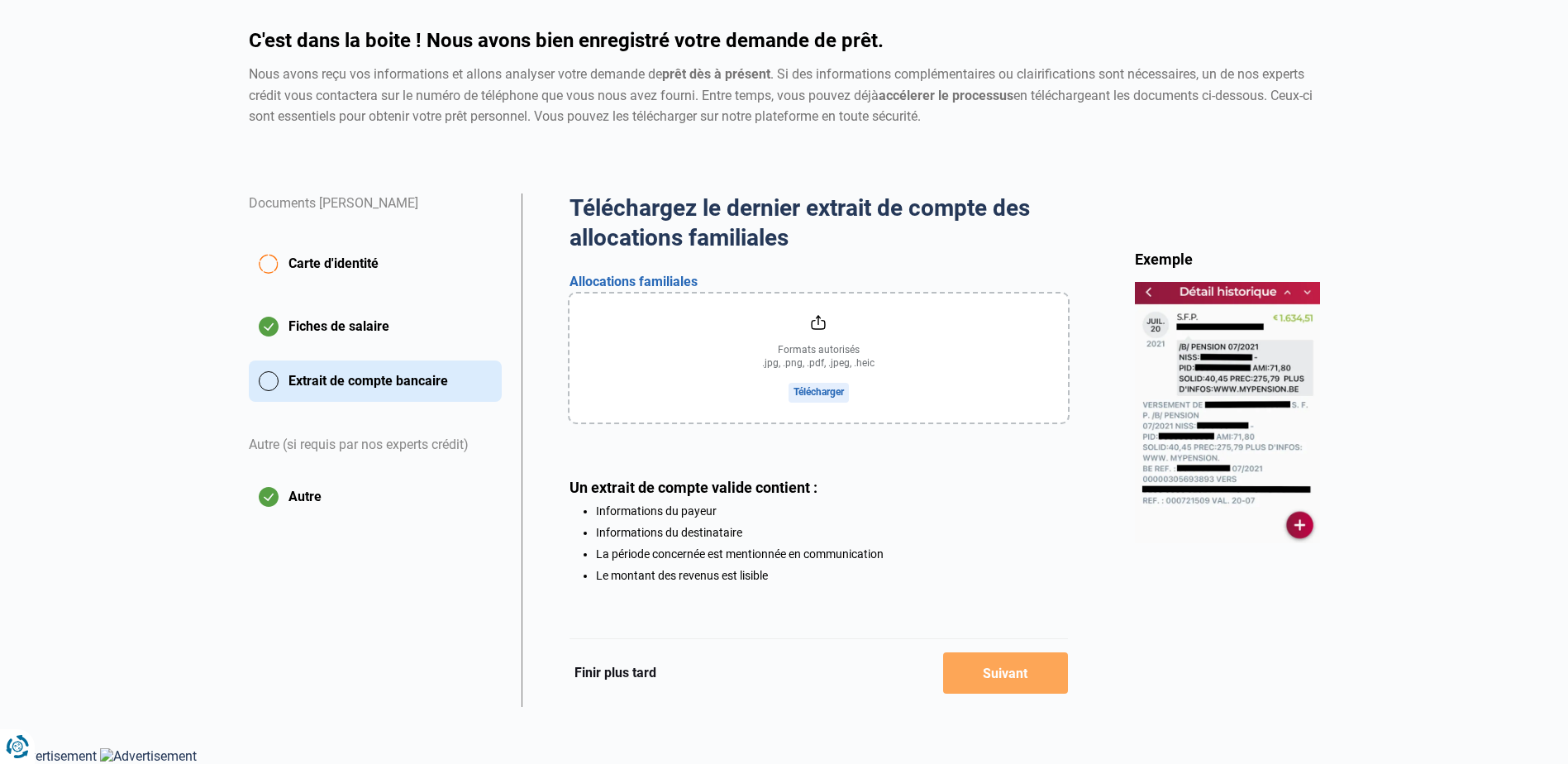
click at [272, 257] on button "Carte d'identité" at bounding box center [375, 264] width 253 height 58
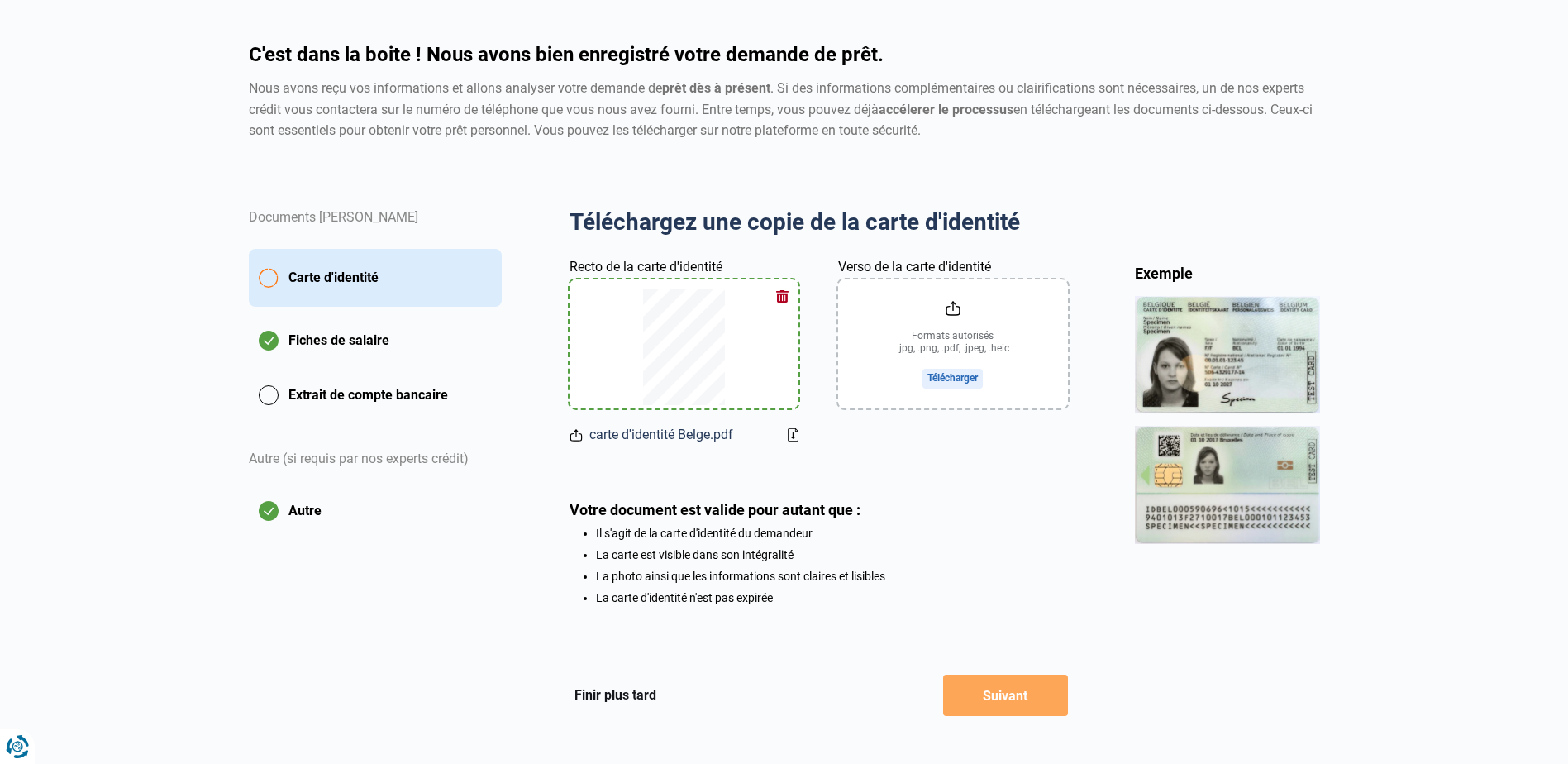
scroll to position [146, 0]
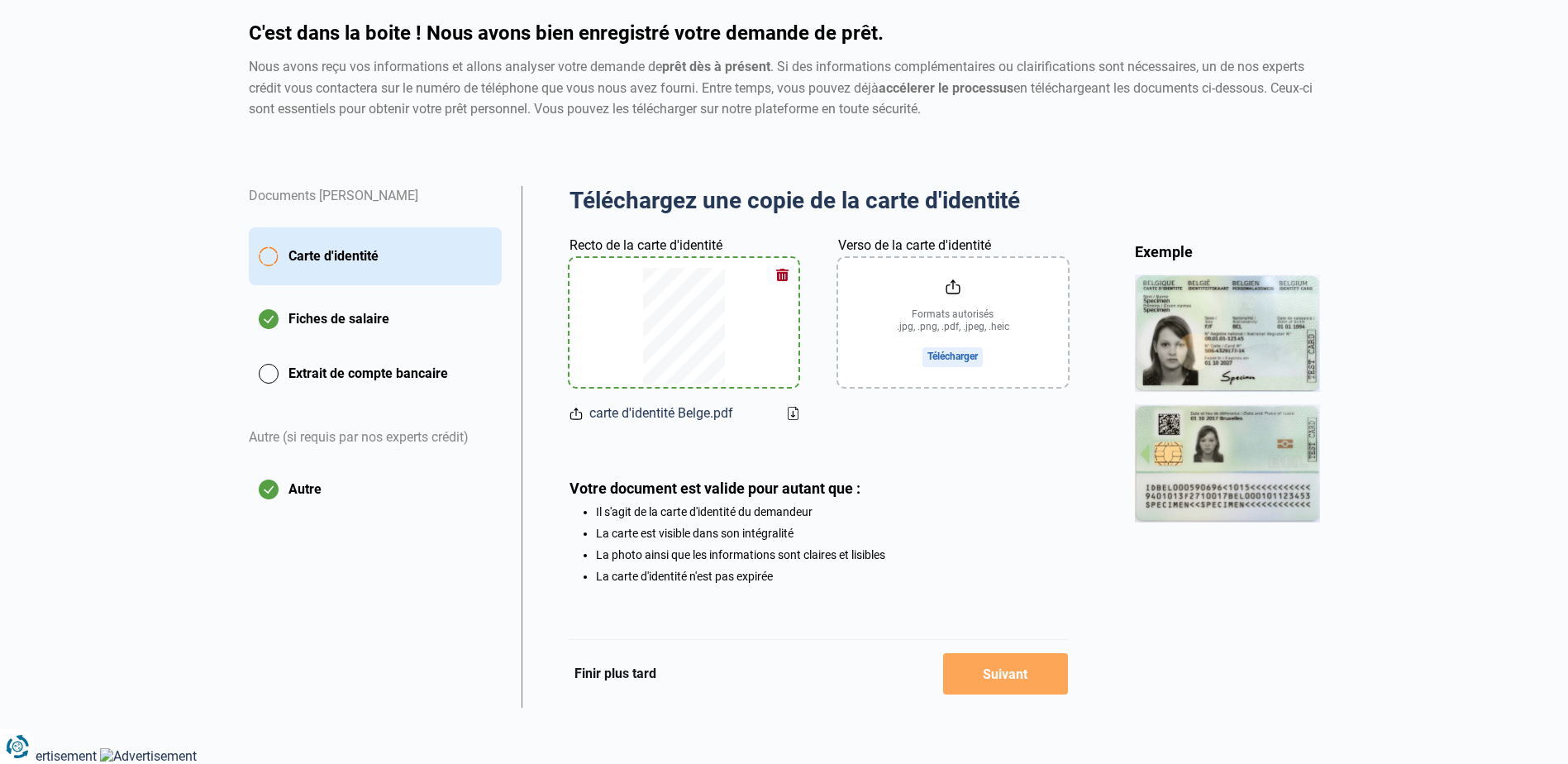
click at [625, 673] on button "Finir plus tard" at bounding box center [615, 673] width 92 height 22
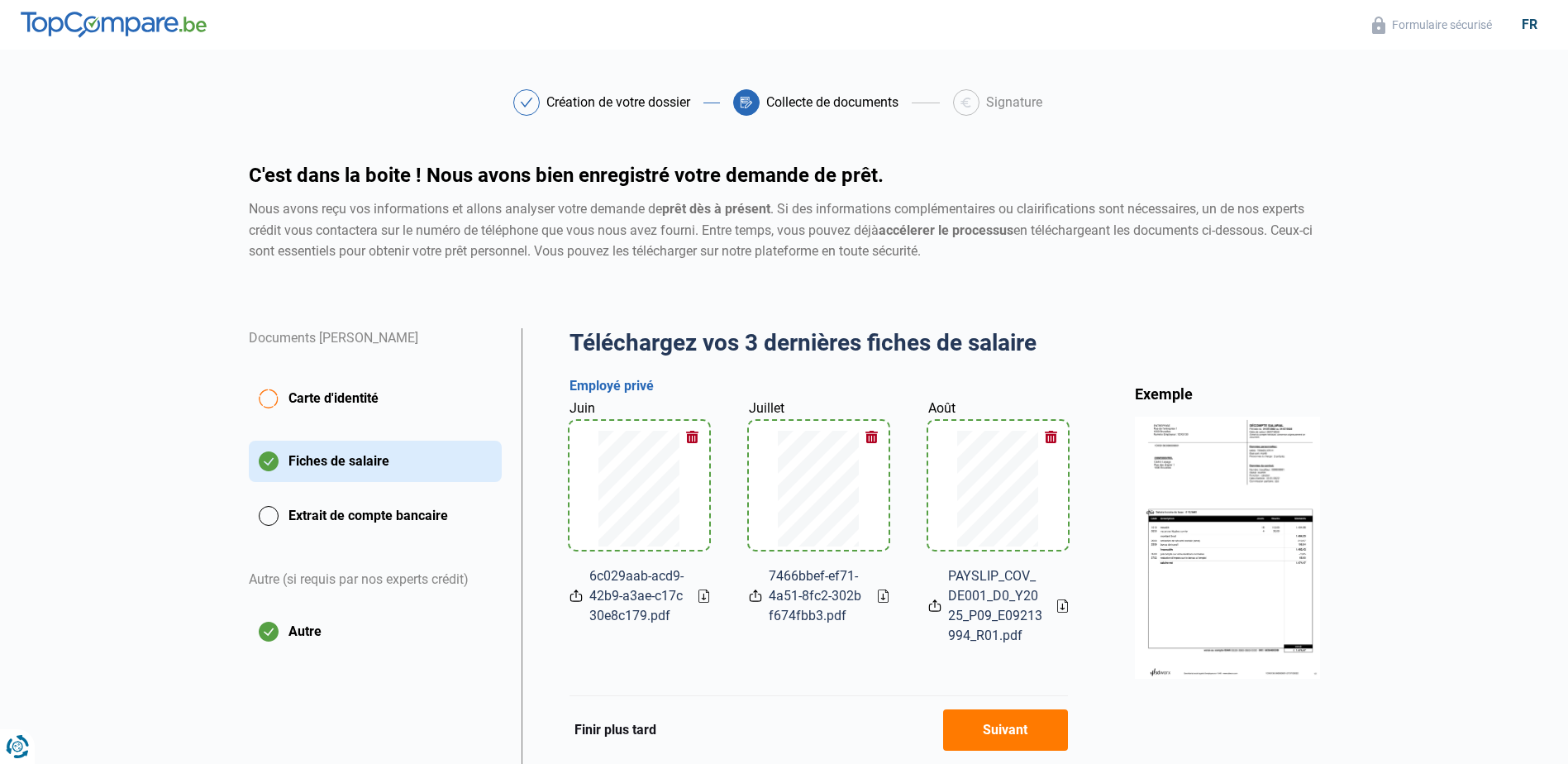
click at [269, 513] on button "Extrait de compte bancaire" at bounding box center [375, 515] width 253 height 41
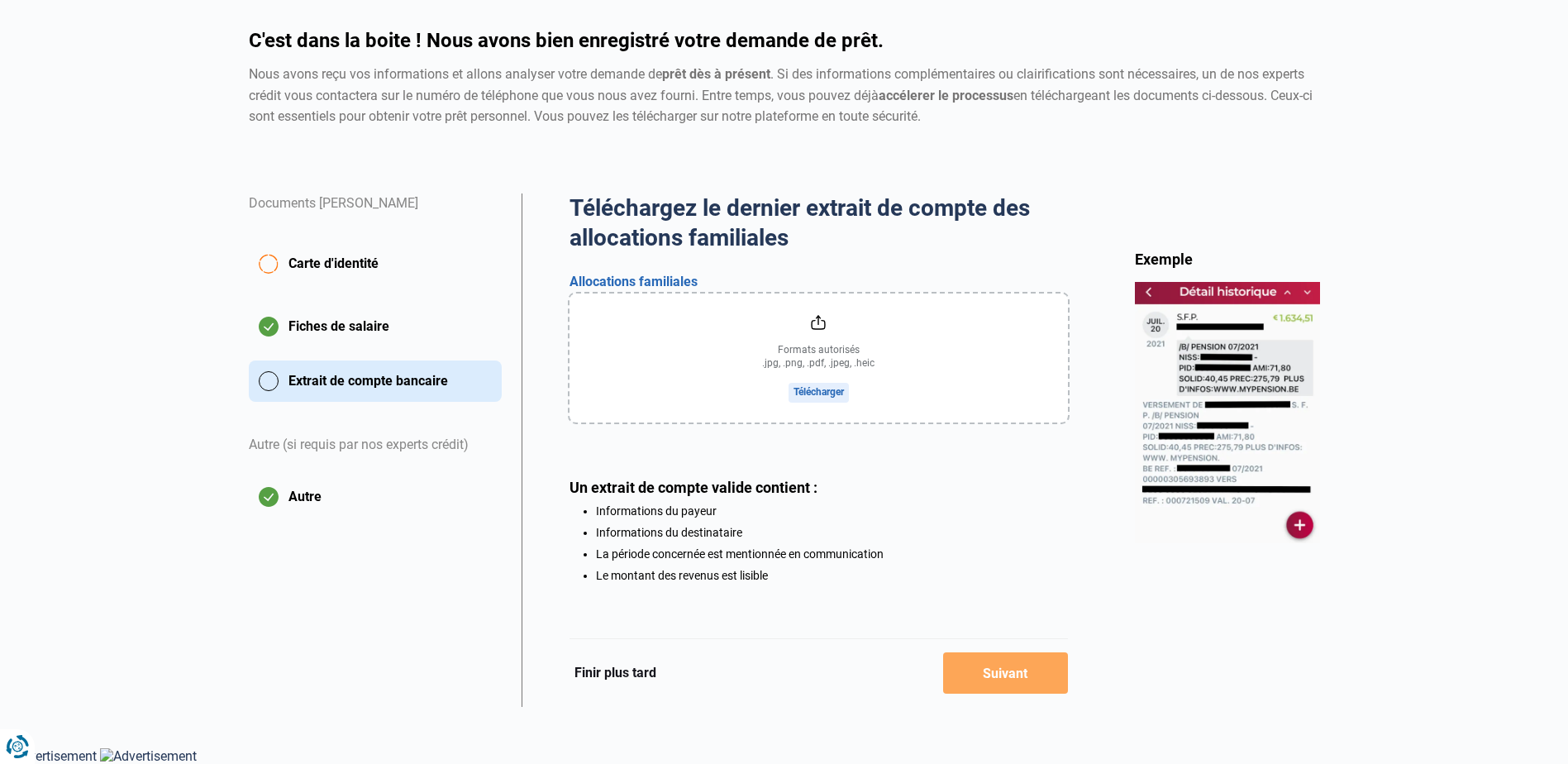
click at [616, 674] on button "Finir plus tard" at bounding box center [615, 672] width 92 height 22
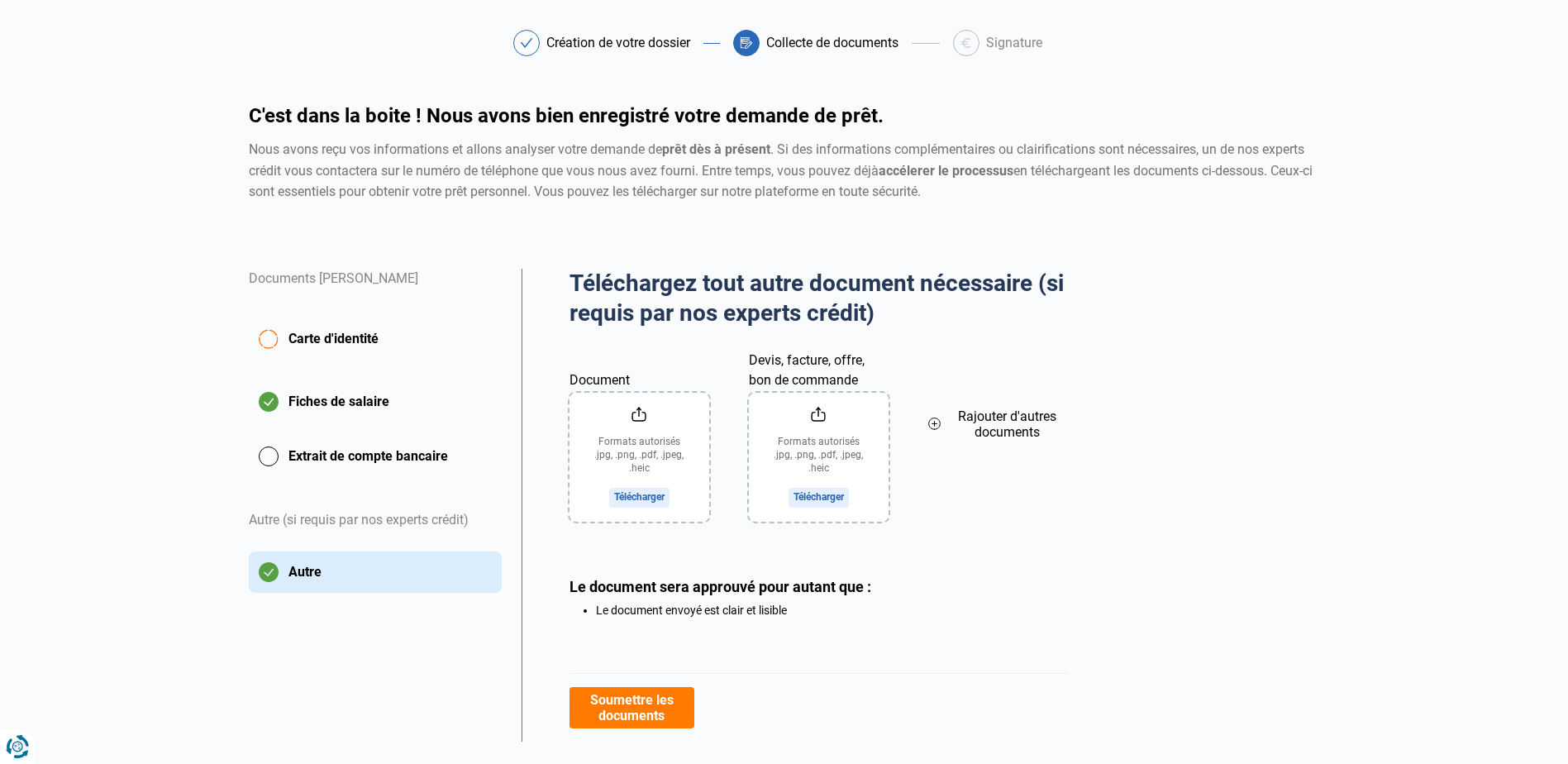
scroll to position [94, 0]
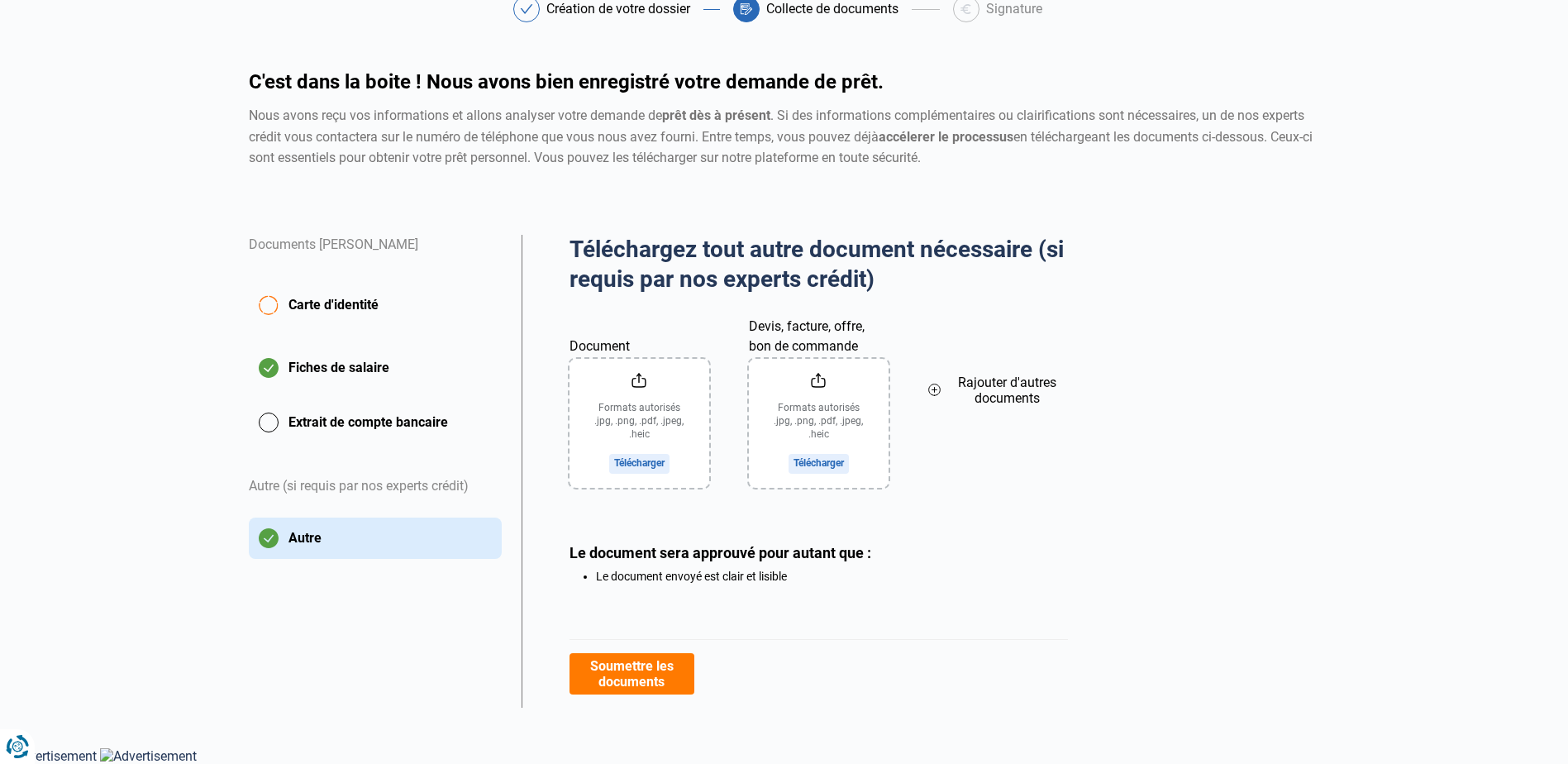
click at [635, 674] on button "Soumettre les documents" at bounding box center [631, 673] width 125 height 41
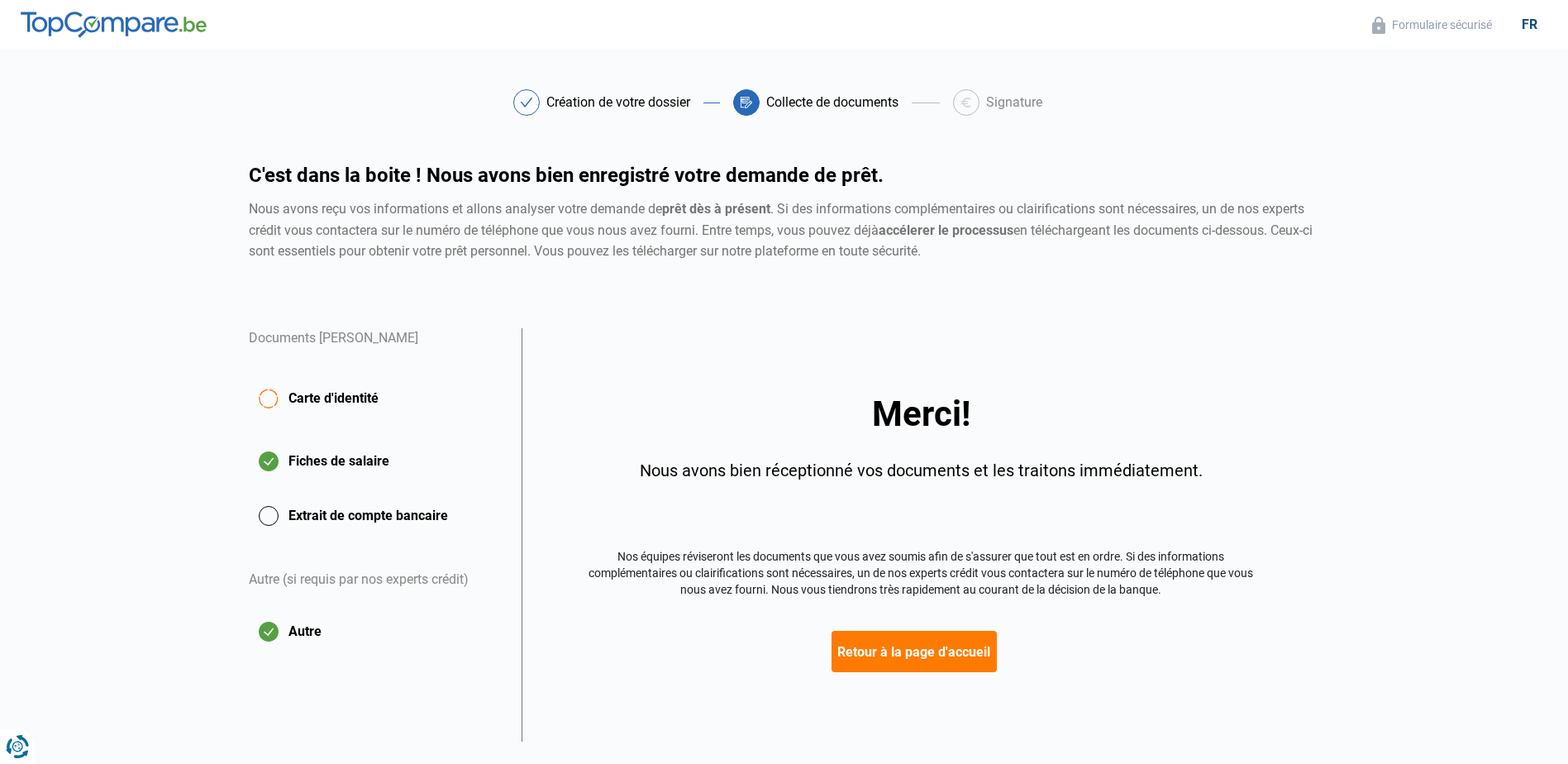
click at [911, 655] on button "Retour à la page d'accueil" at bounding box center [913, 650] width 165 height 41
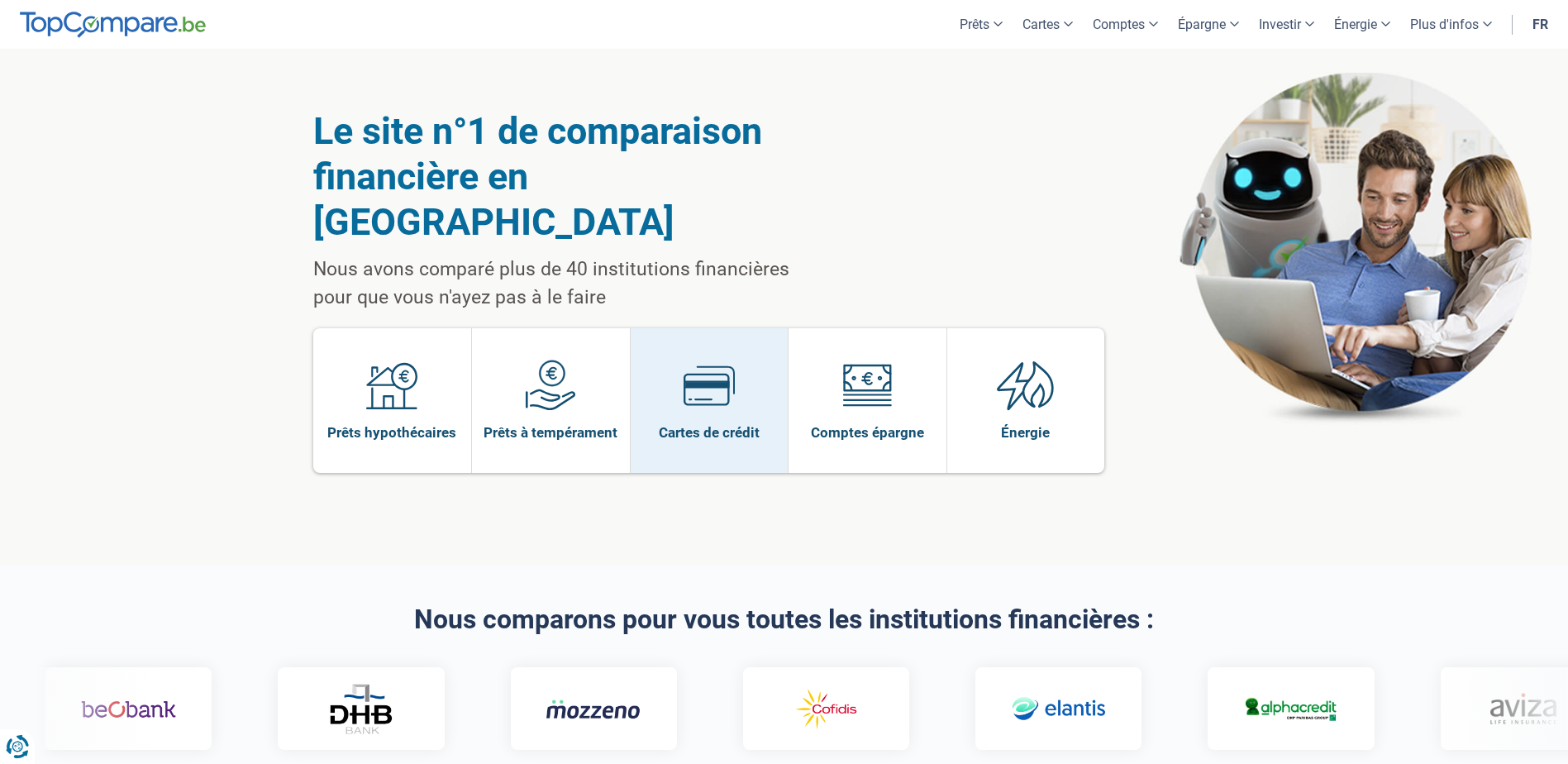
click at [735, 341] on link "Cartes de crédit" at bounding box center [709, 401] width 158 height 145
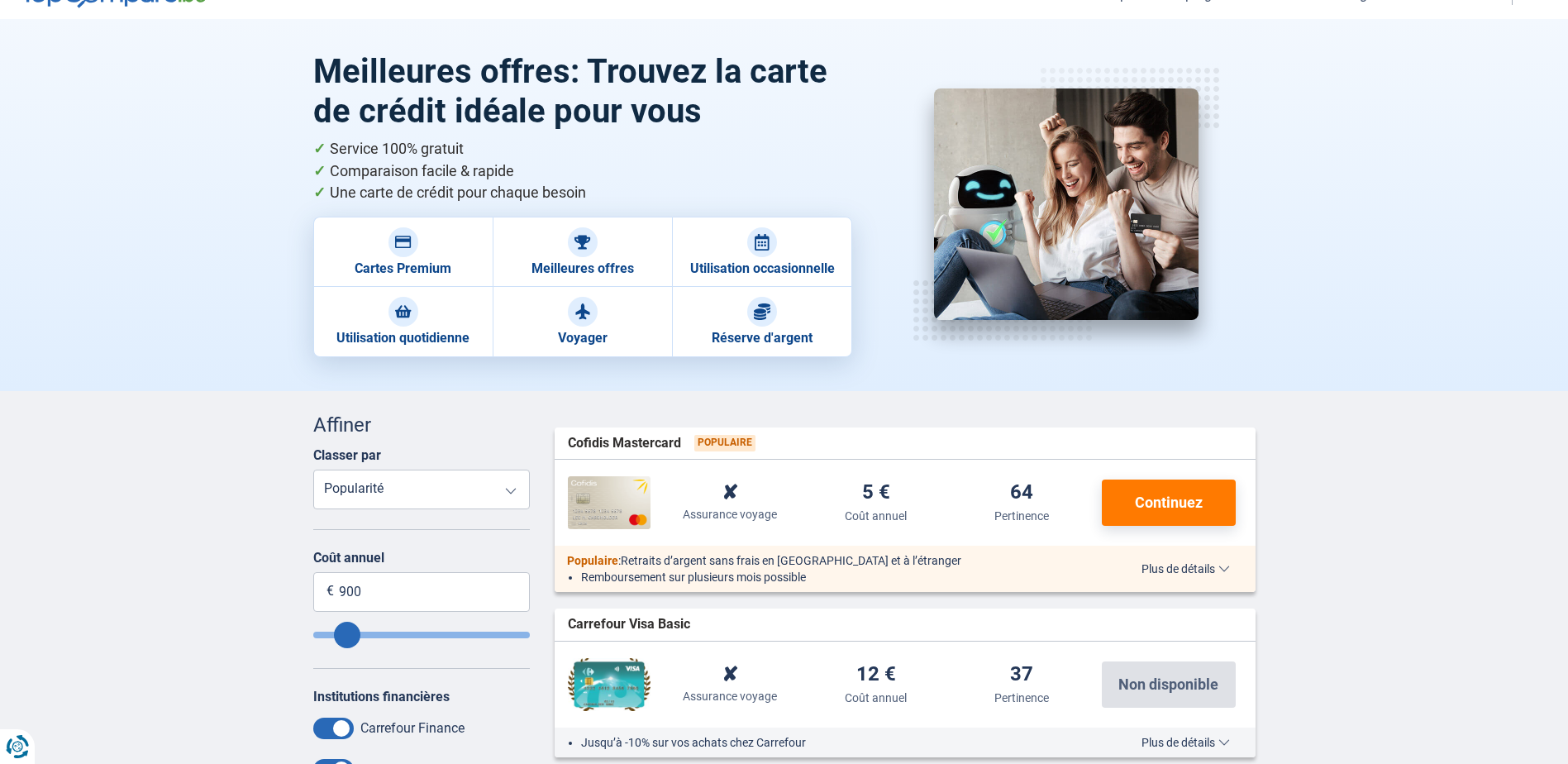
scroll to position [165, 0]
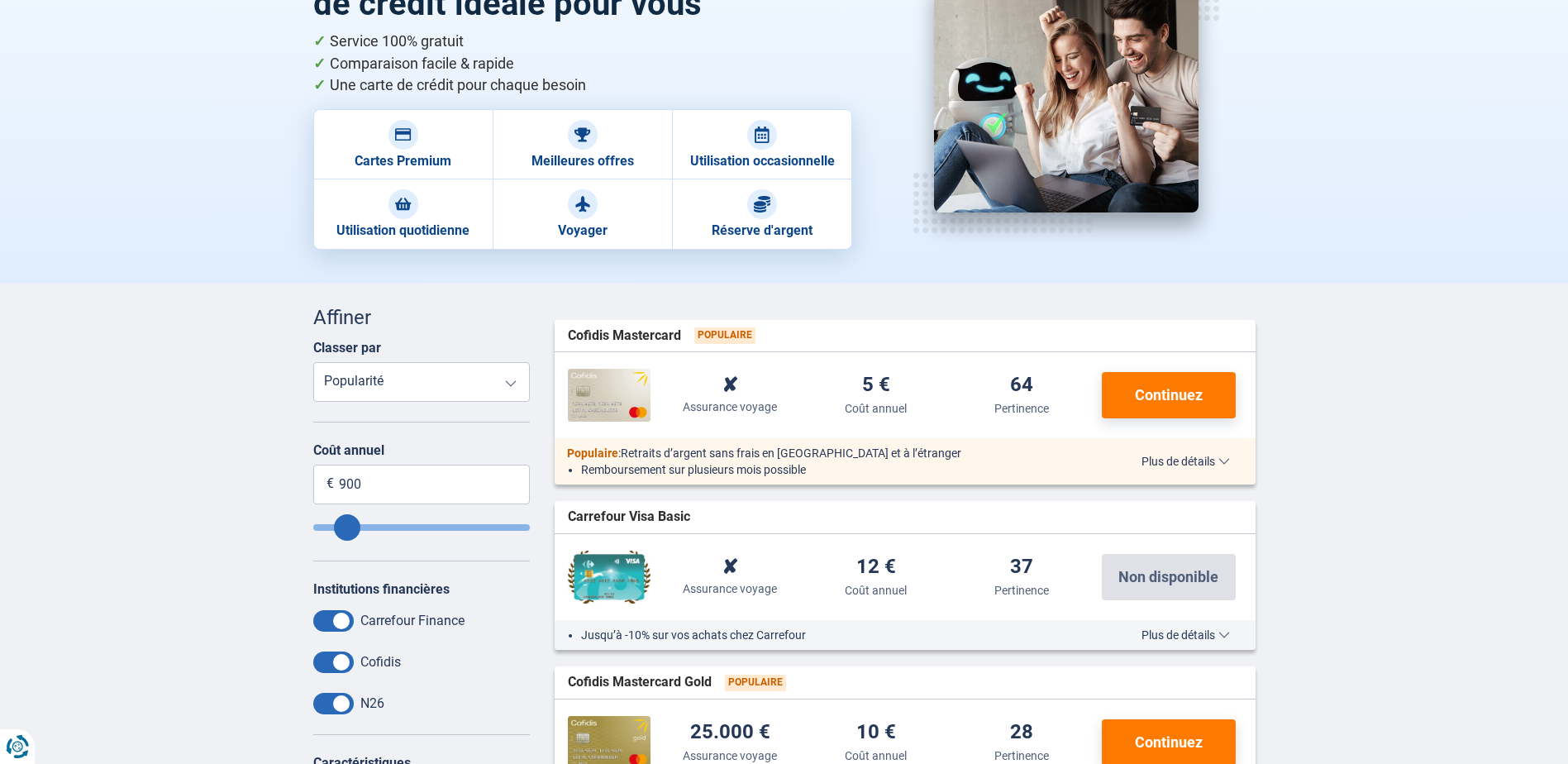
click at [507, 378] on select "Coût annuel Assurance achats Taux d'intérêt Popularité" at bounding box center [422, 382] width 217 height 39
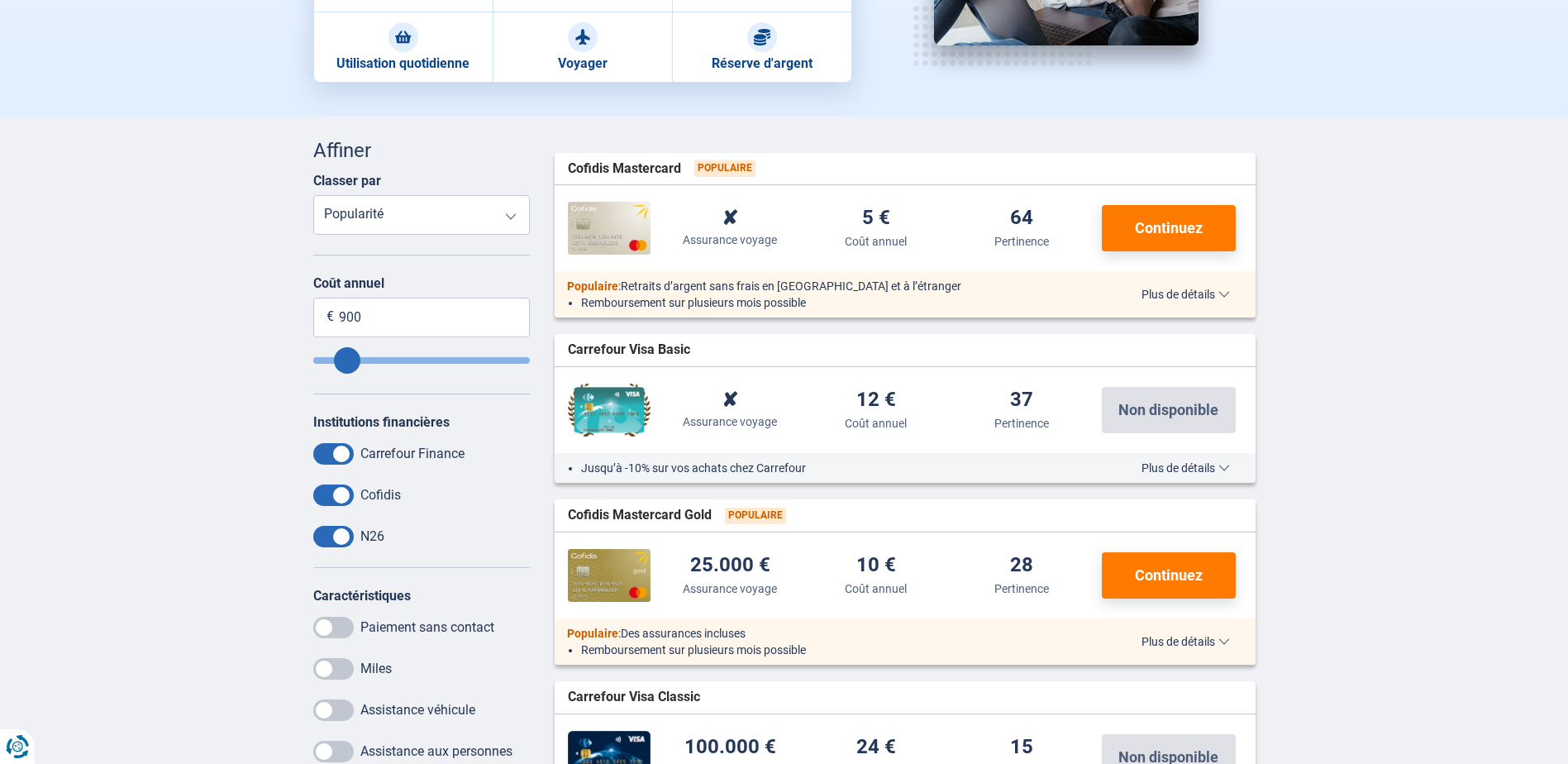
scroll to position [331, 0]
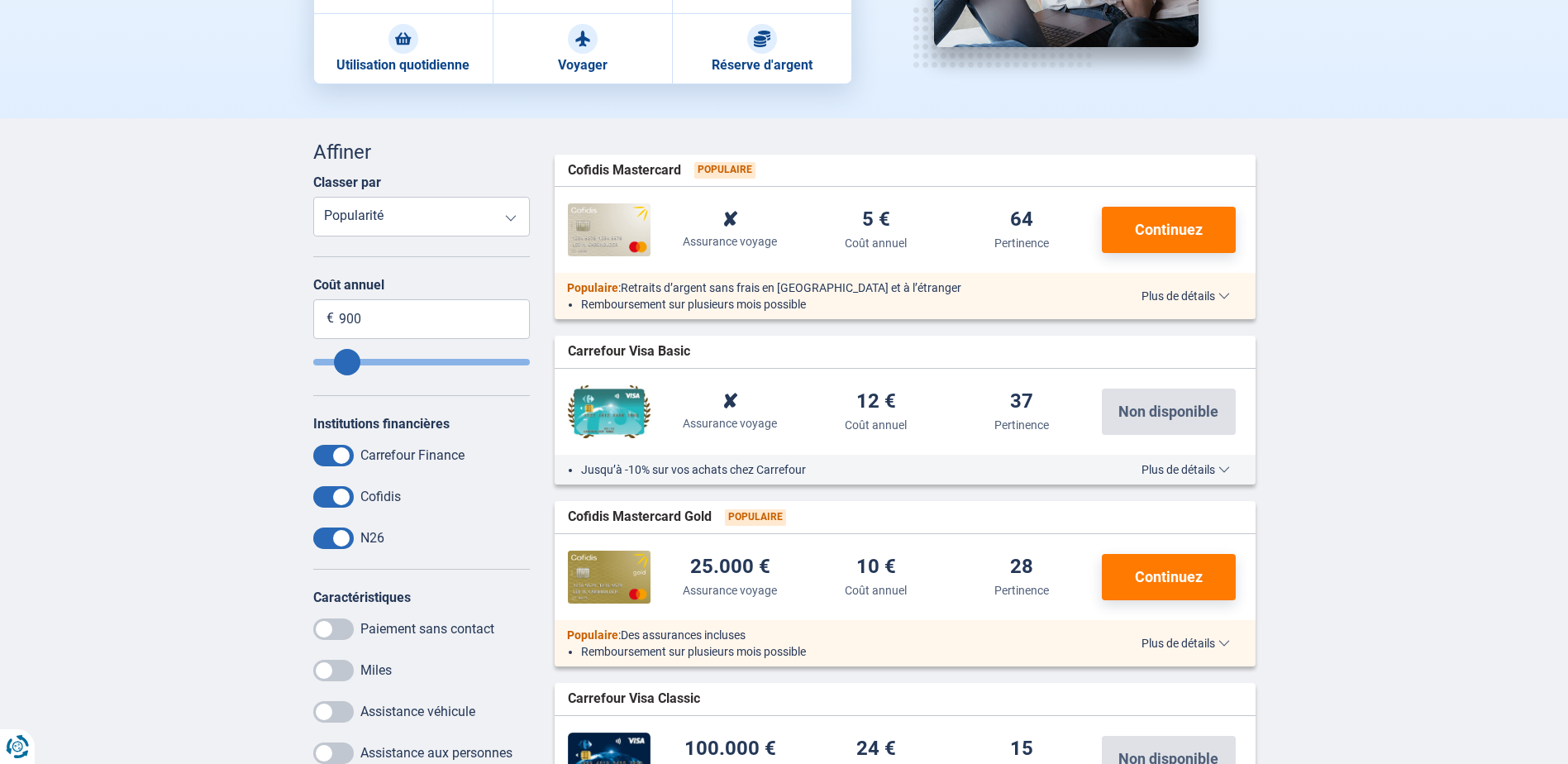
click at [1225, 293] on span "Plus de détails" at bounding box center [1185, 295] width 88 height 11
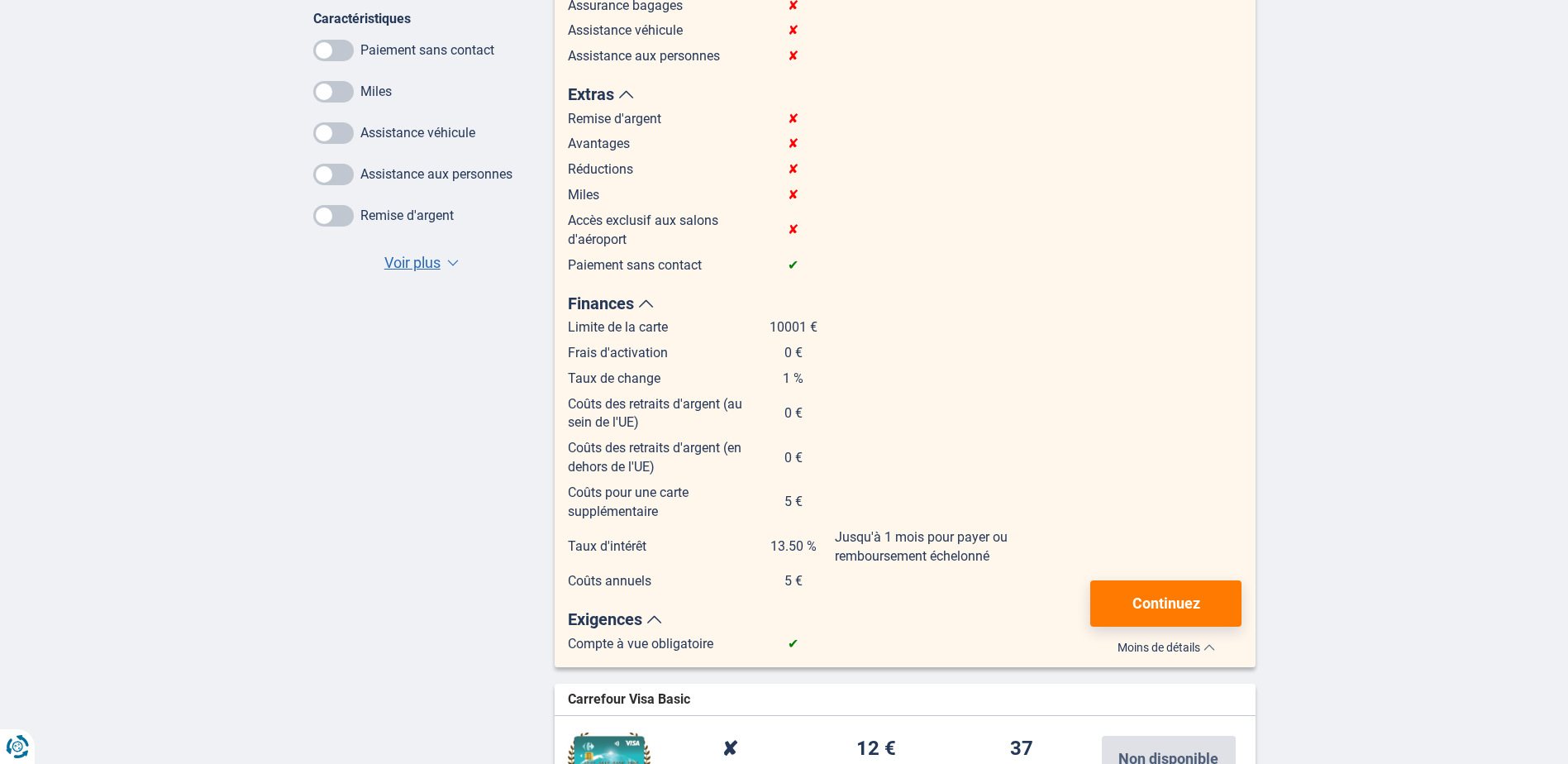
scroll to position [992, 0]
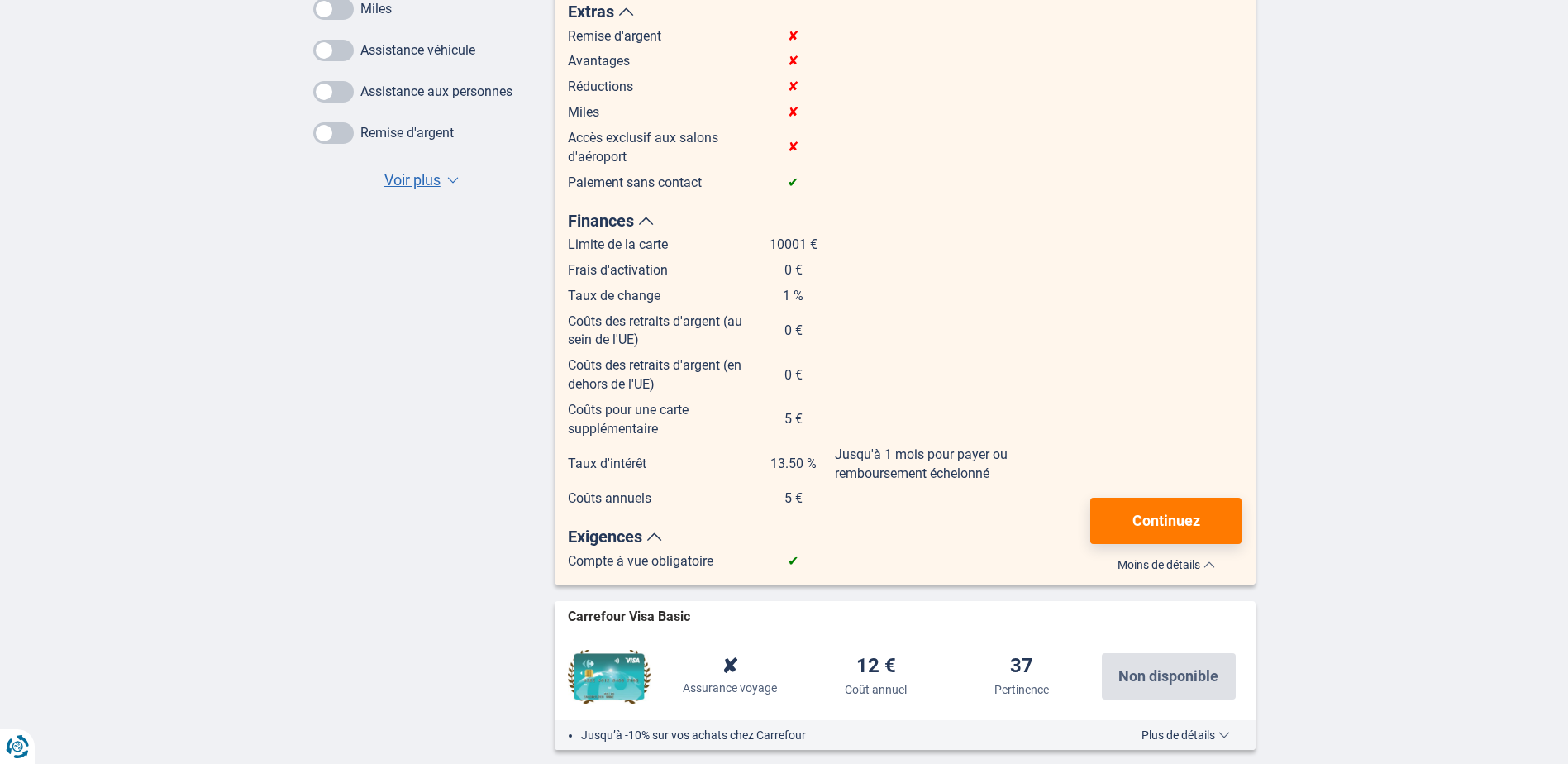
click at [1210, 560] on span "Moins de détails" at bounding box center [1166, 564] width 98 height 11
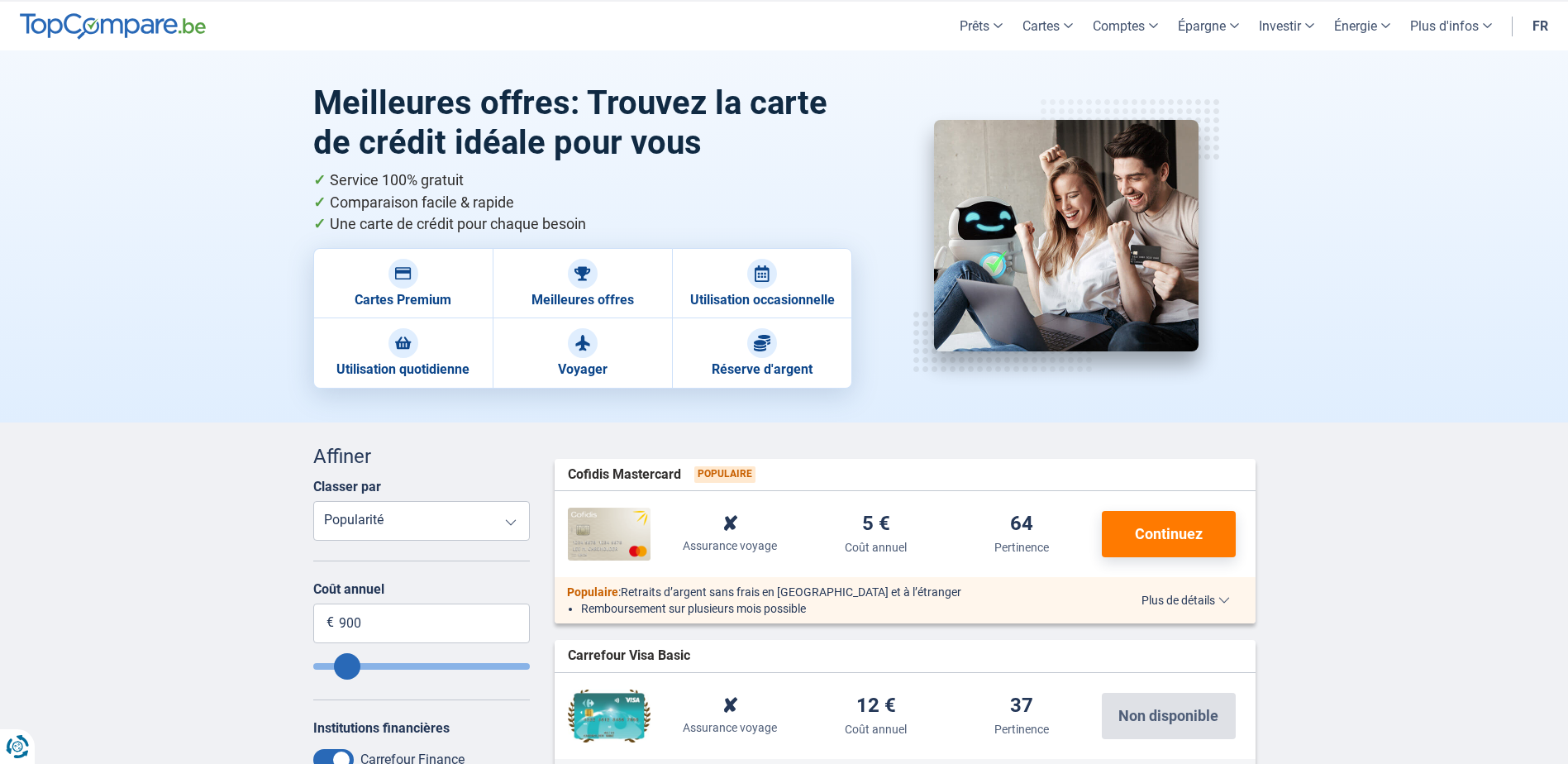
scroll to position [0, 0]
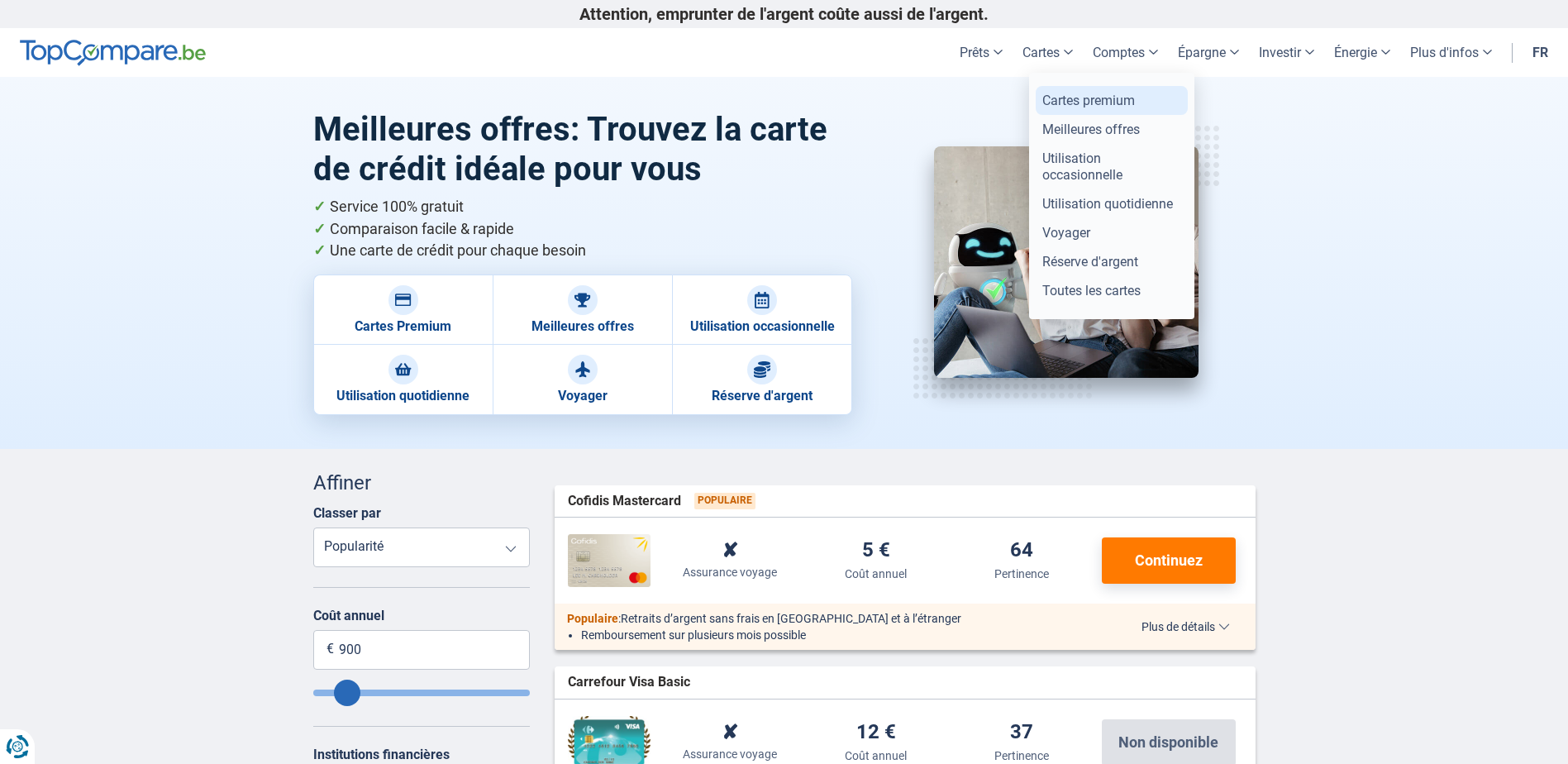
click at [1092, 104] on link "Cartes premium" at bounding box center [1111, 100] width 152 height 29
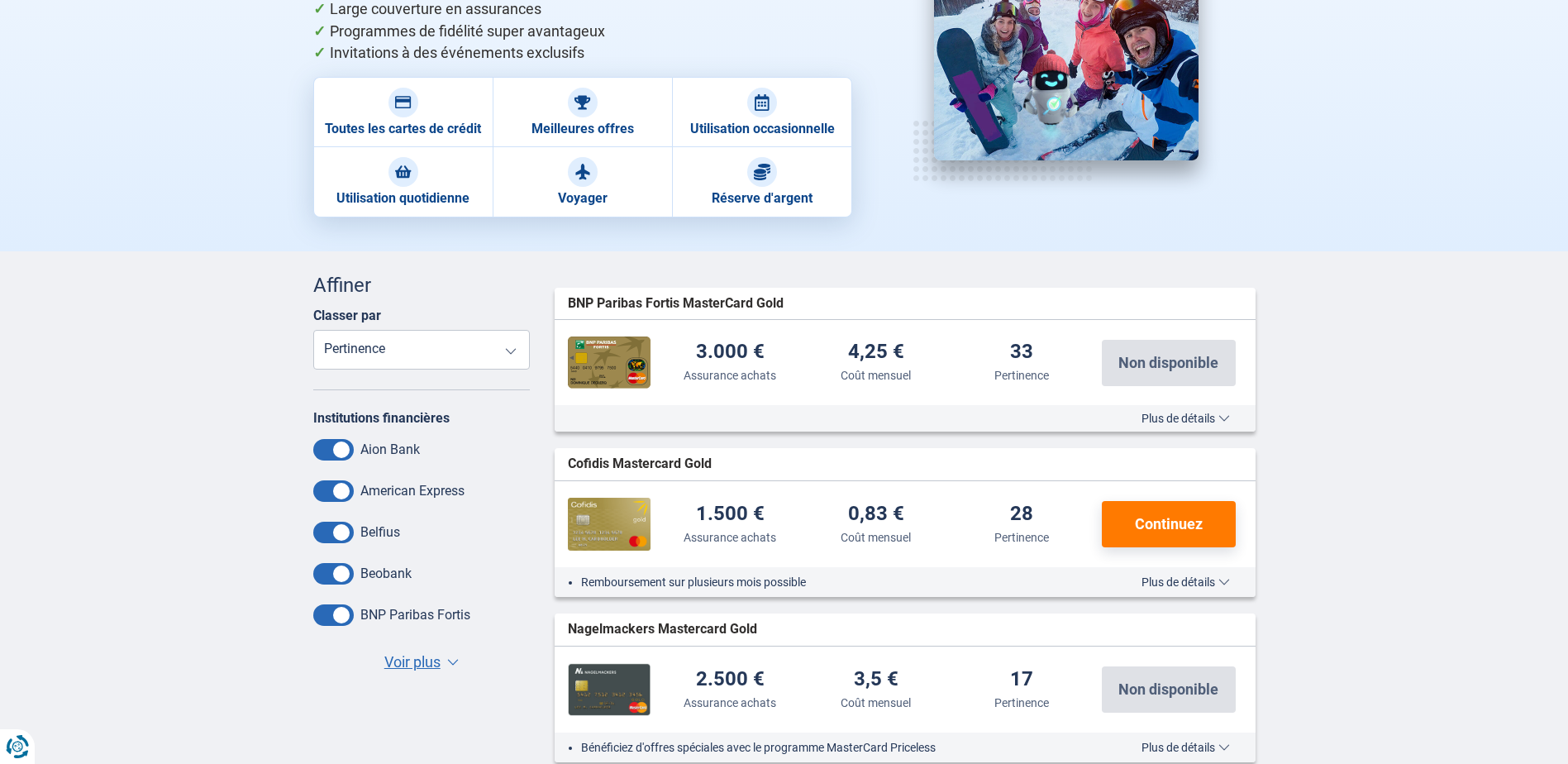
scroll to position [248, 0]
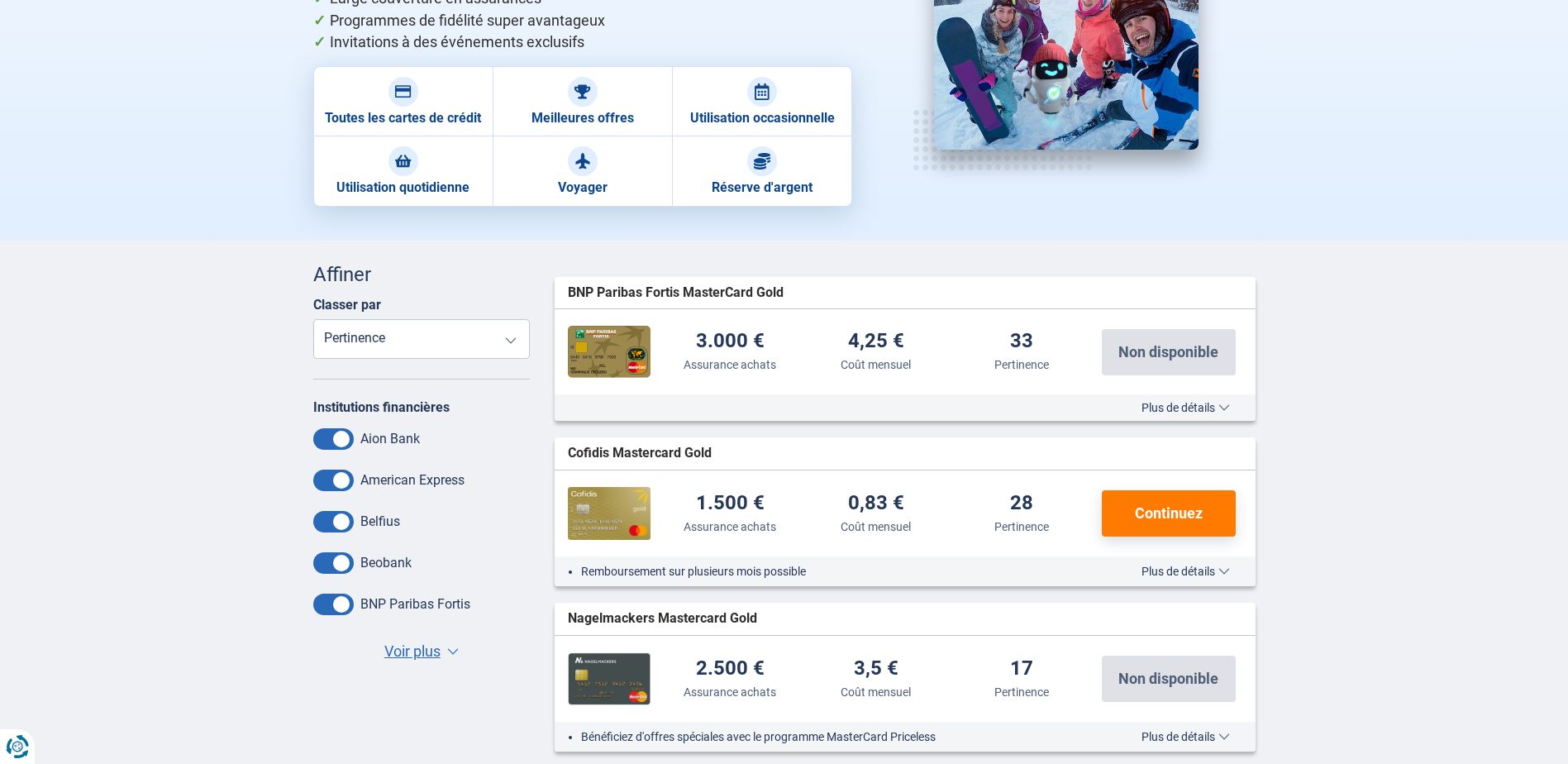
click at [1220, 571] on span "Plus de détails" at bounding box center [1185, 570] width 88 height 11
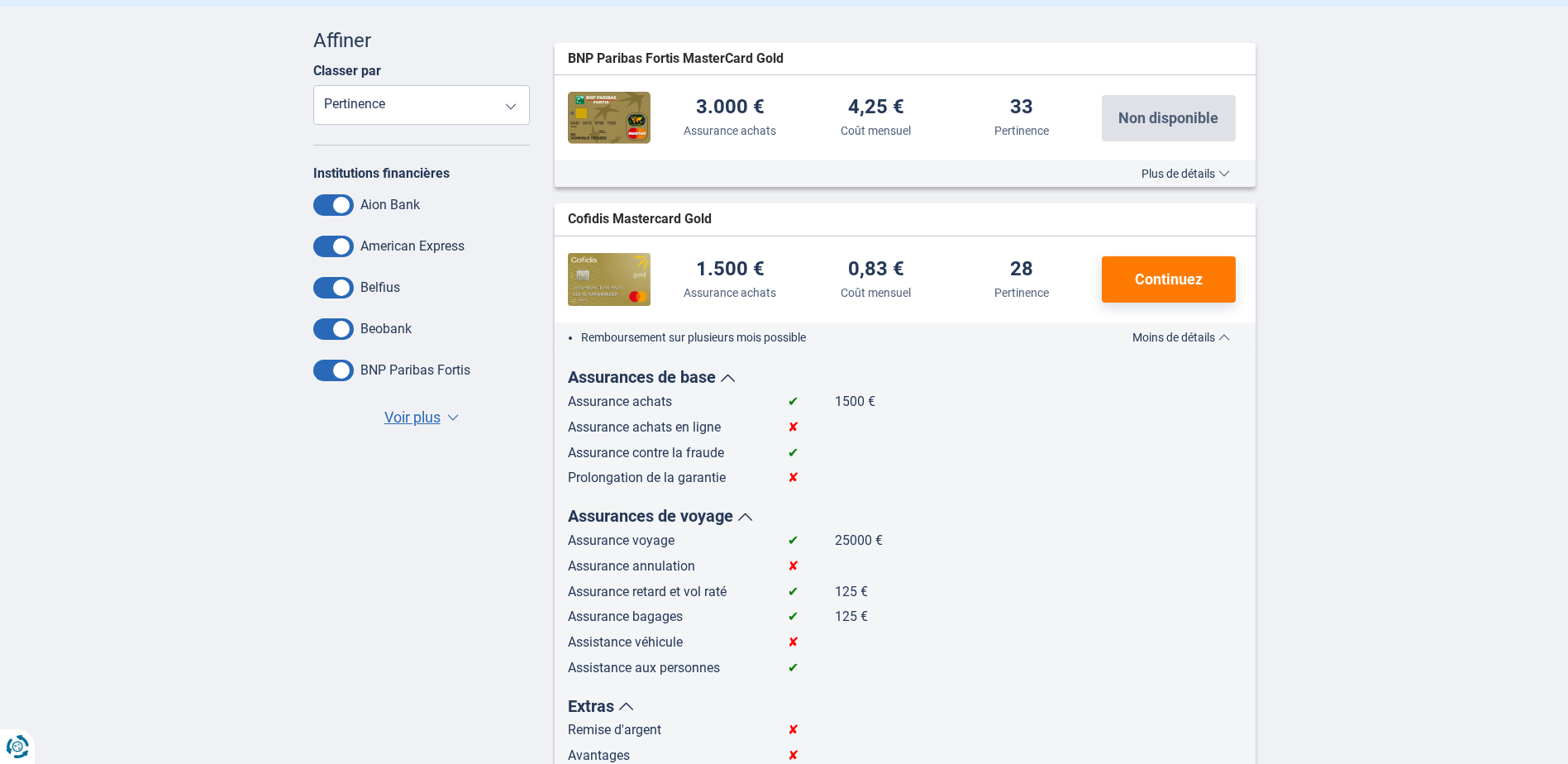
scroll to position [496, 0]
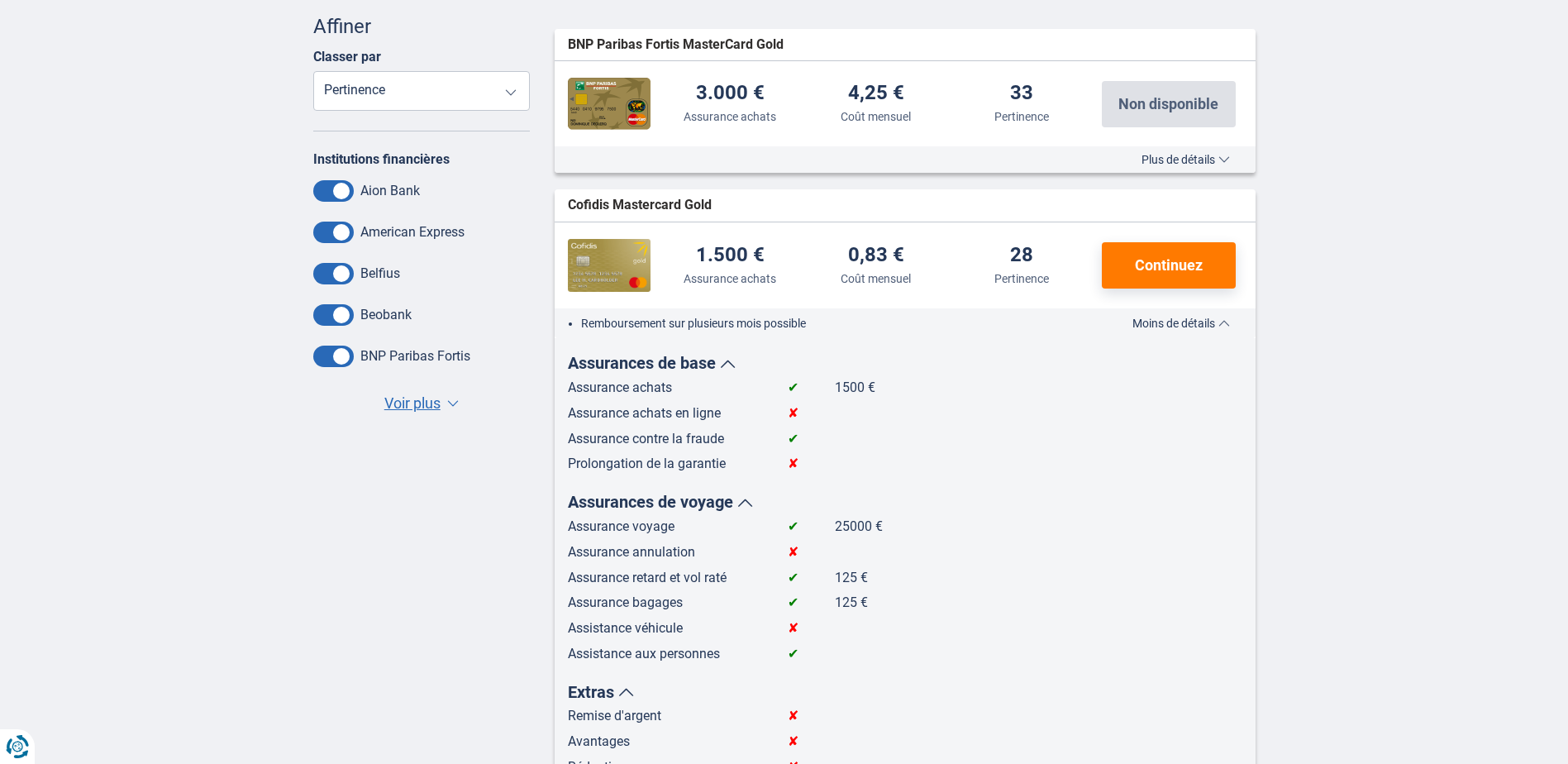
click at [1223, 326] on span "Moins de détails" at bounding box center [1181, 322] width 98 height 11
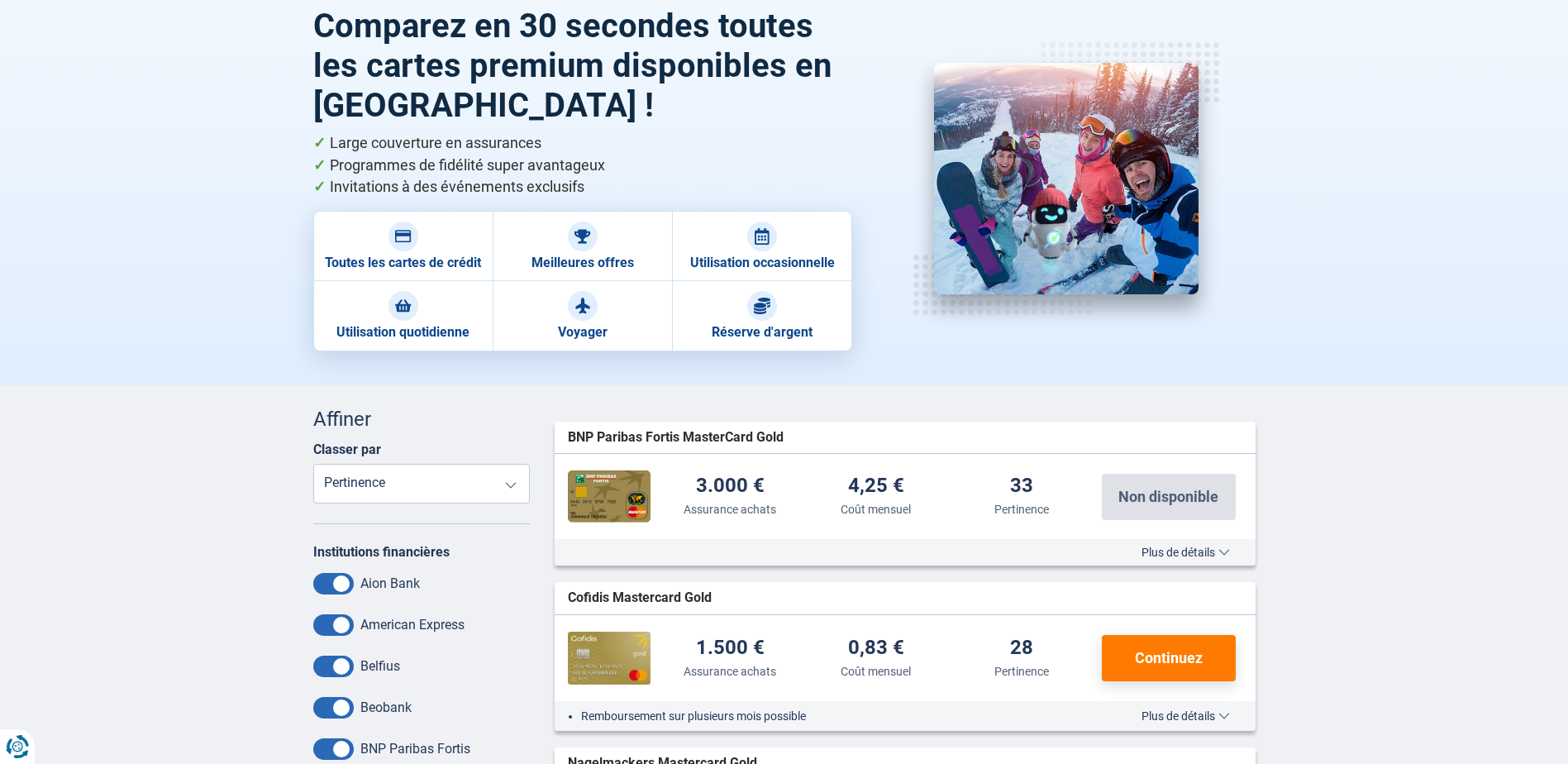
scroll to position [0, 0]
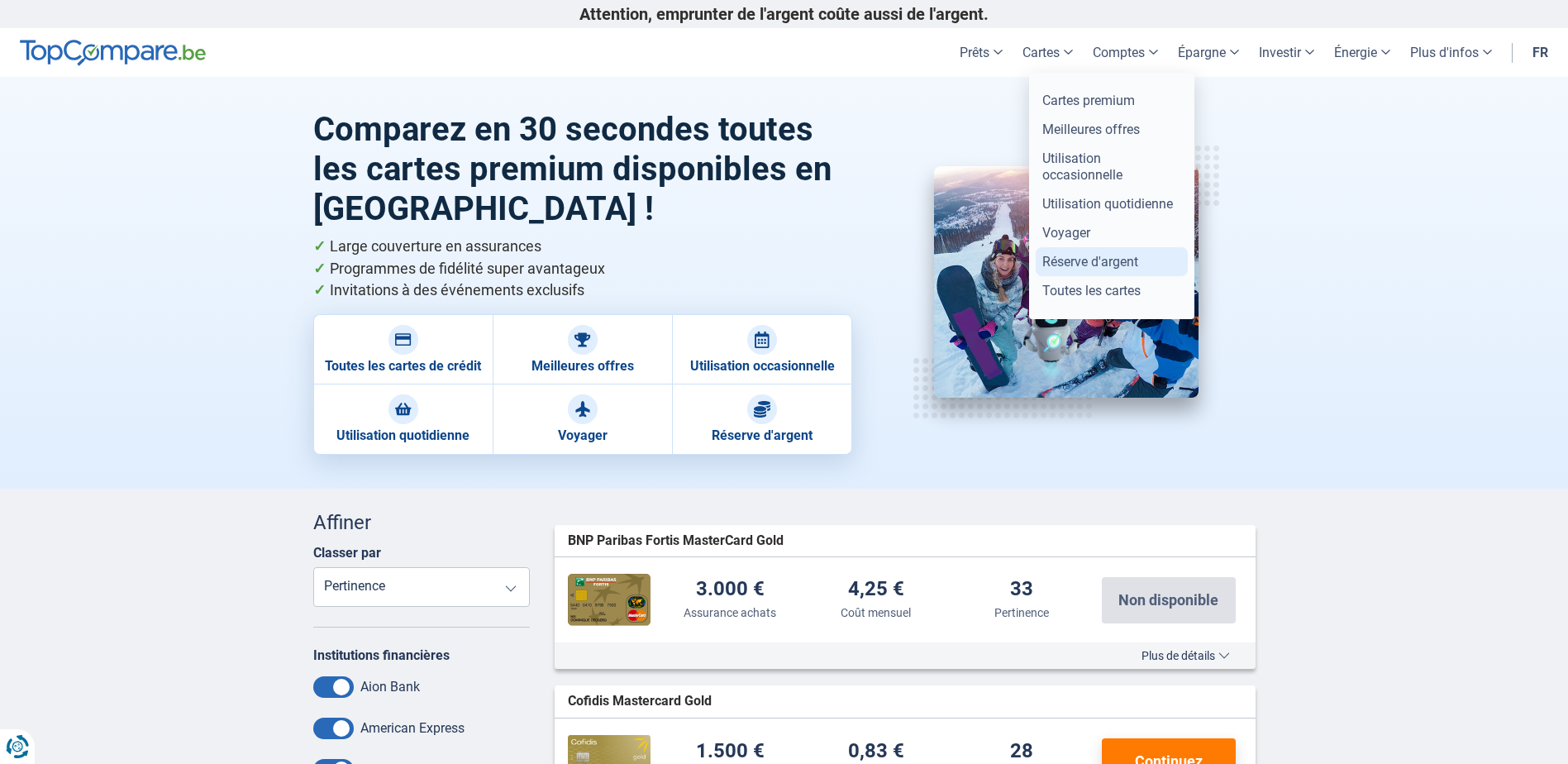
click at [1069, 264] on link "Réserve d'argent" at bounding box center [1111, 261] width 152 height 29
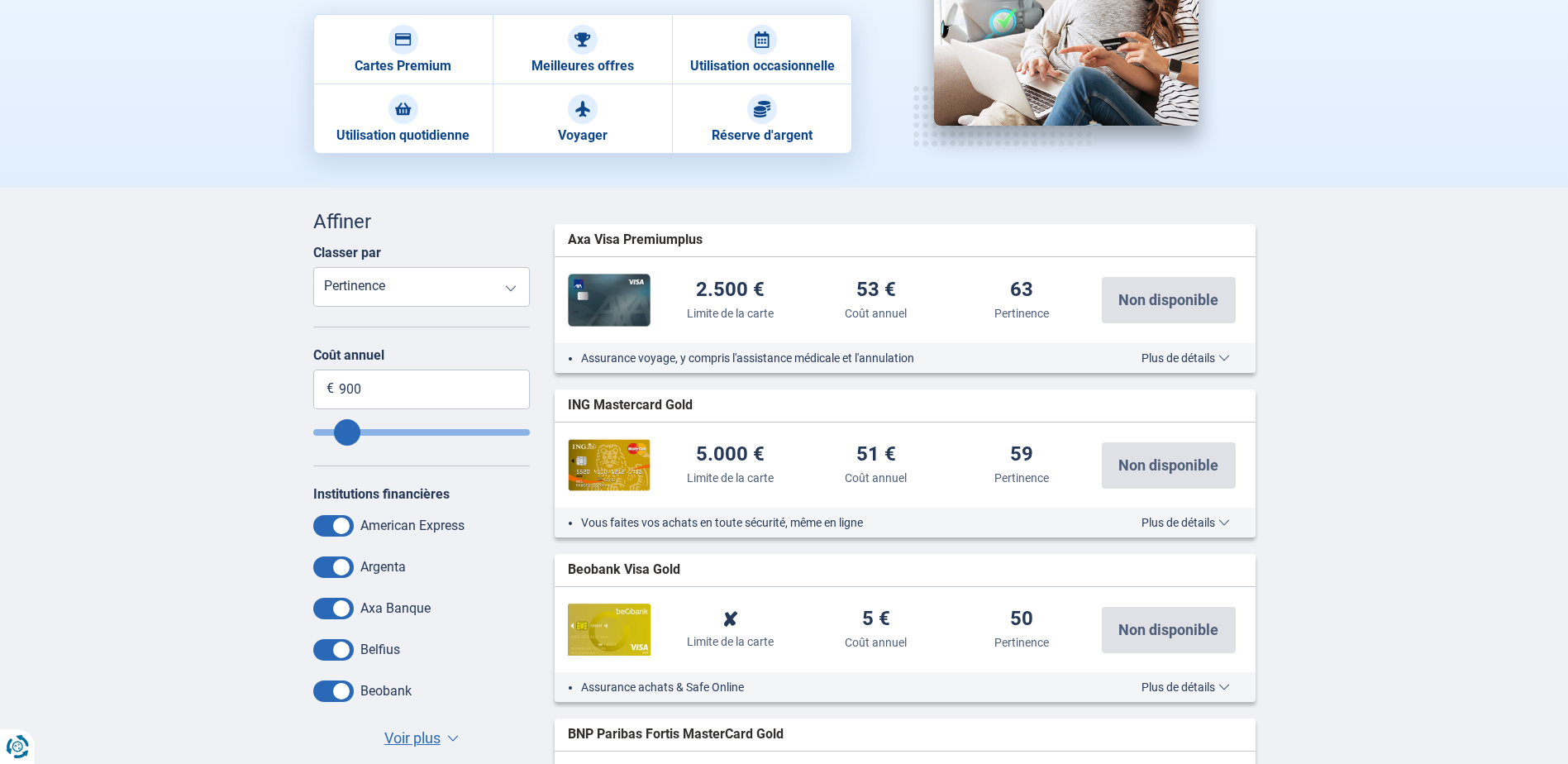
scroll to position [248, 0]
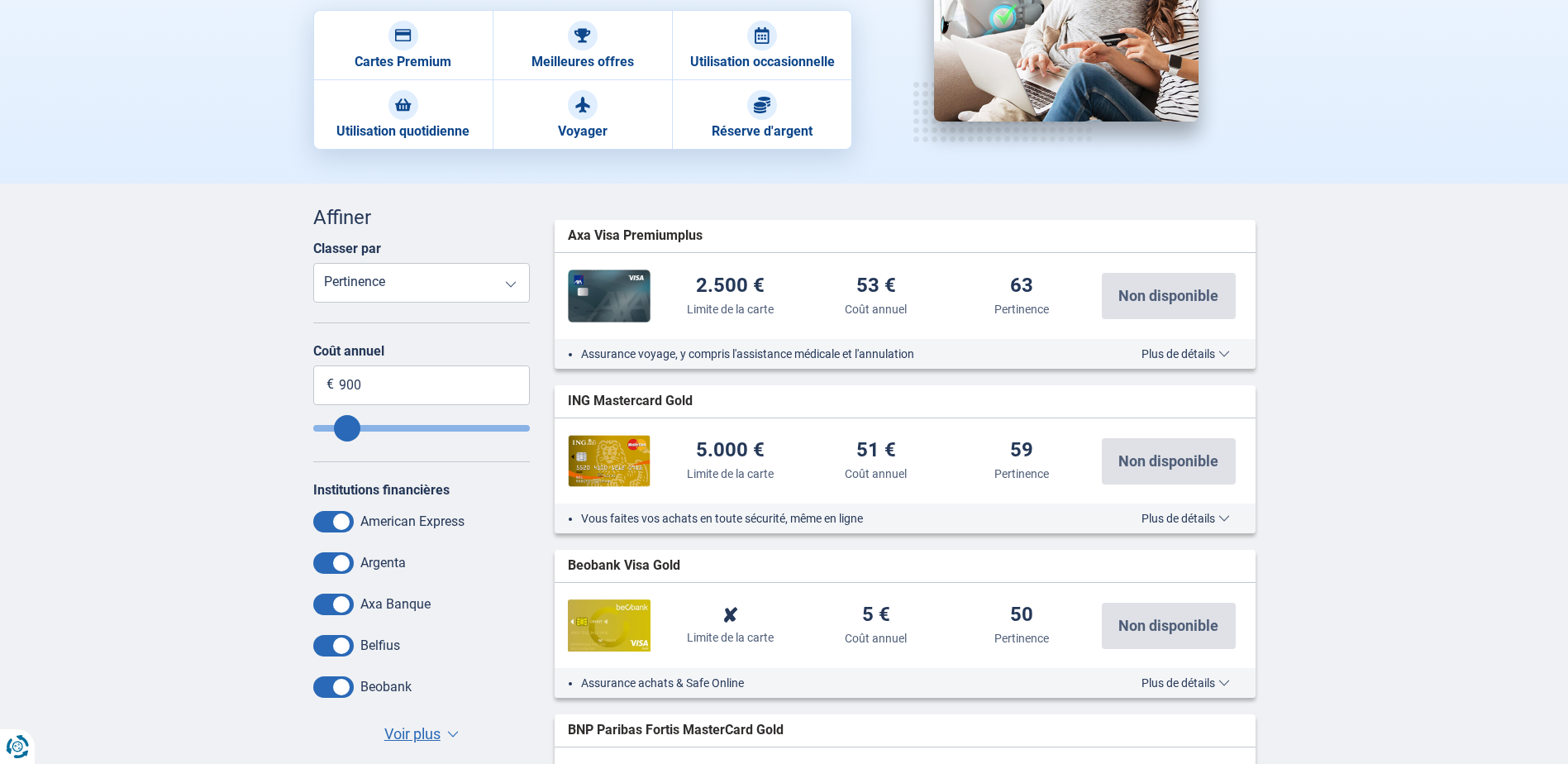
click at [509, 285] on select "Taux d'intérêt Limite de la carte Coût annuel Pertinence" at bounding box center [422, 282] width 217 height 39
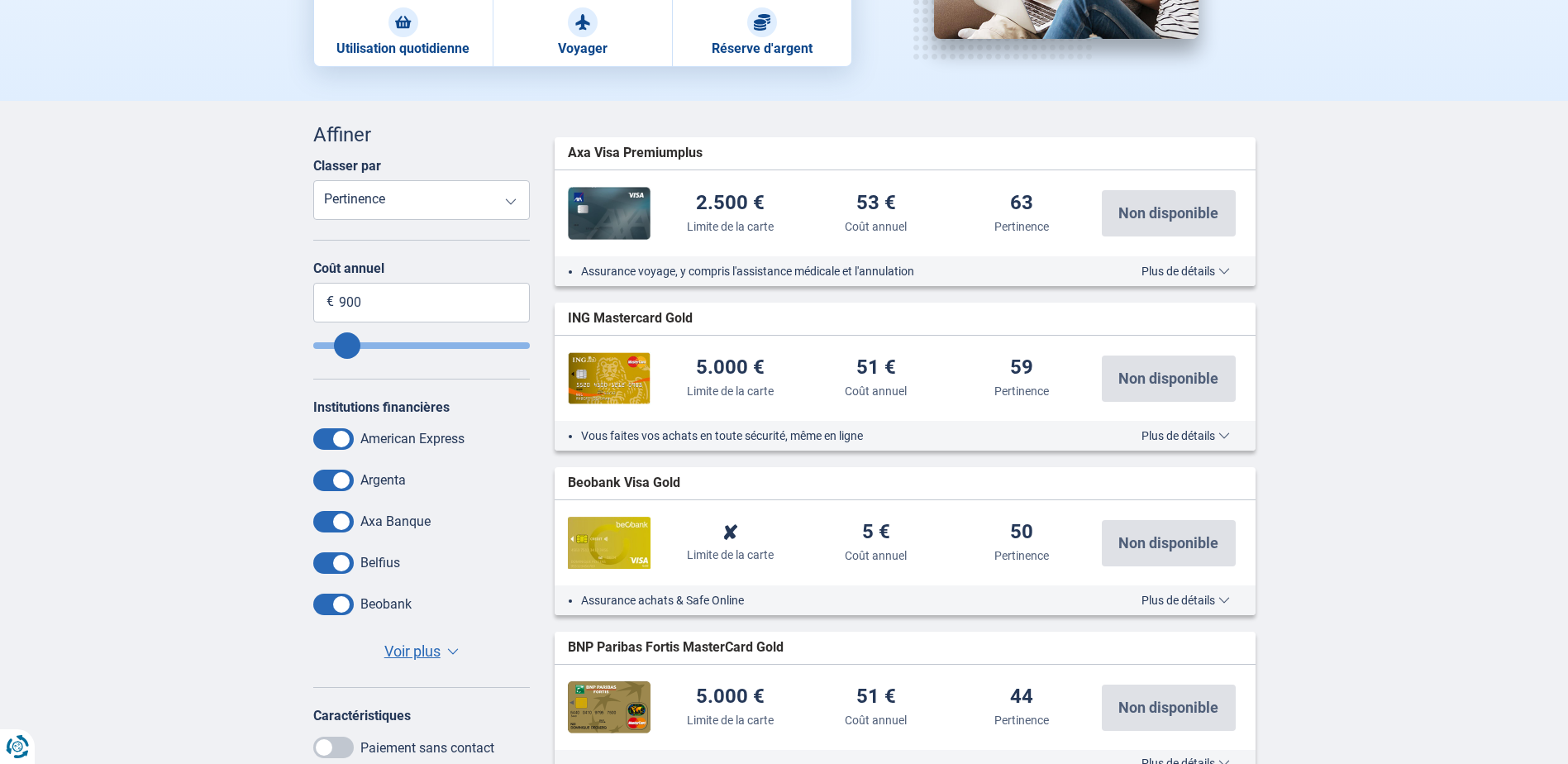
scroll to position [0, 0]
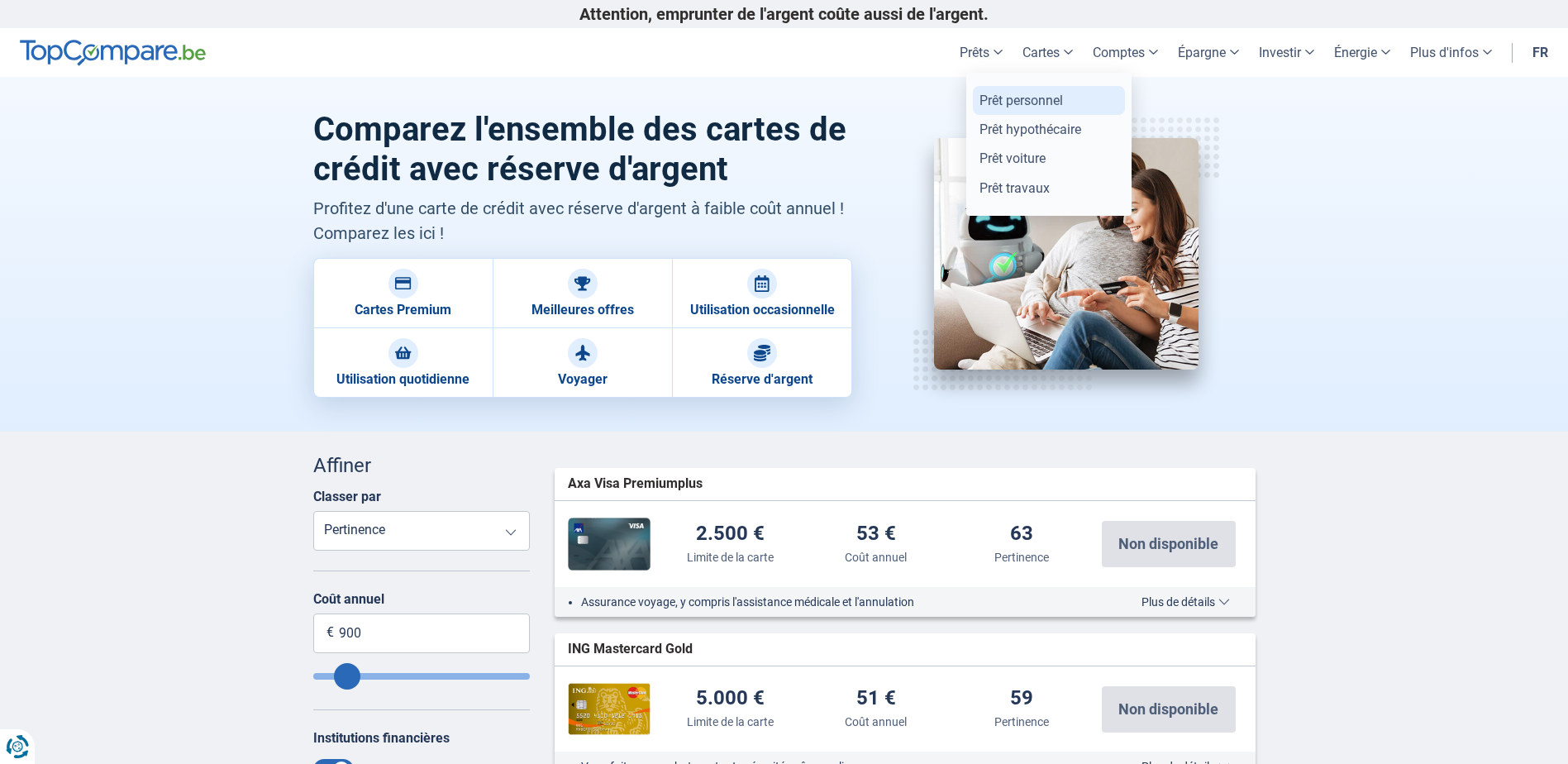
click at [1009, 100] on link "Prêt personnel" at bounding box center [1049, 100] width 152 height 29
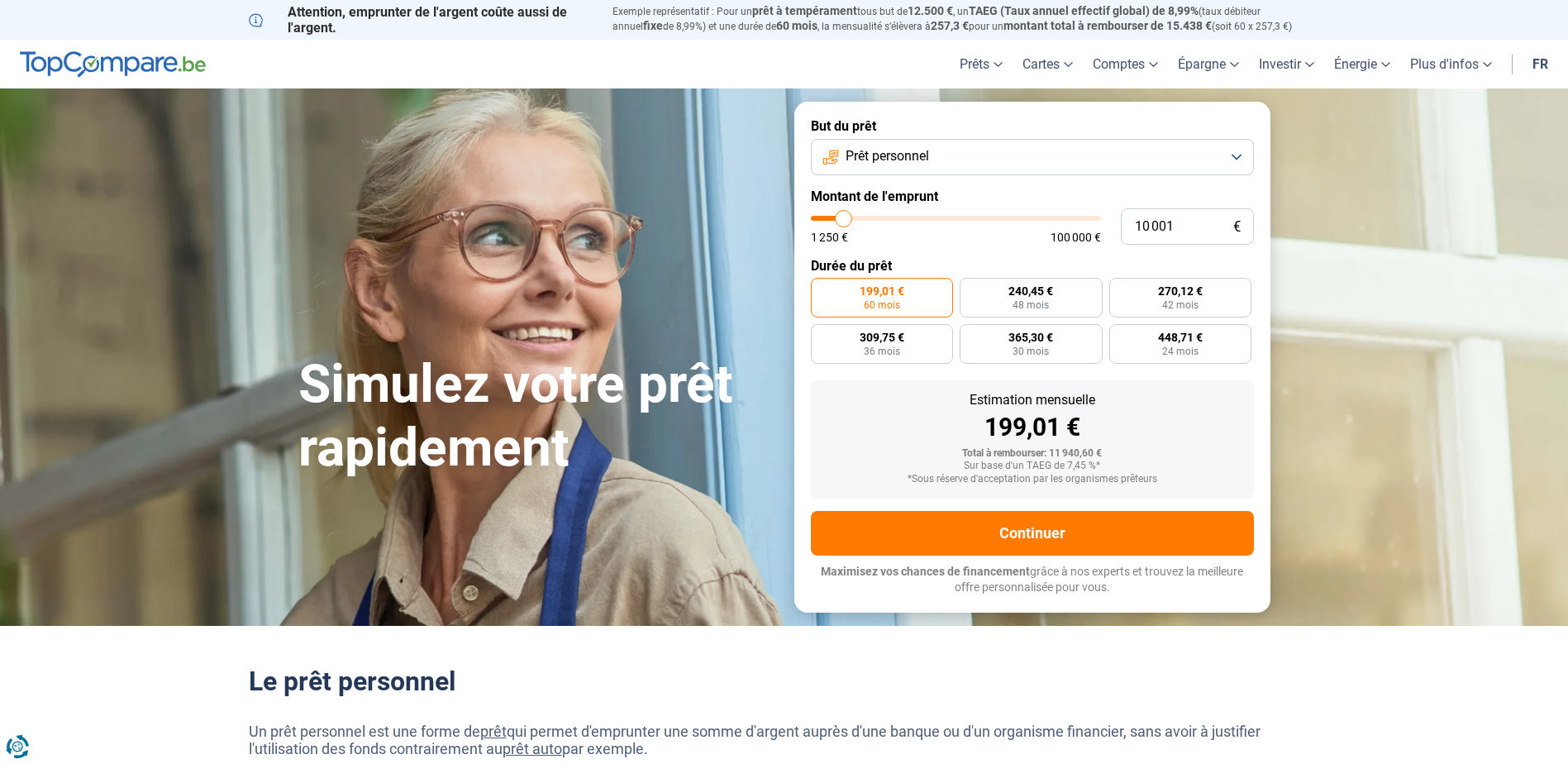
type input "36 250"
type input "36250"
click at [916, 218] on input "range" at bounding box center [956, 218] width 290 height 5
radio input "false"
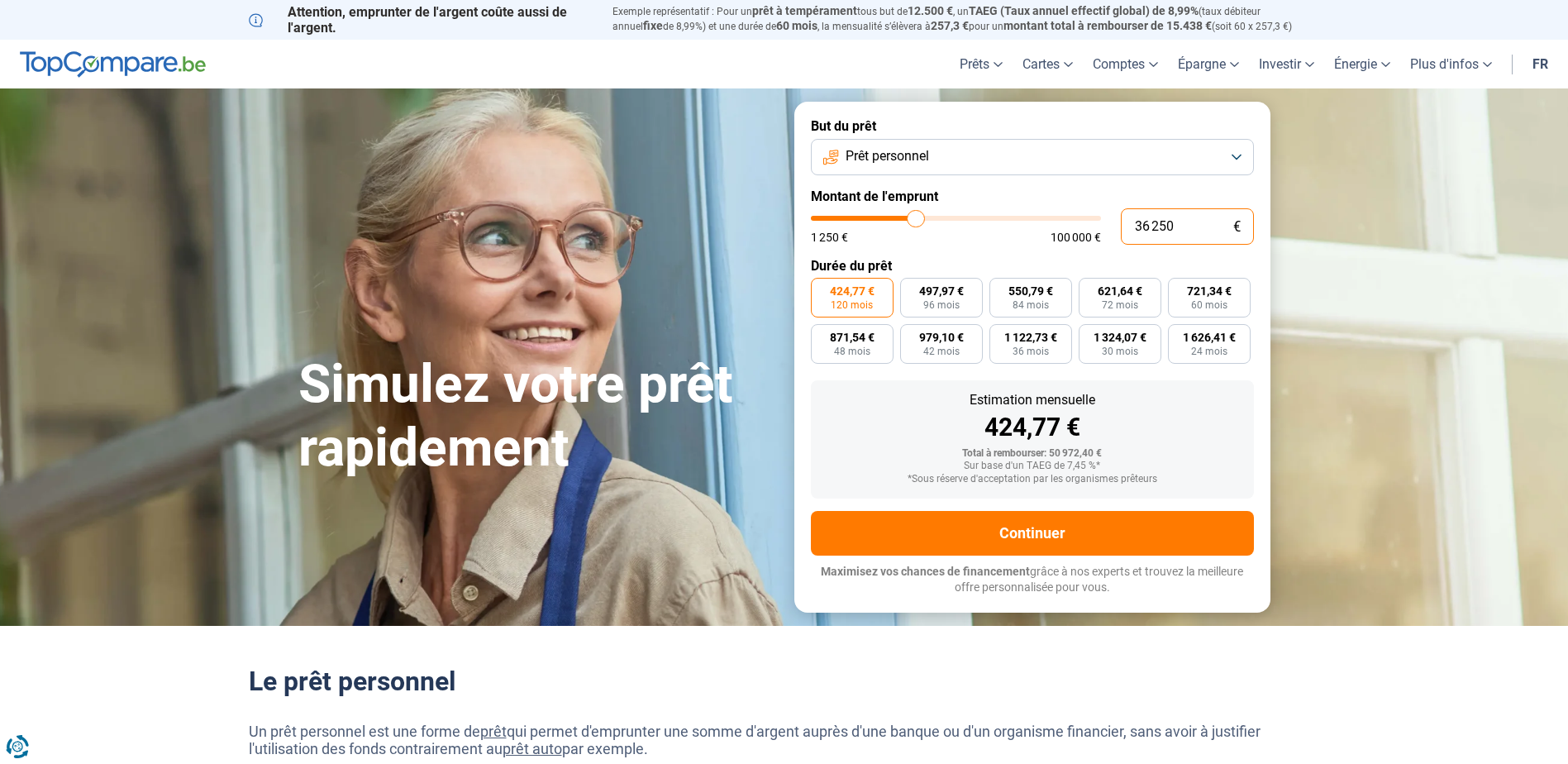
click at [1138, 224] on input "36 250" at bounding box center [1187, 227] width 133 height 37
drag, startPoint x: 1150, startPoint y: 224, endPoint x: 1134, endPoint y: 224, distance: 16.0
click at [1134, 224] on input "36 250" at bounding box center [1187, 227] width 133 height 37
type input "2 250"
type input "2250"
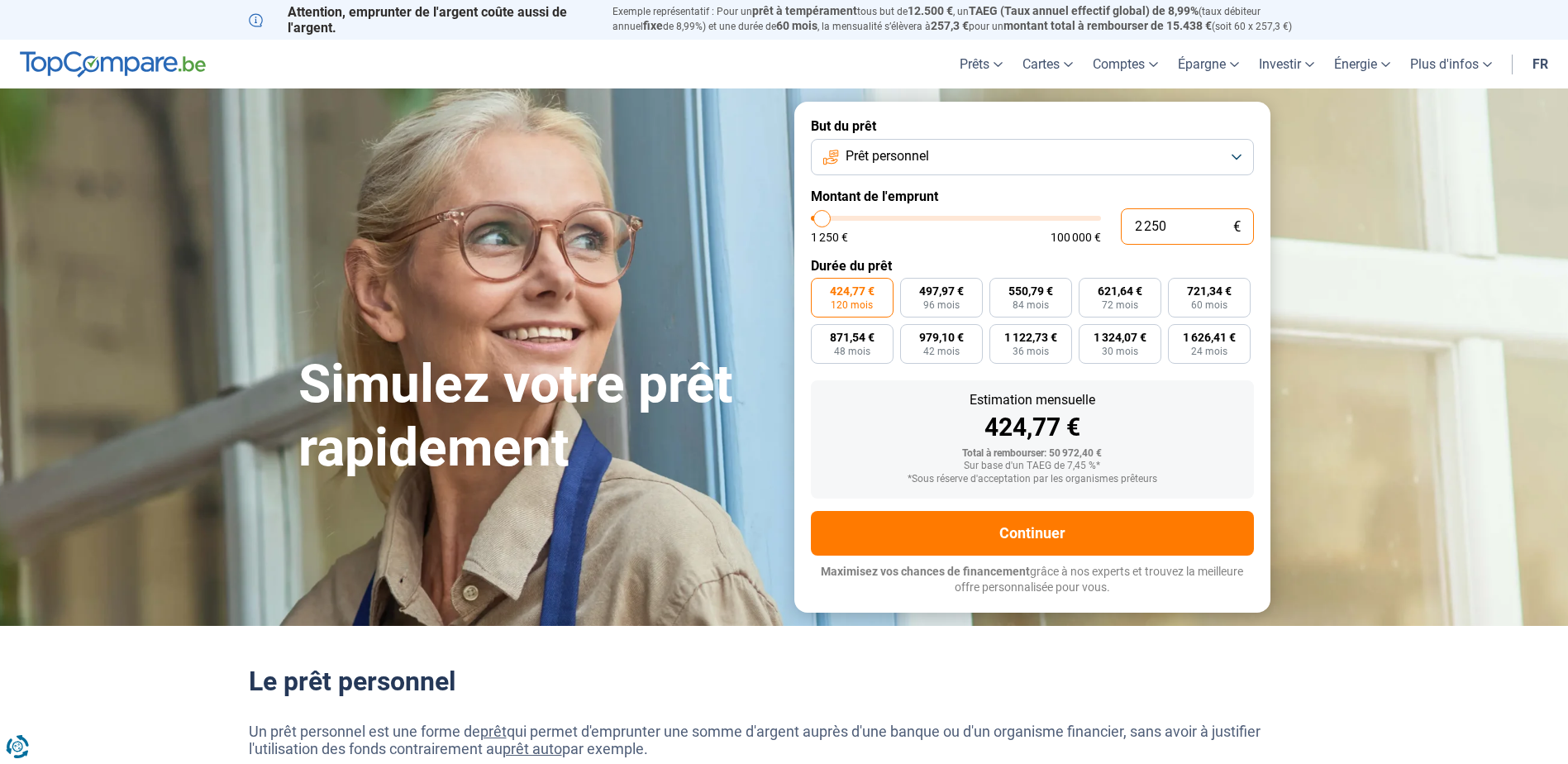
type input "20 250"
type input "20250"
drag, startPoint x: 1178, startPoint y: 229, endPoint x: 1152, endPoint y: 224, distance: 26.5
click at [1152, 224] on input "20 250" at bounding box center [1187, 227] width 133 height 37
type input "200"
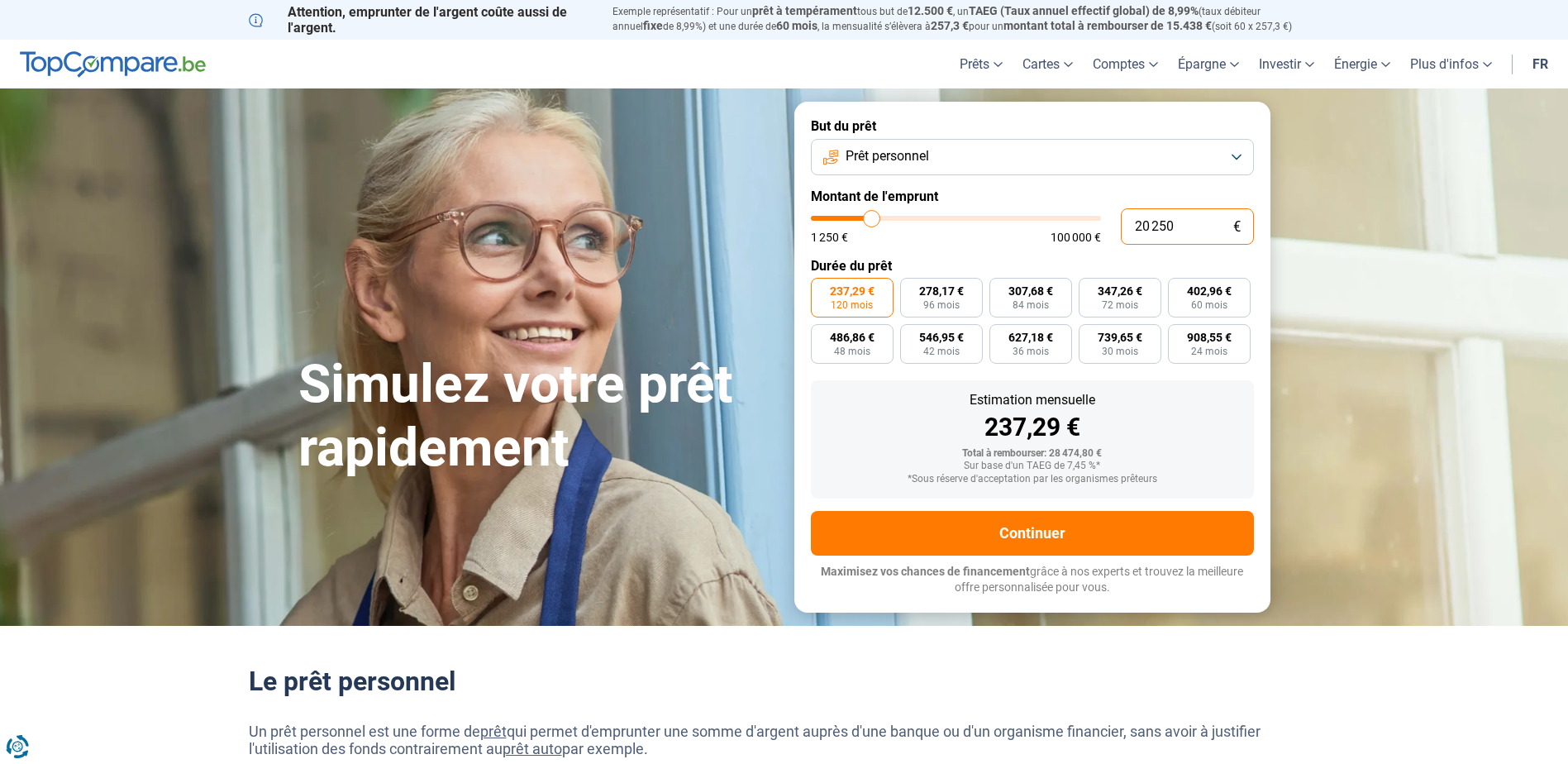
type input "1250"
type input "2 000"
type input "2000"
type input "20 000"
type input "20000"
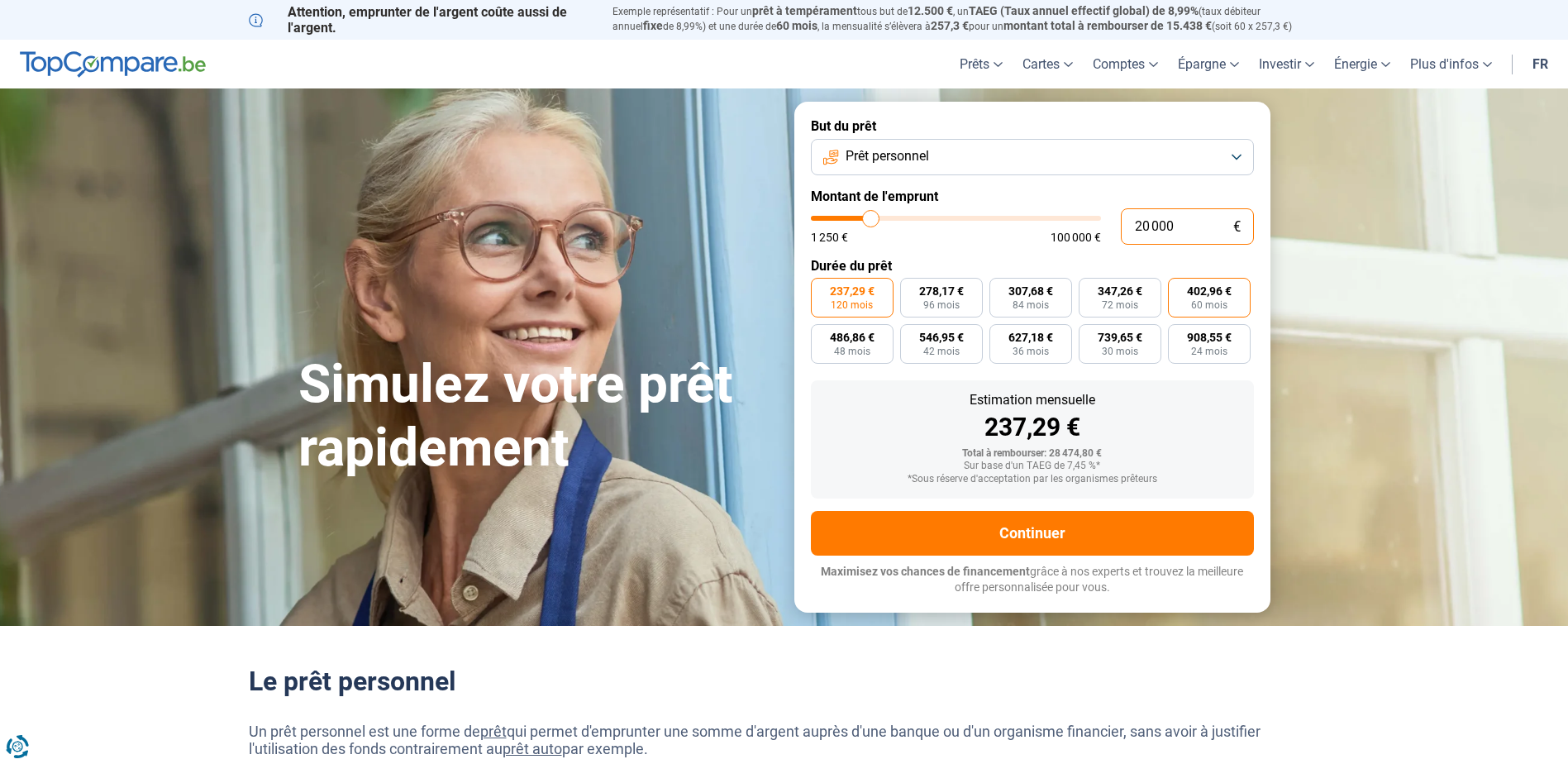
radio input "true"
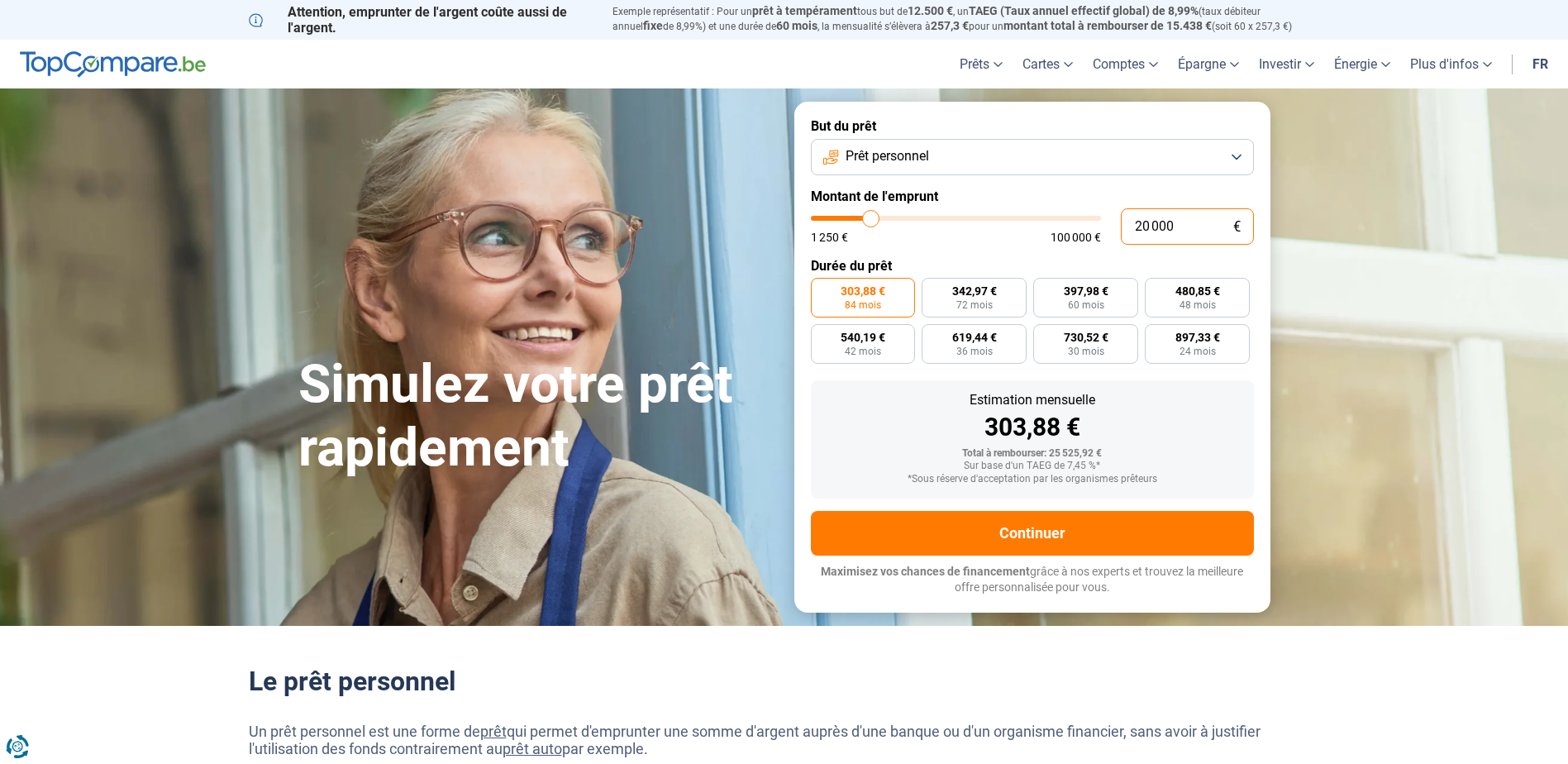
drag, startPoint x: 1181, startPoint y: 221, endPoint x: 1116, endPoint y: 227, distance: 65.3
click at [1116, 227] on div "20 000 € 1 250 € 100 000 €" at bounding box center [1032, 227] width 443 height 37
type input "1"
type input "1250"
type input "17"
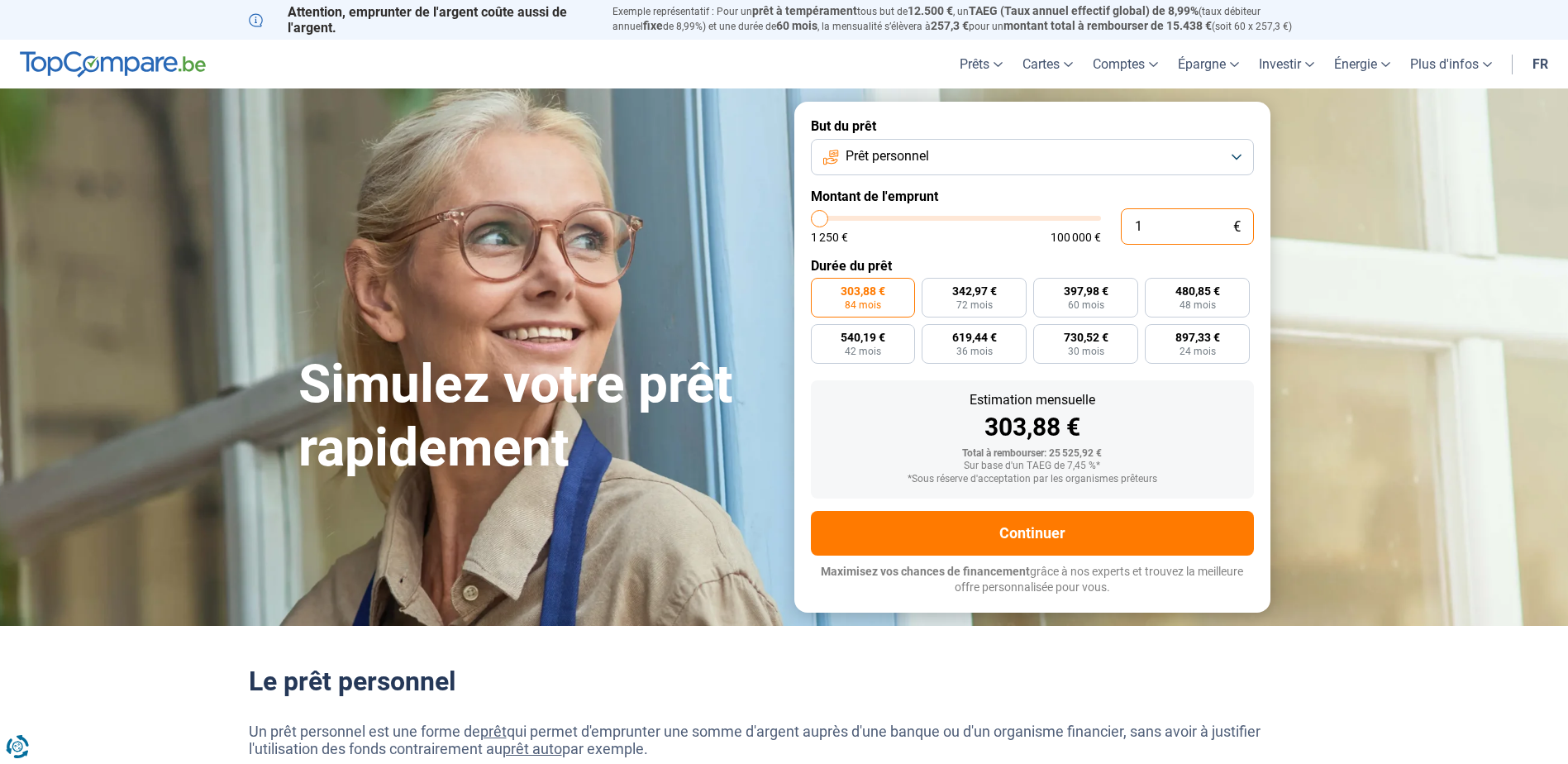
type input "1250"
type input "170"
type input "1250"
type input "1 700"
type input "1750"
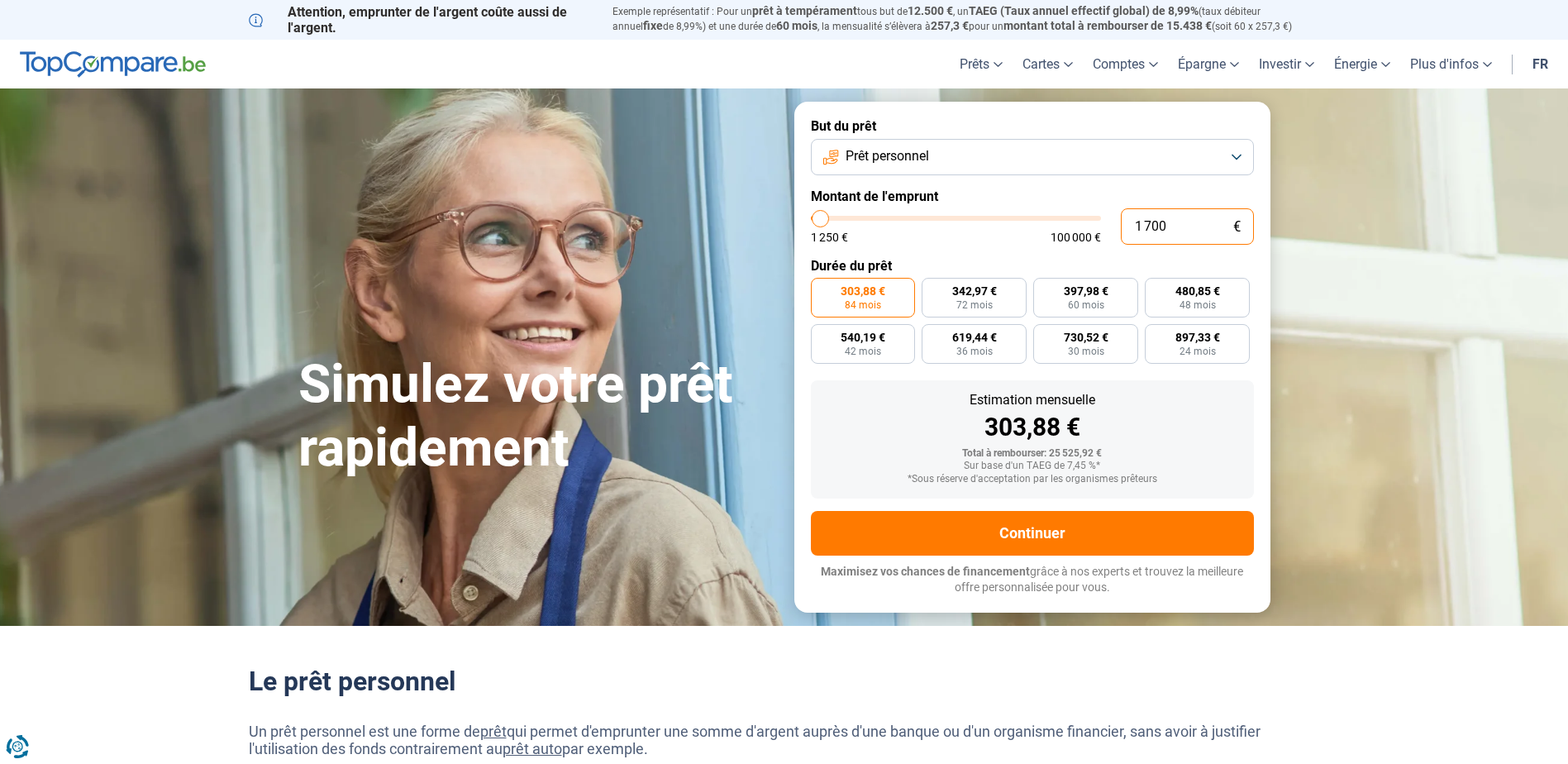
type input "17 000"
type input "17000"
type input "17 000"
click at [1238, 153] on button "Prêt personnel" at bounding box center [1032, 157] width 443 height 37
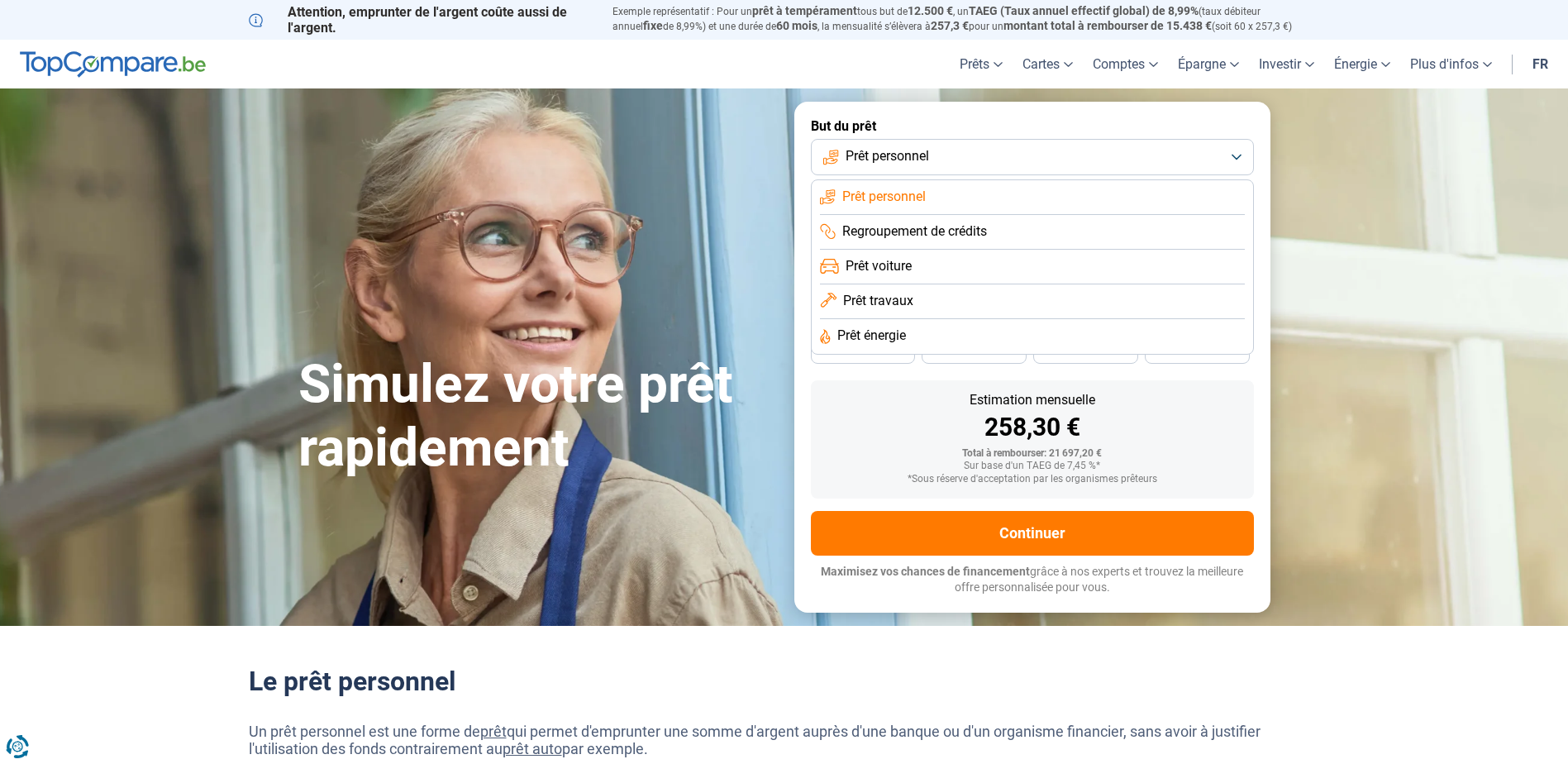
click at [1238, 153] on button "Prêt personnel" at bounding box center [1032, 157] width 443 height 37
